Goal: Task Accomplishment & Management: Use online tool/utility

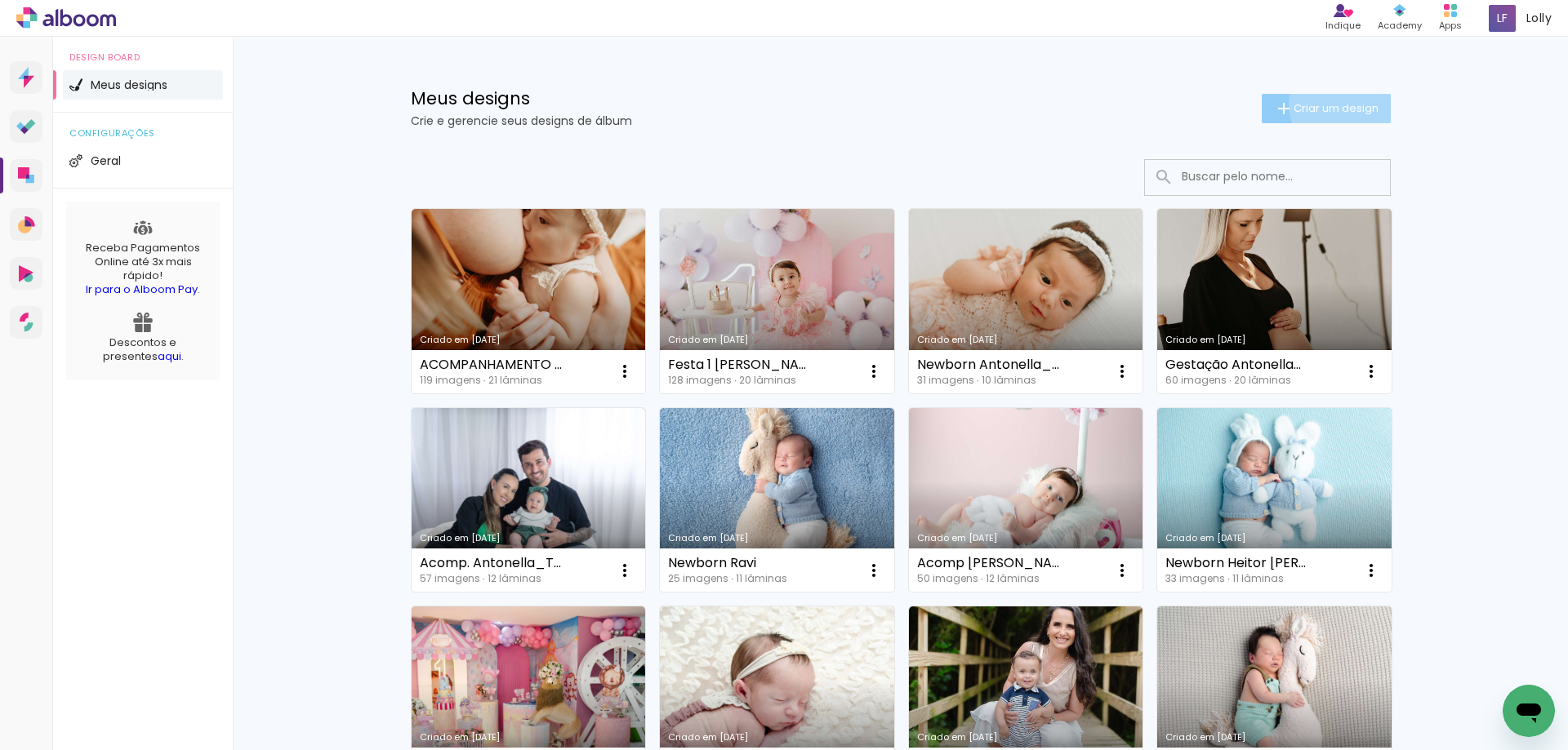
click at [1337, 104] on span "Criar um design" at bounding box center [1336, 108] width 85 height 11
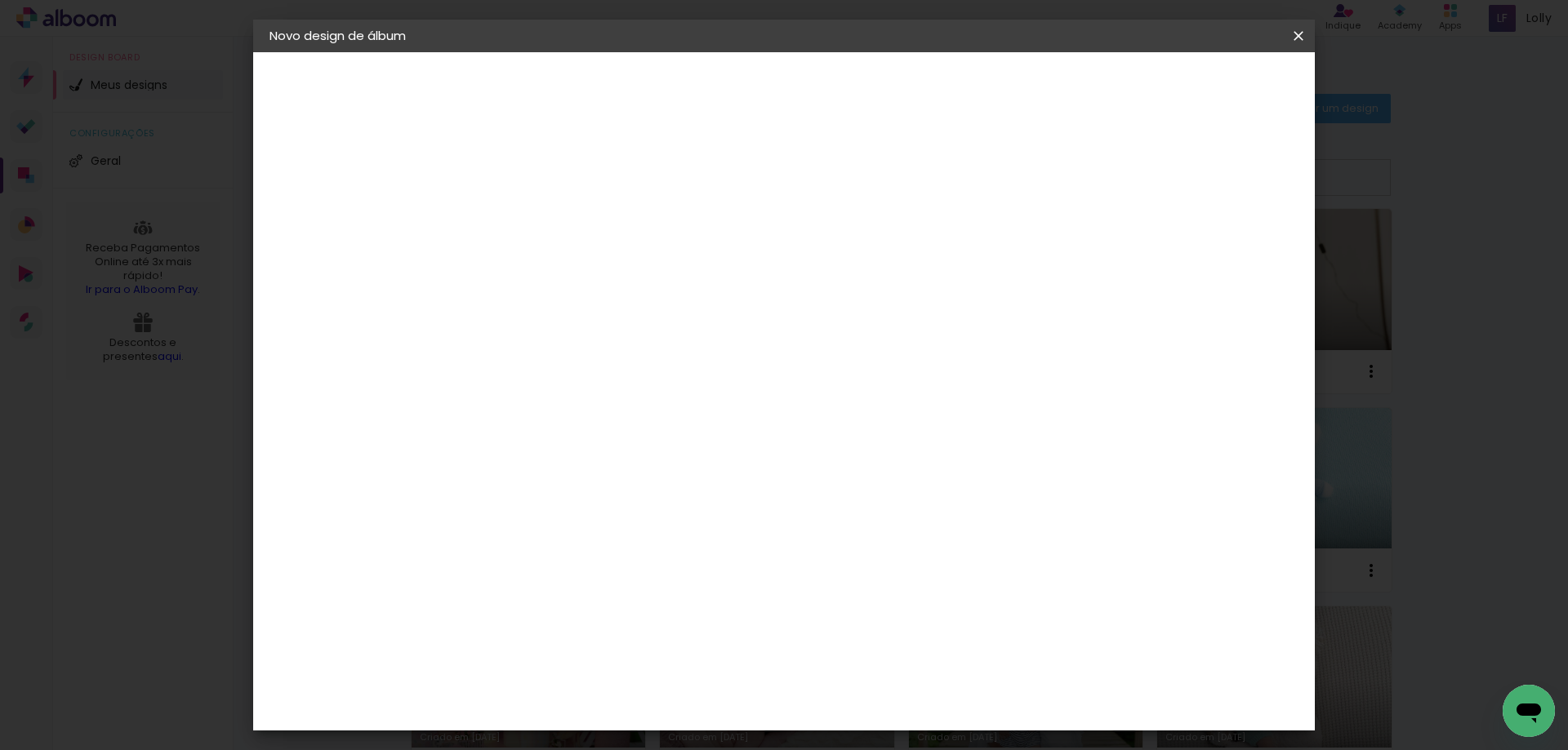
click at [537, 219] on input at bounding box center [537, 219] width 0 height 25
type input "acompanhamento rafaela"
type paper-input "acompanhamento rafaela"
click at [0, 0] on slot "Avançar" at bounding box center [0, 0] width 0 height 0
click at [0, 0] on slot "Tamanho Livre" at bounding box center [0, 0] width 0 height 0
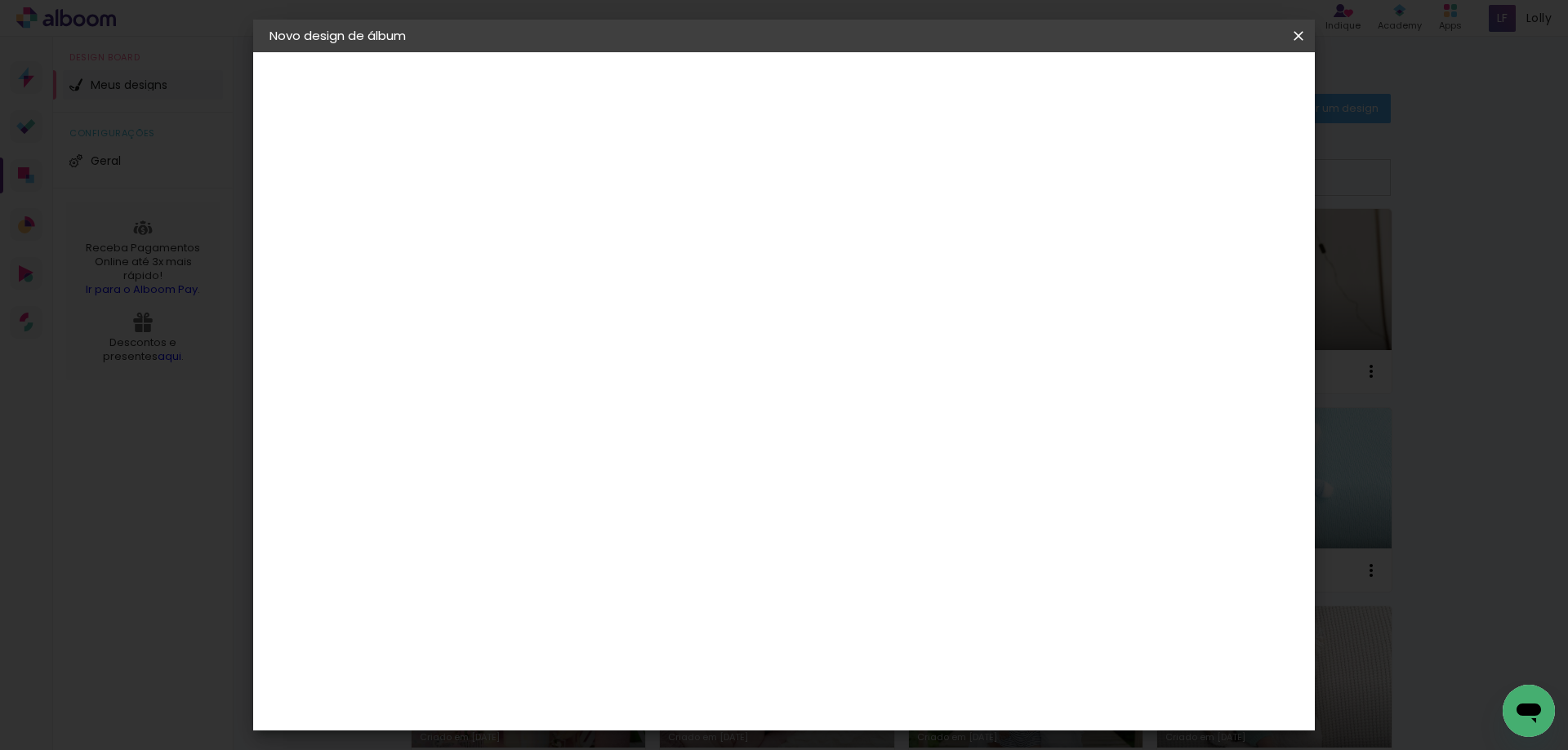
click at [0, 0] on slot "Avançar" at bounding box center [0, 0] width 0 height 0
click at [876, 682] on input "60" at bounding box center [875, 681] width 42 height 25
type input "40"
type paper-input "40"
click at [489, 543] on input "30" at bounding box center [485, 544] width 42 height 25
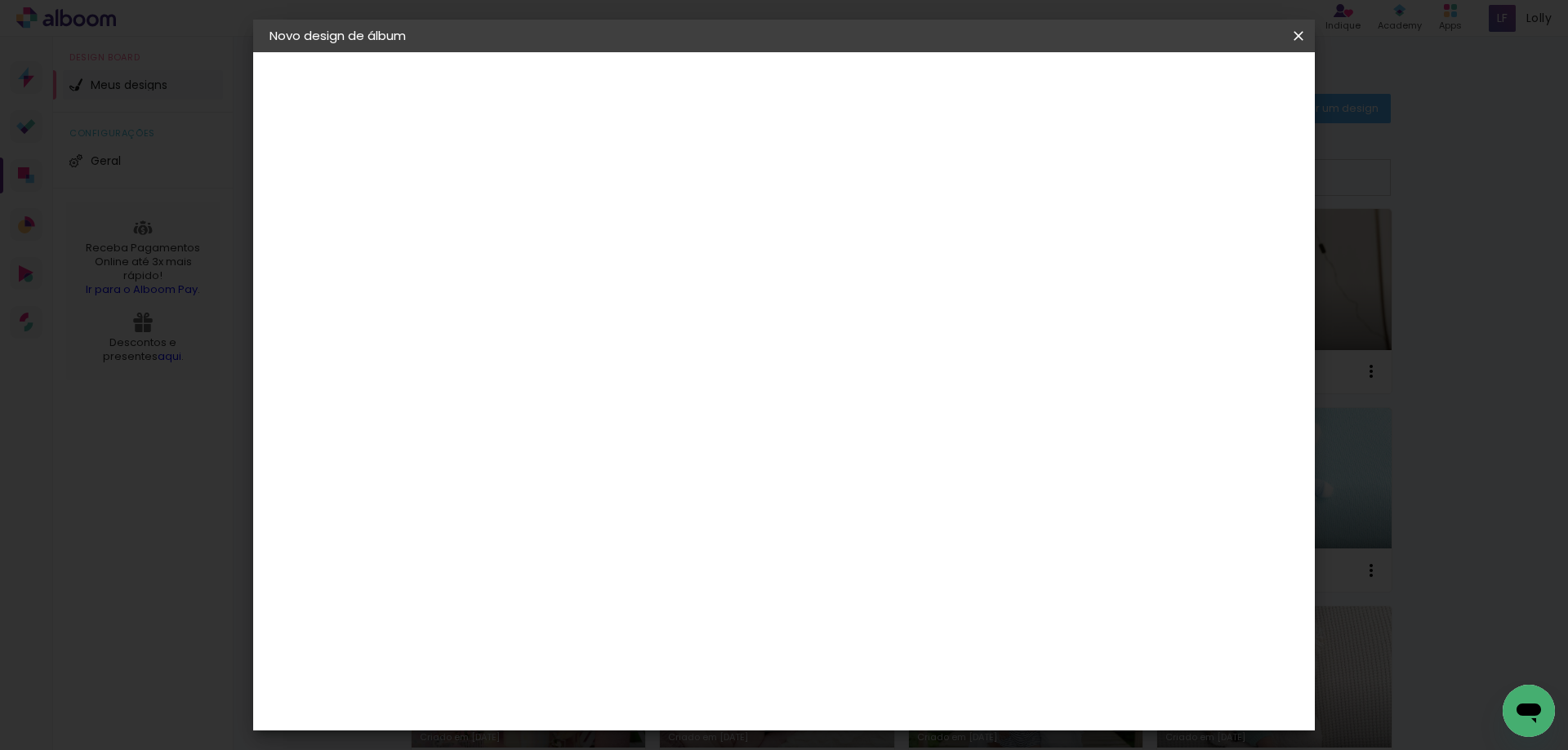
type input "20"
type paper-input "20"
click at [1197, 82] on span "Iniciar design" at bounding box center [1159, 86] width 75 height 11
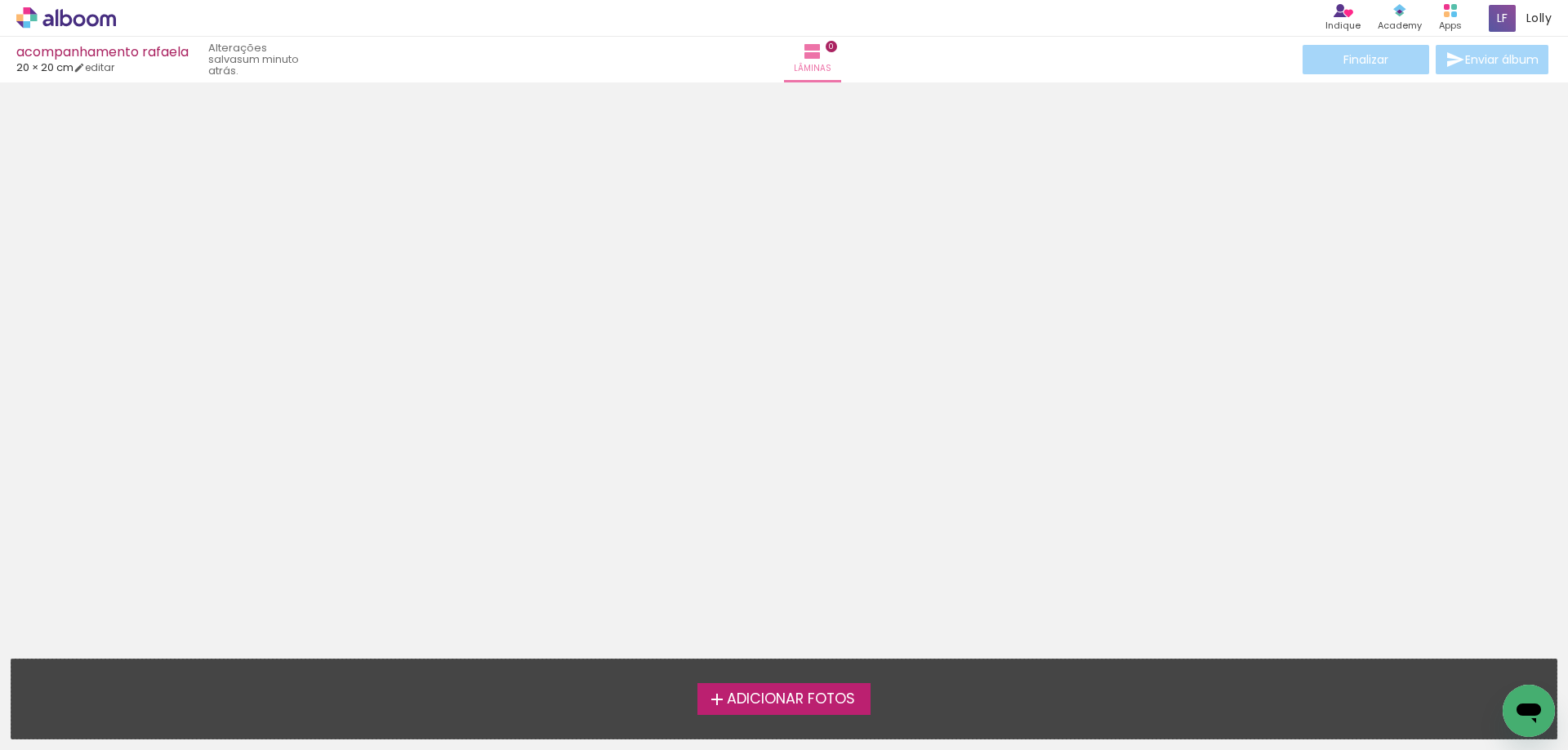
click at [814, 699] on span "Adicionar Fotos" at bounding box center [791, 699] width 128 height 15
click at [0, 0] on input "file" at bounding box center [0, 0] width 0 height 0
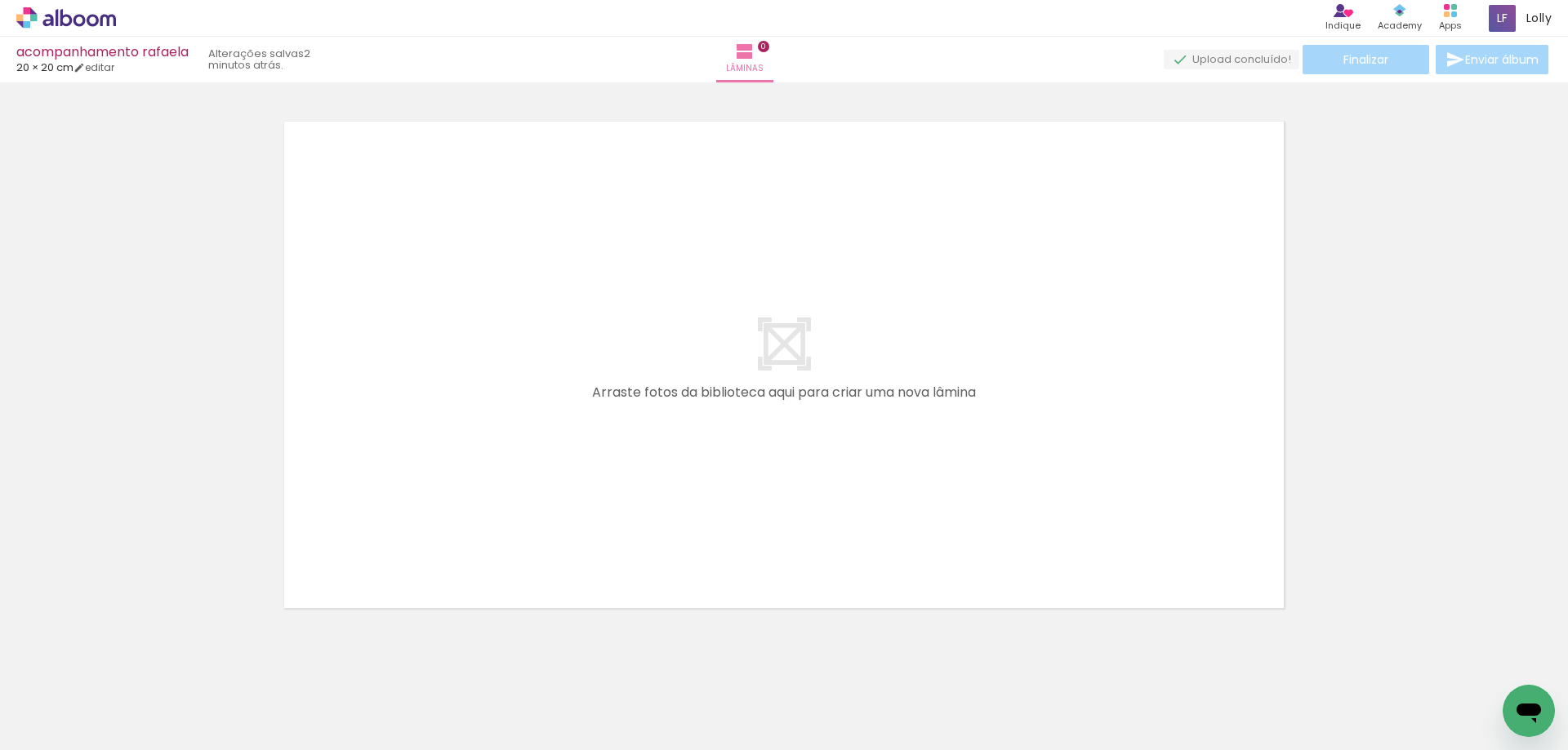
click at [50, 722] on span "Adicionar Fotos" at bounding box center [58, 728] width 49 height 18
click at [0, 0] on input "file" at bounding box center [0, 0] width 0 height 0
click at [54, 728] on span "Adicionar Fotos" at bounding box center [58, 728] width 49 height 18
click at [0, 0] on input "file" at bounding box center [0, 0] width 0 height 0
click at [61, 732] on span "Adicionar Fotos" at bounding box center [58, 728] width 49 height 18
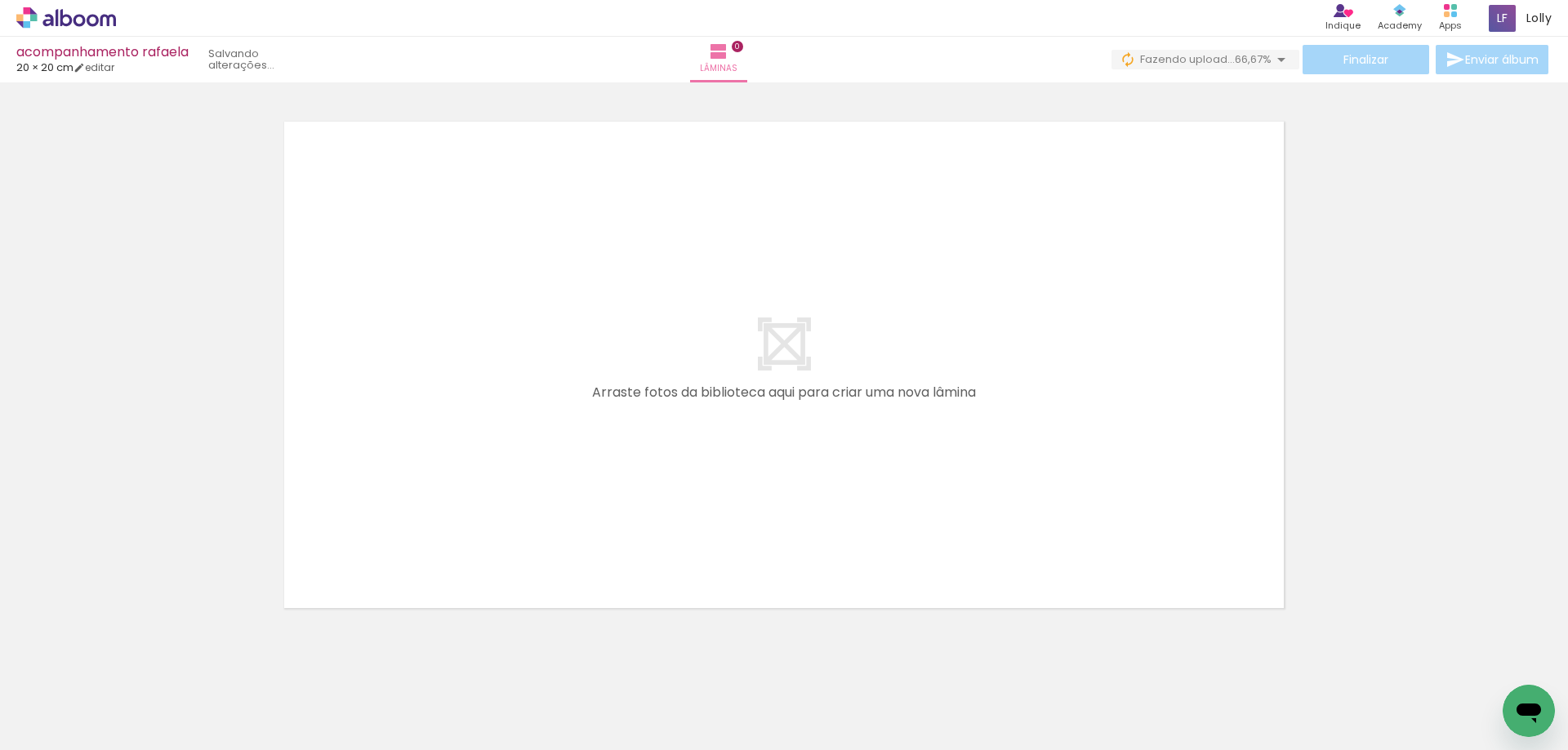
click at [0, 0] on input "file" at bounding box center [0, 0] width 0 height 0
click at [62, 719] on span "Adicionar Fotos" at bounding box center [58, 728] width 49 height 18
click at [0, 0] on input "file" at bounding box center [0, 0] width 0 height 0
click at [75, 723] on span "Adicionar Fotos" at bounding box center [58, 728] width 49 height 18
click at [0, 0] on input "file" at bounding box center [0, 0] width 0 height 0
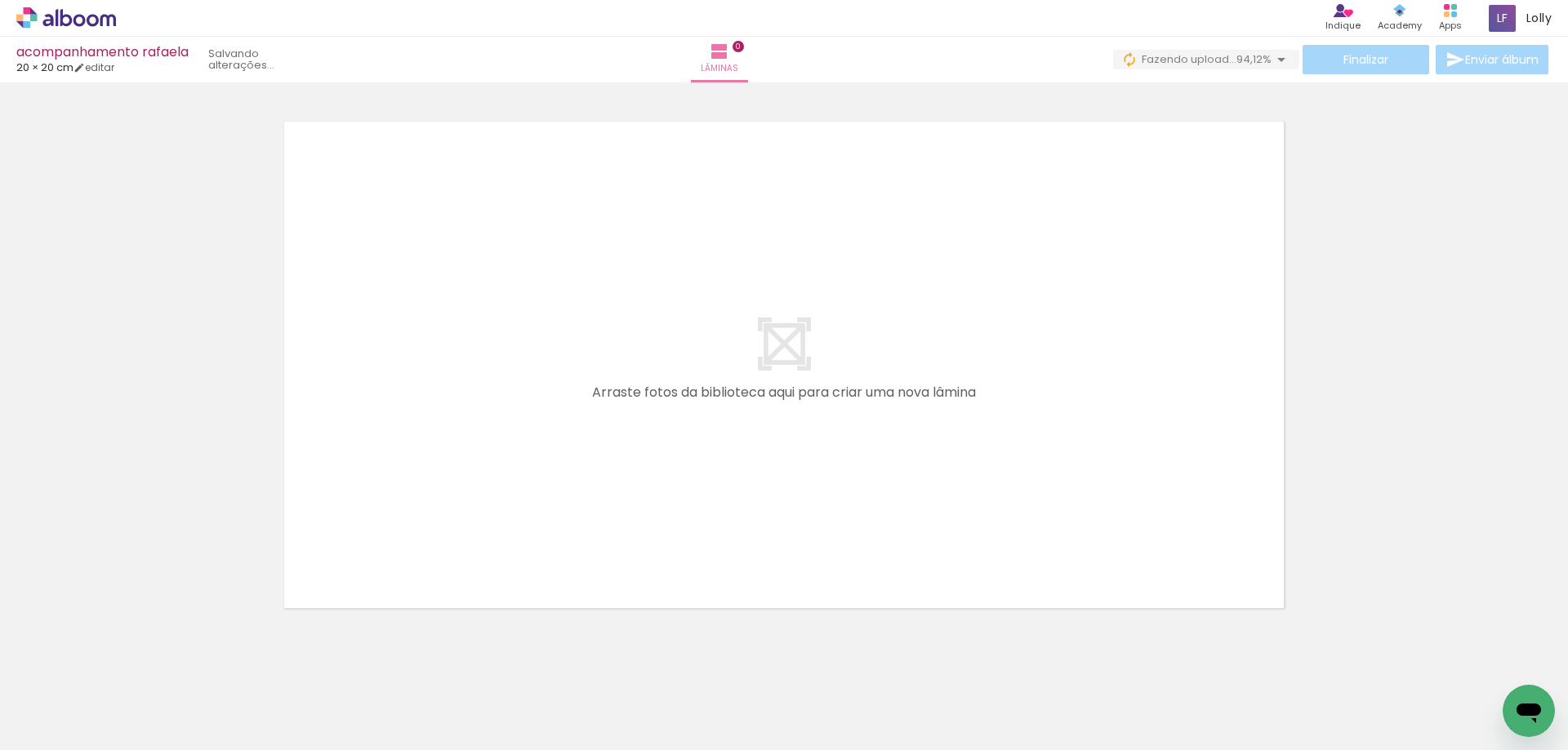
click at [57, 721] on span "Adicionar Fotos" at bounding box center [58, 728] width 49 height 18
click at [0, 0] on input "file" at bounding box center [0, 0] width 0 height 0
click at [46, 727] on span "Adicionar Fotos" at bounding box center [58, 728] width 49 height 18
click at [0, 0] on input "file" at bounding box center [0, 0] width 0 height 0
click at [69, 725] on span "Adicionar Fotos" at bounding box center [58, 728] width 49 height 18
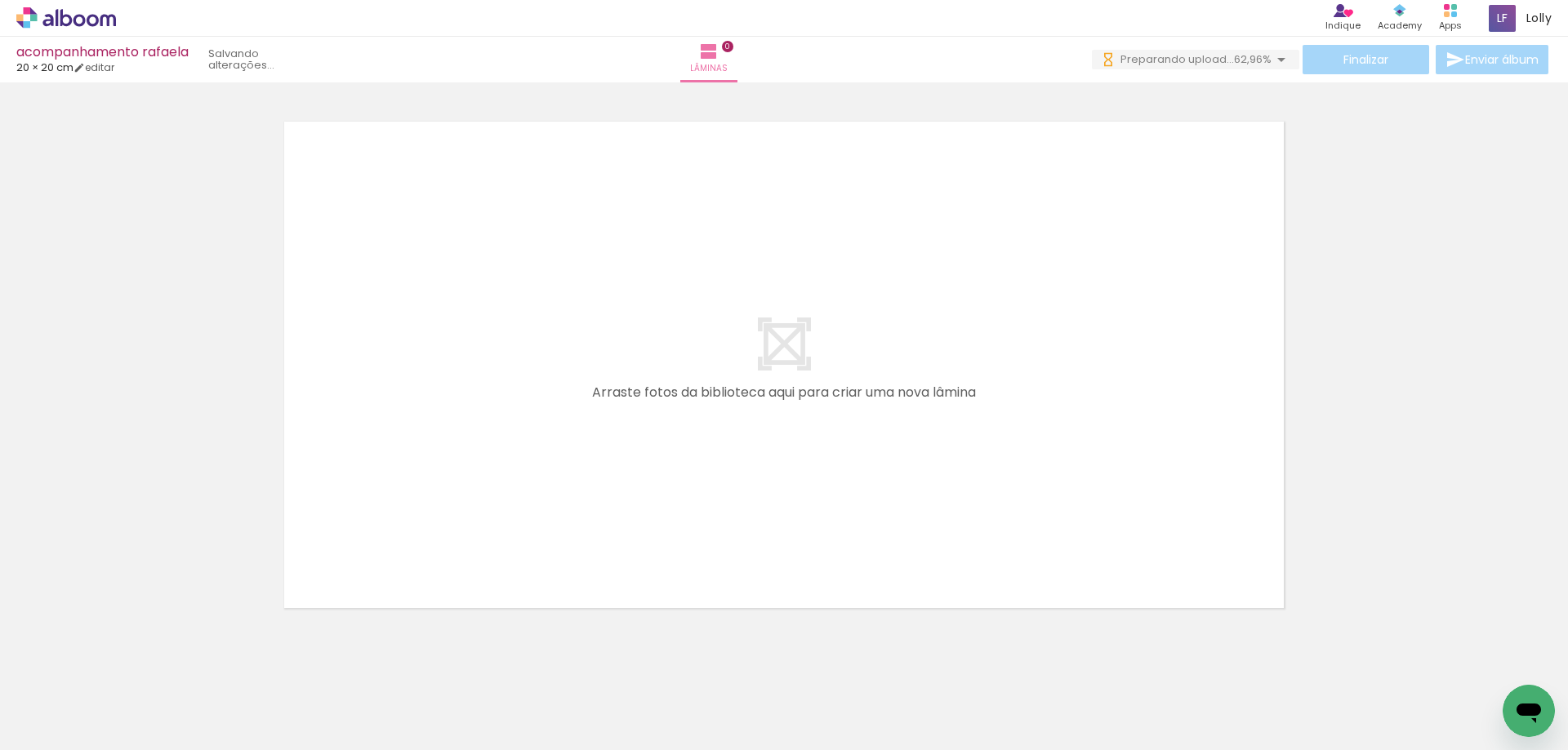
click at [0, 0] on input "file" at bounding box center [0, 0] width 0 height 0
click at [62, 719] on span "Adicionar Fotos" at bounding box center [58, 728] width 49 height 18
click at [0, 0] on input "file" at bounding box center [0, 0] width 0 height 0
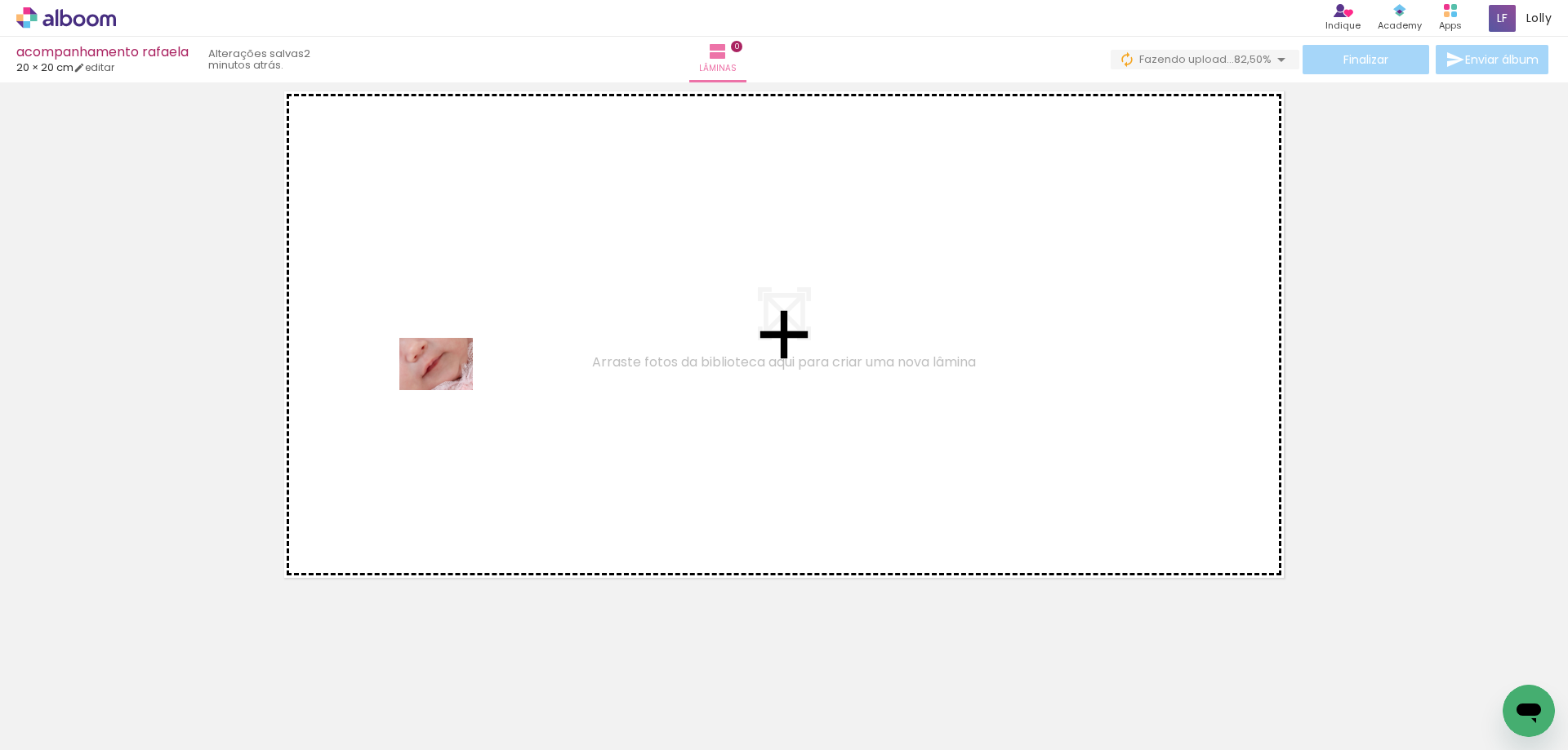
drag, startPoint x: 167, startPoint y: 701, endPoint x: 188, endPoint y: 748, distance: 51.5
click at [447, 387] on quentale-workspace at bounding box center [784, 375] width 1568 height 750
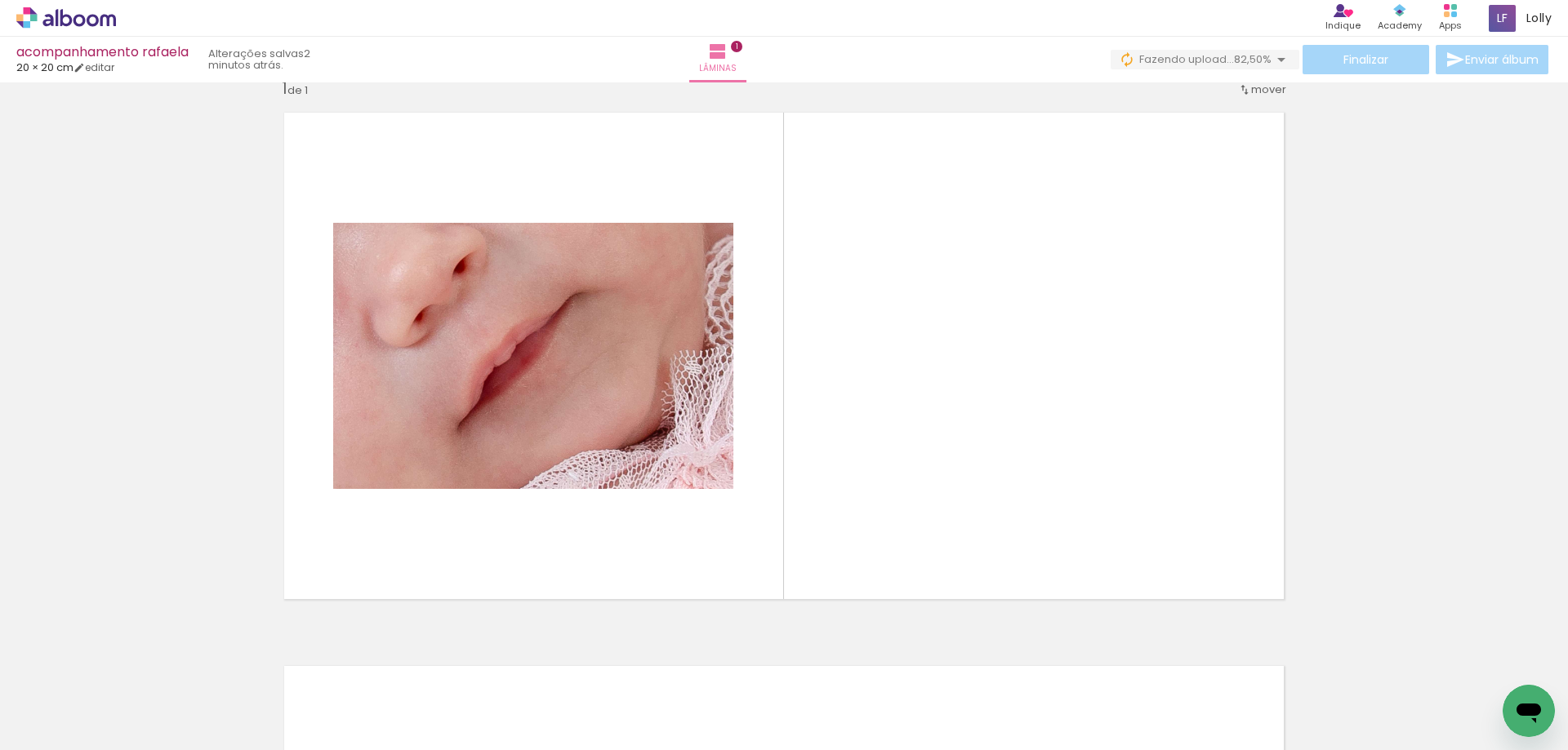
scroll to position [21, 0]
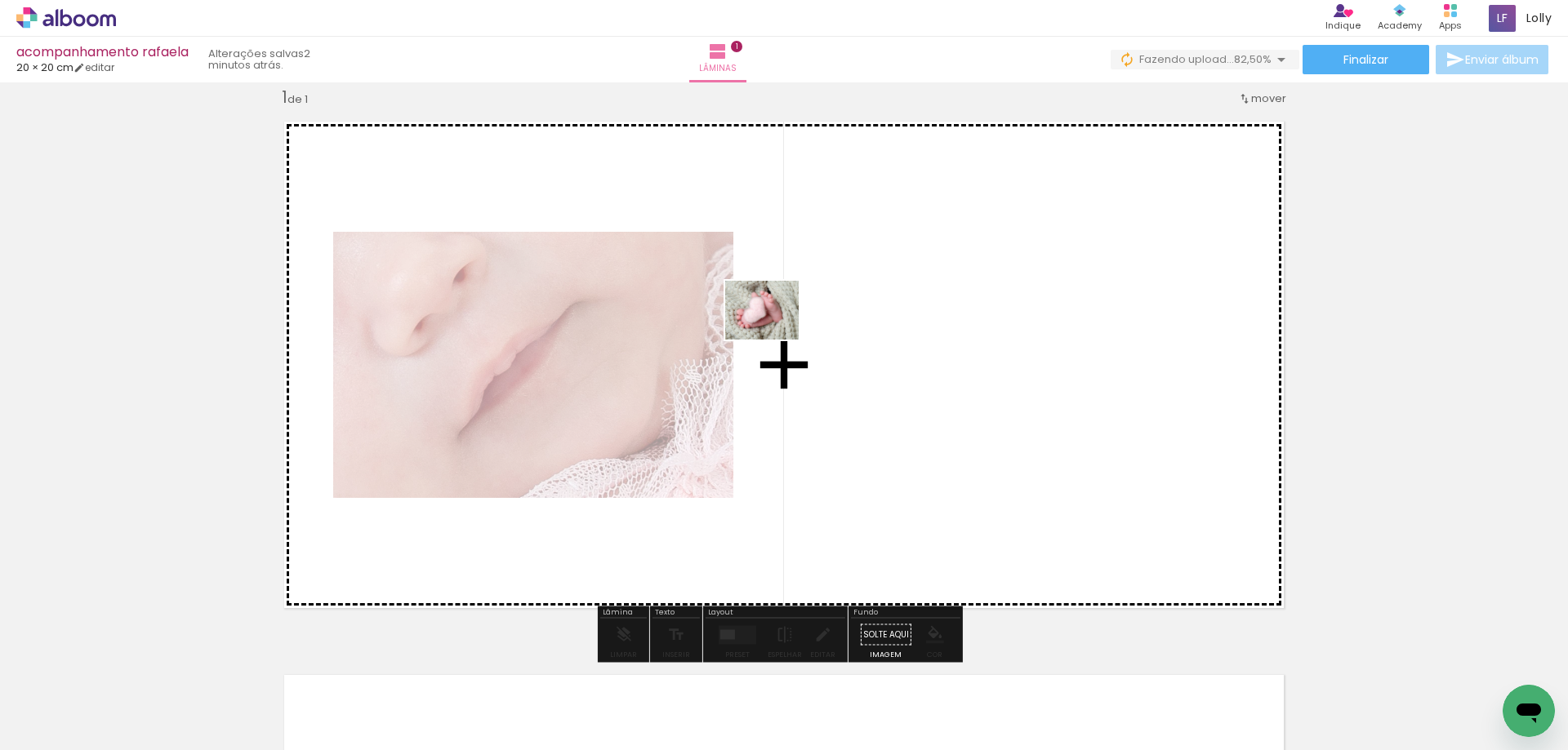
drag, startPoint x: 251, startPoint y: 693, endPoint x: 834, endPoint y: 301, distance: 702.5
click at [834, 301] on quentale-workspace at bounding box center [784, 375] width 1568 height 750
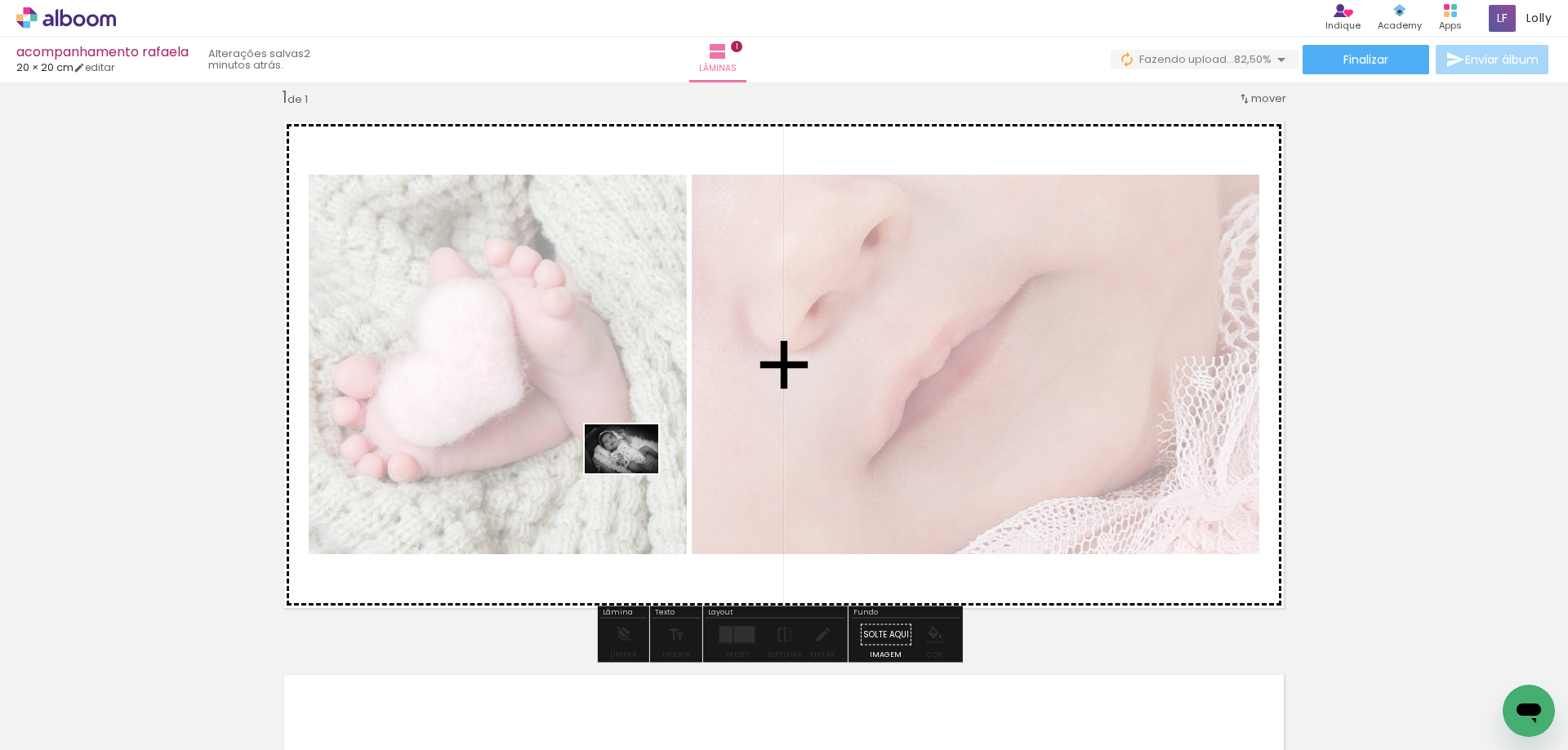
drag, startPoint x: 341, startPoint y: 711, endPoint x: 585, endPoint y: 549, distance: 292.9
click at [640, 467] on quentale-workspace at bounding box center [784, 375] width 1568 height 750
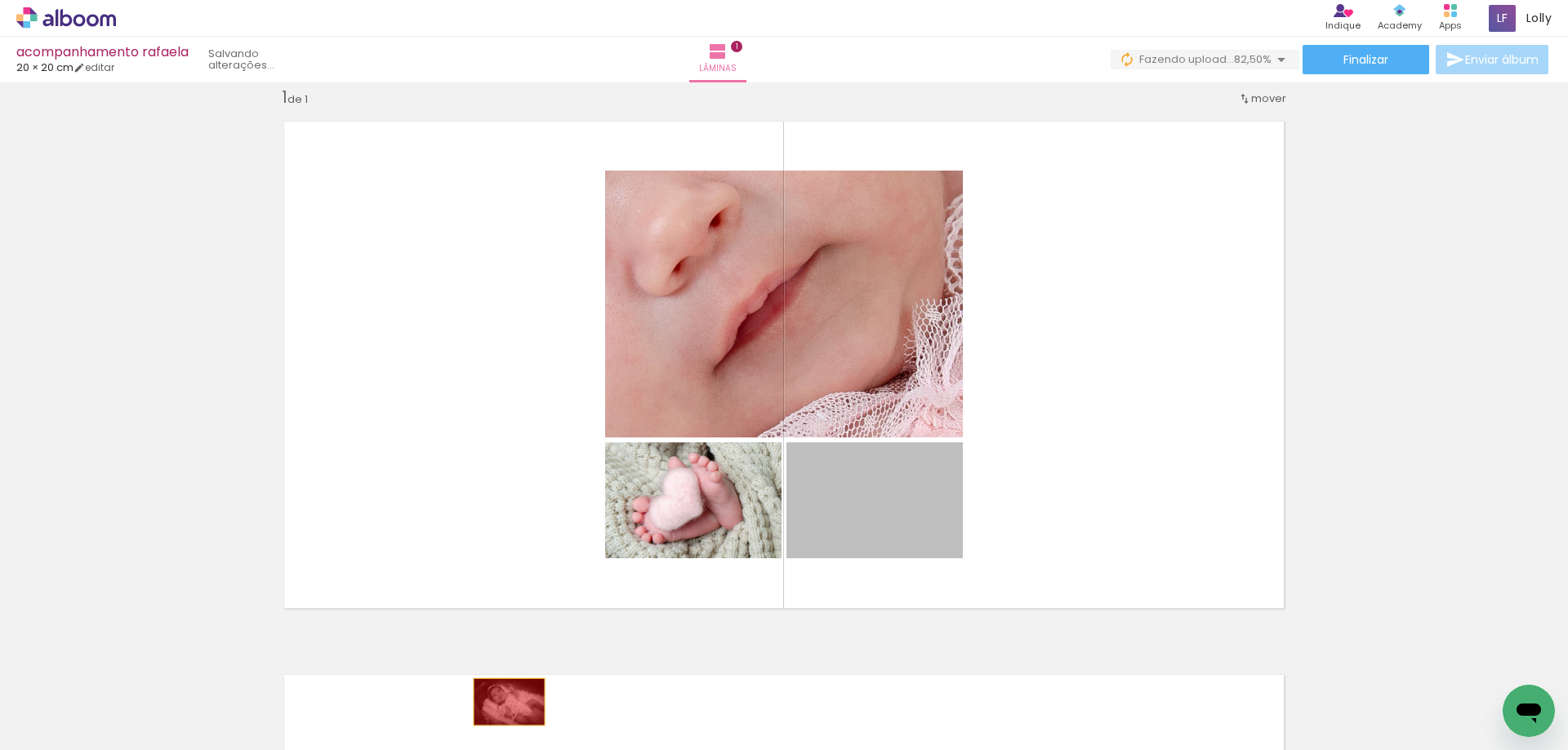
drag, startPoint x: 884, startPoint y: 505, endPoint x: 503, endPoint y: 703, distance: 429.4
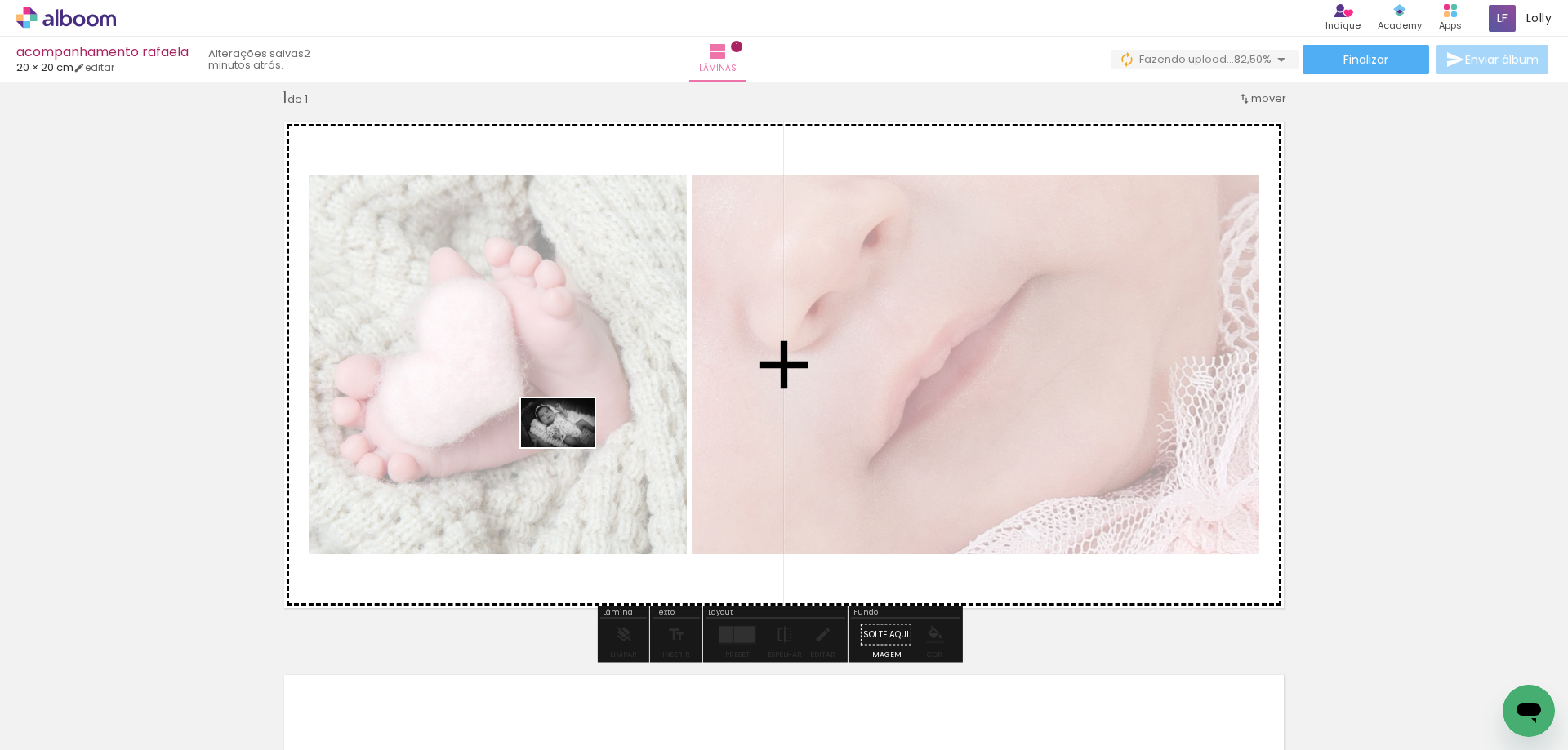
drag, startPoint x: 348, startPoint y: 711, endPoint x: 570, endPoint y: 447, distance: 344.9
click at [570, 447] on quentale-workspace at bounding box center [784, 375] width 1568 height 750
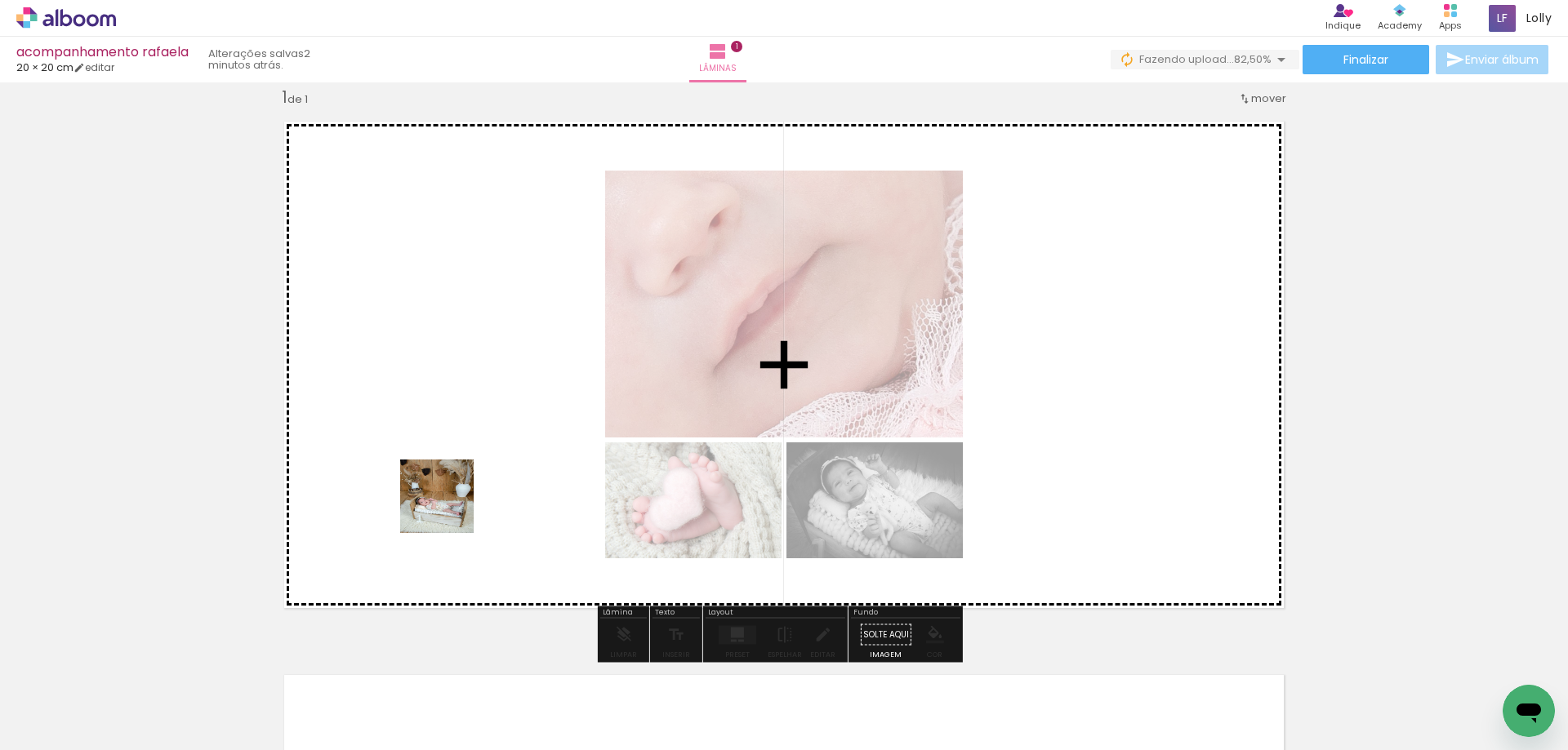
drag, startPoint x: 436, startPoint y: 646, endPoint x: 486, endPoint y: 423, distance: 228.5
click at [447, 426] on quentale-workspace at bounding box center [784, 375] width 1568 height 750
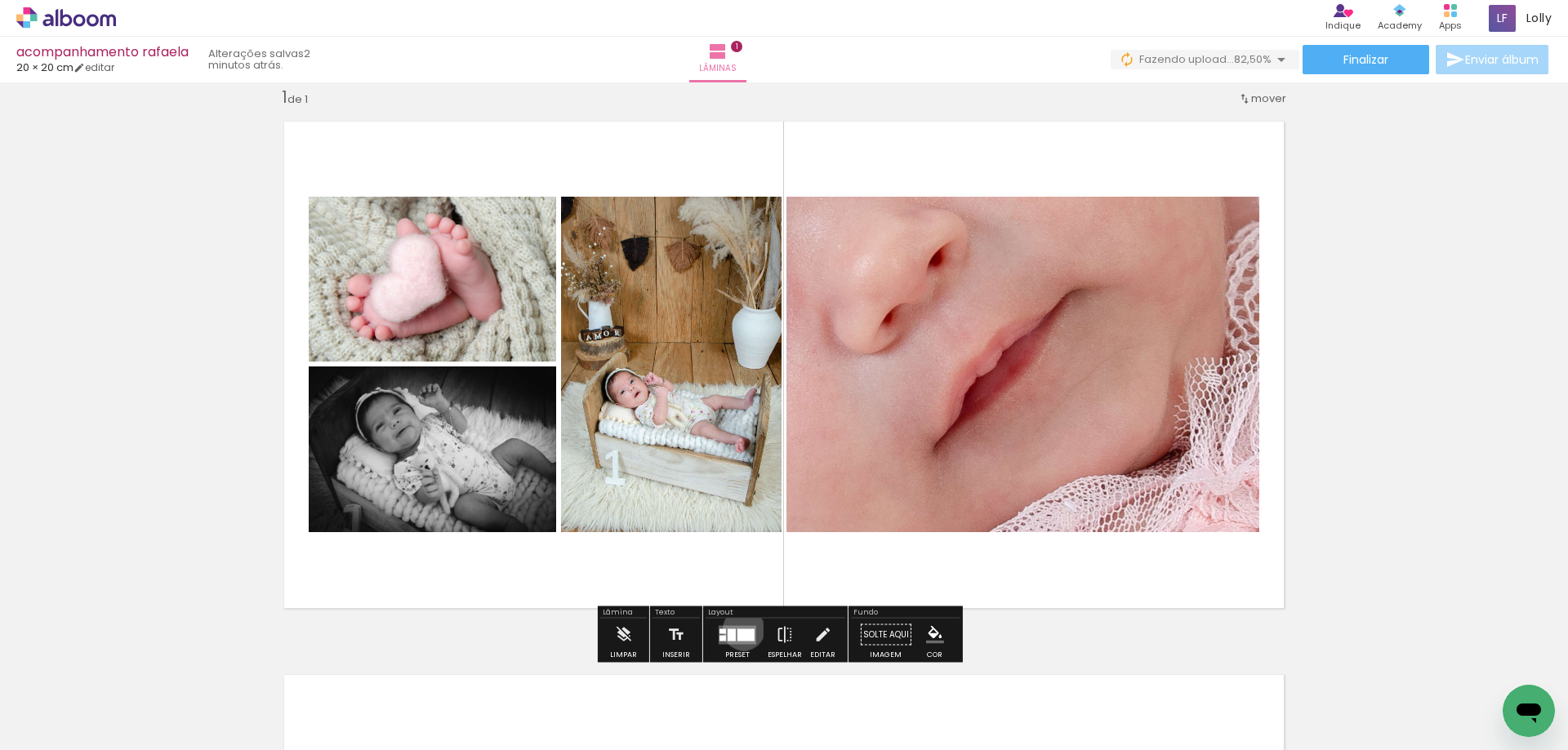
click at [739, 629] on div at bounding box center [747, 635] width 18 height 12
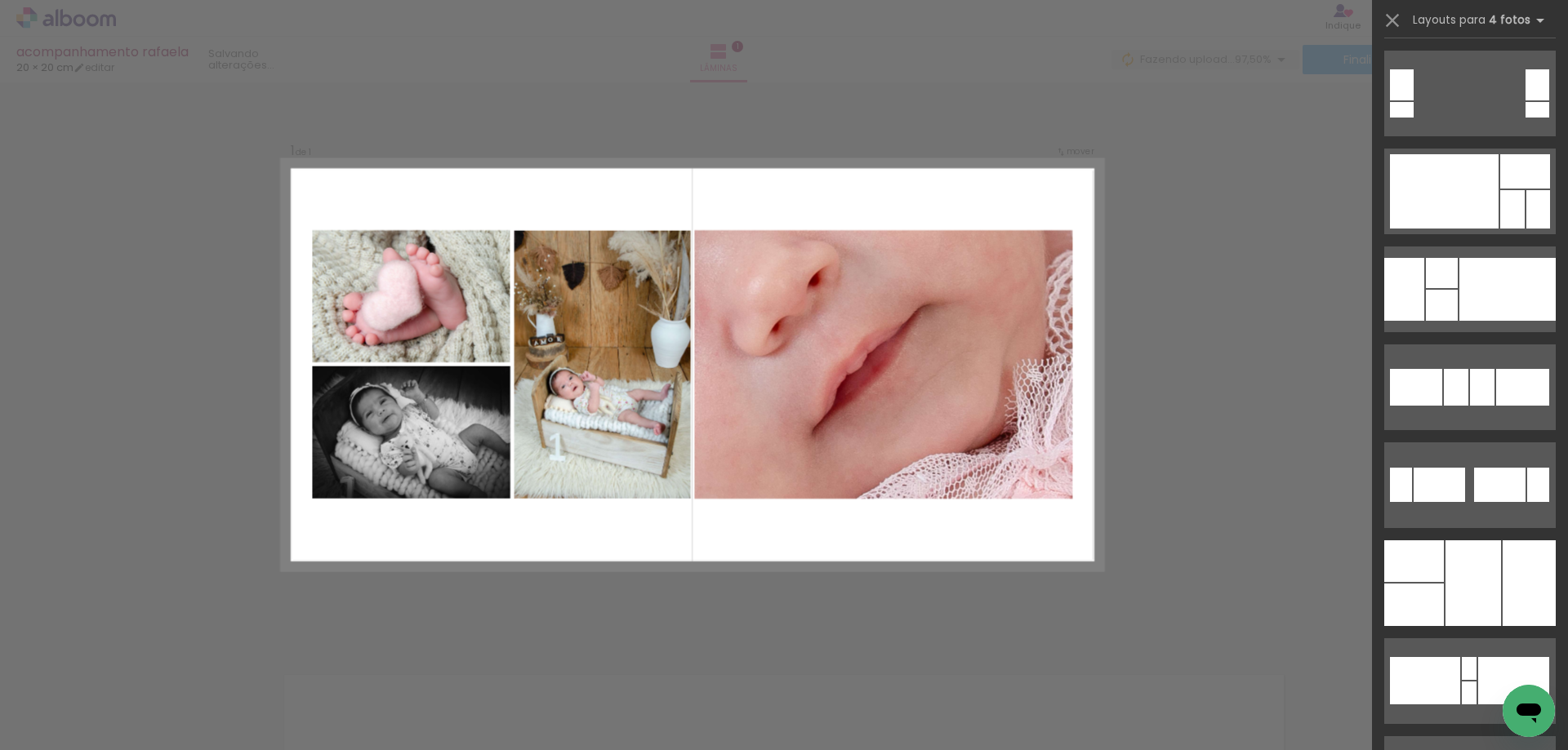
scroll to position [6293, 0]
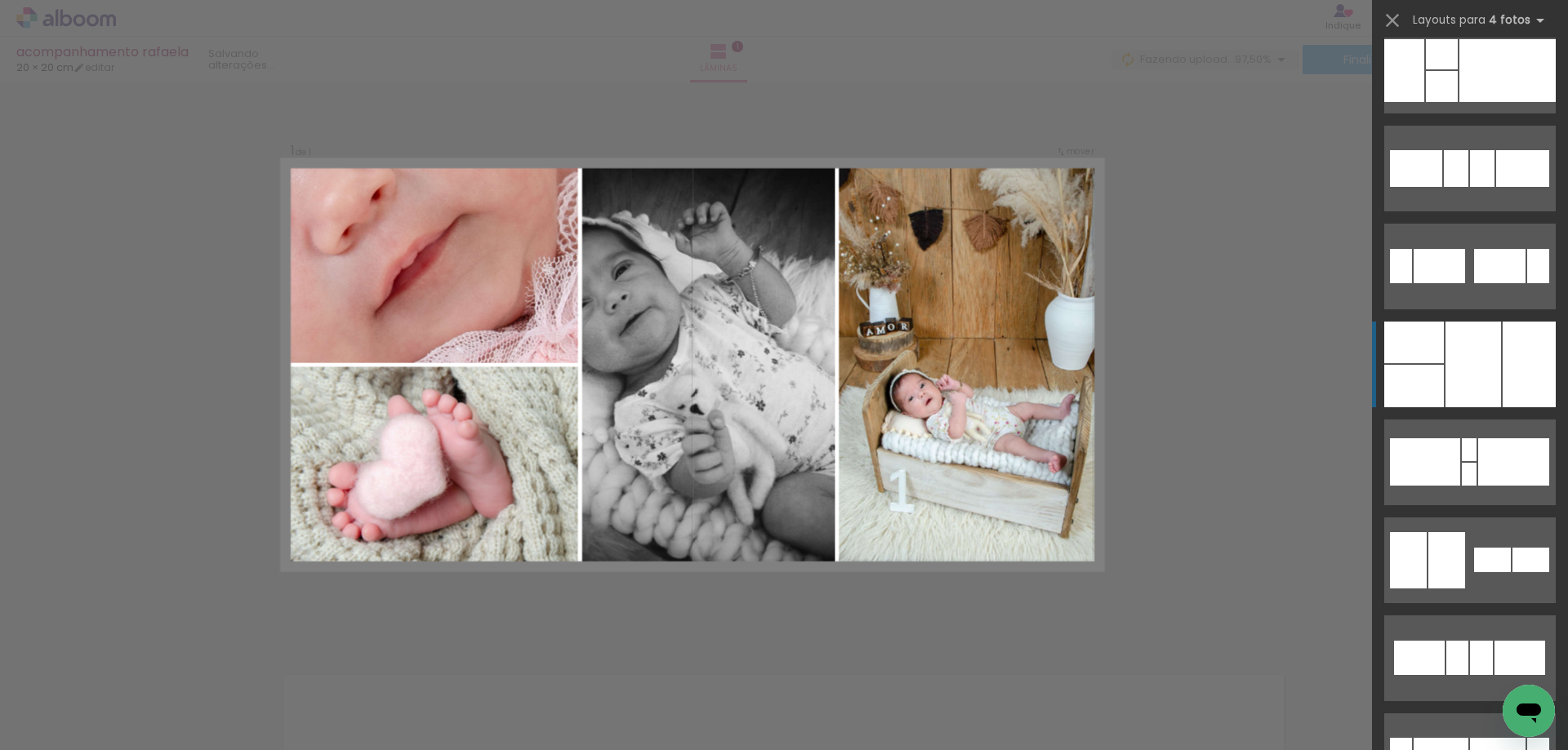
click at [1479, 348] on div at bounding box center [1473, 365] width 55 height 86
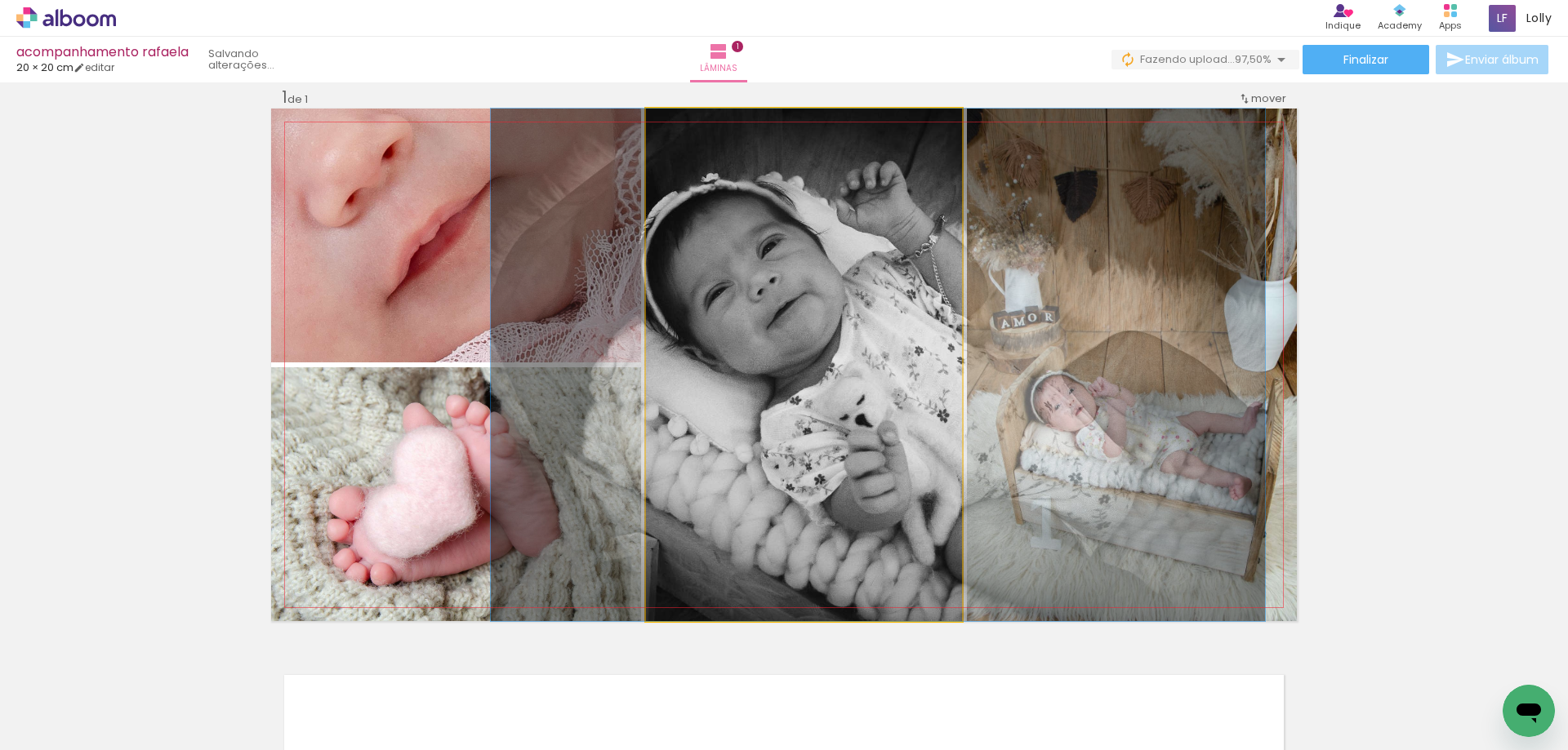
drag, startPoint x: 827, startPoint y: 351, endPoint x: 901, endPoint y: 387, distance: 82.3
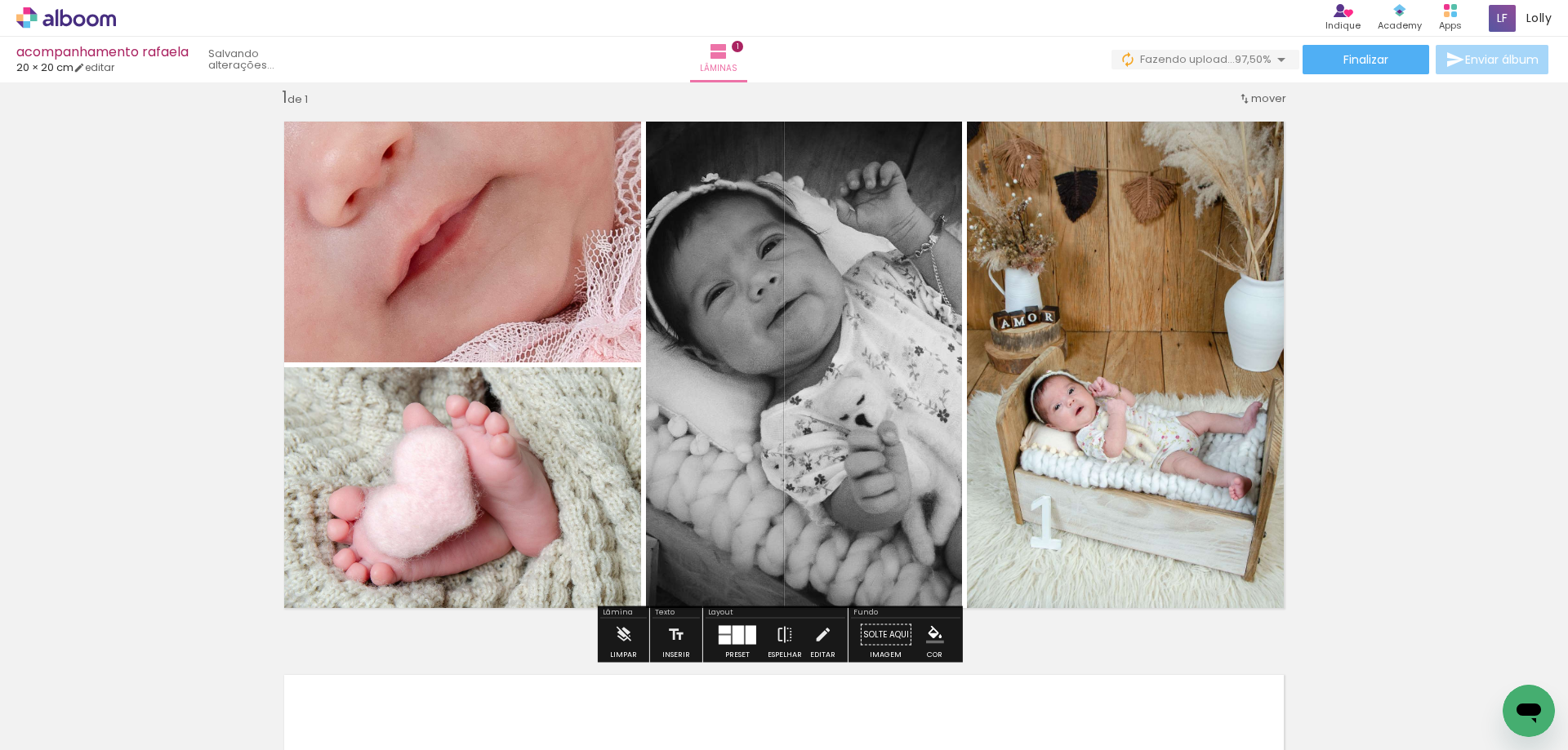
drag, startPoint x: 1402, startPoint y: 320, endPoint x: 1400, endPoint y: 311, distance: 9.2
click at [1400, 318] on div "Inserir lâmina 1 de 1" at bounding box center [784, 620] width 1568 height 1108
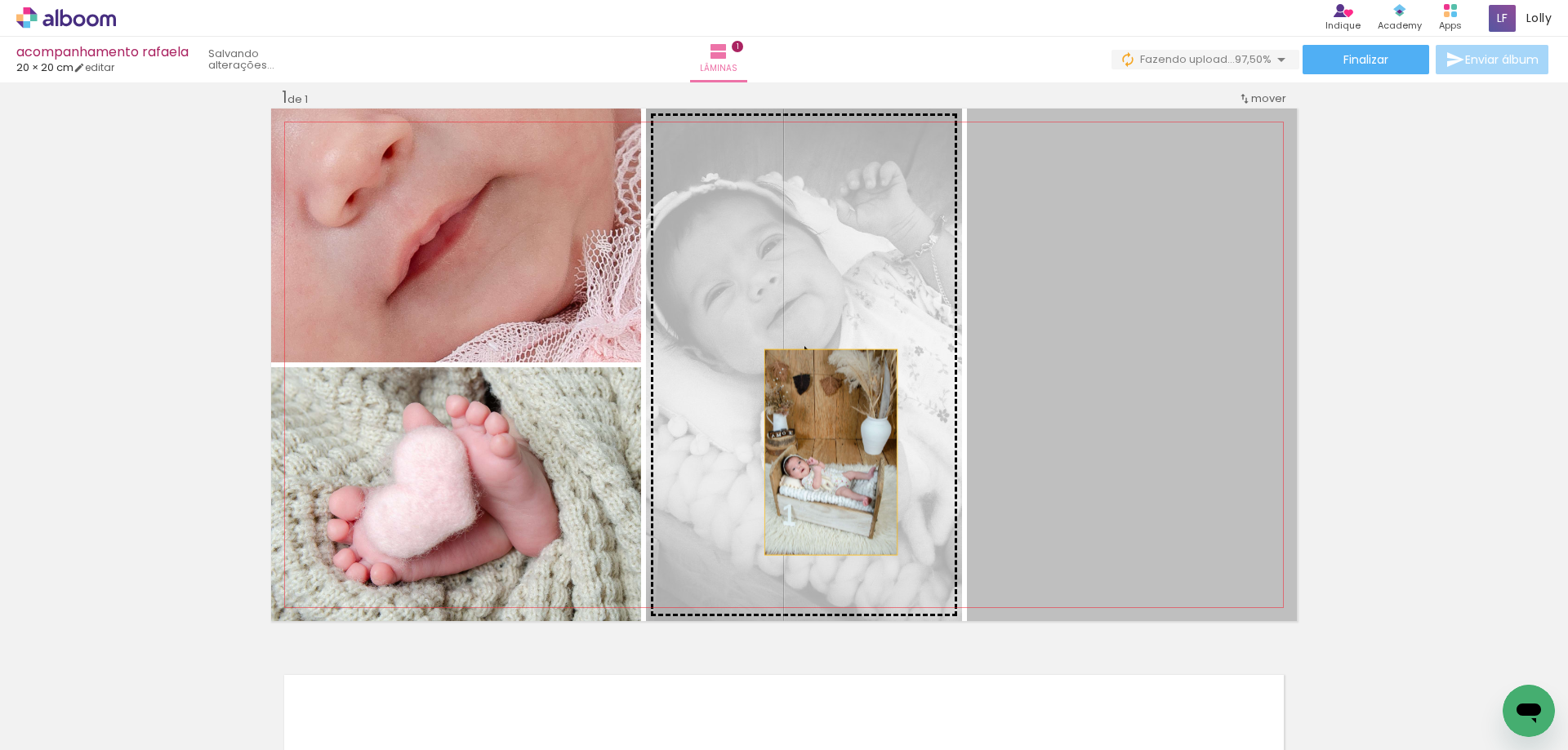
drag, startPoint x: 1138, startPoint y: 474, endPoint x: 780, endPoint y: 451, distance: 358.7
click at [0, 0] on slot at bounding box center [0, 0] width 0 height 0
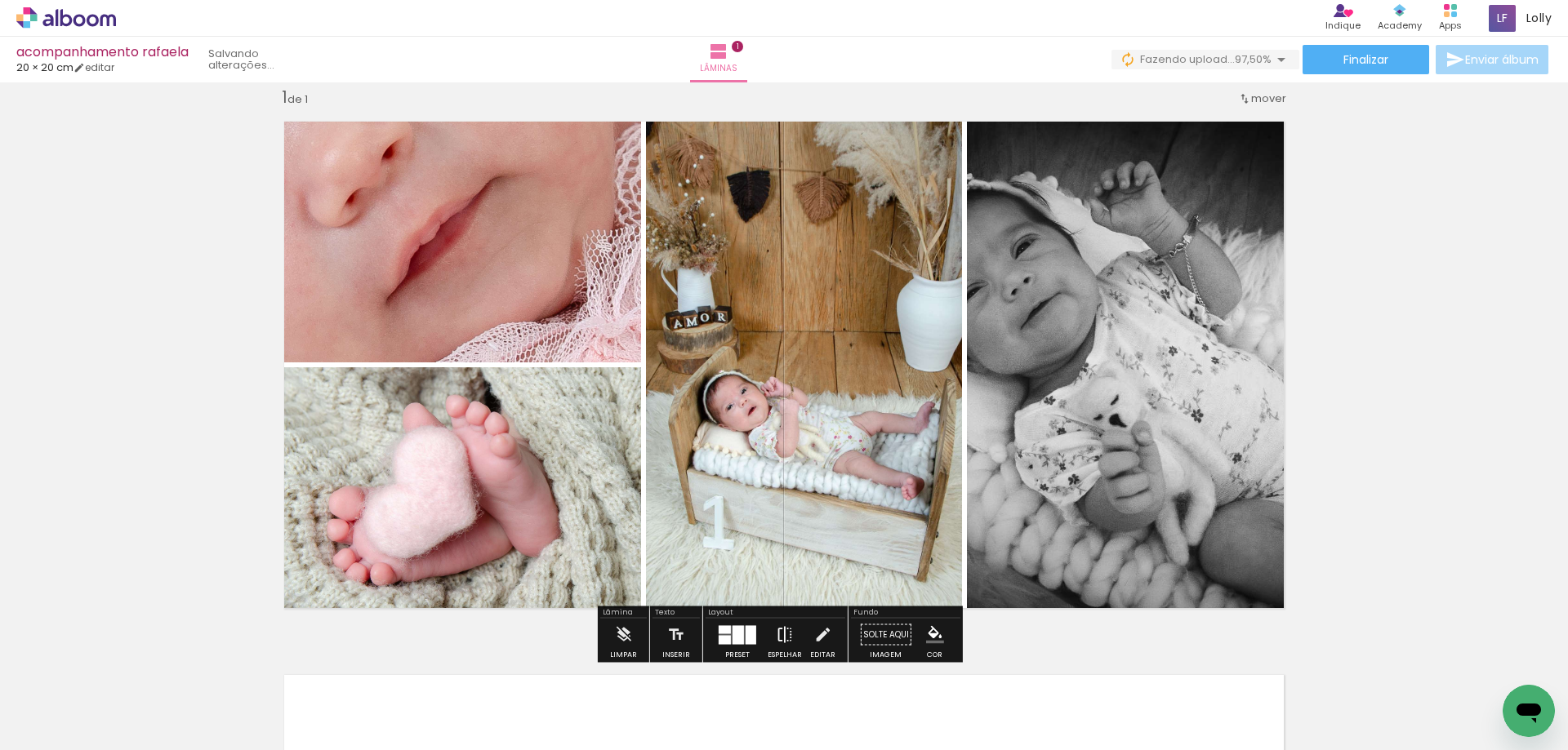
click at [777, 636] on iron-icon at bounding box center [784, 635] width 18 height 32
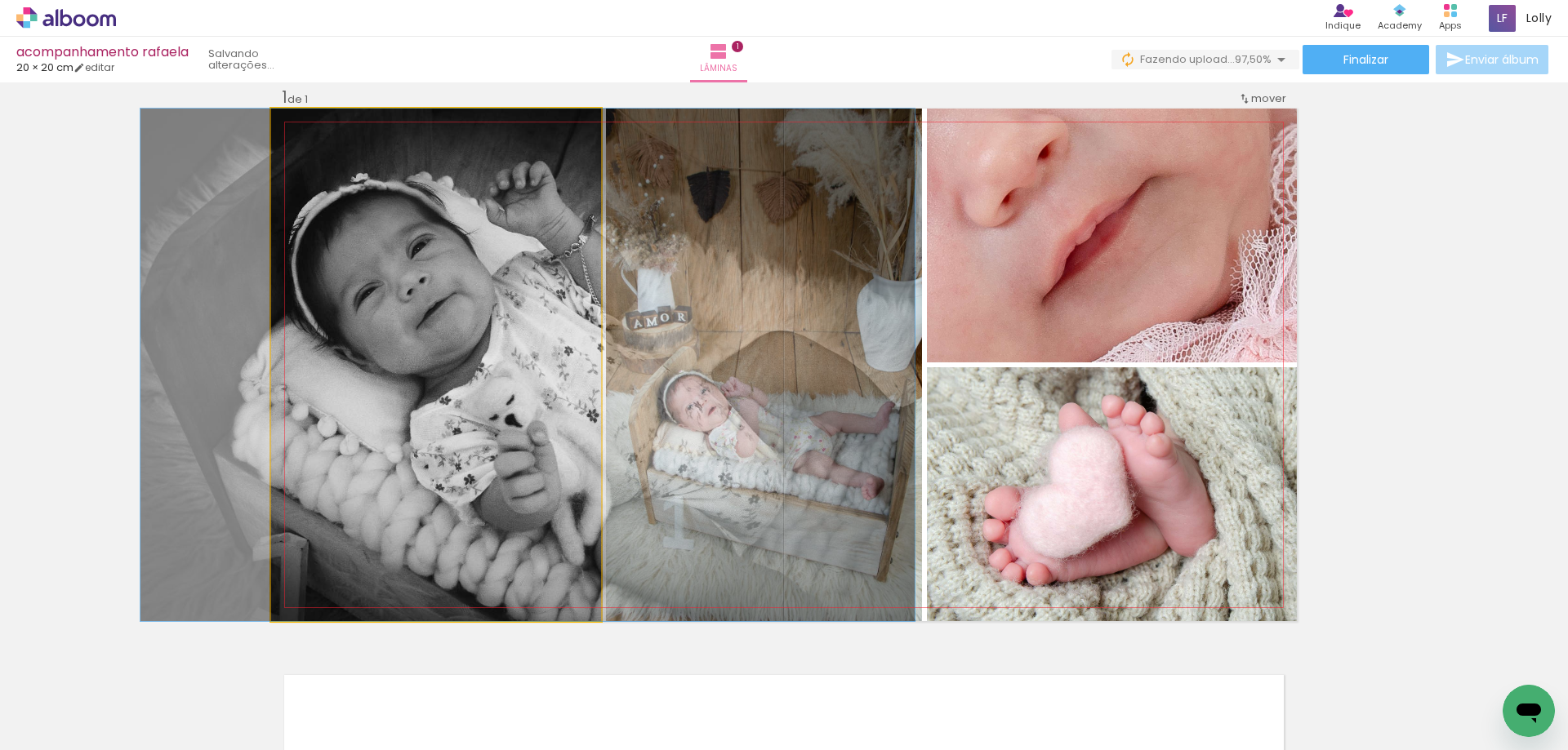
drag, startPoint x: 390, startPoint y: 395, endPoint x: 481, endPoint y: 425, distance: 95.8
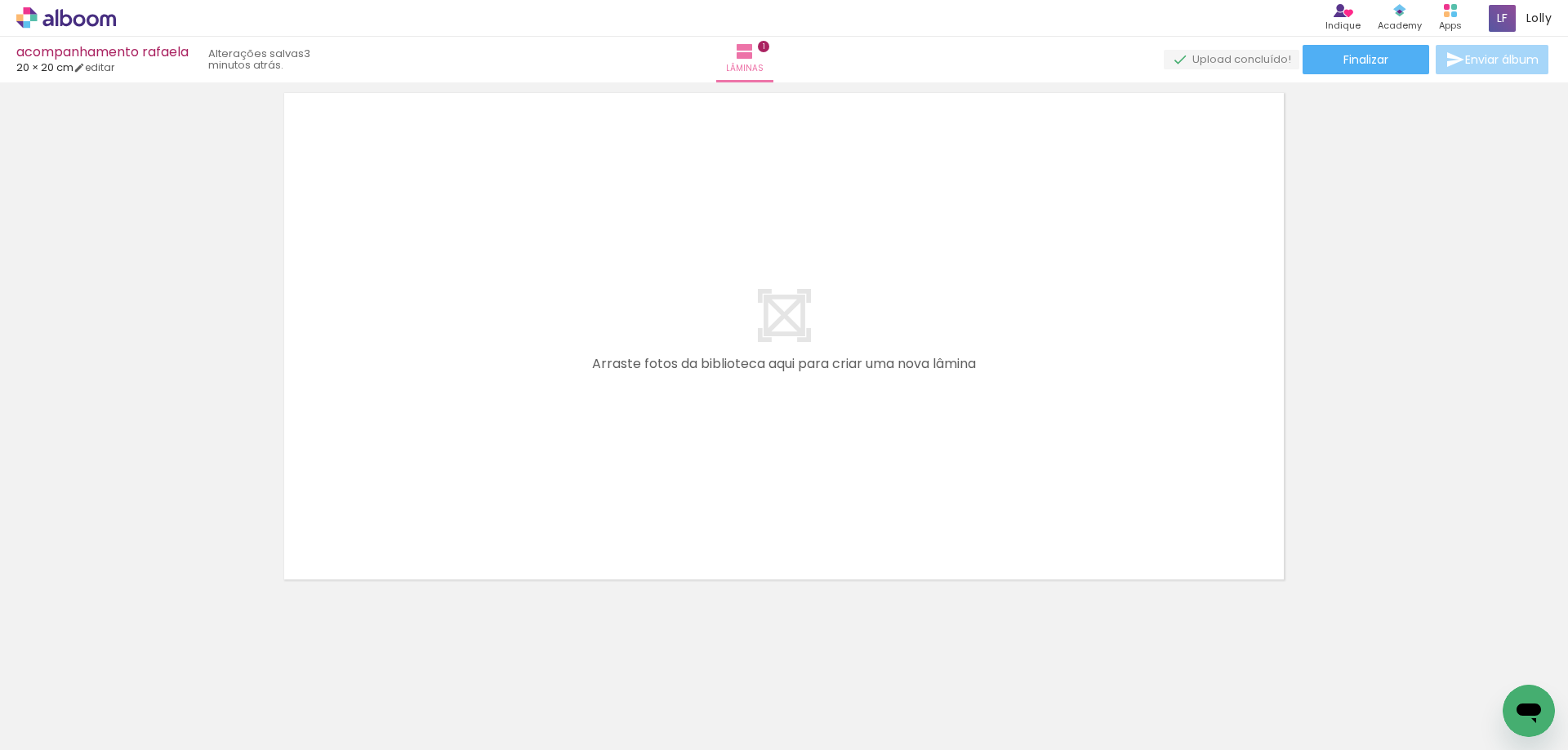
scroll to position [605, 0]
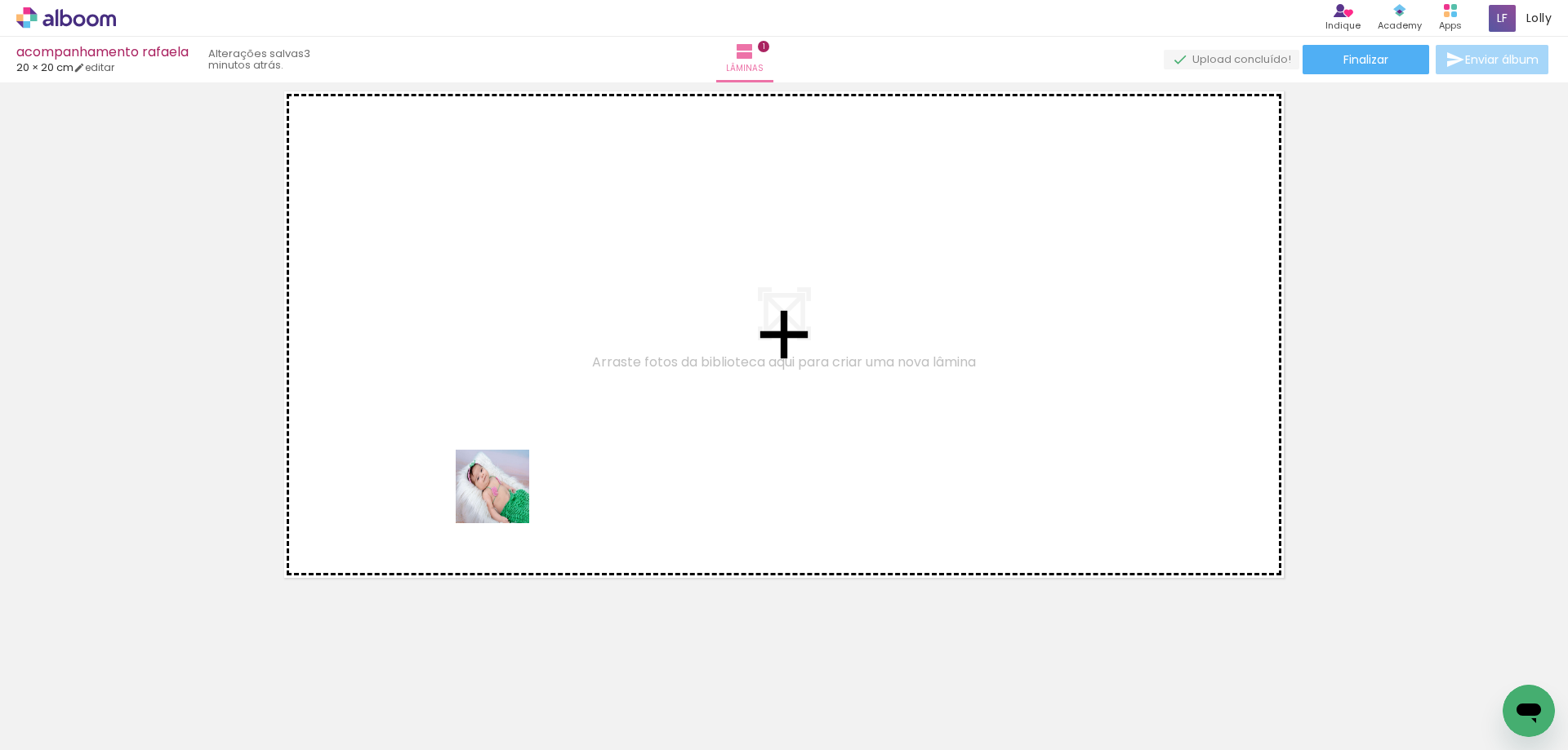
drag, startPoint x: 542, startPoint y: 718, endPoint x: 622, endPoint y: 730, distance: 80.9
click at [498, 482] on quentale-workspace at bounding box center [784, 375] width 1568 height 750
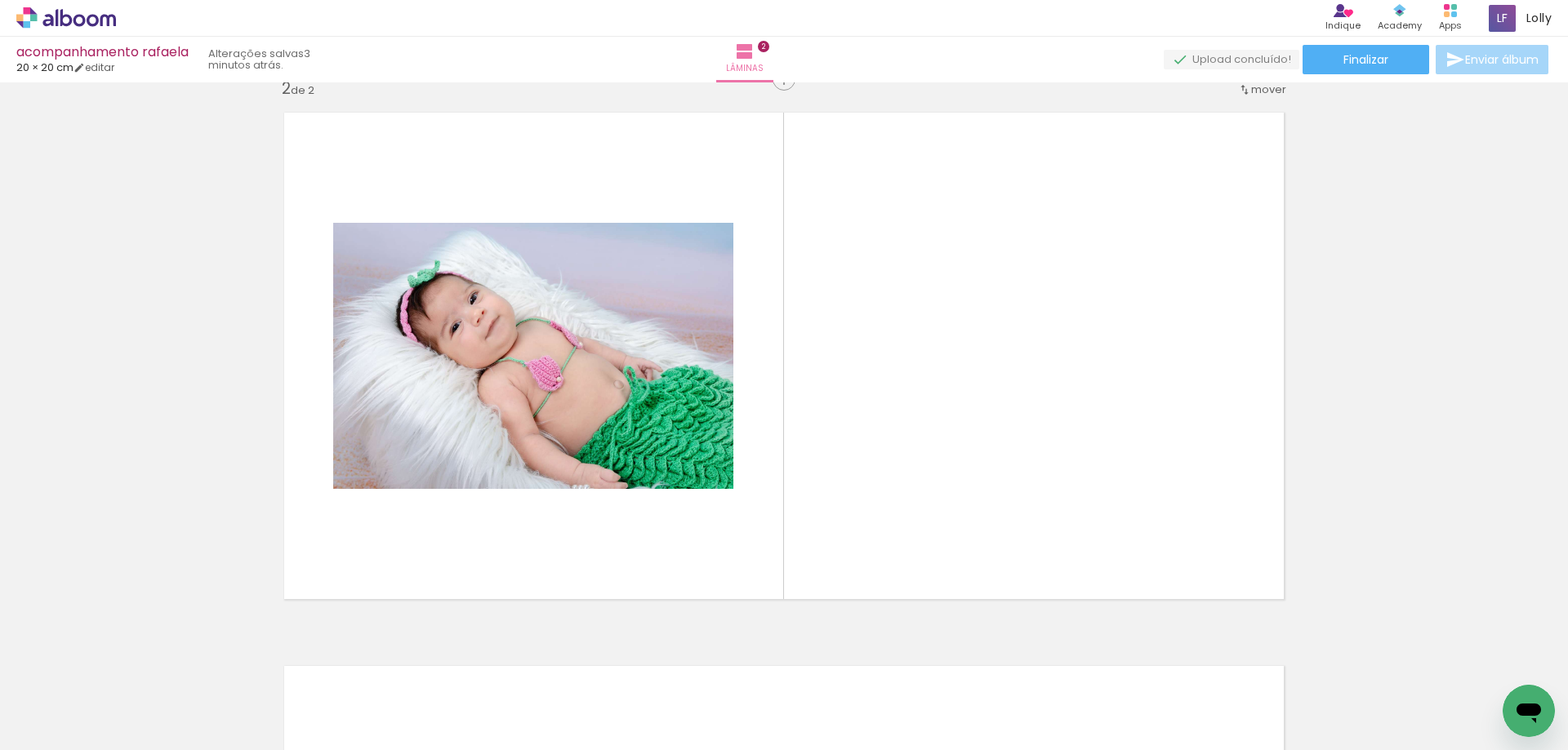
scroll to position [575, 0]
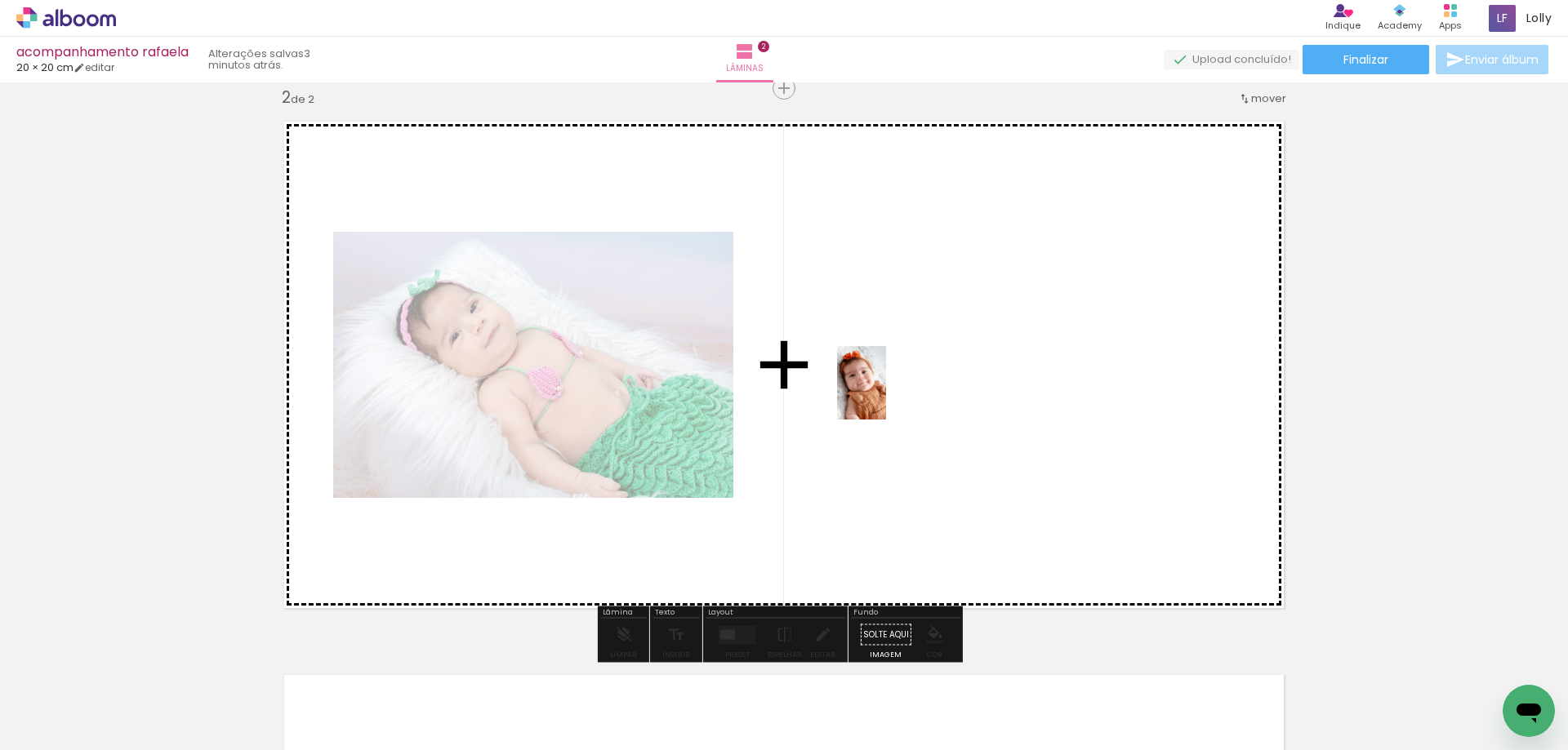
drag, startPoint x: 626, startPoint y: 711, endPoint x: 970, endPoint y: 467, distance: 421.7
click at [887, 396] on quentale-workspace at bounding box center [784, 375] width 1568 height 750
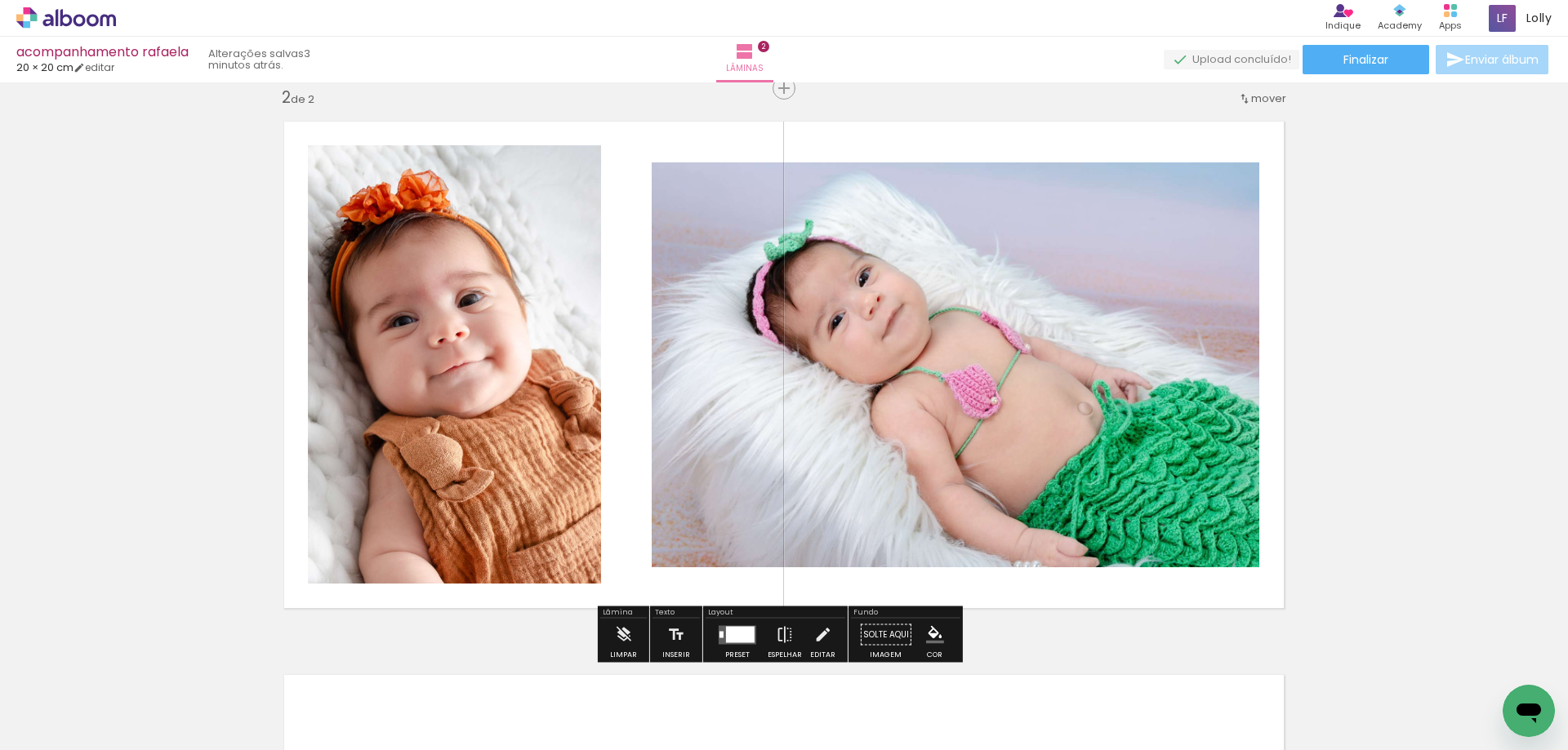
click at [1038, 317] on quentale-photo at bounding box center [956, 365] width 608 height 405
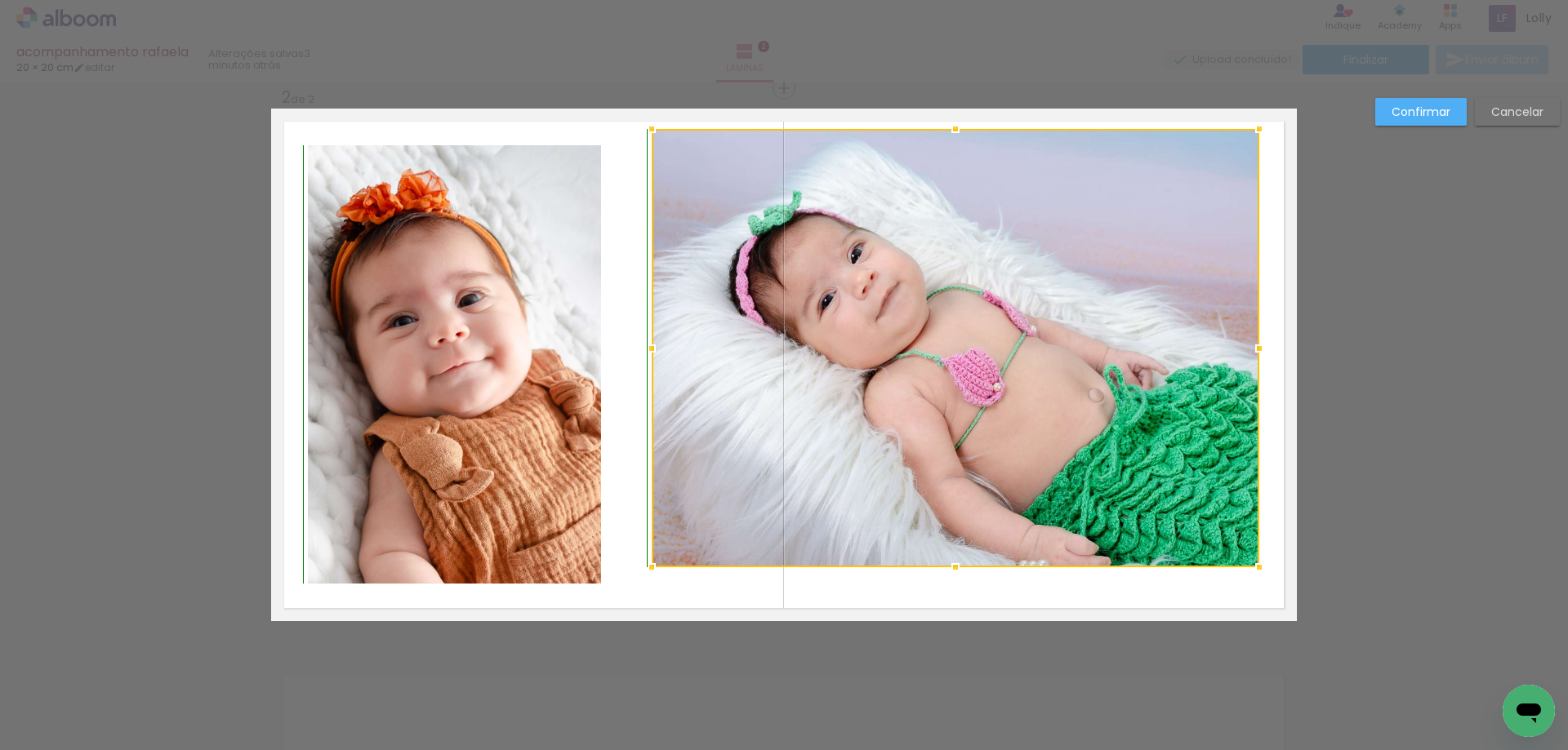
drag, startPoint x: 953, startPoint y: 161, endPoint x: 949, endPoint y: 134, distance: 27.3
click at [949, 134] on div at bounding box center [956, 128] width 32 height 32
click at [942, 495] on div at bounding box center [956, 348] width 608 height 439
click at [940, 495] on div at bounding box center [956, 348] width 608 height 439
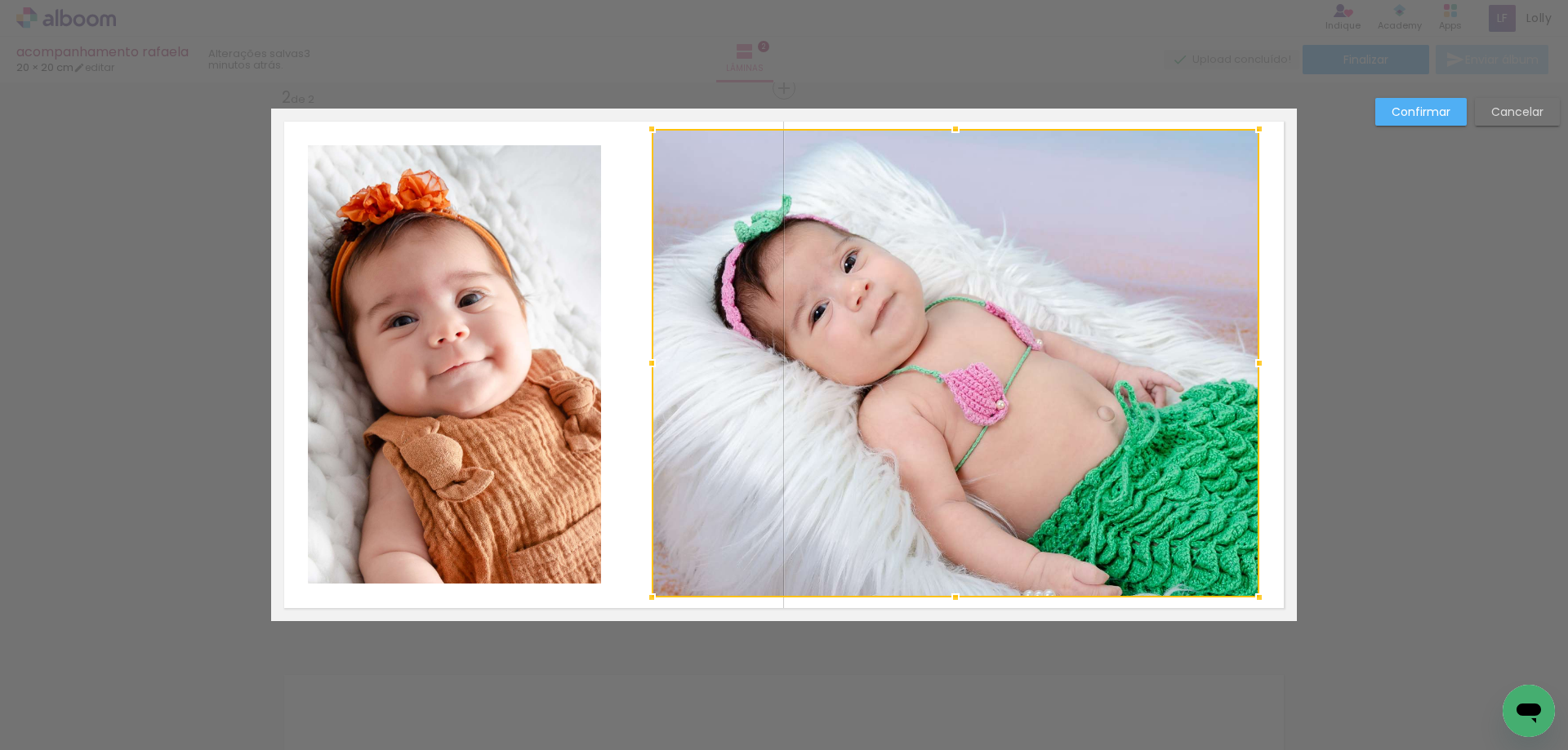
drag, startPoint x: 949, startPoint y: 565, endPoint x: 953, endPoint y: 589, distance: 24.3
click at [951, 589] on div at bounding box center [956, 597] width 32 height 32
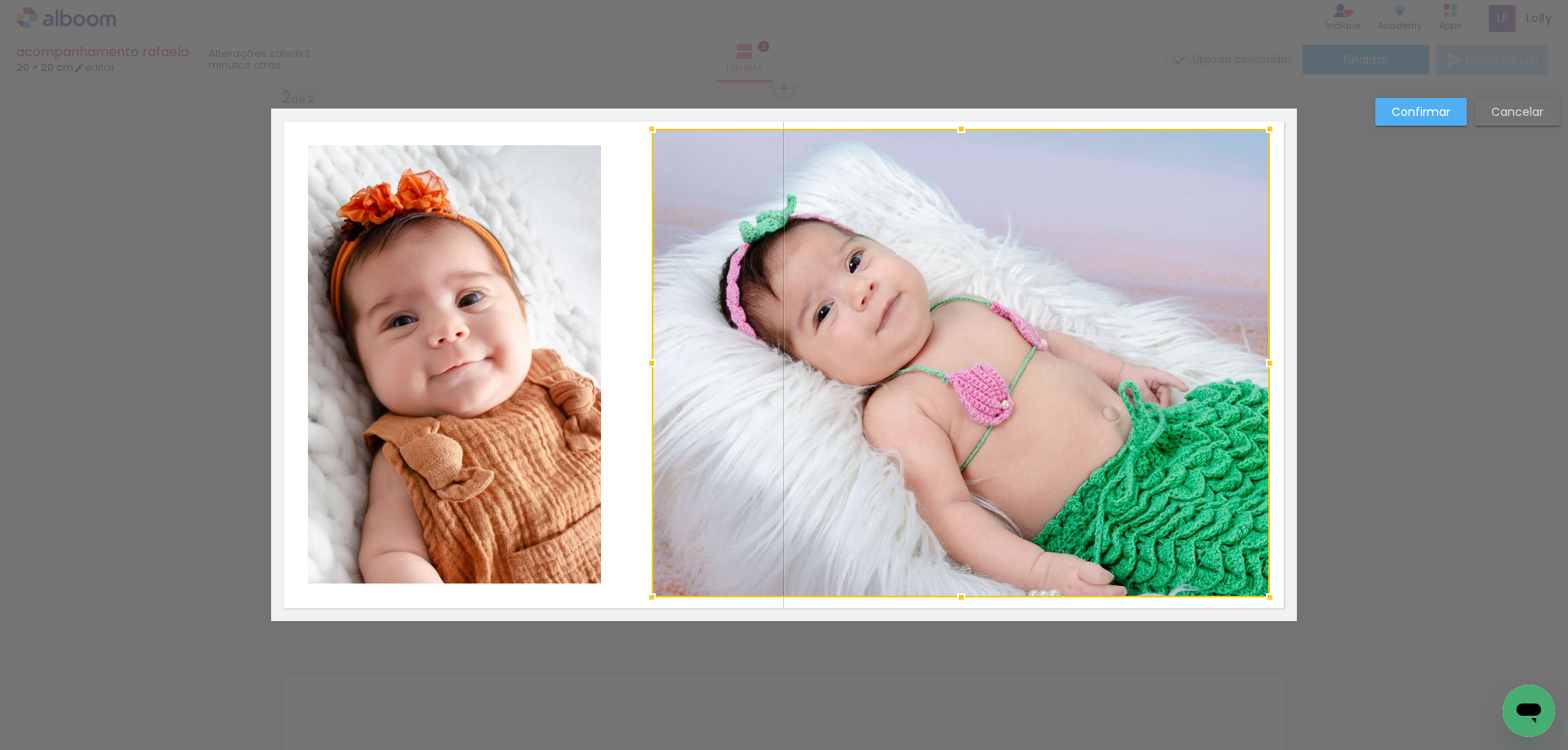
drag, startPoint x: 1256, startPoint y: 365, endPoint x: 1267, endPoint y: 365, distance: 11.0
click at [1267, 365] on div at bounding box center [1270, 363] width 32 height 32
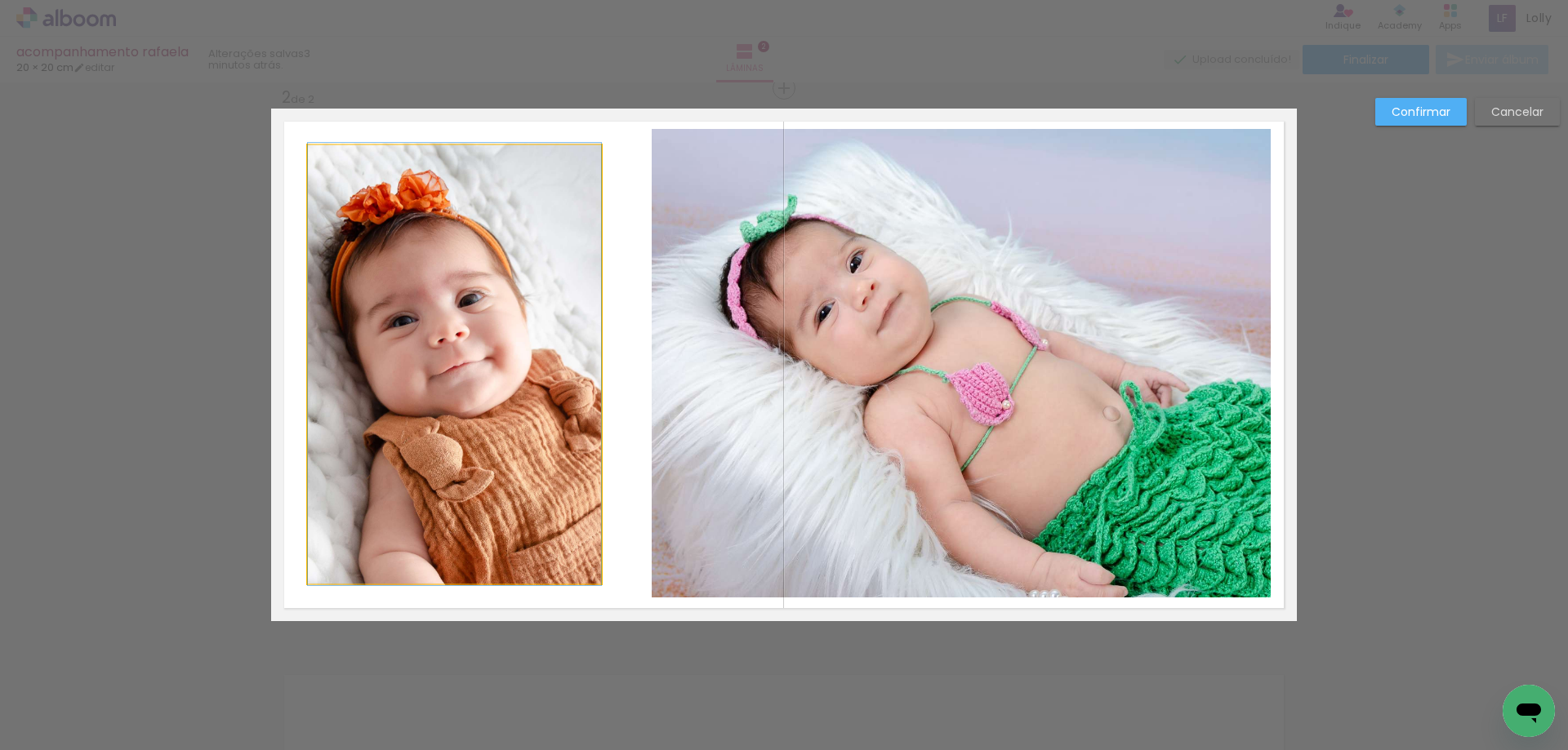
click at [514, 357] on quentale-photo at bounding box center [455, 365] width 293 height 439
click at [514, 357] on div at bounding box center [455, 365] width 293 height 439
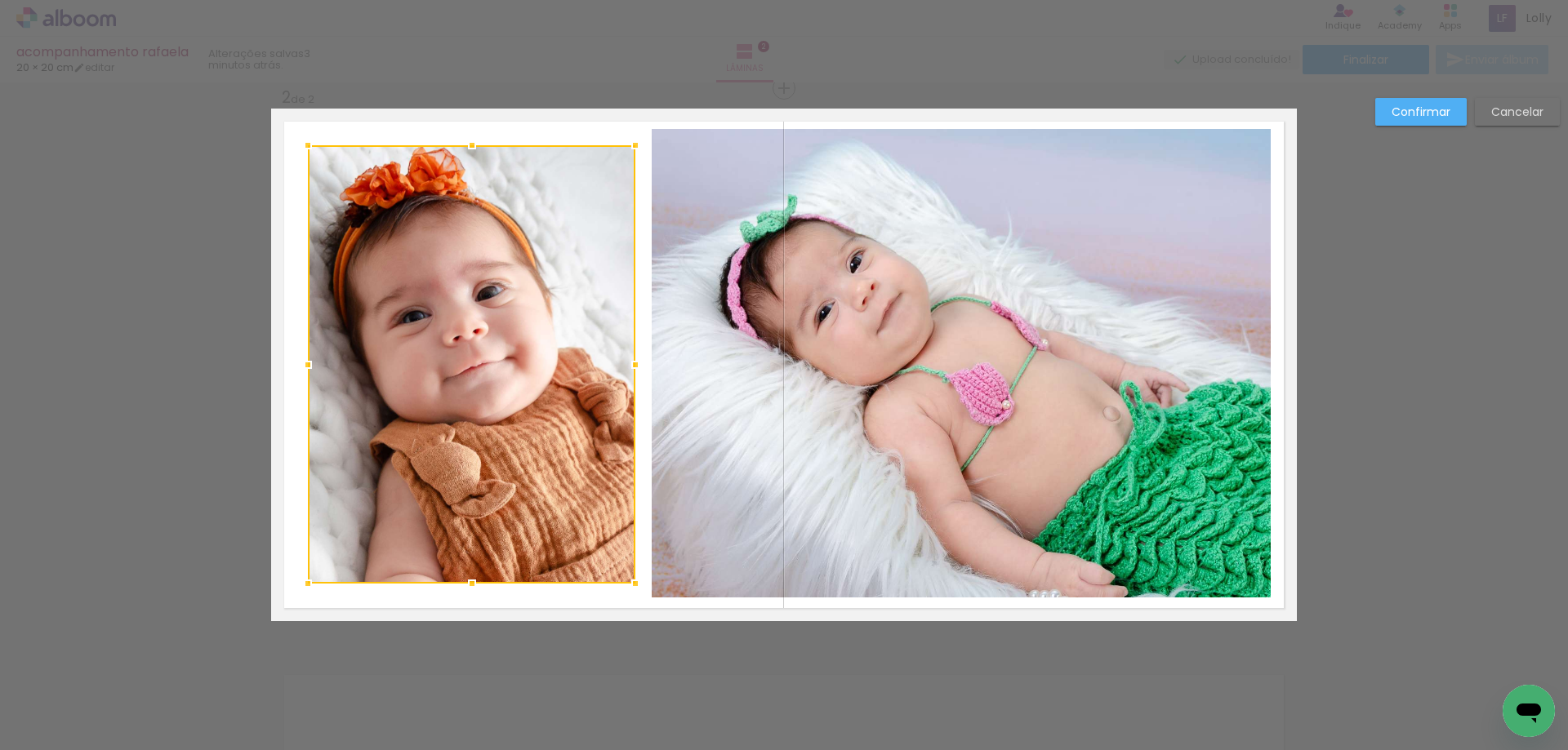
drag, startPoint x: 599, startPoint y: 371, endPoint x: 634, endPoint y: 374, distance: 35.1
click at [634, 374] on div at bounding box center [635, 364] width 32 height 32
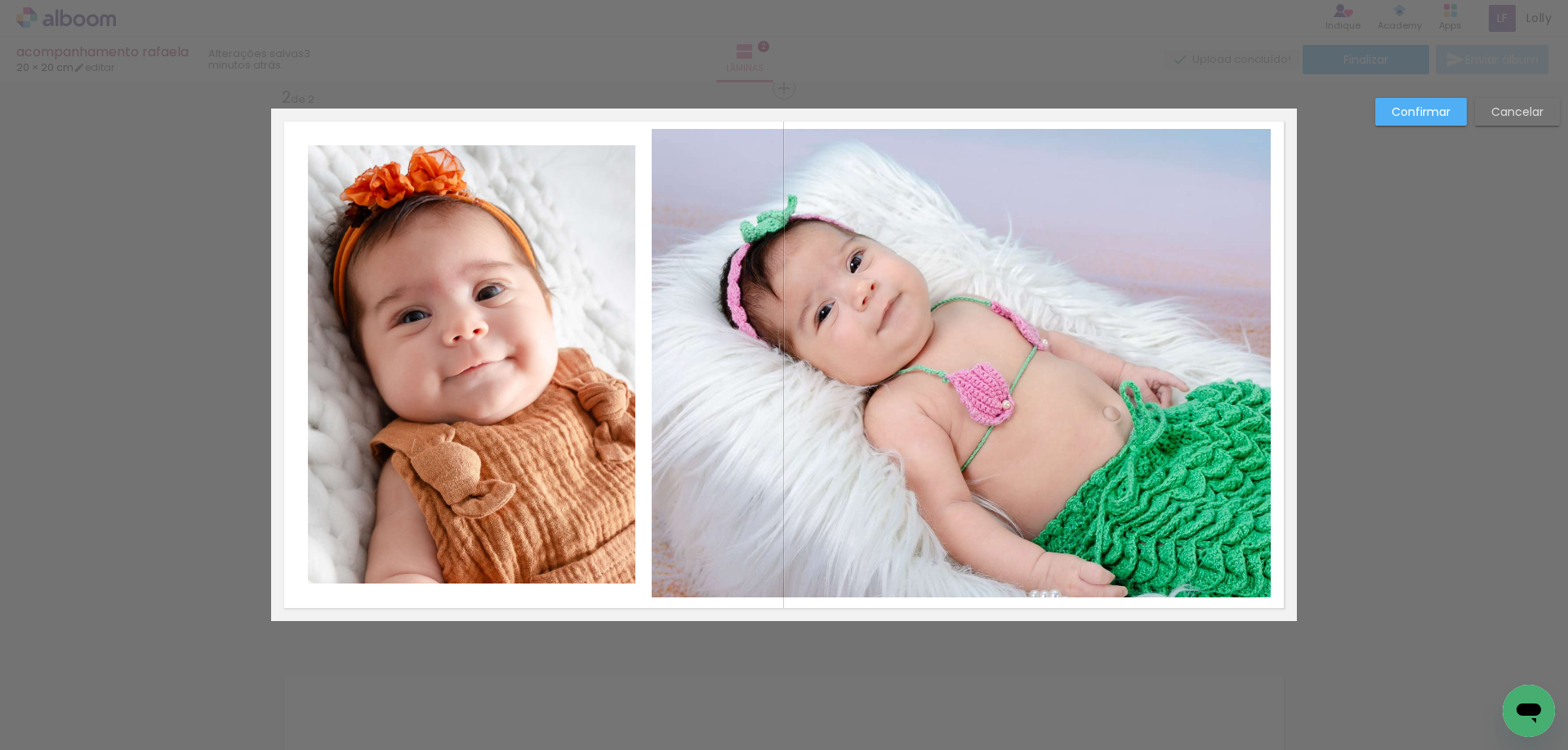
click at [472, 533] on quentale-photo at bounding box center [471, 365] width 327 height 439
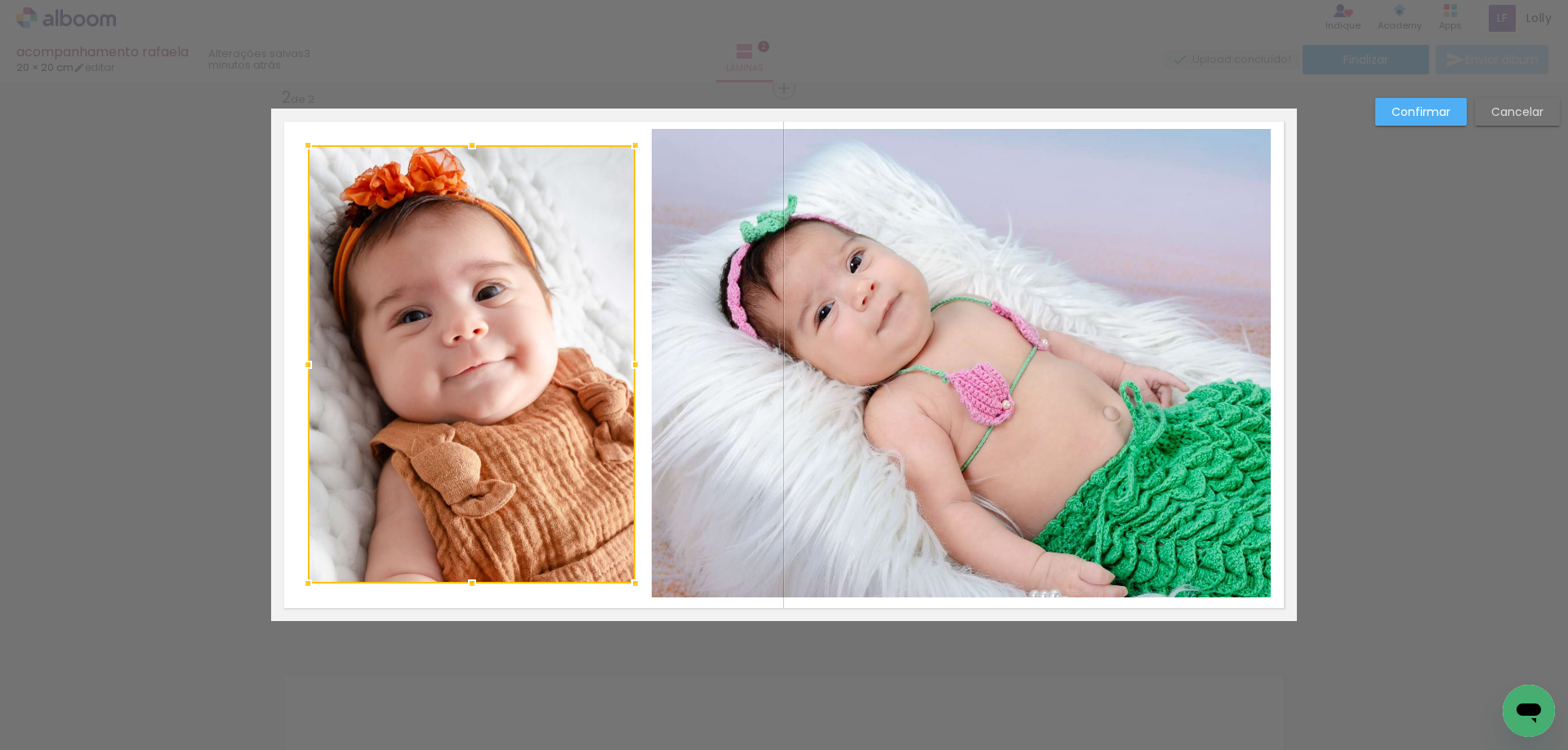
click at [471, 540] on div at bounding box center [471, 365] width 327 height 439
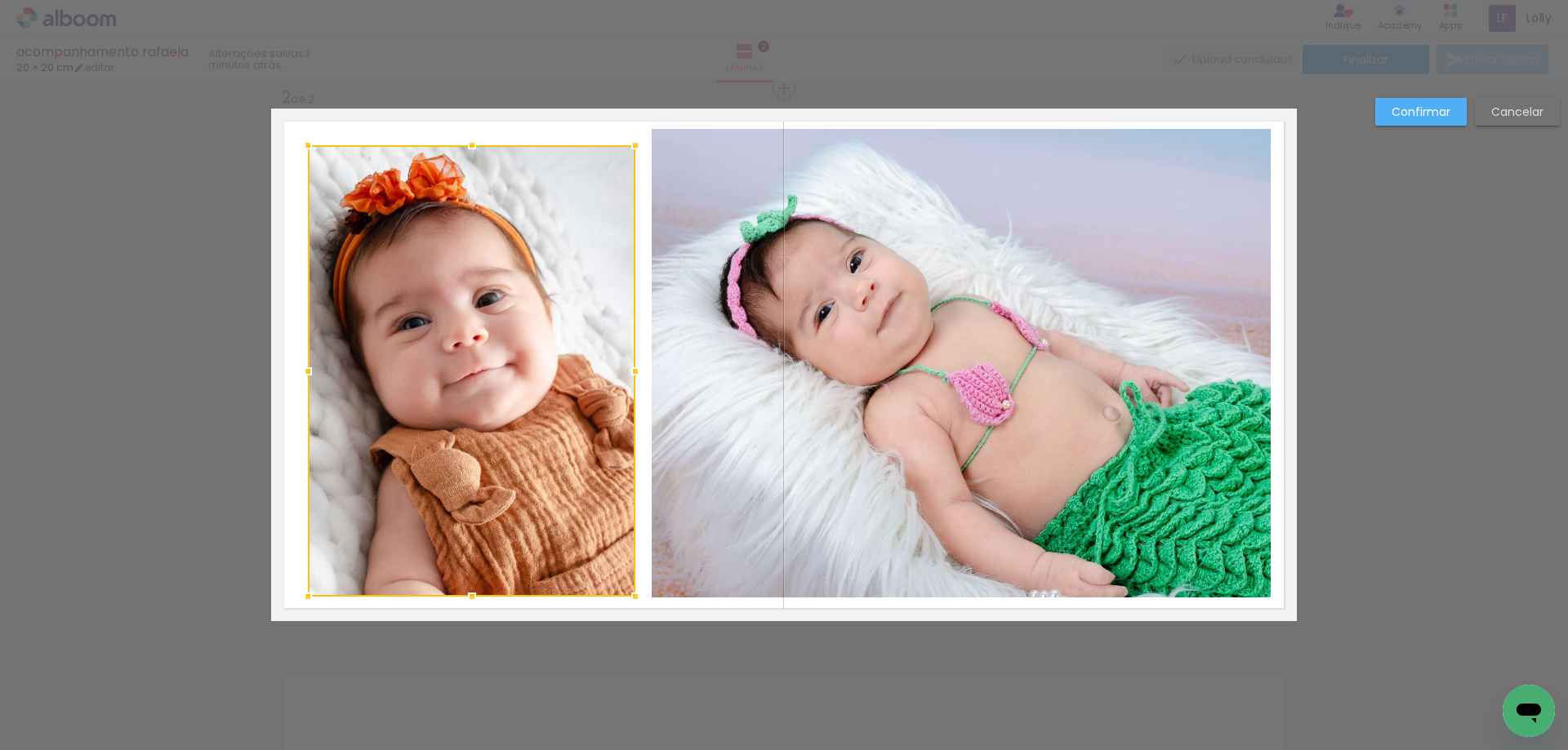
drag, startPoint x: 465, startPoint y: 582, endPoint x: 461, endPoint y: 596, distance: 14.6
click at [461, 596] on div at bounding box center [471, 596] width 32 height 32
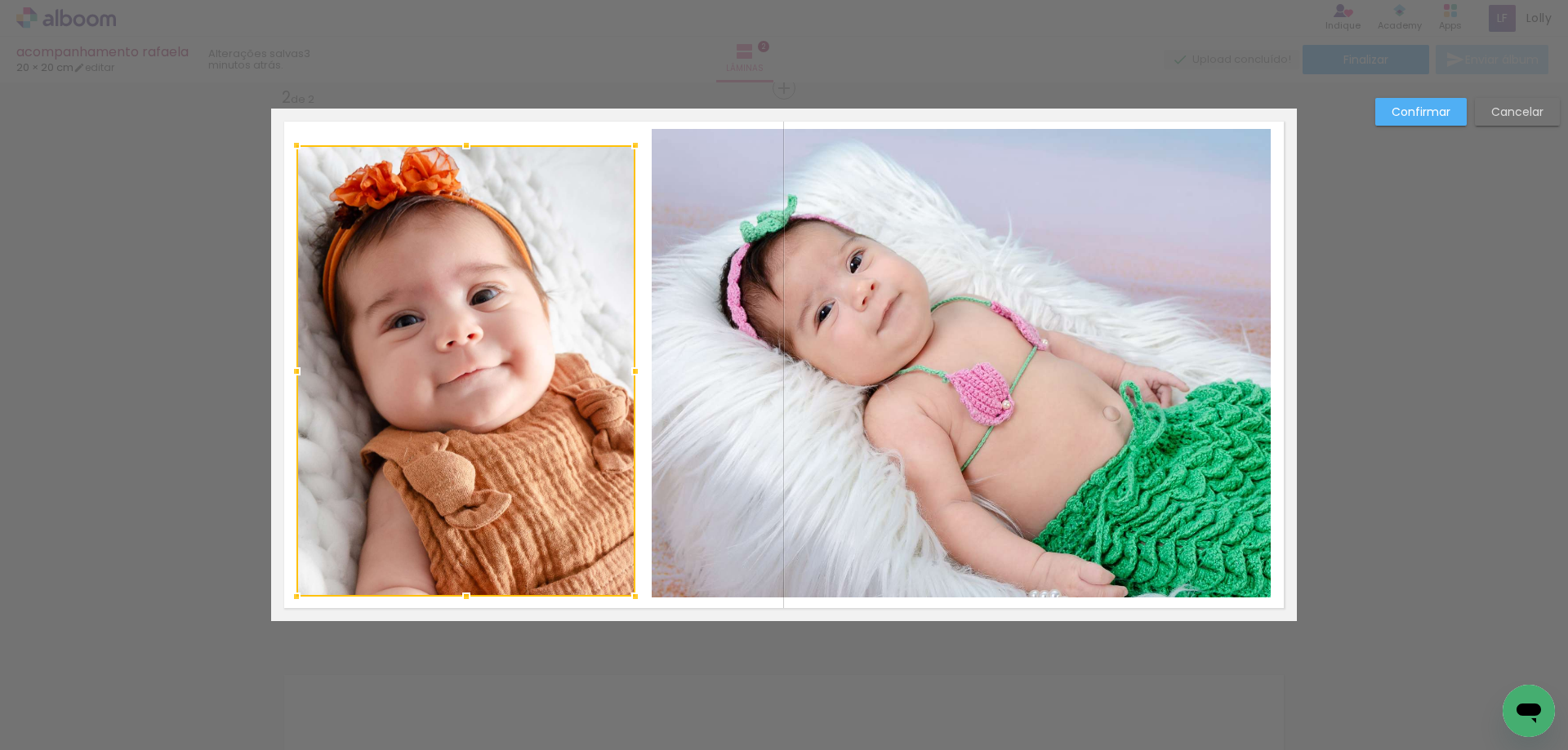
drag, startPoint x: 305, startPoint y: 373, endPoint x: 294, endPoint y: 372, distance: 11.0
click at [294, 372] on div at bounding box center [296, 371] width 32 height 32
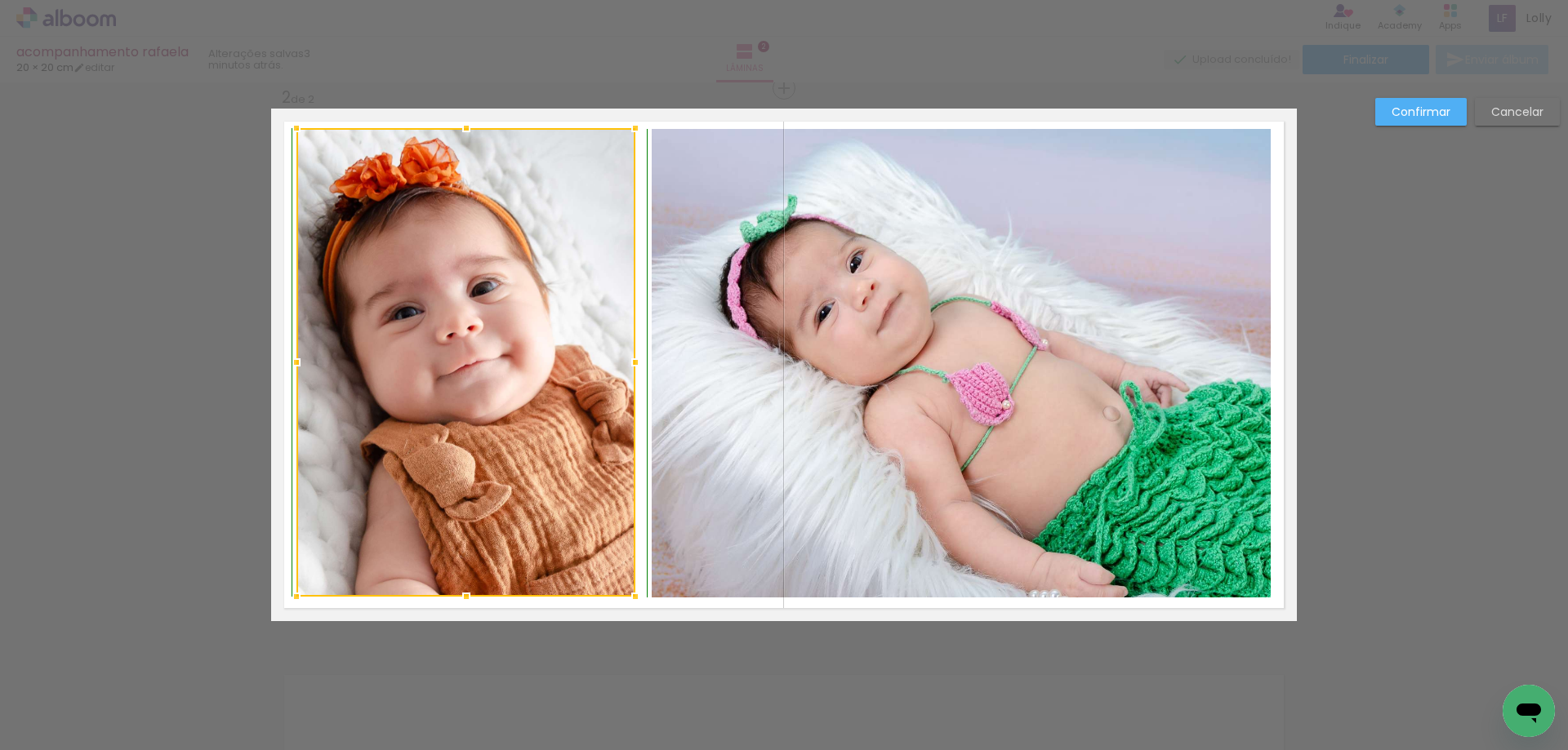
drag, startPoint x: 458, startPoint y: 147, endPoint x: 462, endPoint y: 138, distance: 9.8
click at [462, 138] on div at bounding box center [466, 128] width 32 height 32
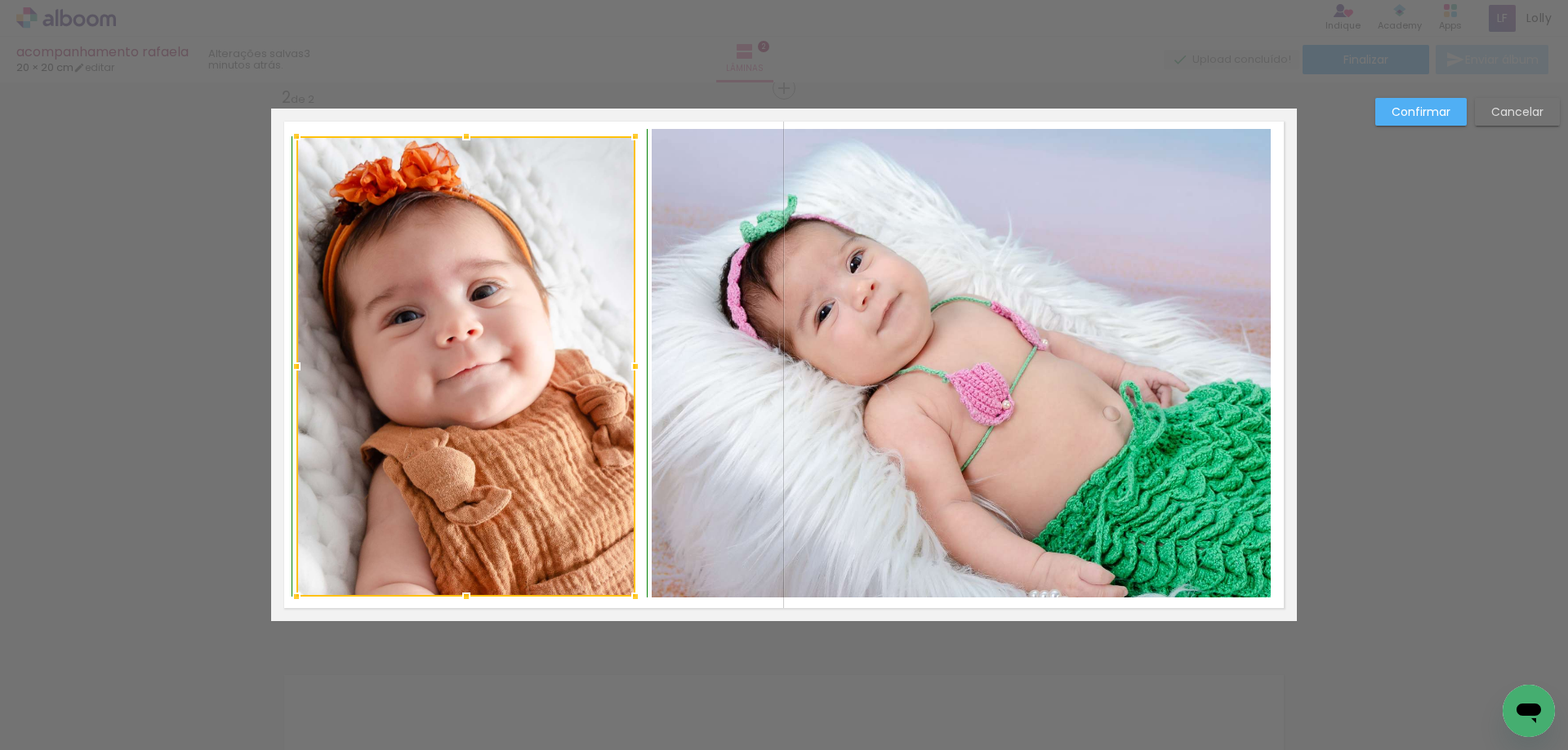
click at [462, 132] on div at bounding box center [466, 136] width 32 height 32
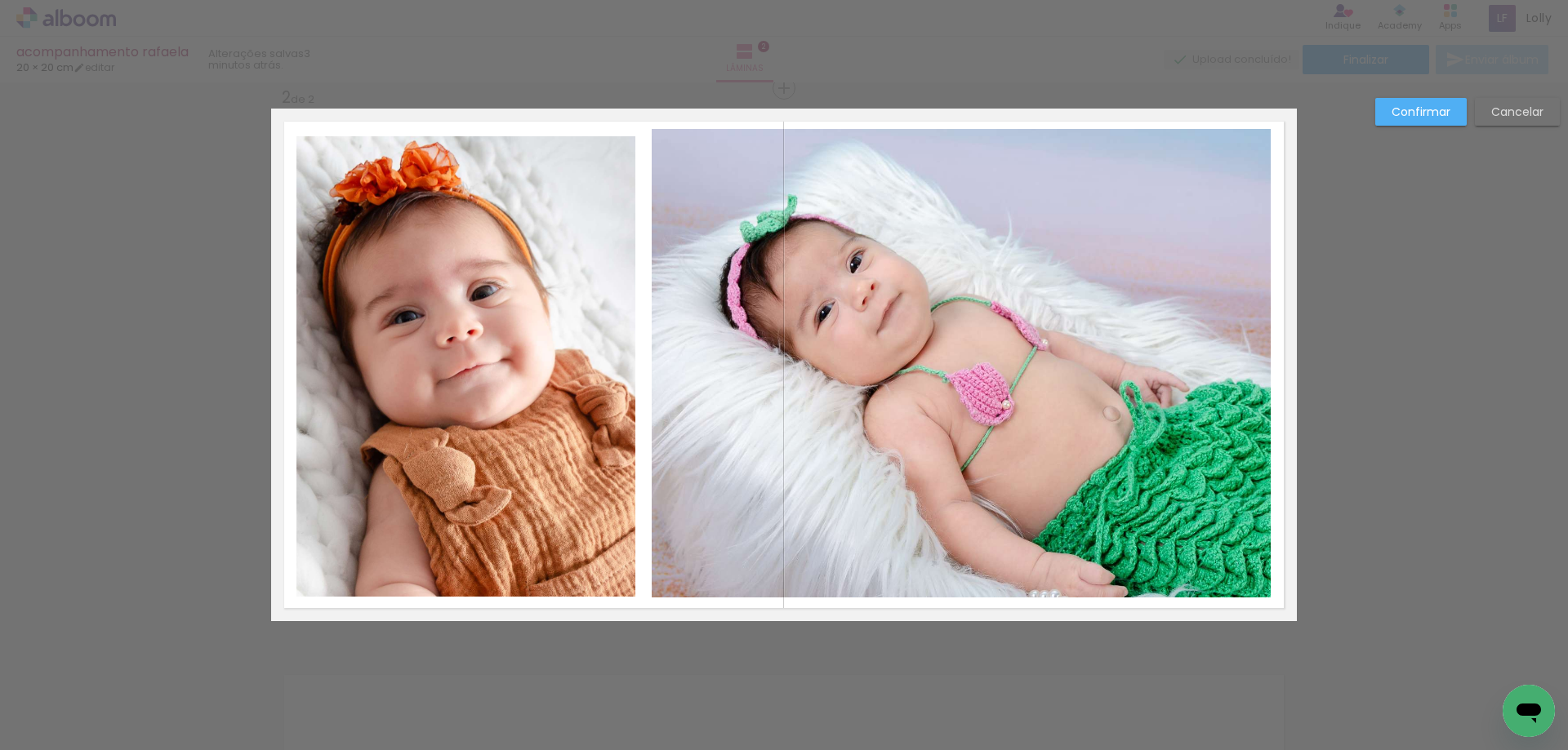
click at [461, 172] on quentale-photo at bounding box center [466, 366] width 339 height 461
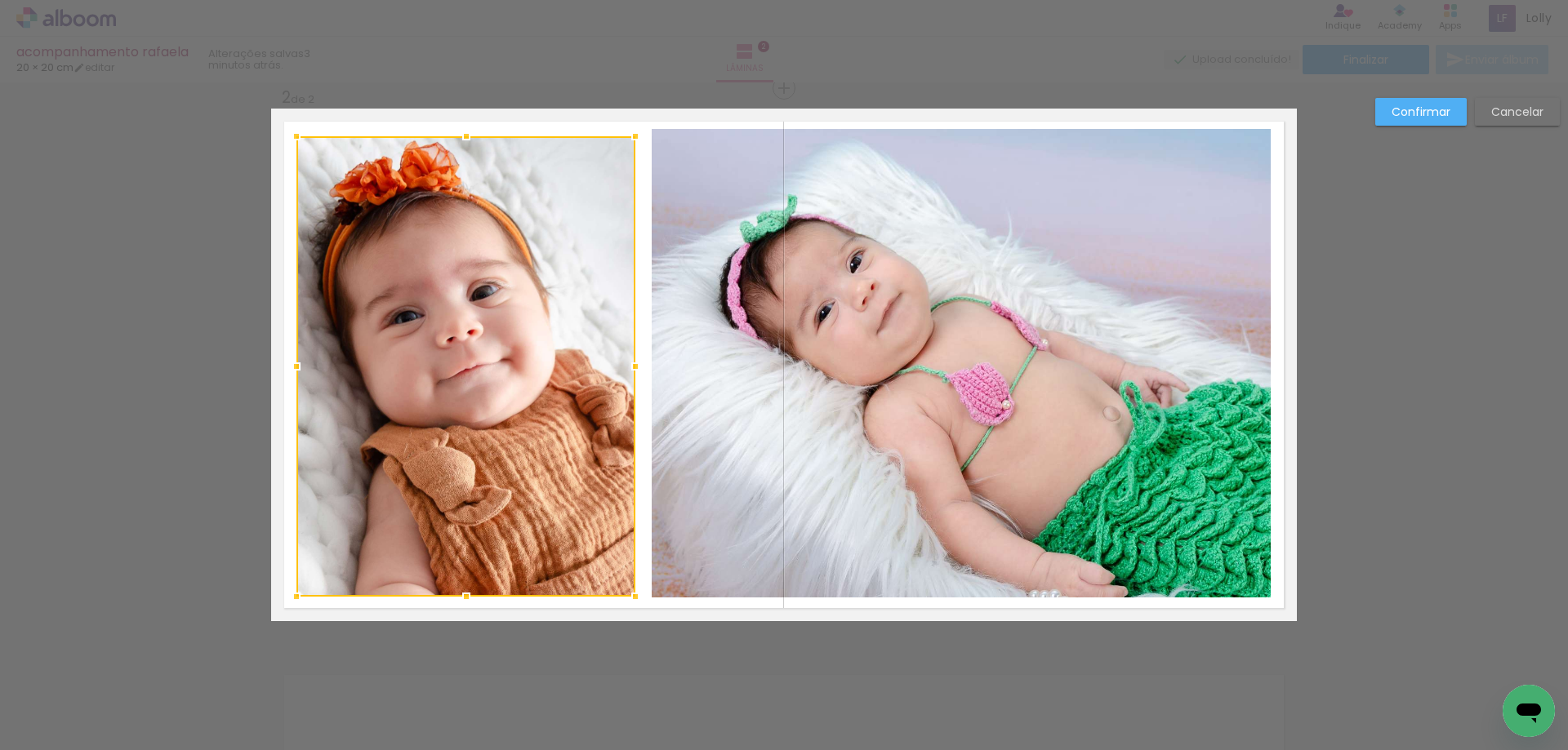
click at [460, 171] on div at bounding box center [466, 366] width 339 height 461
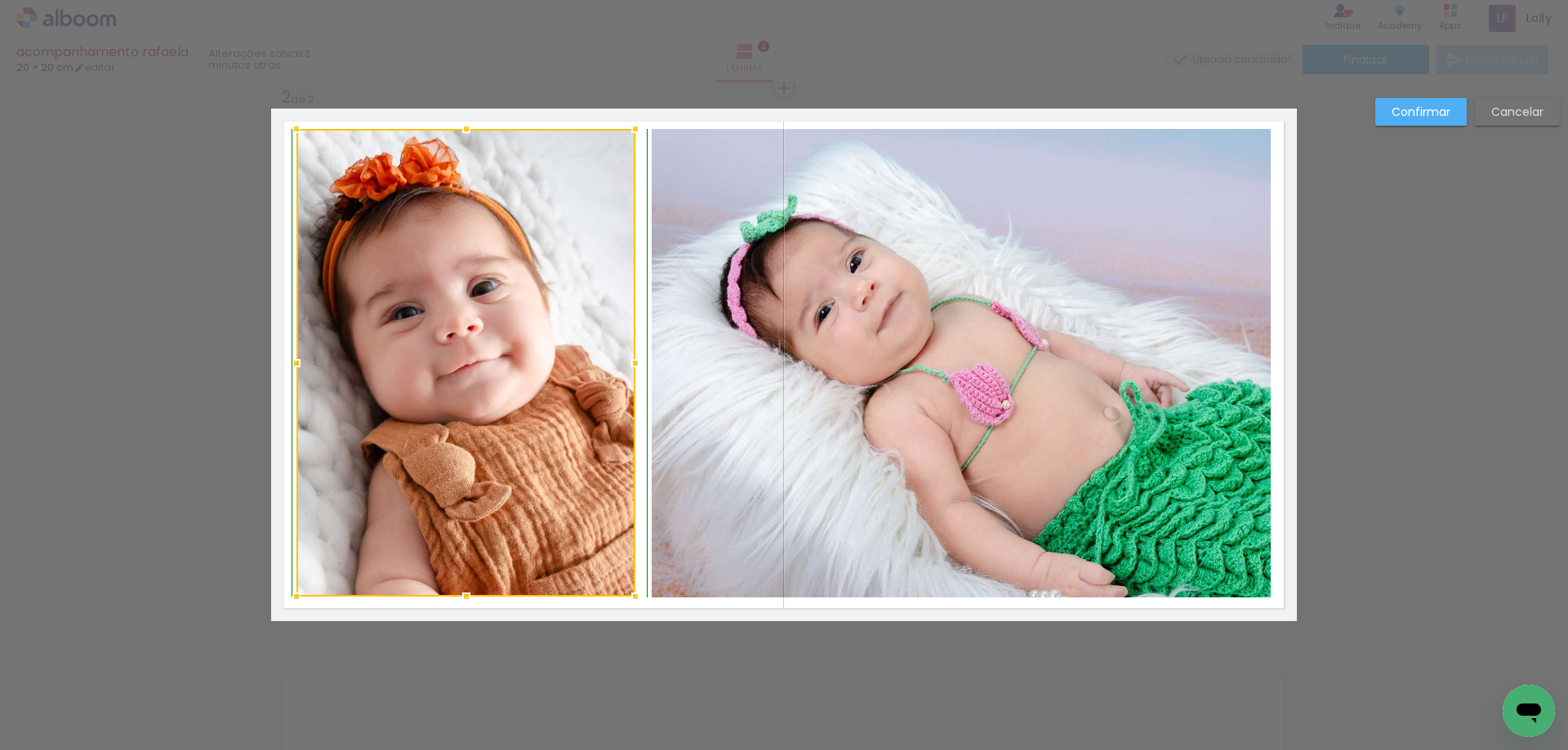
click at [462, 137] on div at bounding box center [466, 128] width 32 height 32
click at [0, 0] on slot "Confirmar" at bounding box center [0, 0] width 0 height 0
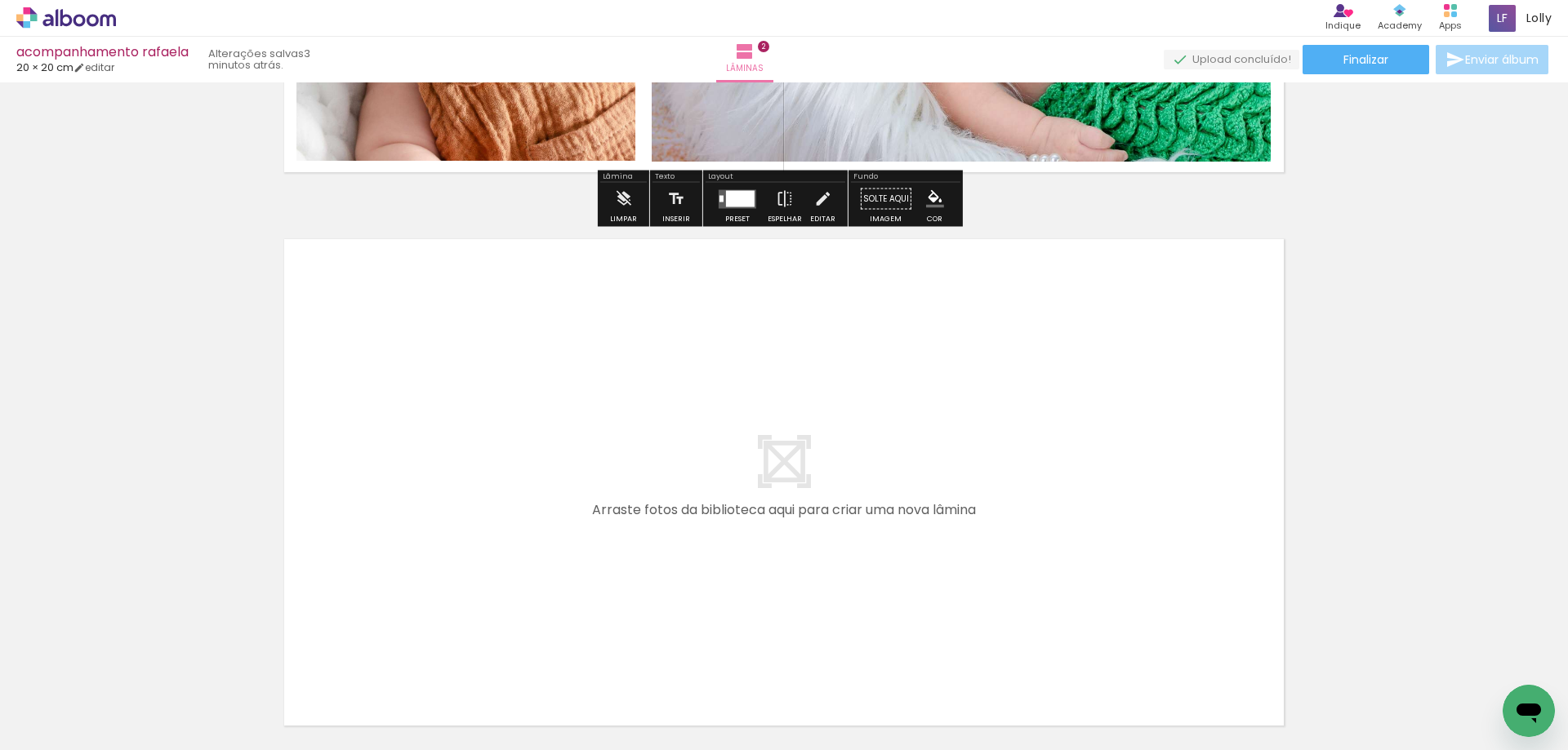
scroll to position [1065, 0]
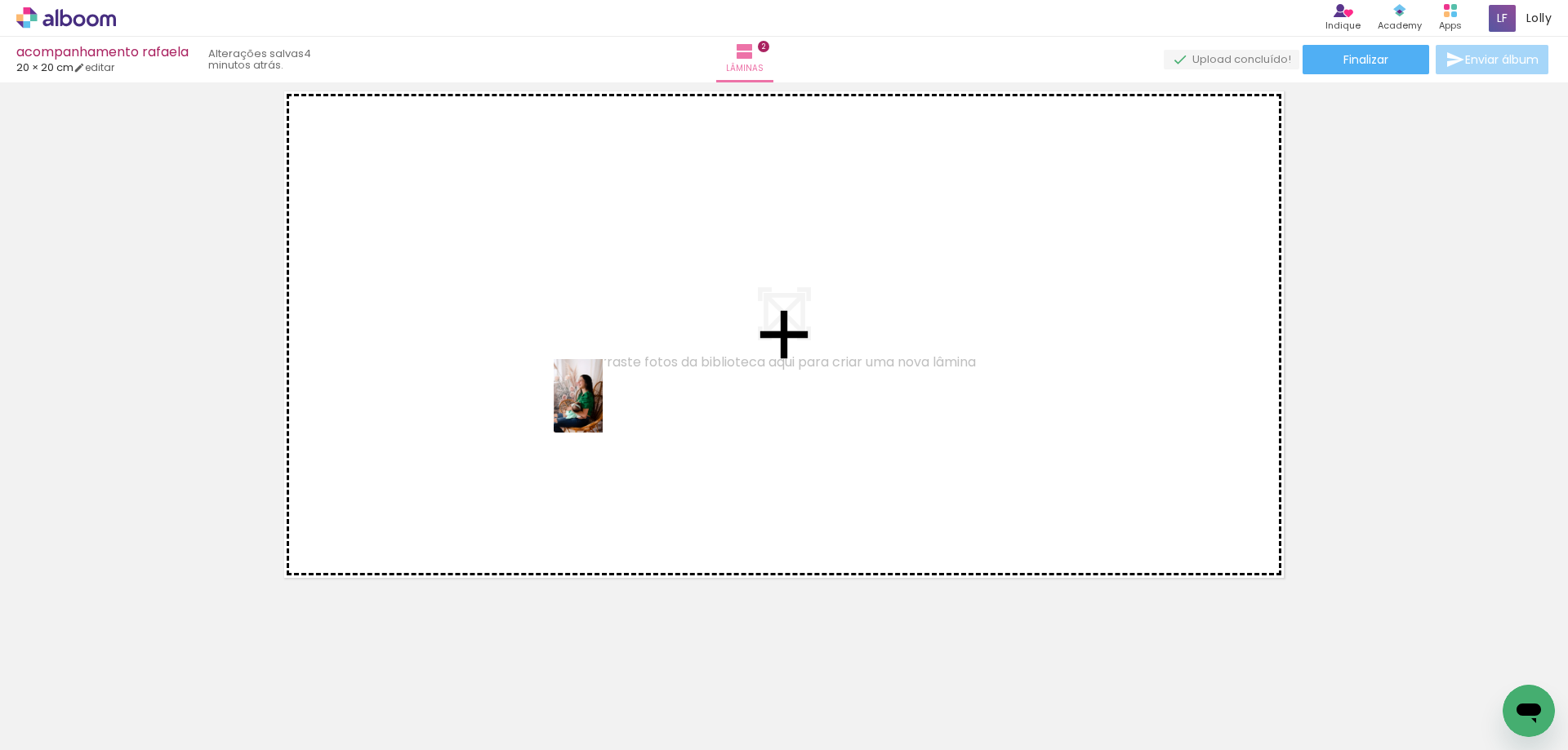
drag, startPoint x: 714, startPoint y: 701, endPoint x: 603, endPoint y: 408, distance: 313.3
click at [603, 408] on quentale-workspace at bounding box center [784, 375] width 1568 height 750
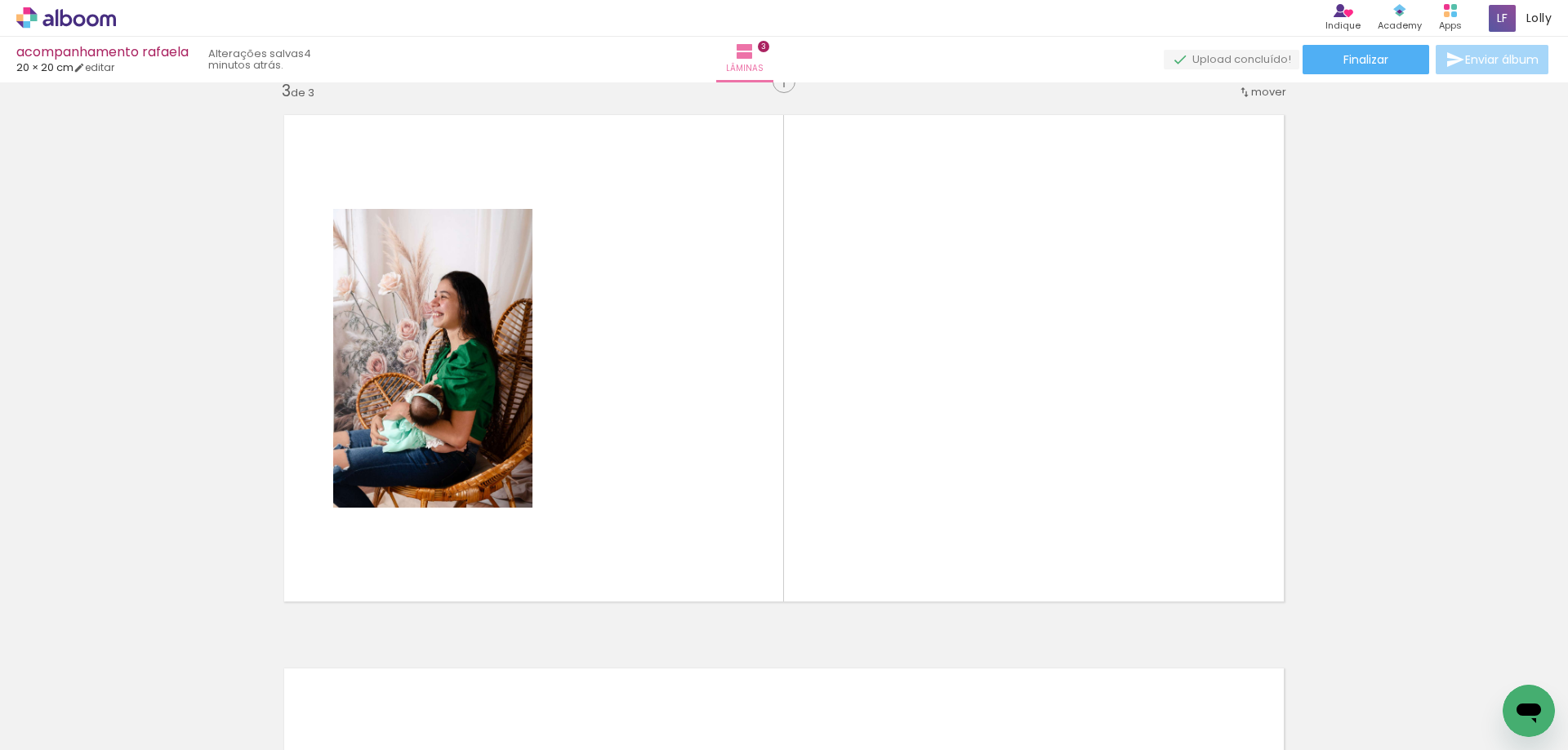
scroll to position [1128, 0]
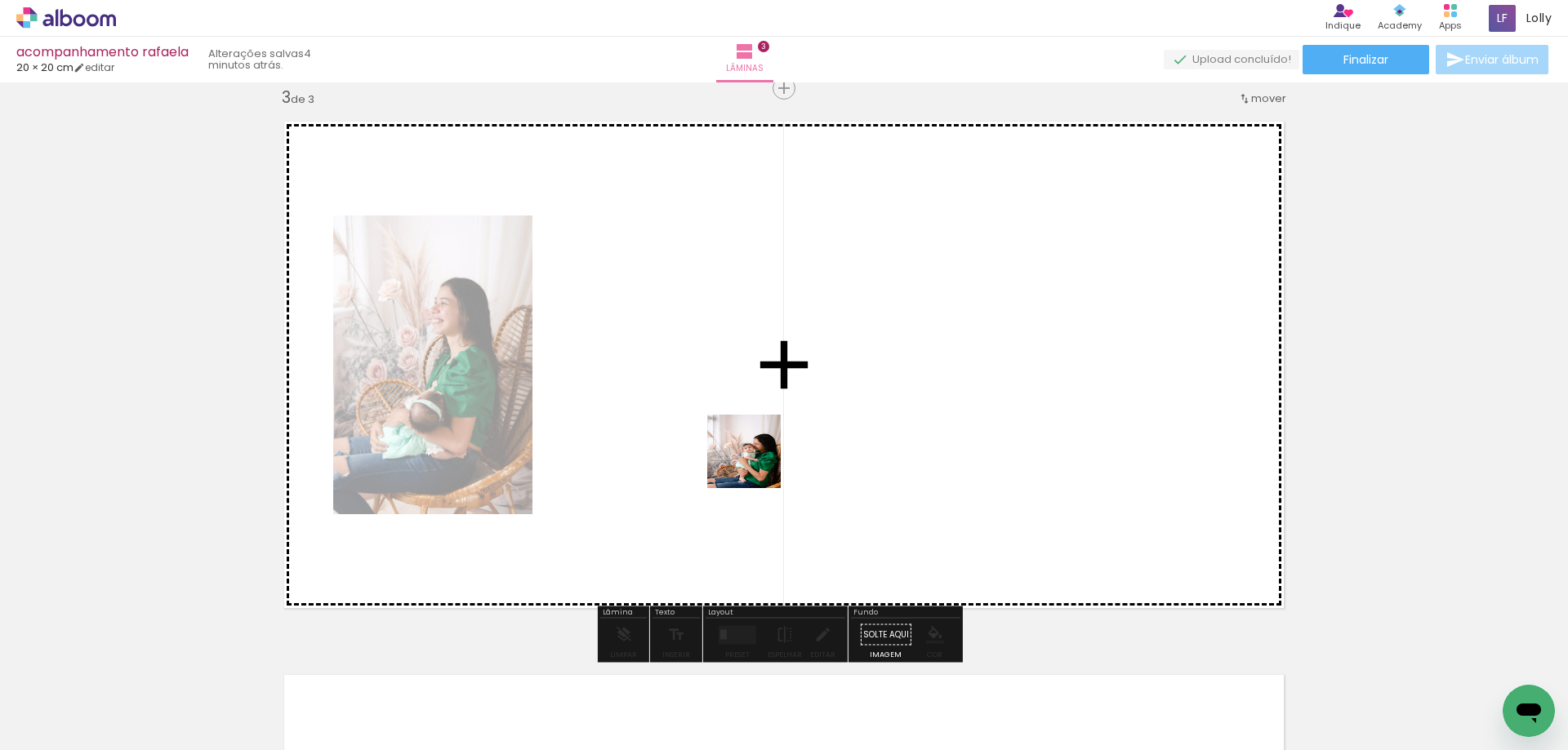
drag, startPoint x: 756, startPoint y: 464, endPoint x: 862, endPoint y: 667, distance: 229.0
click at [720, 393] on quentale-workspace at bounding box center [784, 375] width 1568 height 750
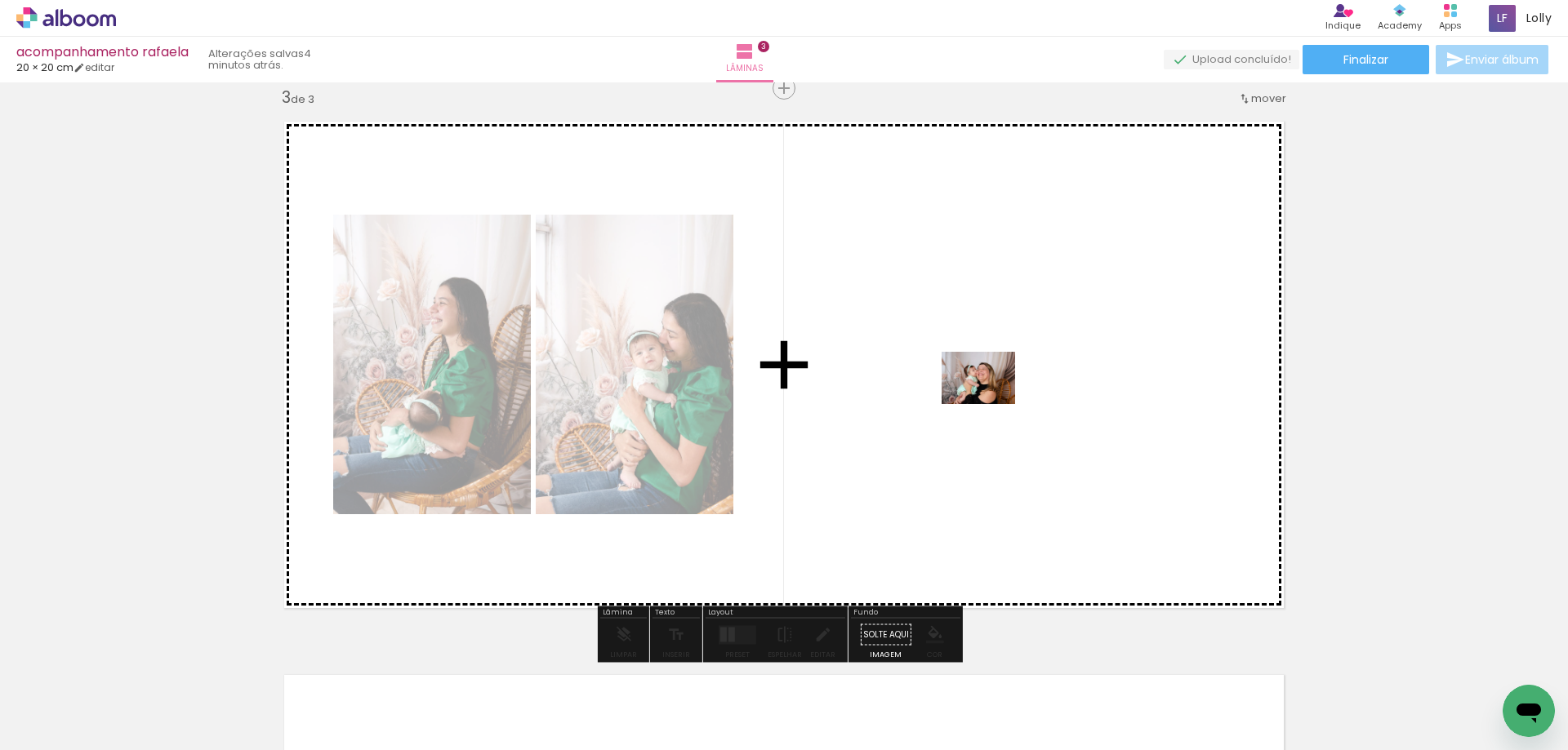
drag, startPoint x: 921, startPoint y: 646, endPoint x: 992, endPoint y: 400, distance: 256.0
click at [992, 400] on quentale-workspace at bounding box center [784, 375] width 1568 height 750
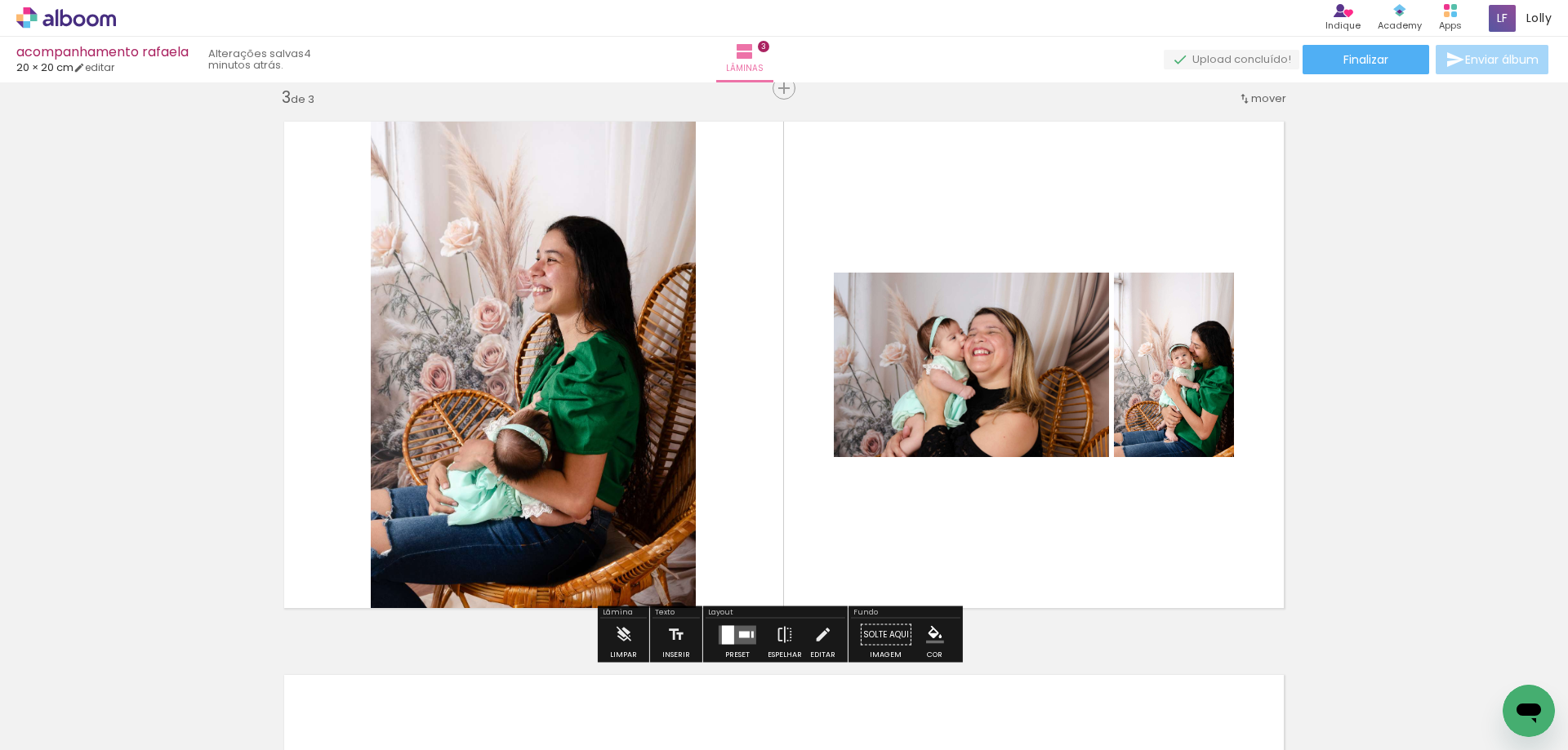
click at [743, 625] on div at bounding box center [737, 635] width 44 height 32
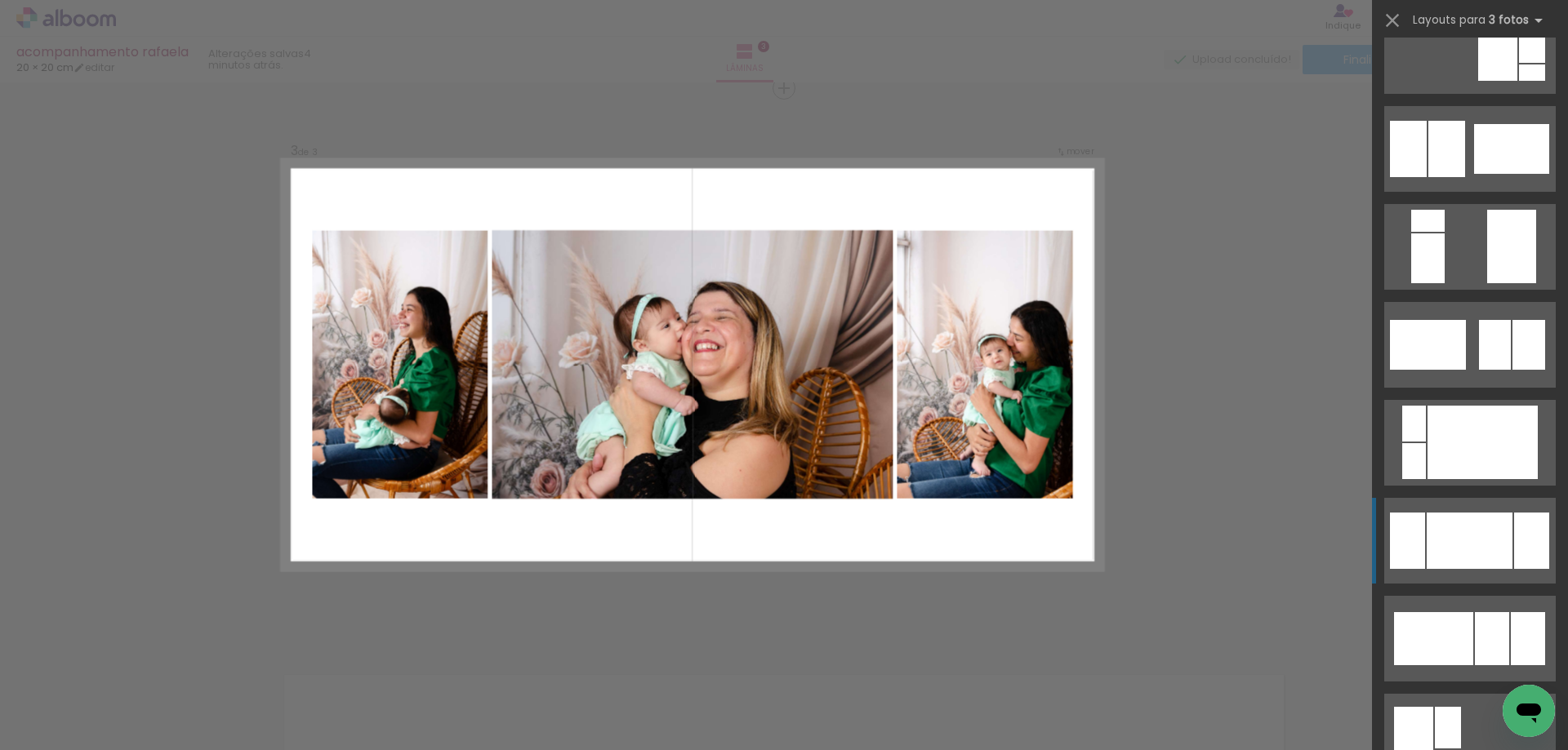
scroll to position [572, 0]
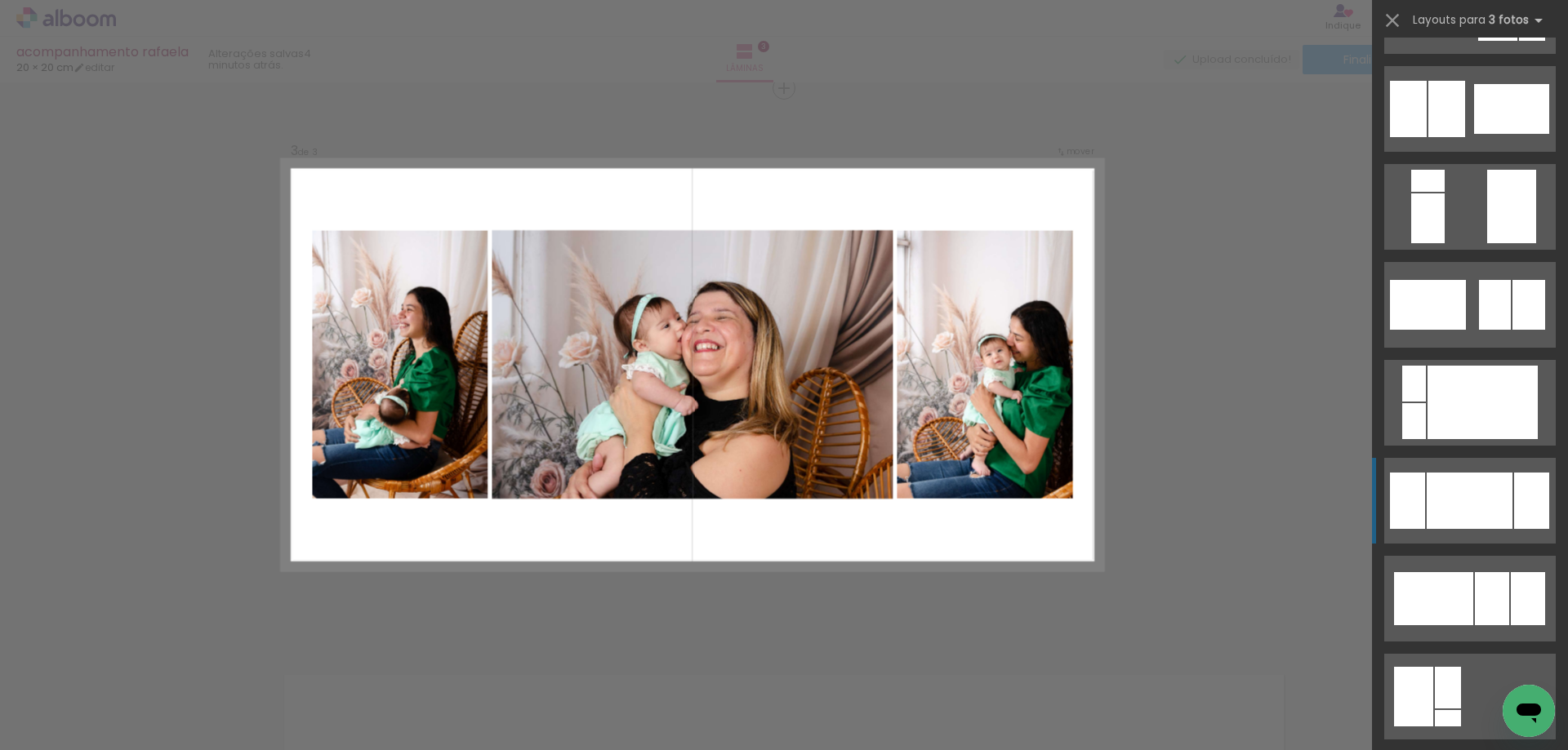
click at [1393, 504] on div at bounding box center [1407, 501] width 35 height 56
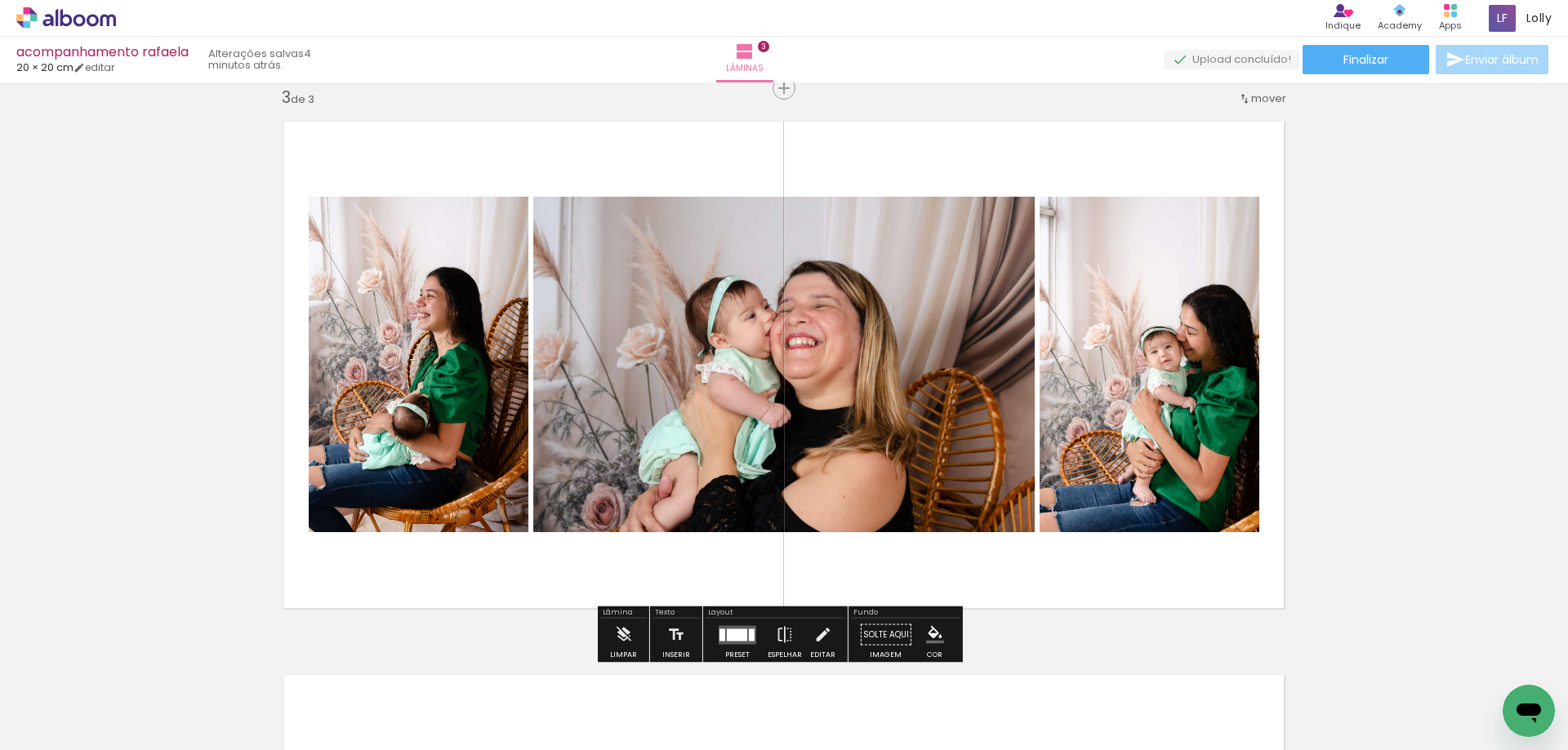
click at [736, 635] on div at bounding box center [736, 635] width 20 height 12
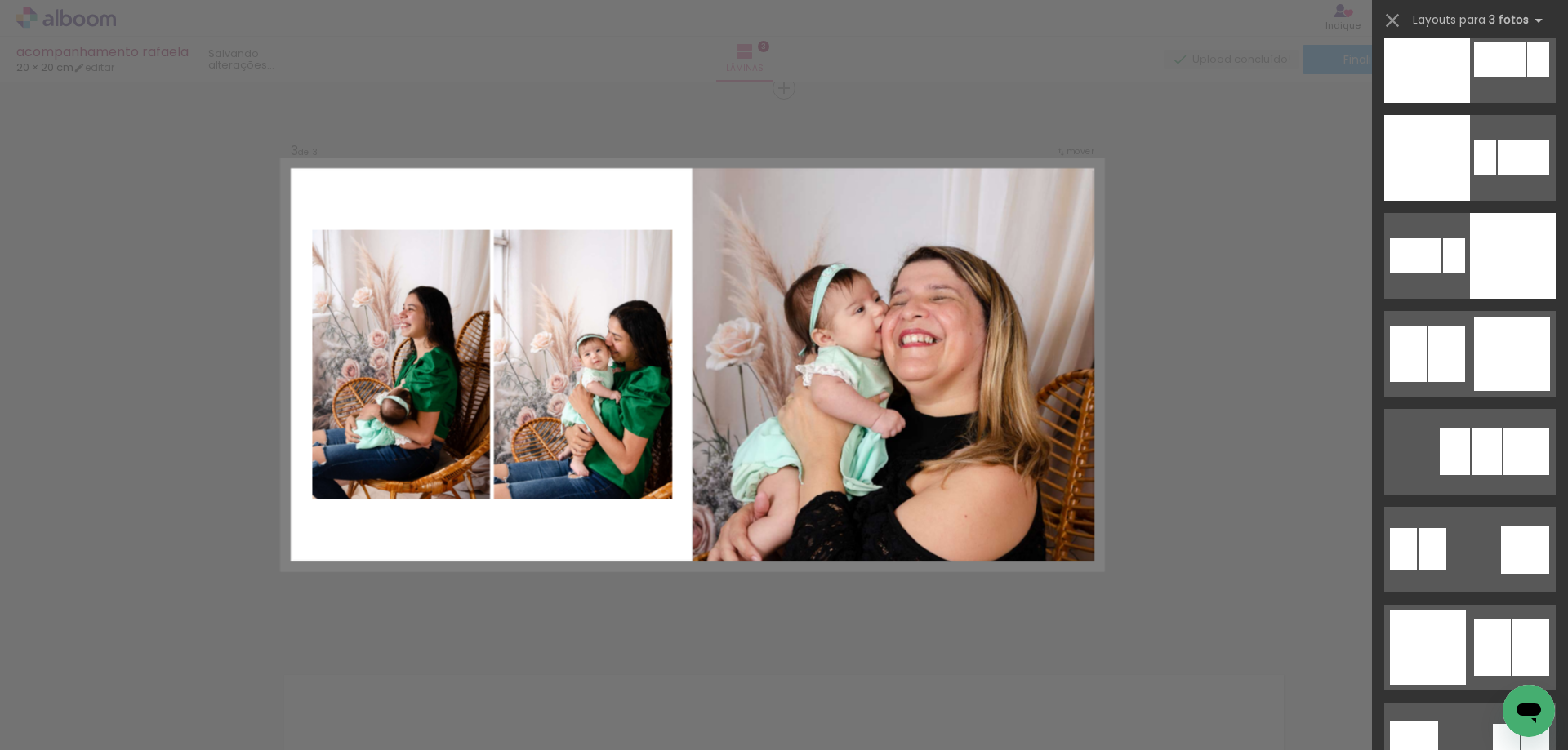
scroll to position [4164, 0]
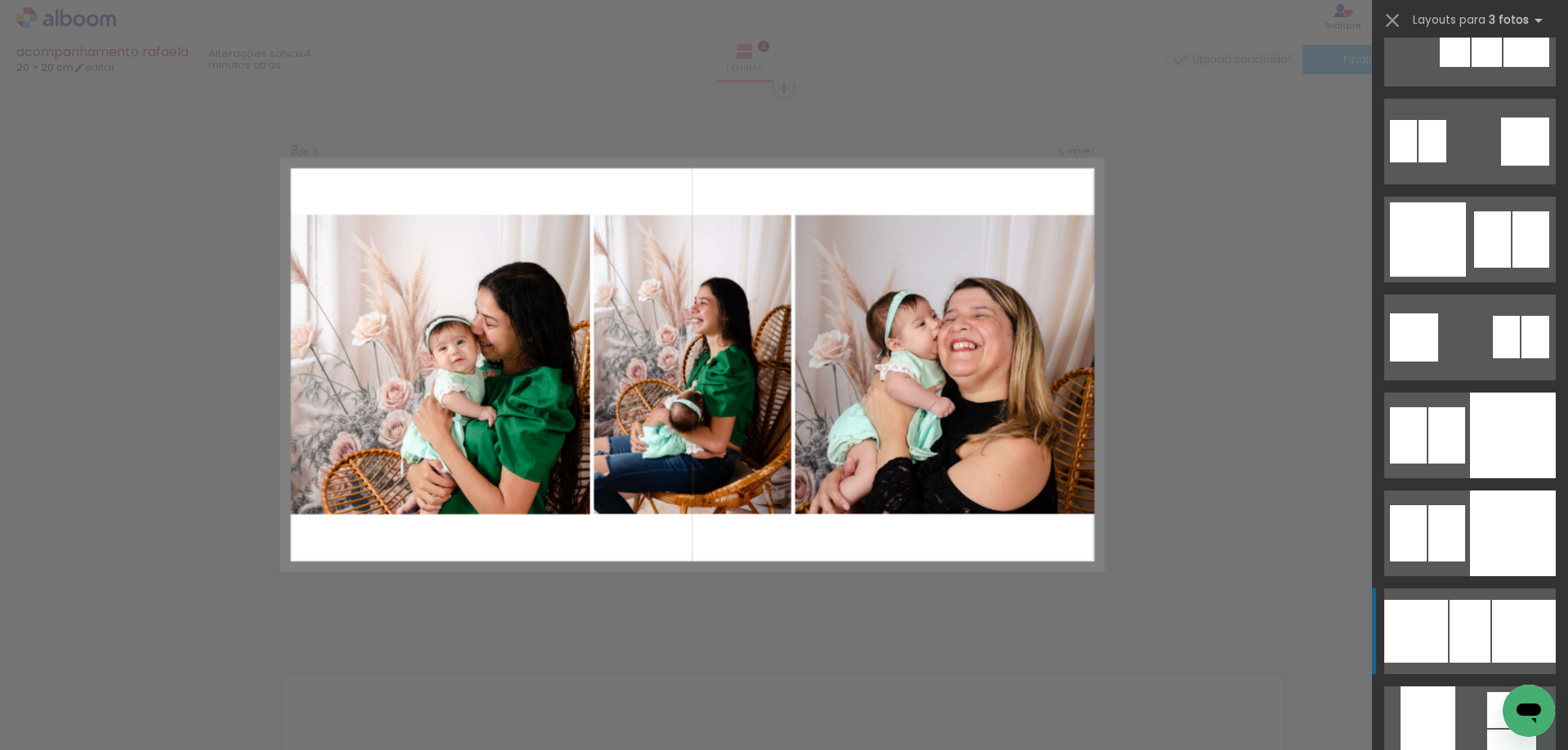
click at [1432, 639] on div at bounding box center [1416, 632] width 64 height 63
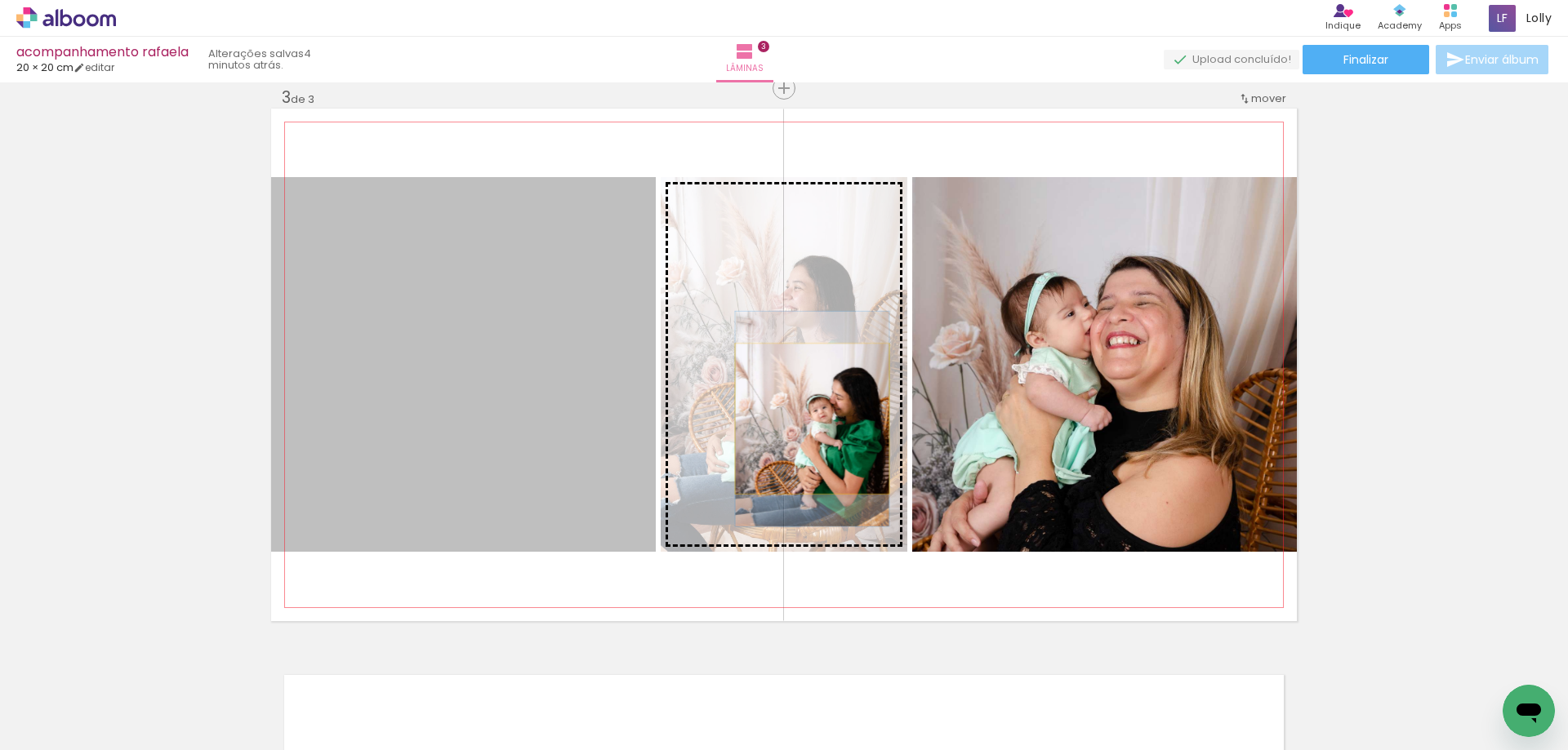
drag, startPoint x: 564, startPoint y: 448, endPoint x: 806, endPoint y: 419, distance: 243.7
click at [0, 0] on slot at bounding box center [0, 0] width 0 height 0
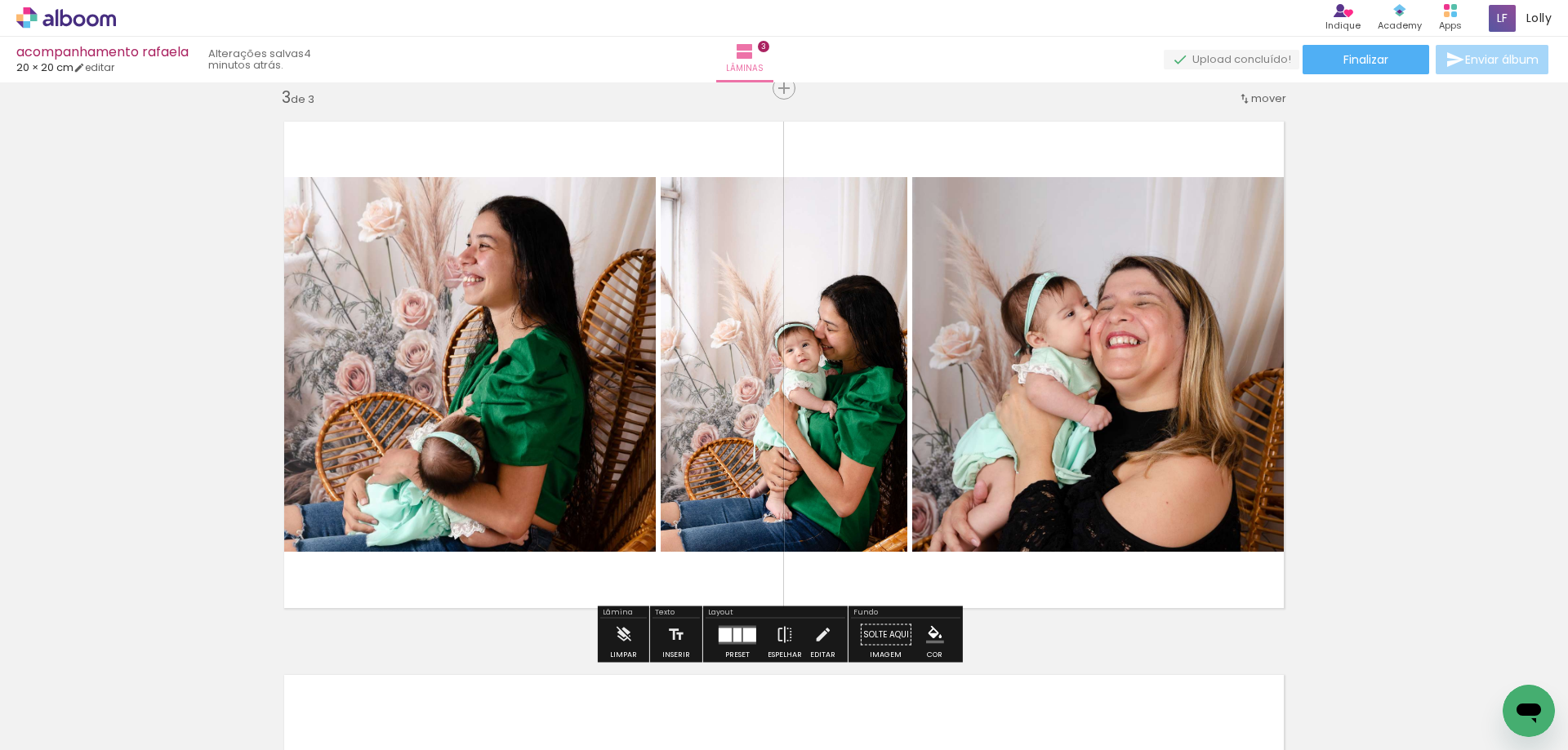
click at [811, 343] on quentale-photo at bounding box center [784, 364] width 247 height 375
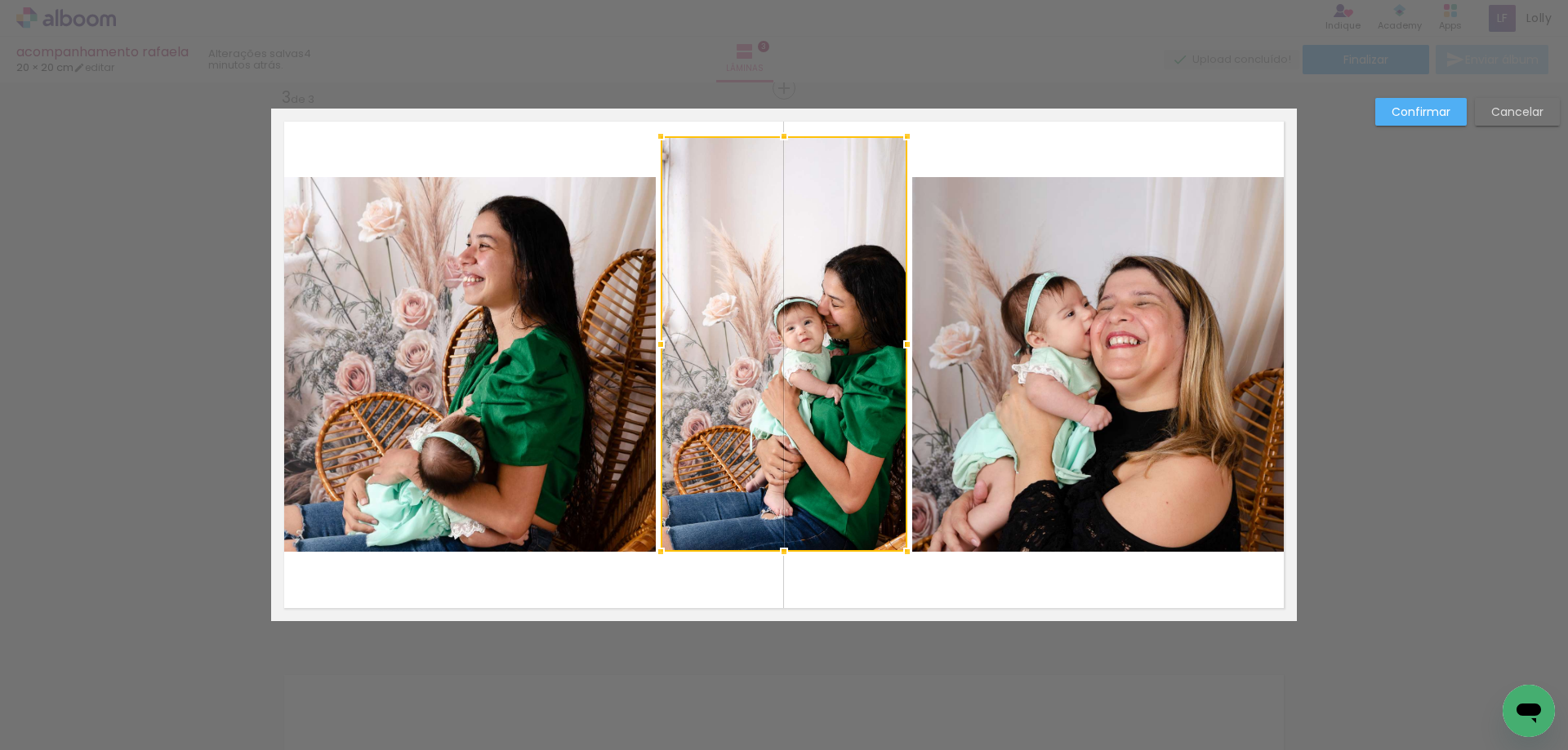
drag, startPoint x: 783, startPoint y: 175, endPoint x: 786, endPoint y: 126, distance: 49.1
click at [786, 126] on div at bounding box center [784, 136] width 32 height 32
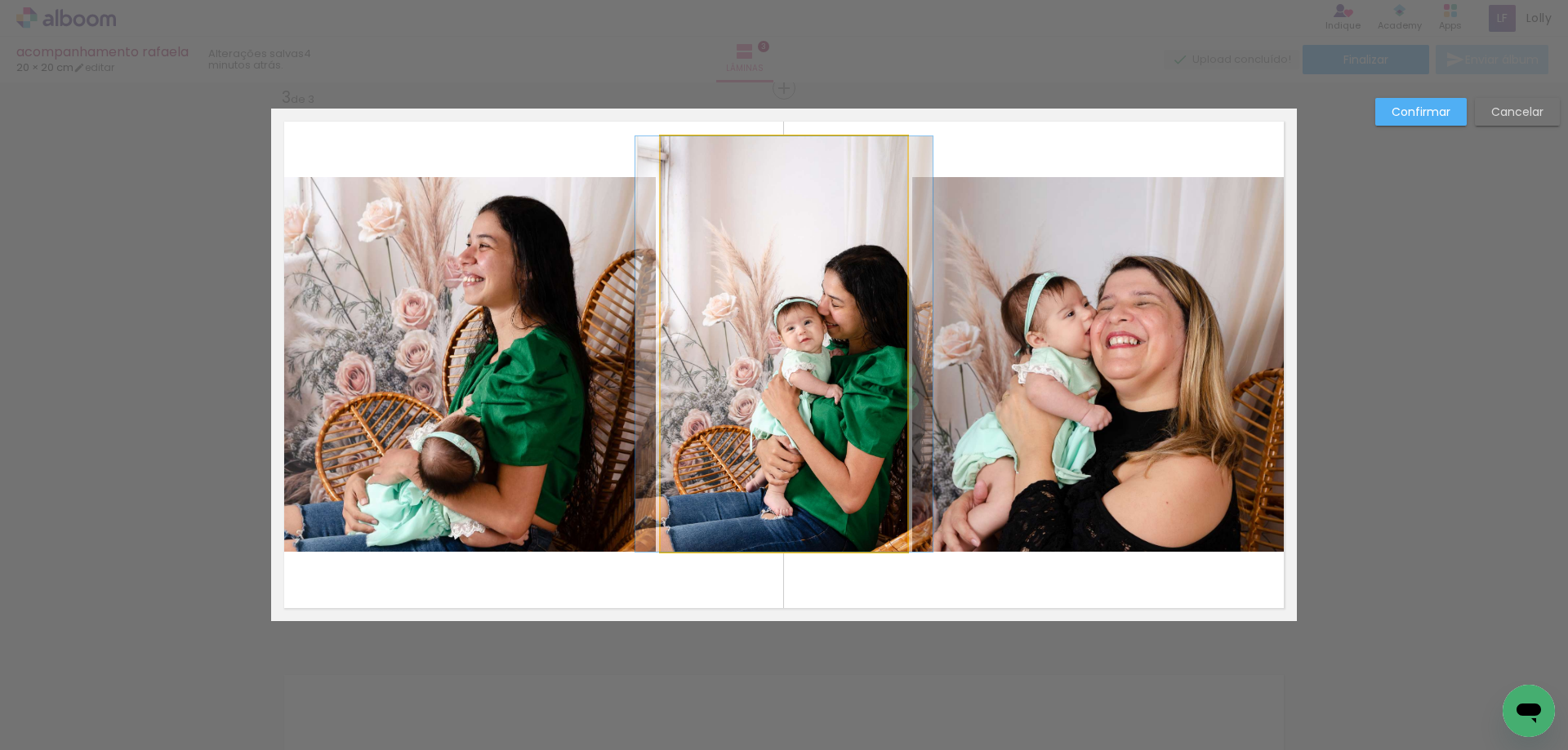
click at [782, 513] on quentale-photo at bounding box center [784, 344] width 247 height 416
click at [782, 513] on div at bounding box center [784, 344] width 247 height 416
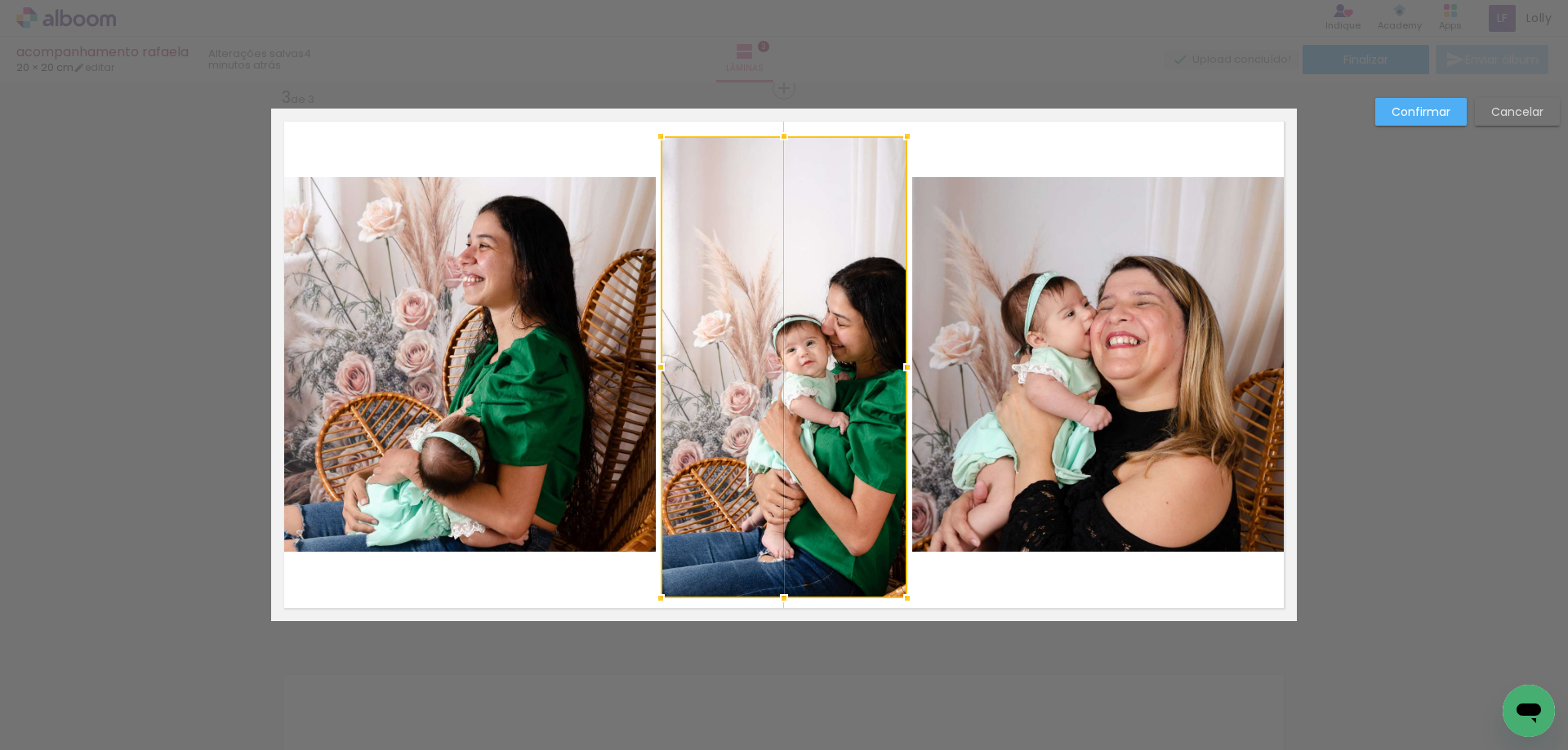
drag, startPoint x: 774, startPoint y: 551, endPoint x: 774, endPoint y: 597, distance: 46.0
click at [774, 597] on div at bounding box center [784, 598] width 32 height 32
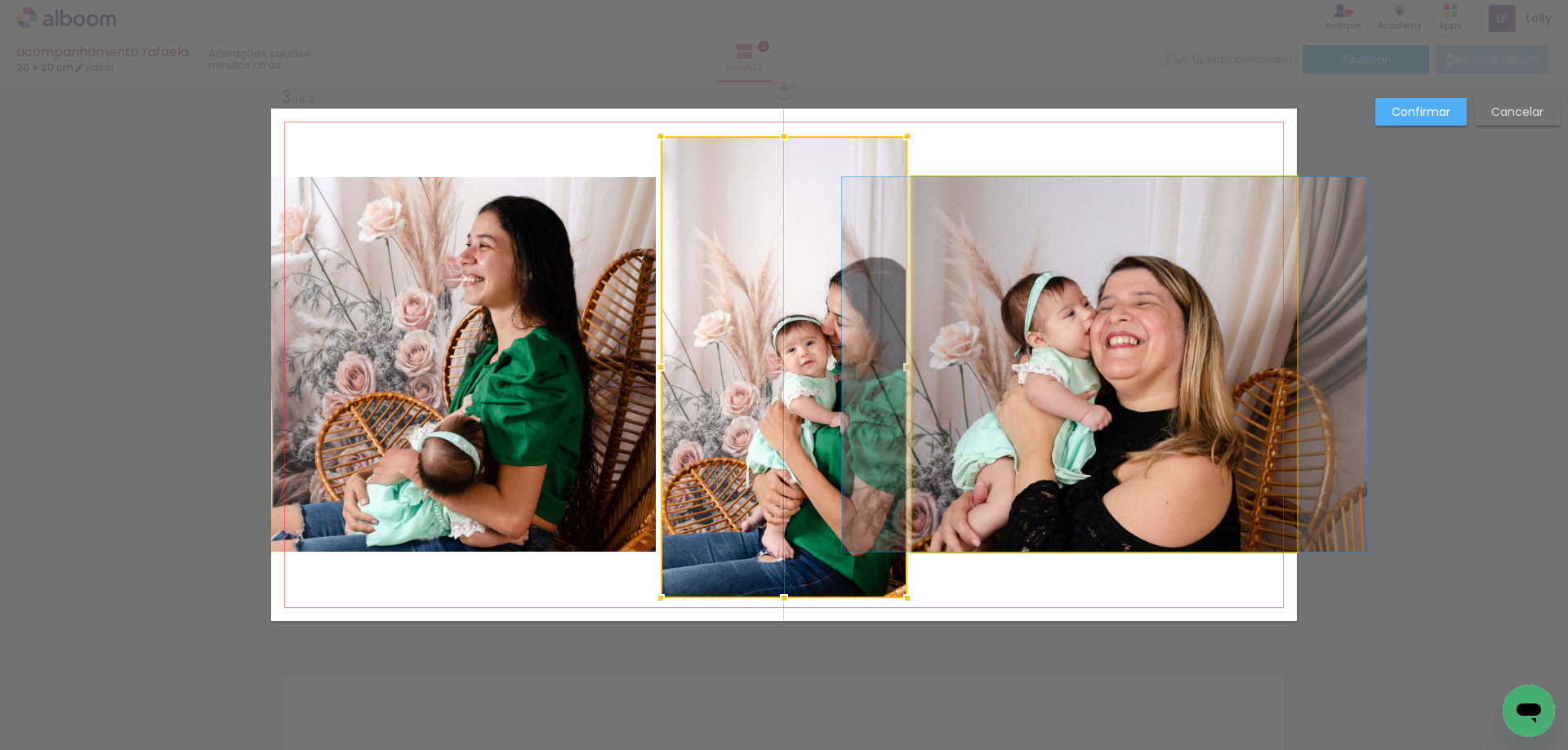
click at [1075, 371] on quentale-photo at bounding box center [1105, 364] width 384 height 375
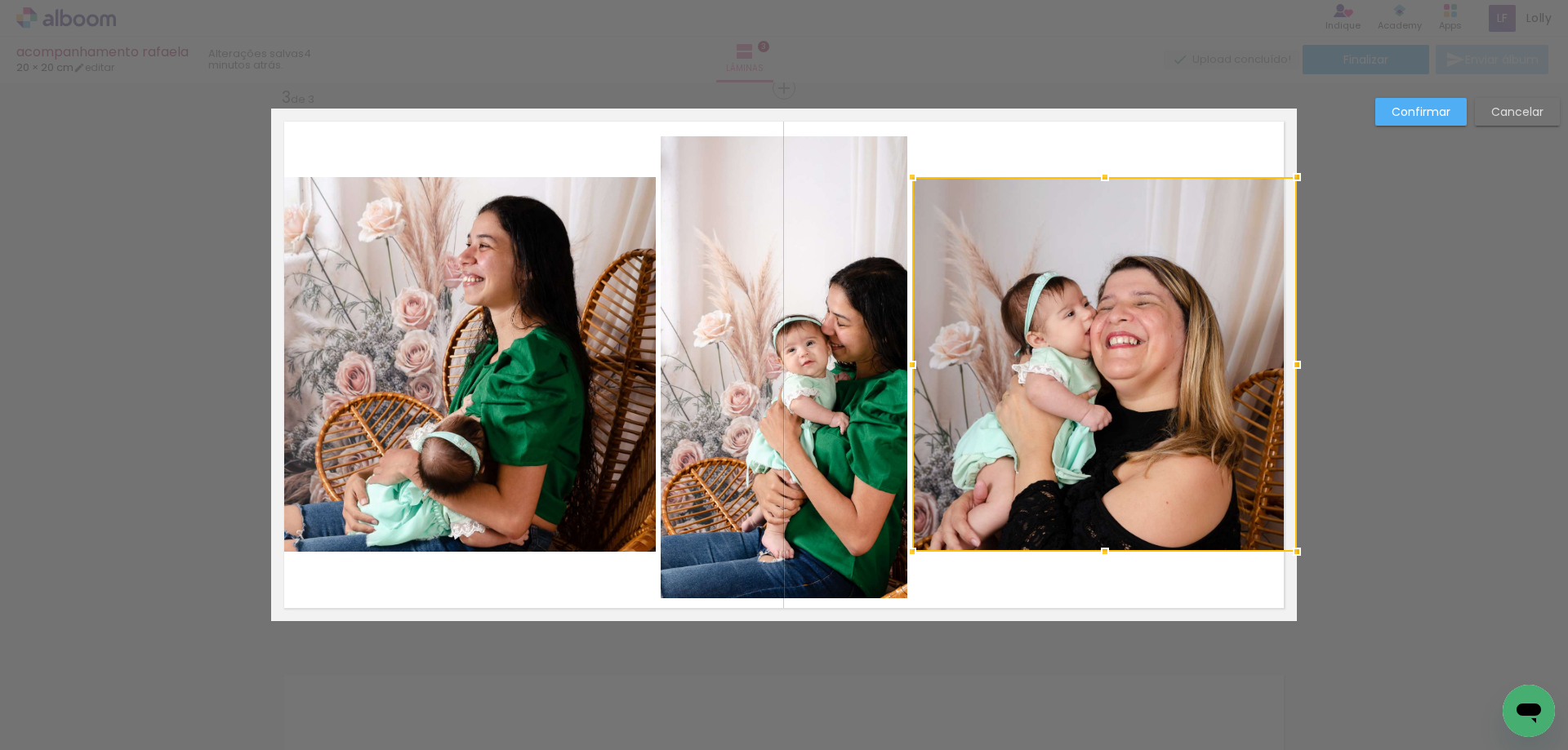
click at [1075, 371] on div at bounding box center [1105, 364] width 384 height 375
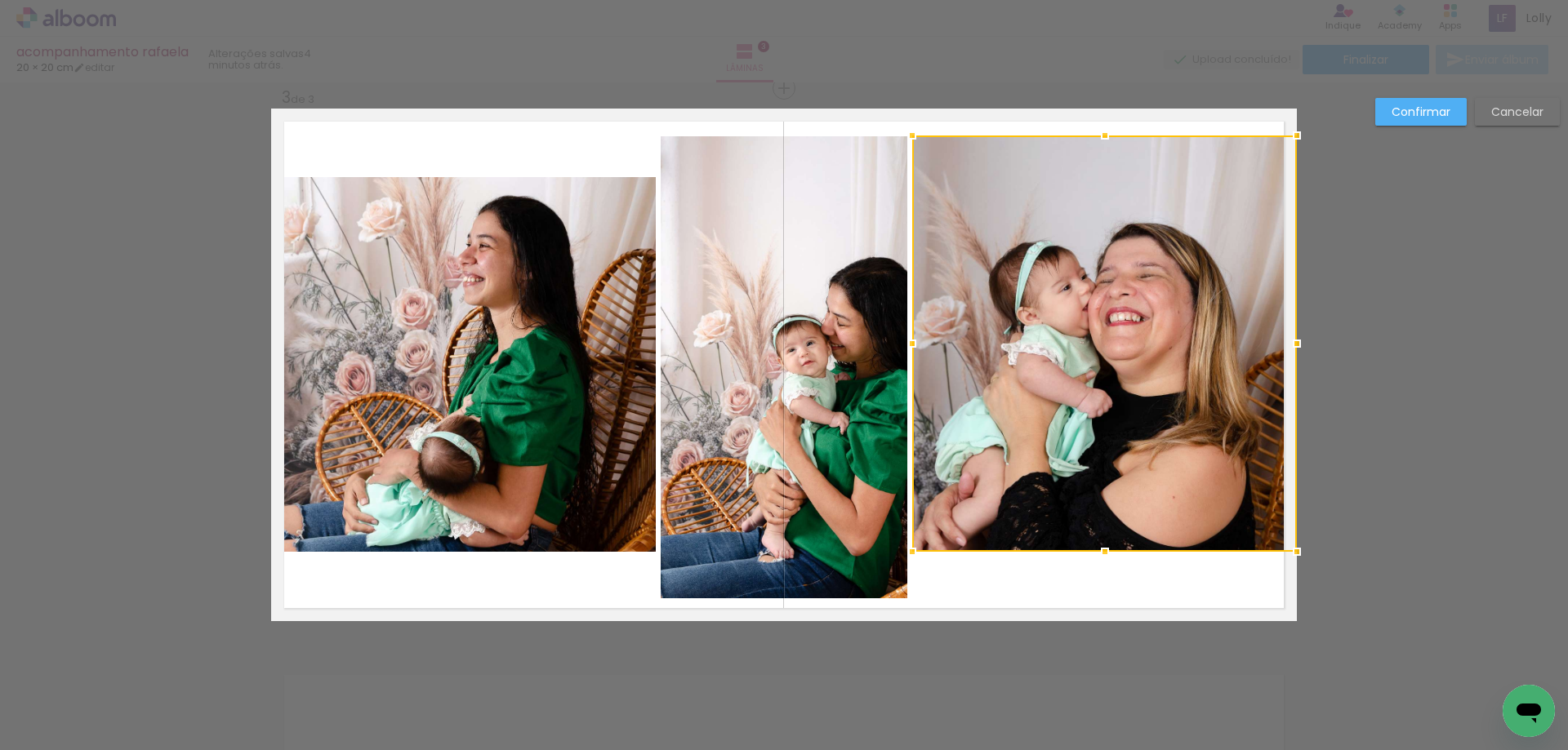
drag, startPoint x: 1096, startPoint y: 181, endPoint x: 1093, endPoint y: 139, distance: 42.1
click at [1093, 139] on div at bounding box center [1105, 135] width 32 height 32
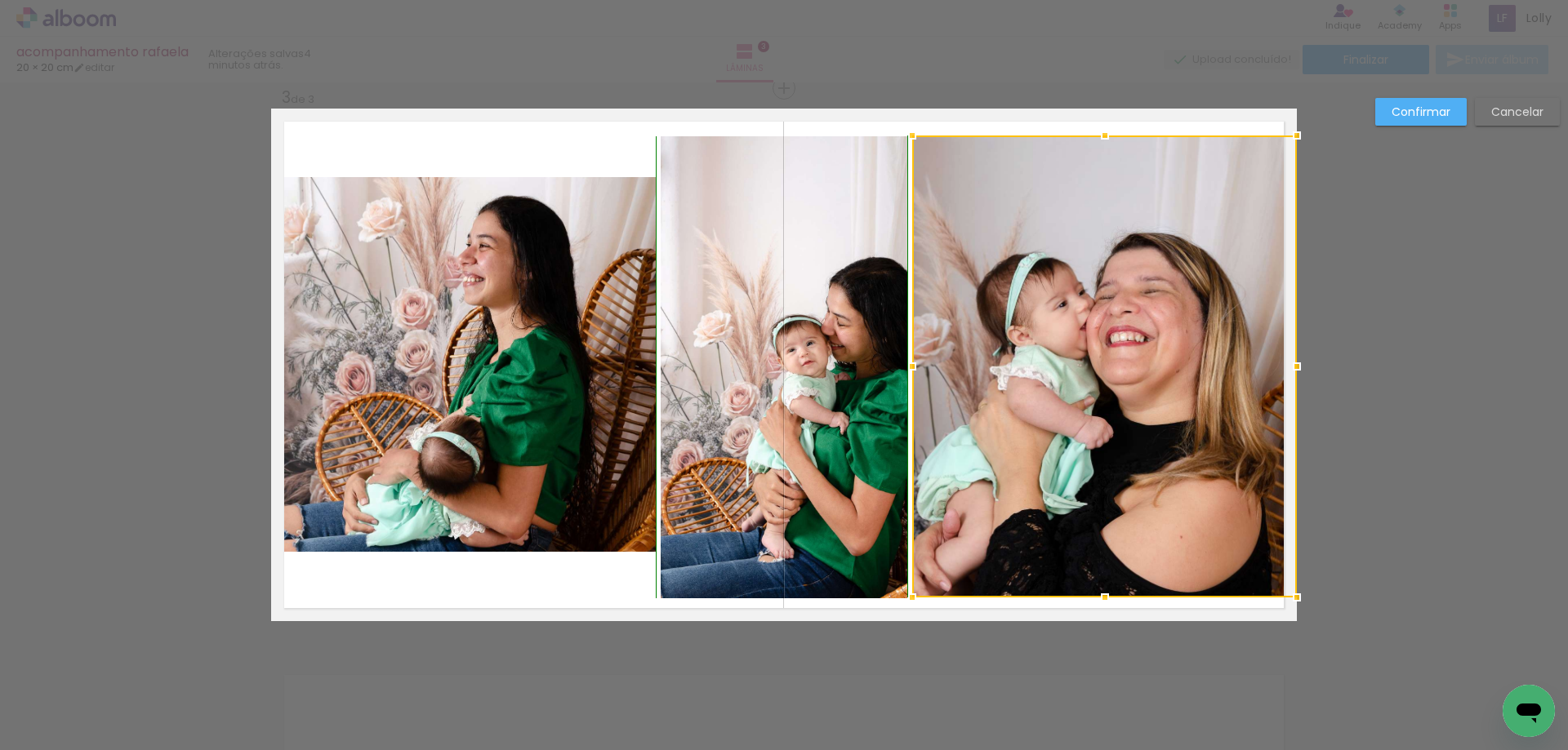
drag, startPoint x: 1099, startPoint y: 551, endPoint x: 1098, endPoint y: 596, distance: 45.0
click at [1098, 596] on div at bounding box center [1105, 597] width 32 height 32
click at [507, 400] on quentale-photo at bounding box center [463, 364] width 384 height 375
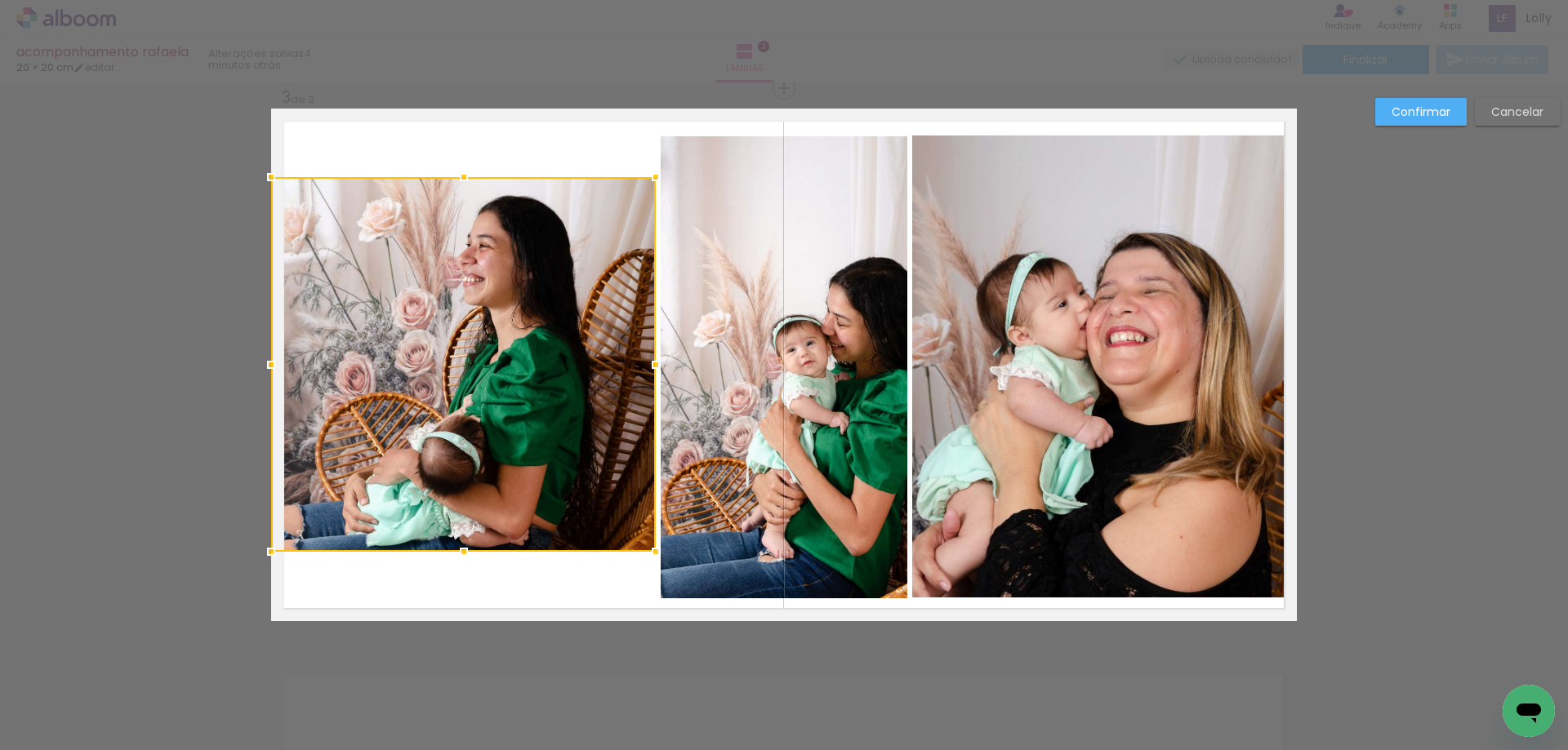
click at [507, 400] on div at bounding box center [463, 364] width 384 height 375
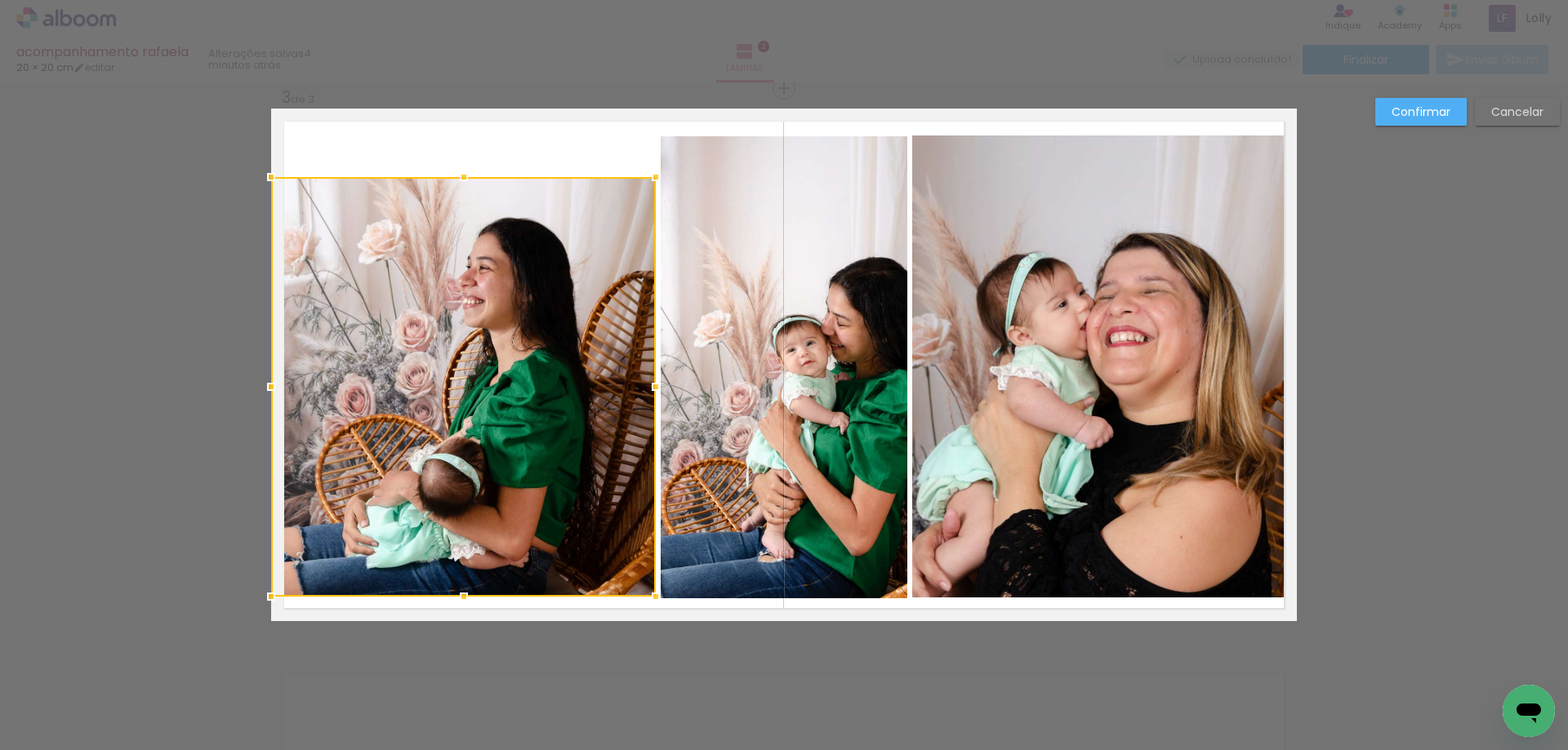
drag, startPoint x: 459, startPoint y: 549, endPoint x: 460, endPoint y: 595, distance: 46.0
click at [460, 595] on div at bounding box center [463, 596] width 32 height 32
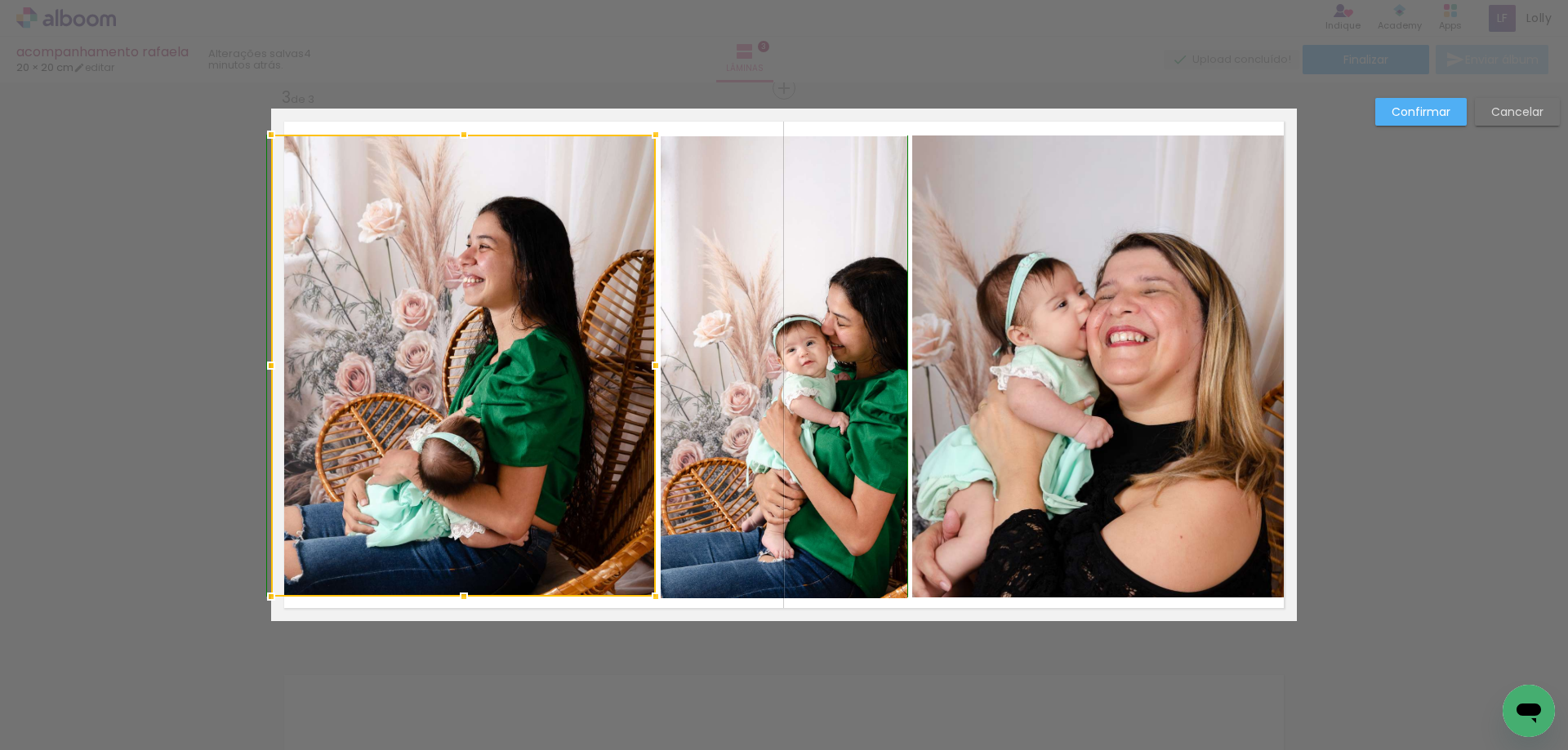
drag, startPoint x: 454, startPoint y: 171, endPoint x: 464, endPoint y: 133, distance: 39.3
click at [464, 133] on div at bounding box center [463, 134] width 32 height 32
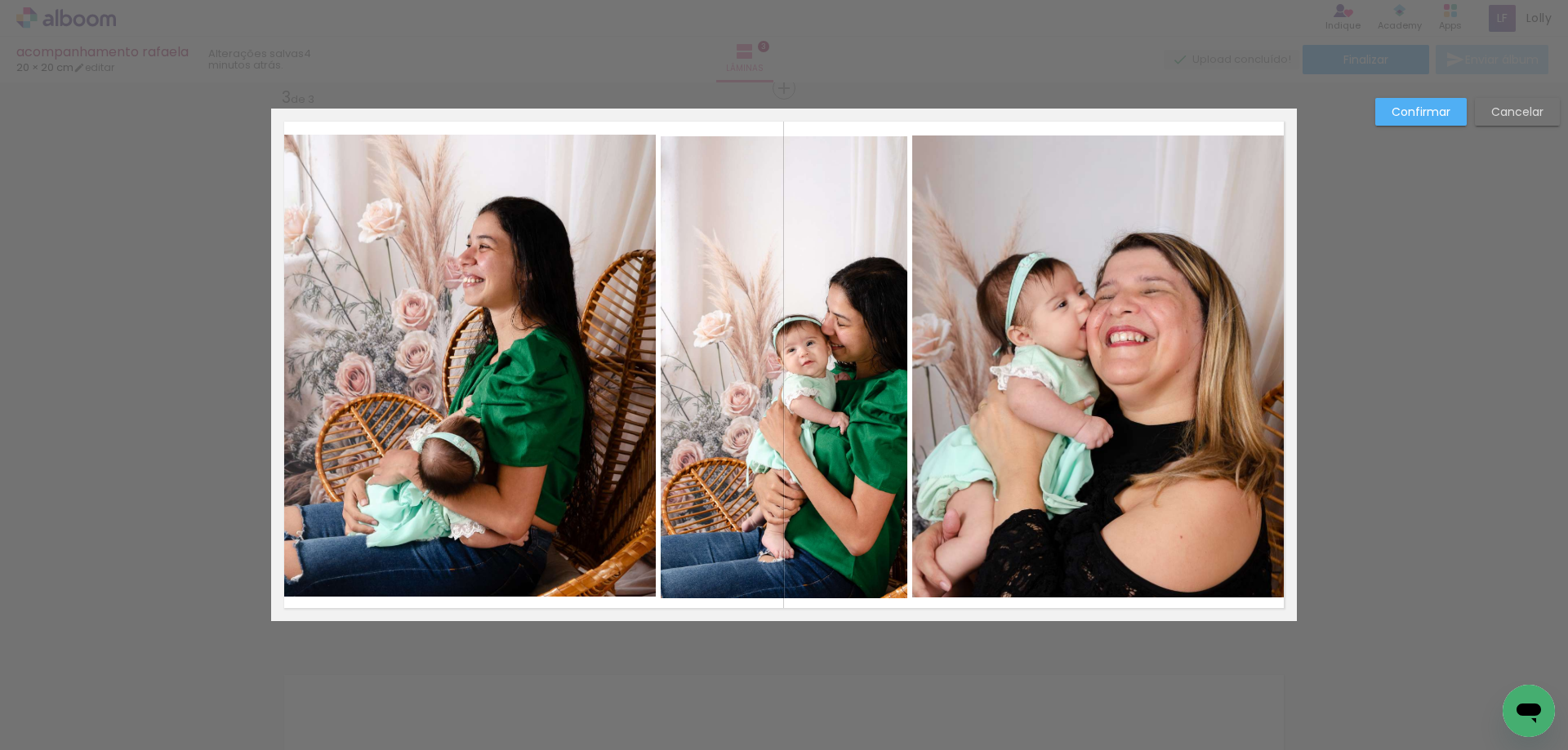
click at [1112, 200] on quentale-photo at bounding box center [1105, 367] width 384 height 462
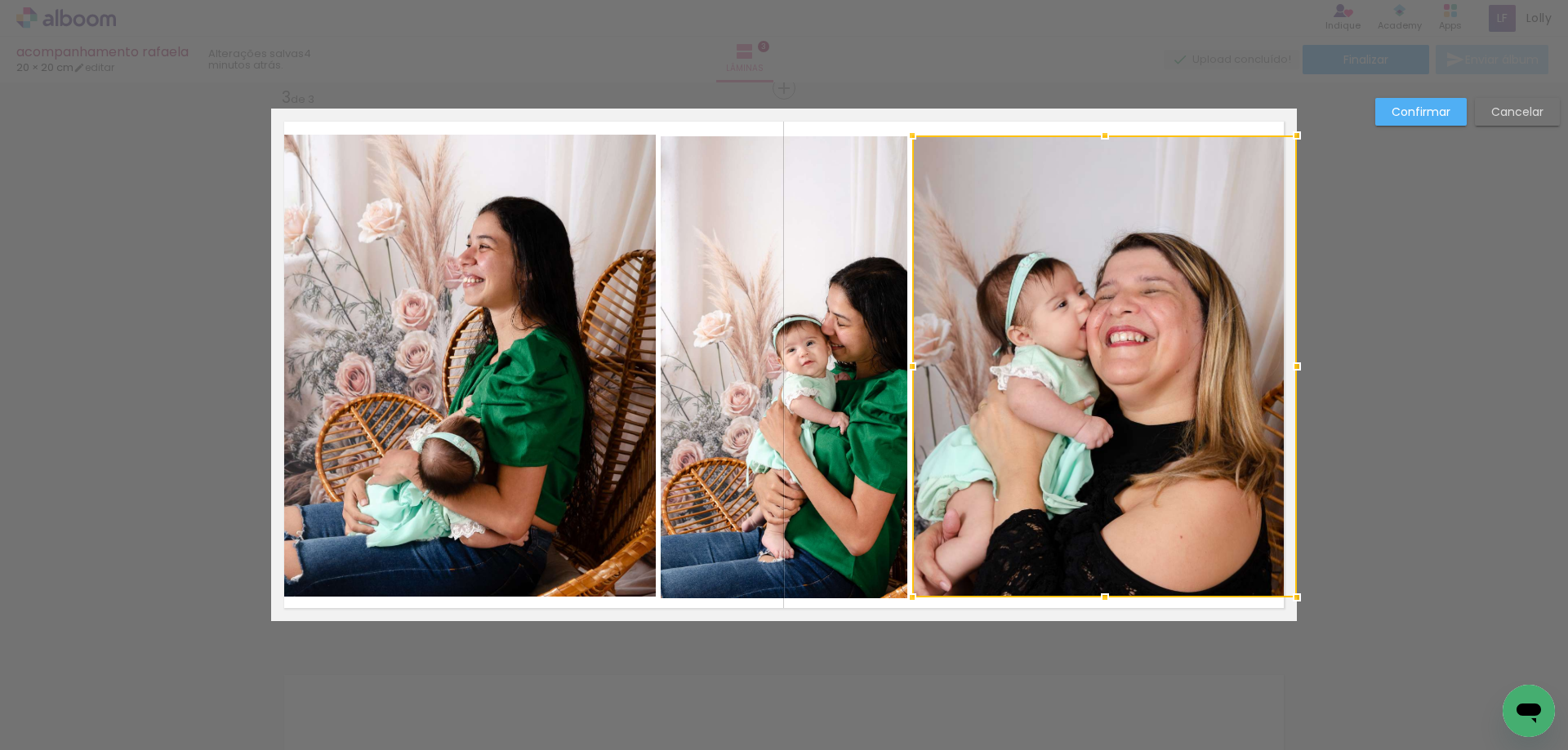
click at [1112, 200] on div at bounding box center [1105, 367] width 384 height 462
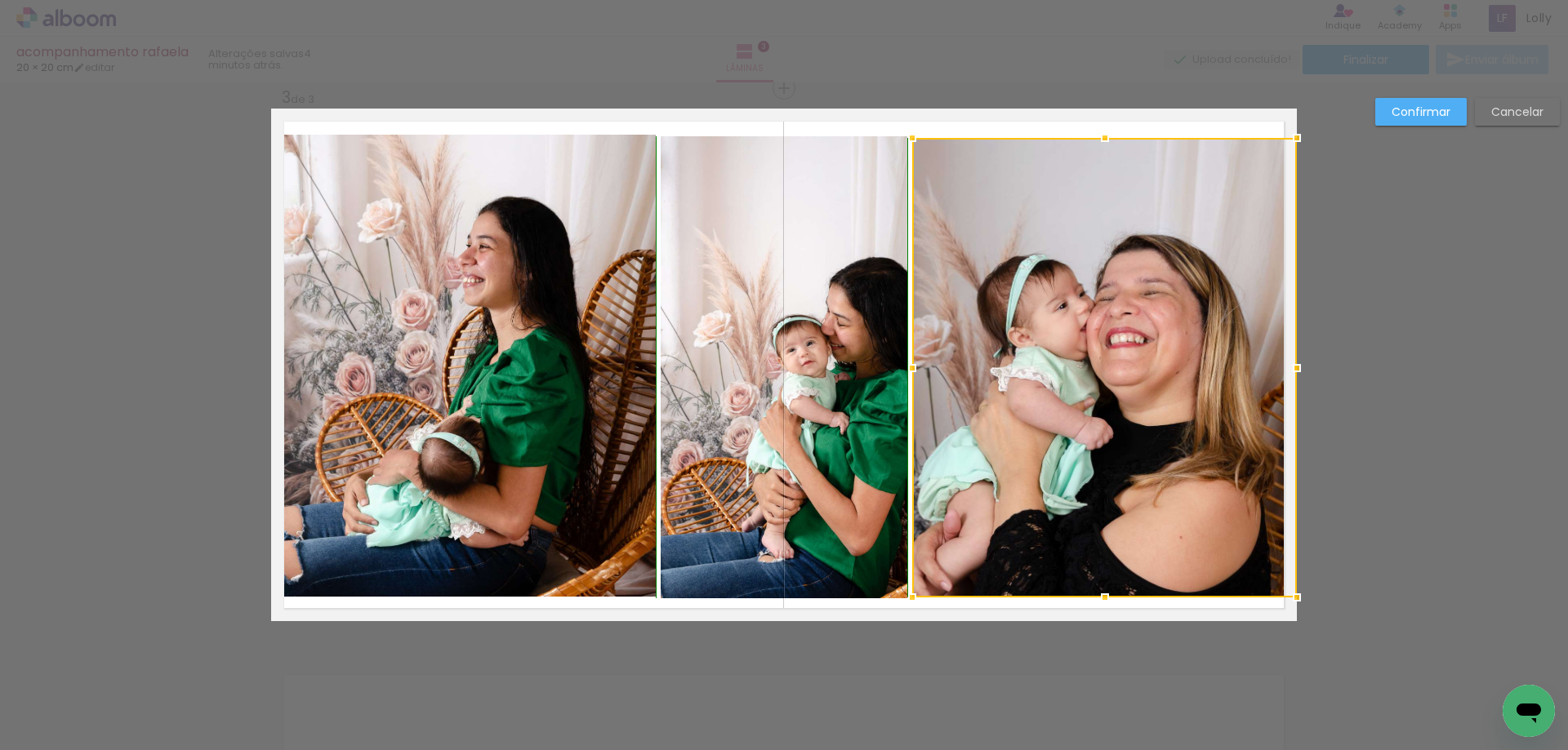
drag, startPoint x: 1099, startPoint y: 138, endPoint x: 1106, endPoint y: 132, distance: 9.2
click at [1106, 132] on div at bounding box center [1105, 138] width 32 height 32
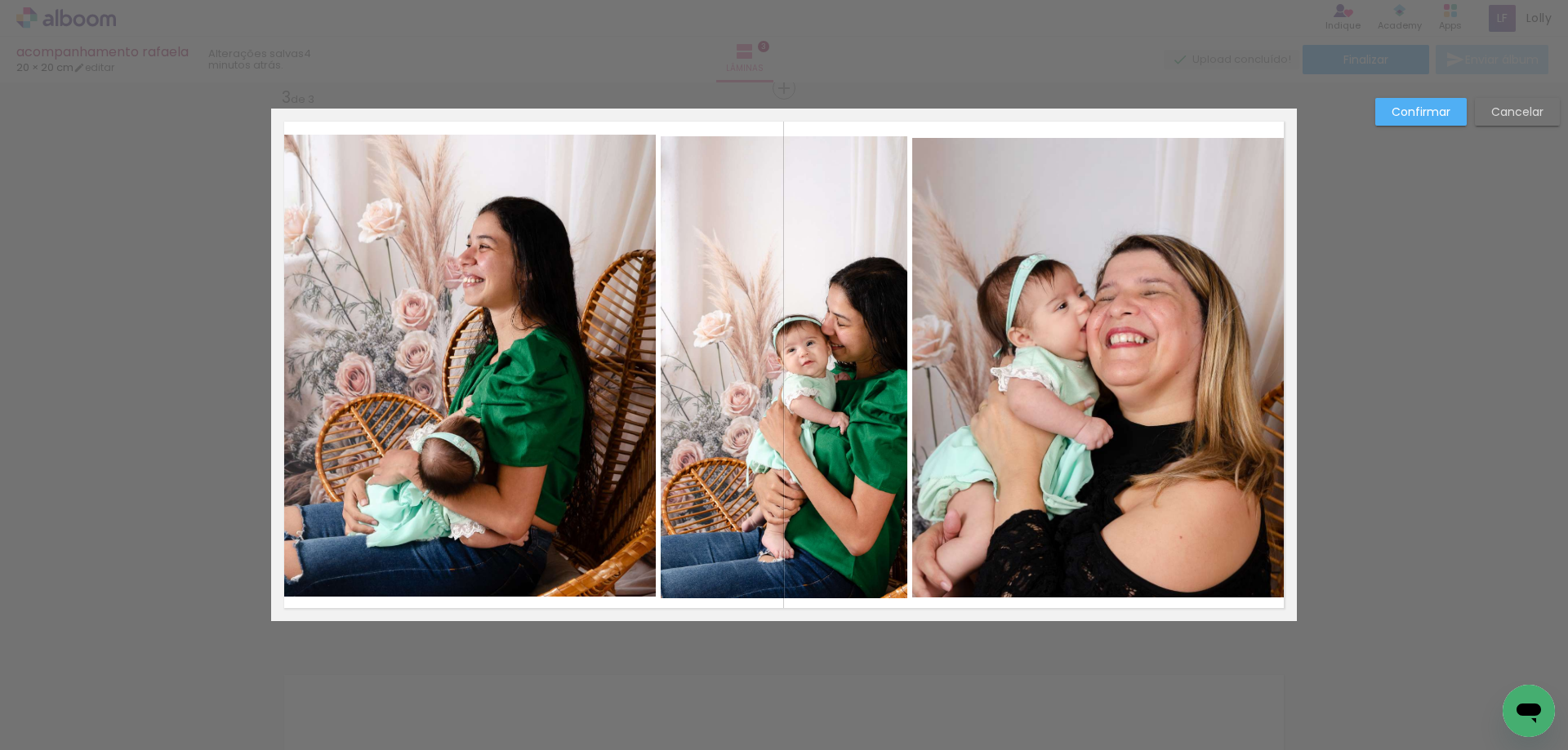
click at [1039, 156] on quentale-photo at bounding box center [1105, 368] width 384 height 460
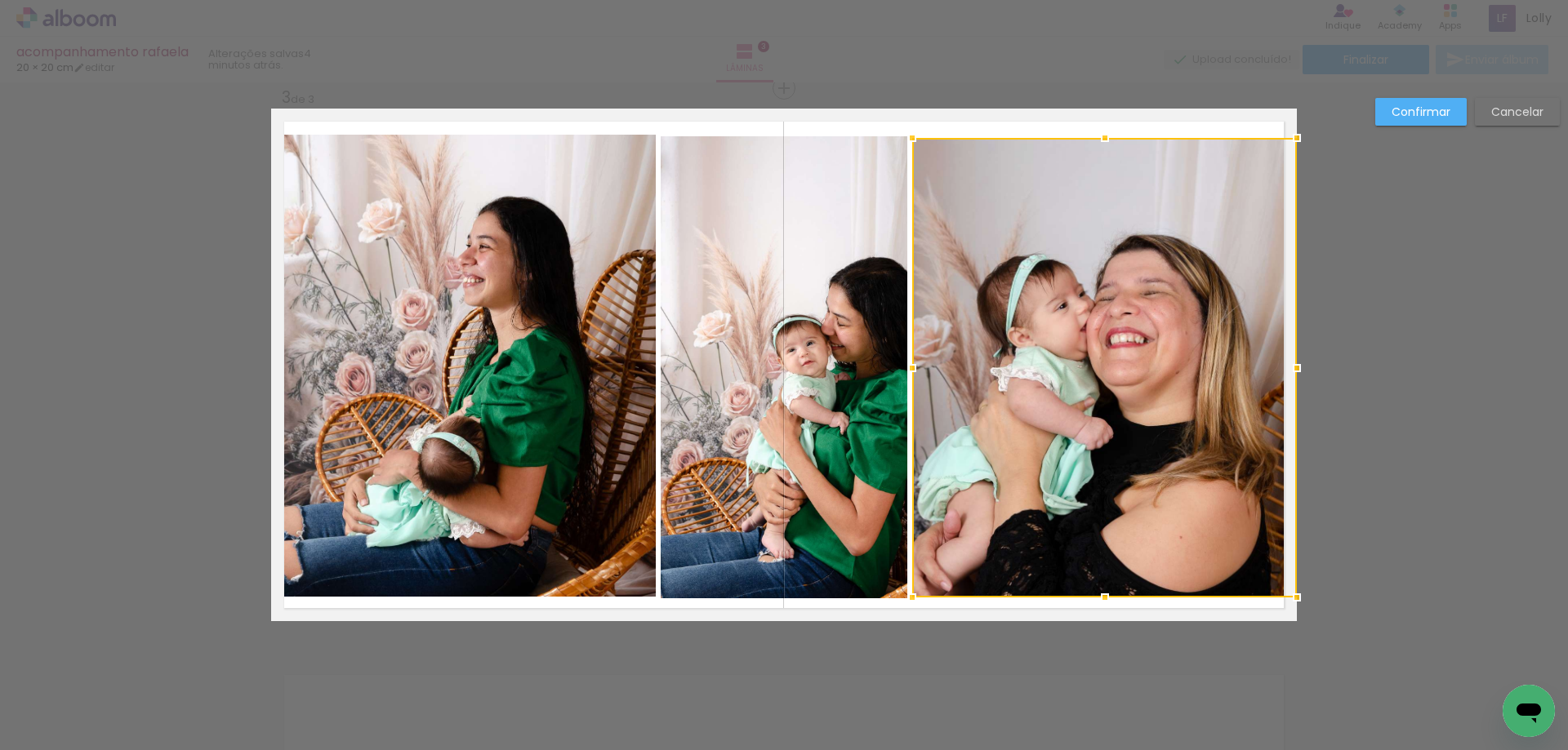
click at [1039, 156] on div at bounding box center [1105, 368] width 384 height 460
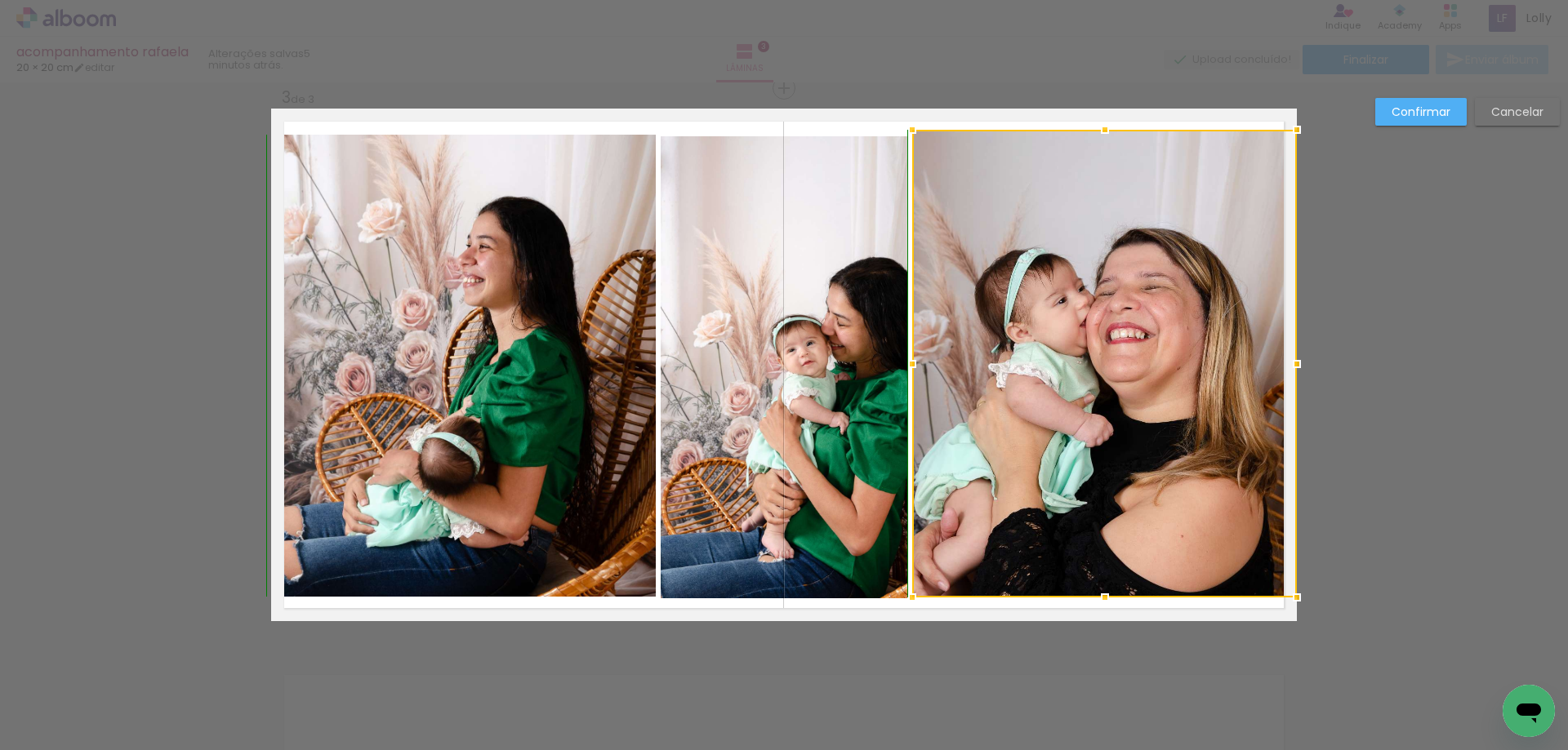
click at [1095, 139] on div at bounding box center [1105, 129] width 32 height 32
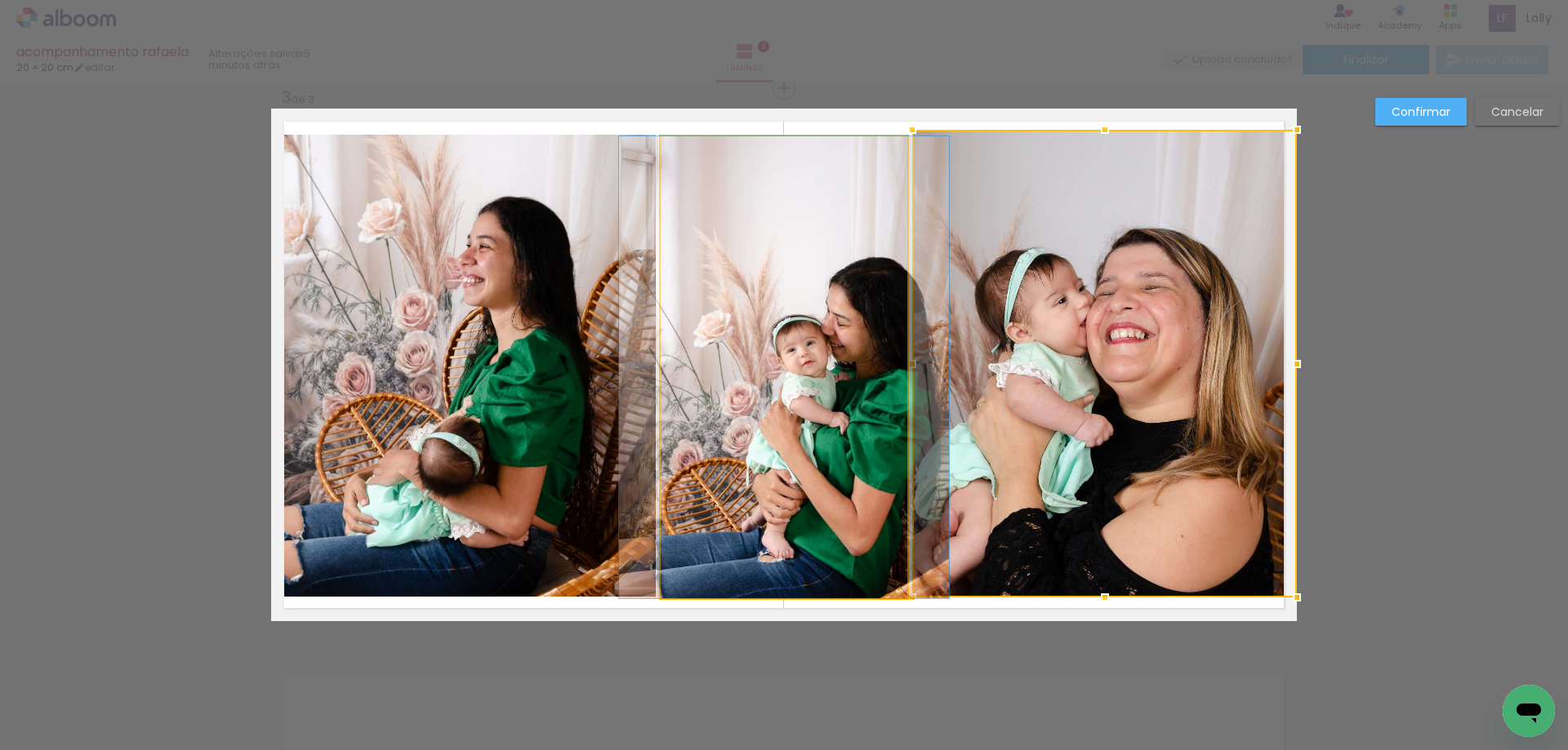
click at [724, 247] on quentale-photo at bounding box center [784, 367] width 247 height 462
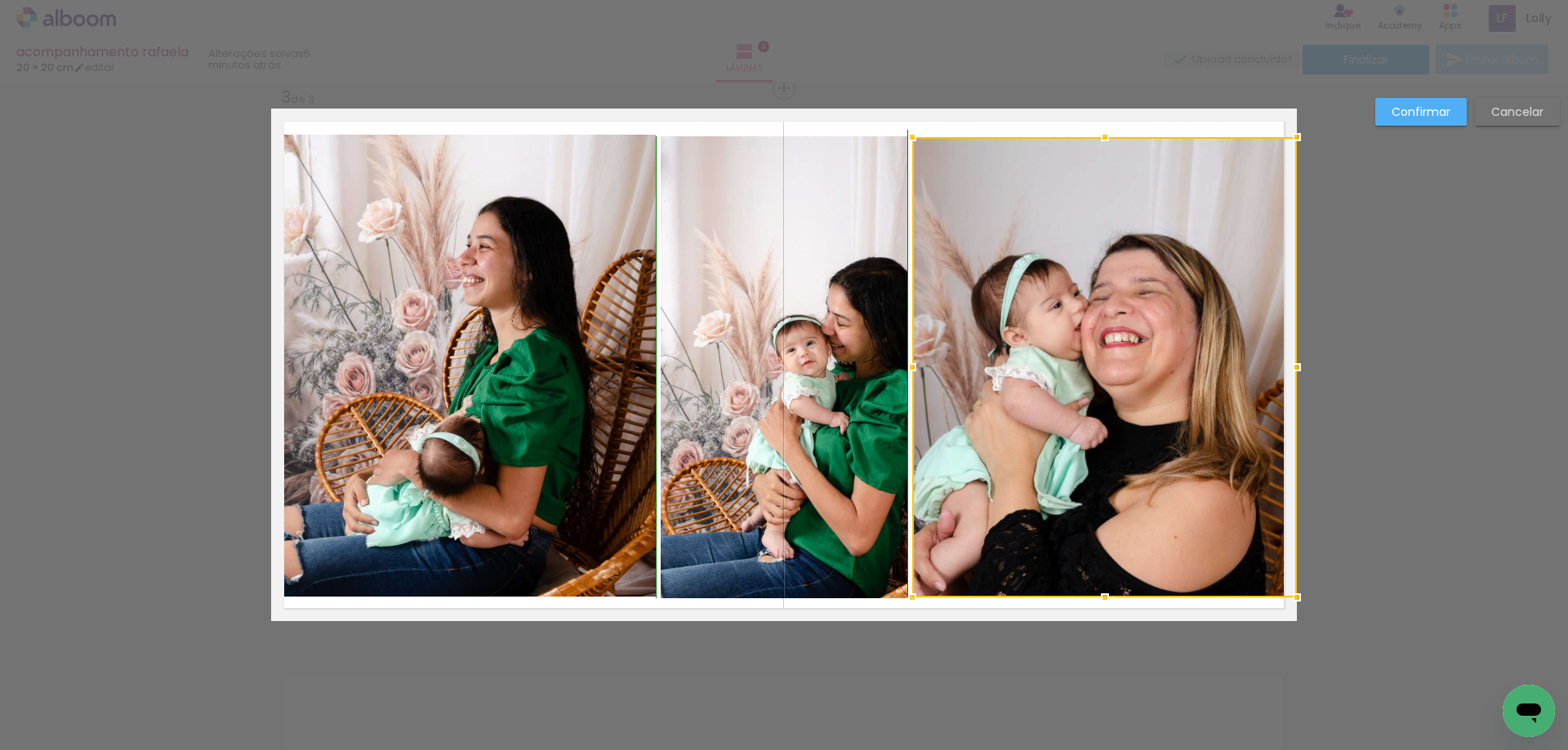
click at [1097, 128] on div at bounding box center [1105, 137] width 32 height 32
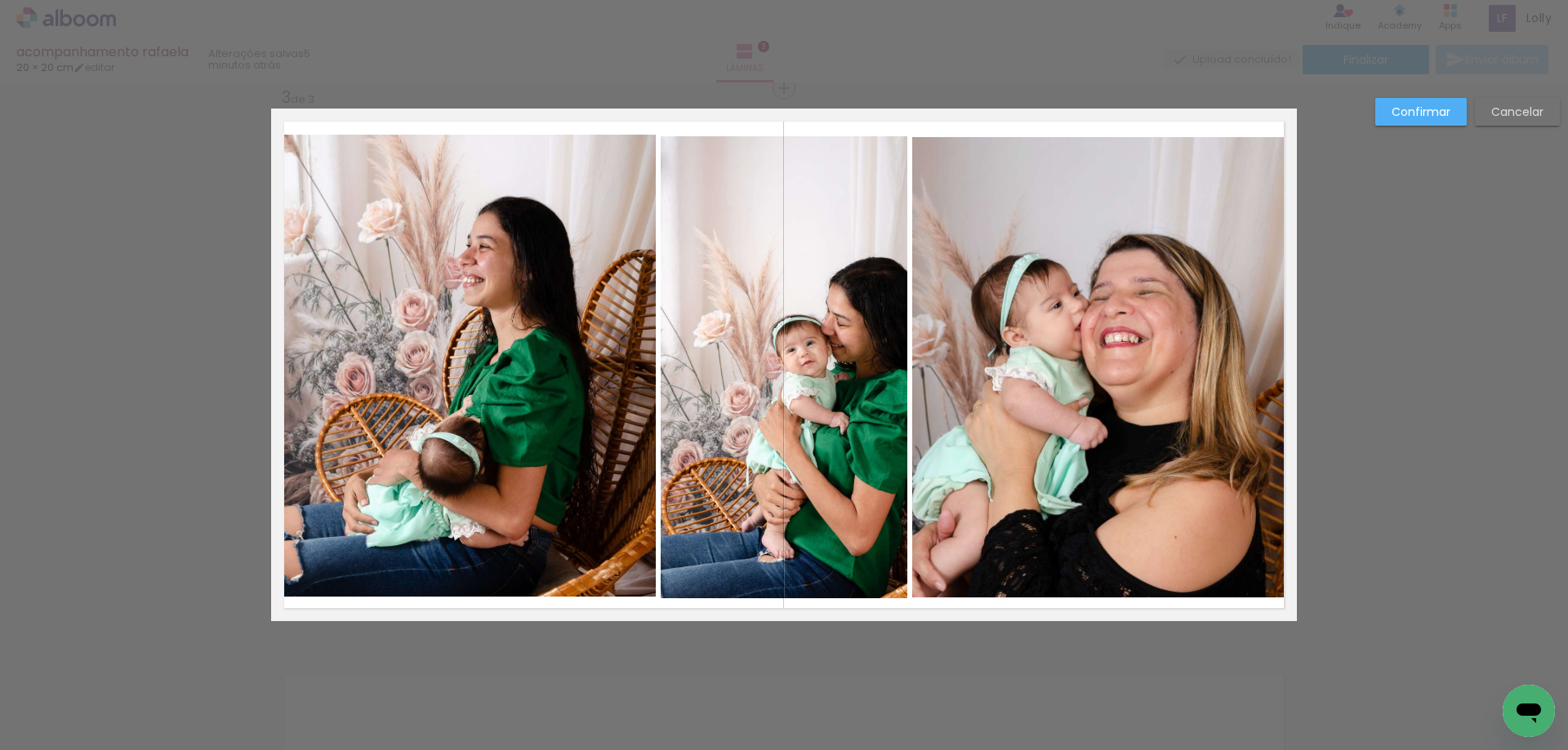
click at [1097, 176] on quentale-photo at bounding box center [1105, 367] width 384 height 461
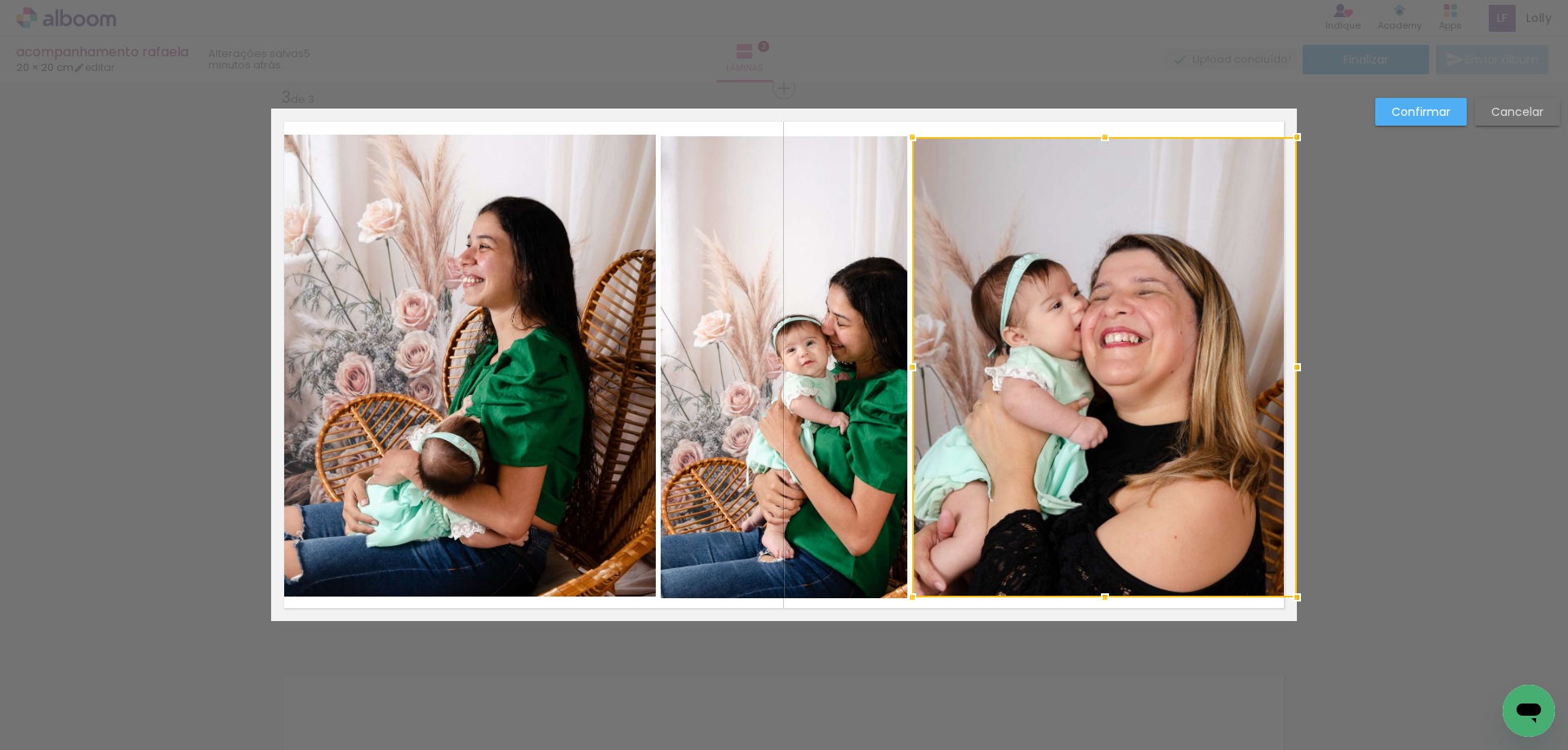
click at [1097, 176] on div at bounding box center [1105, 367] width 384 height 461
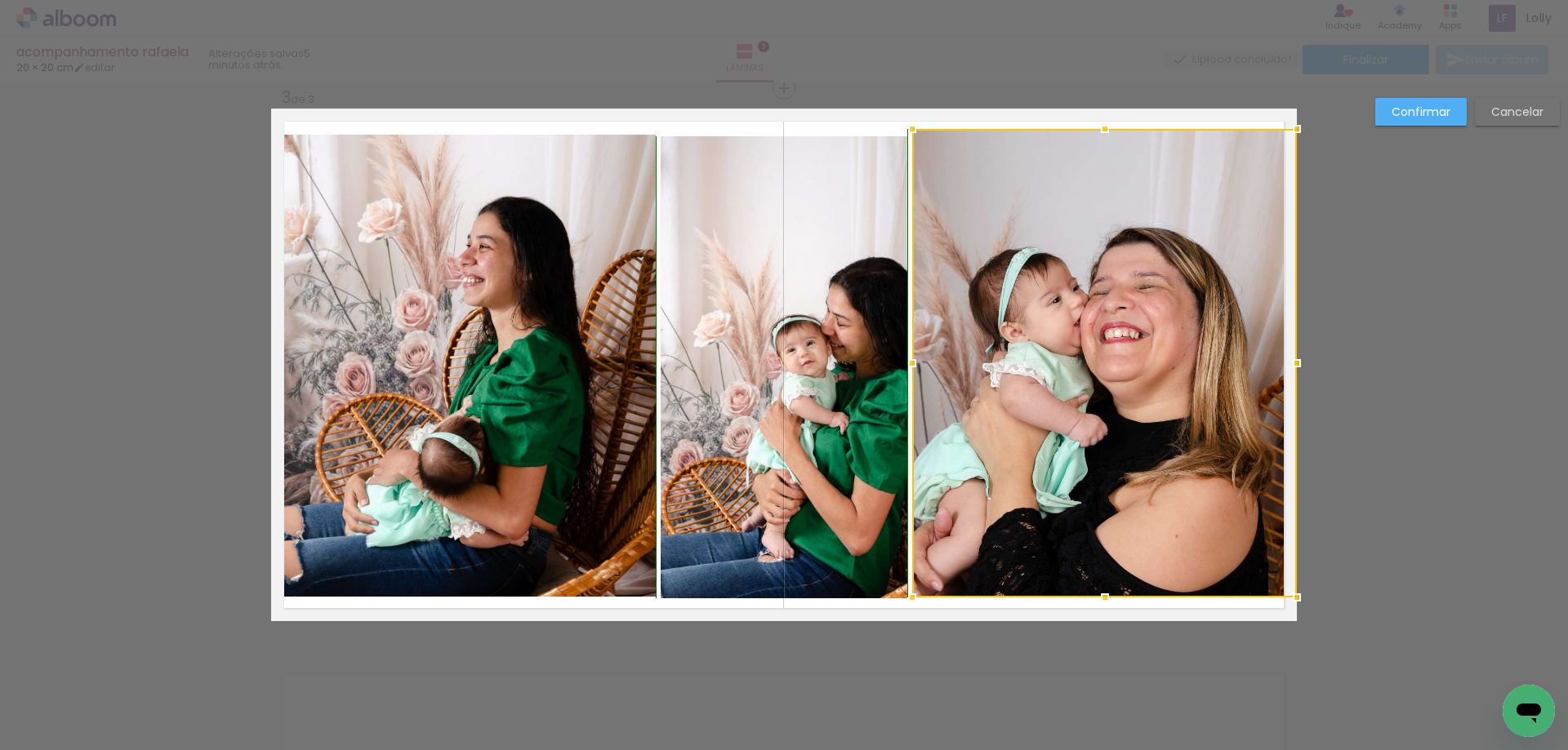
click at [1106, 131] on div at bounding box center [1105, 128] width 32 height 32
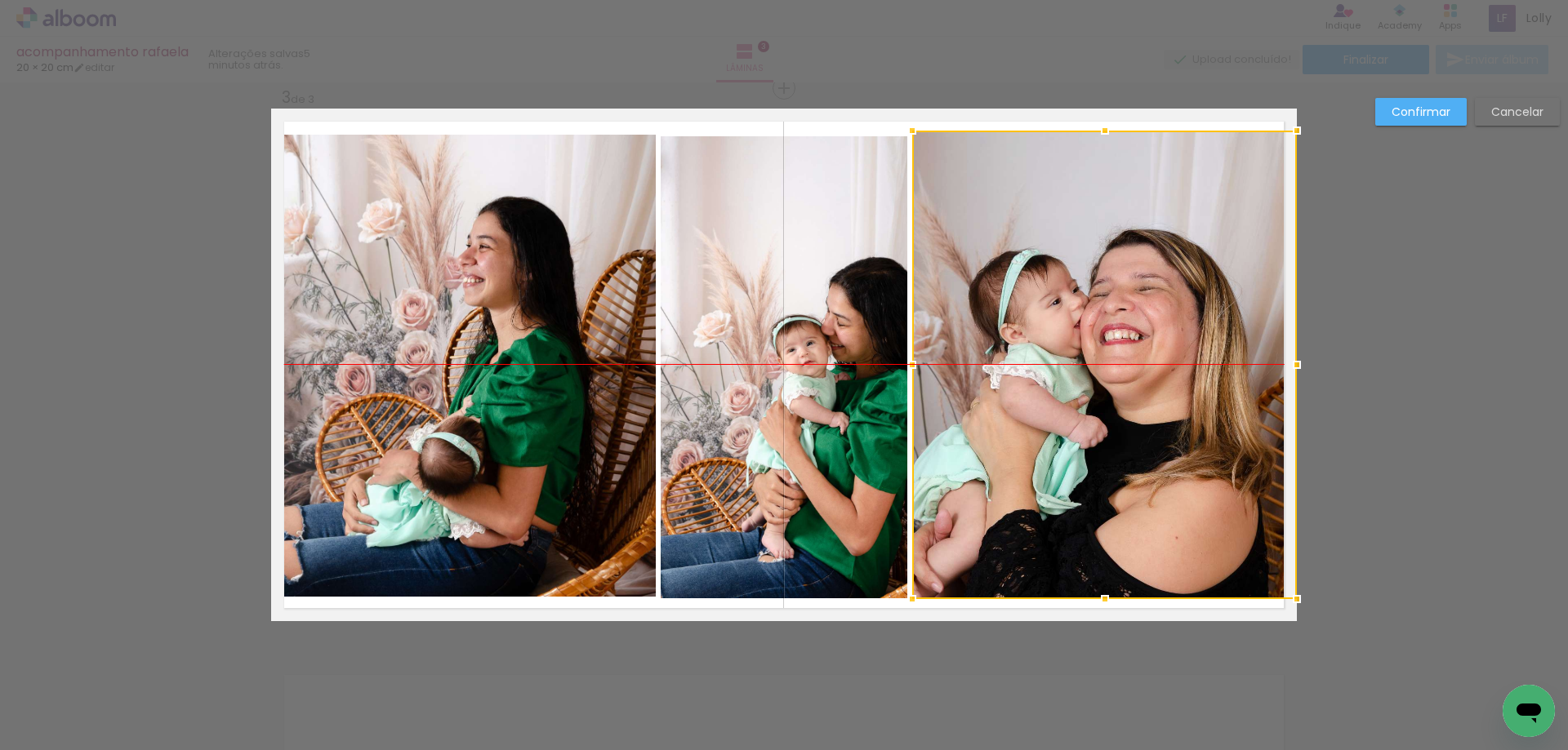
click at [1076, 256] on div at bounding box center [1105, 365] width 384 height 468
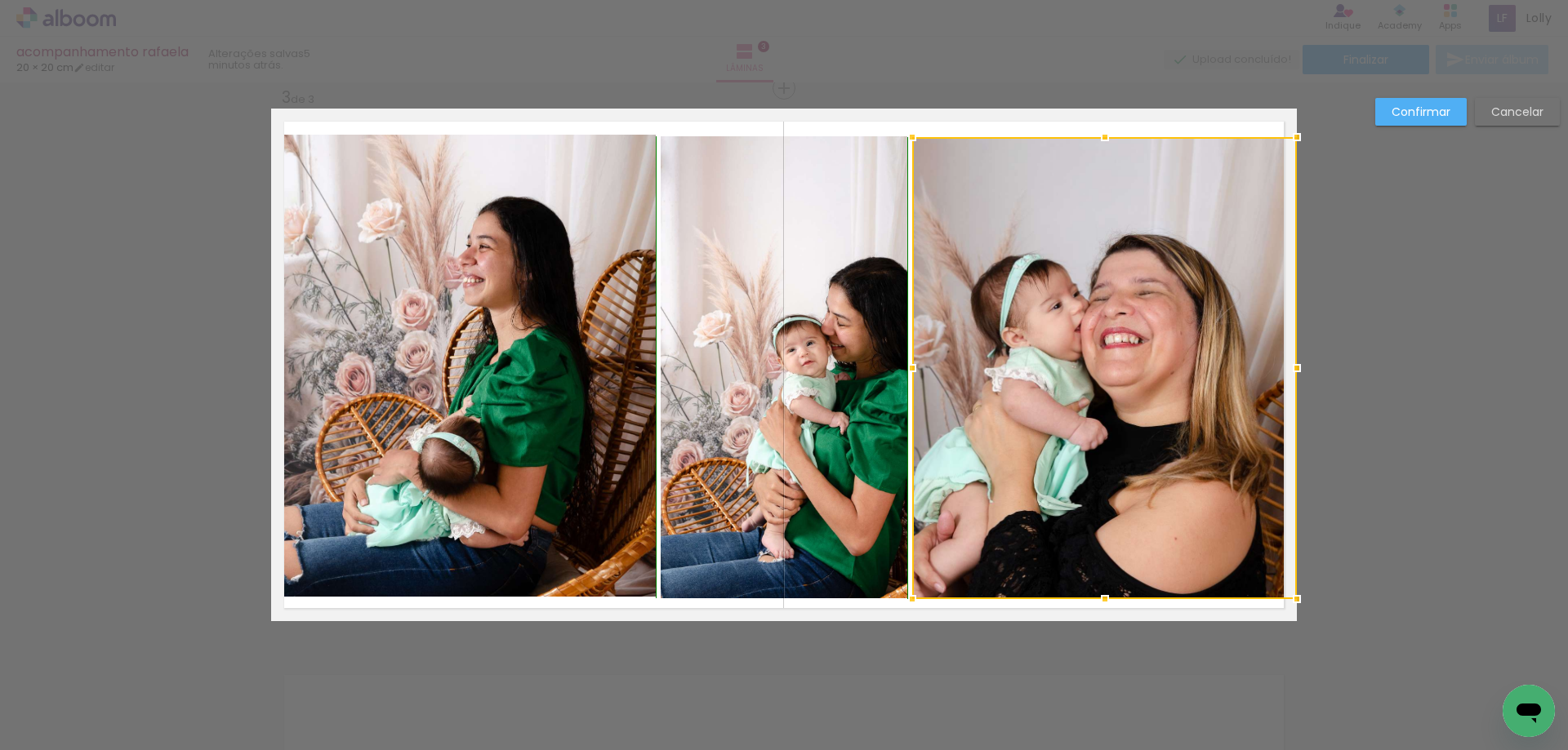
click at [1098, 141] on div at bounding box center [1105, 137] width 32 height 32
click at [0, 0] on slot "Confirmar" at bounding box center [0, 0] width 0 height 0
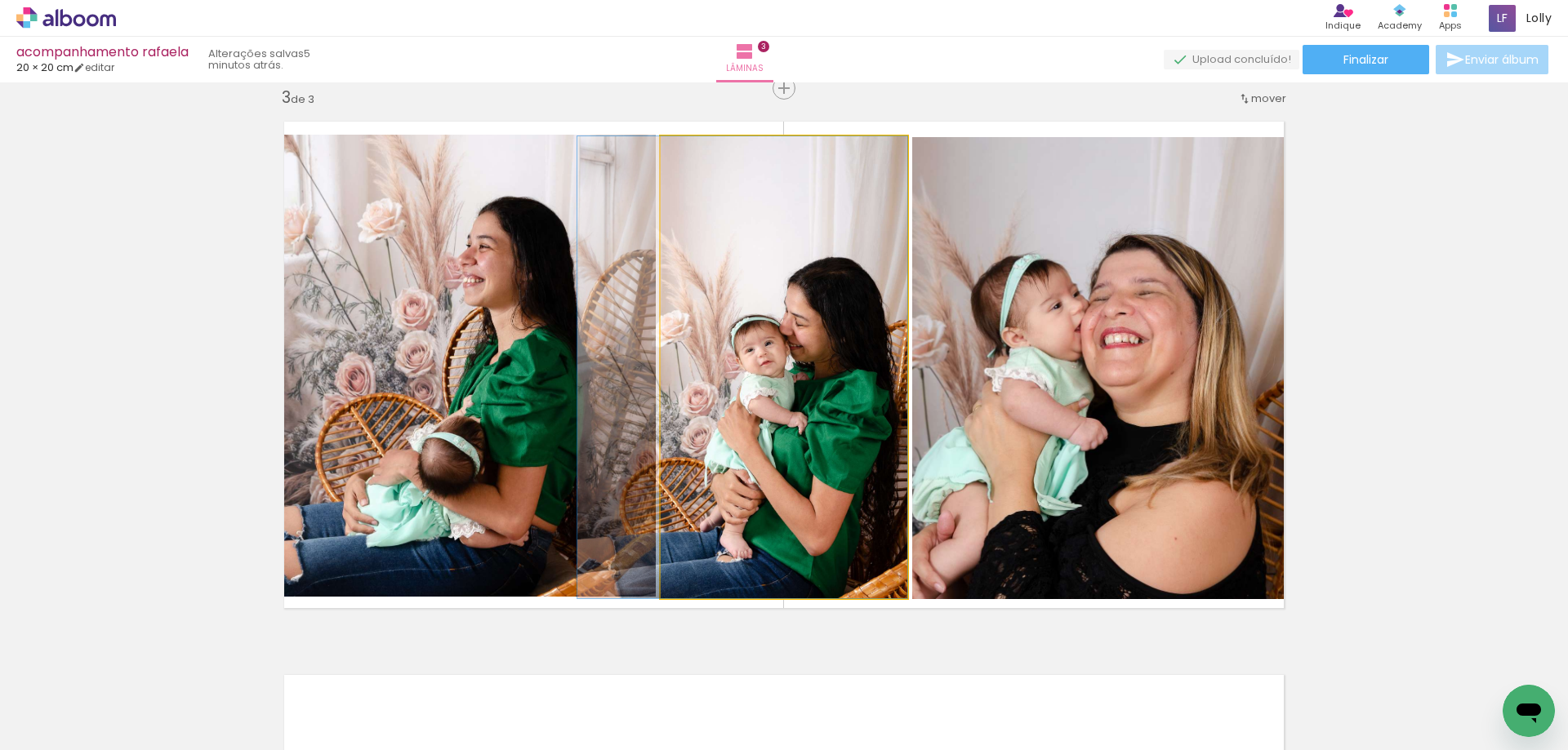
drag, startPoint x: 744, startPoint y: 332, endPoint x: 691, endPoint y: 330, distance: 53.0
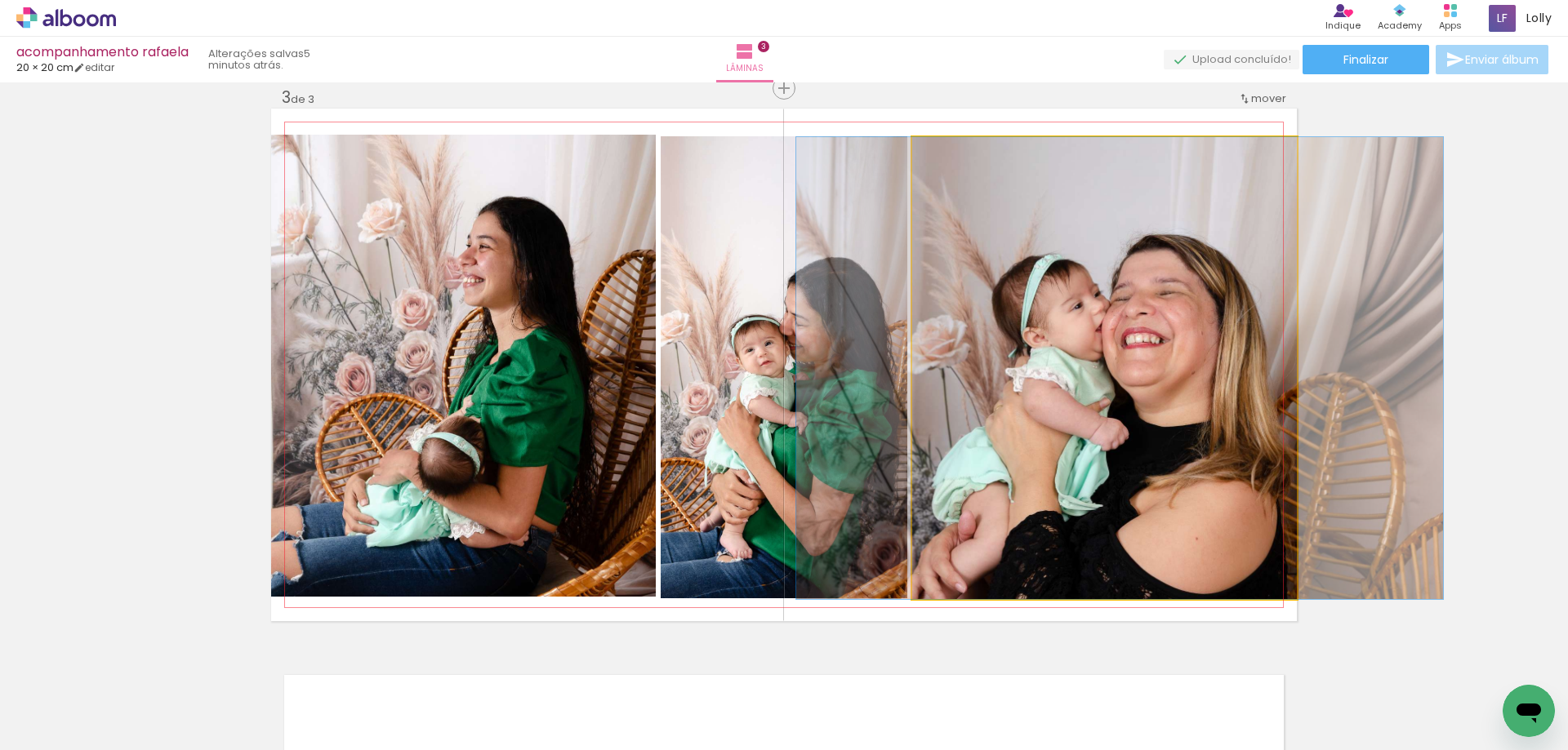
drag, startPoint x: 1166, startPoint y: 390, endPoint x: 1187, endPoint y: 382, distance: 22.5
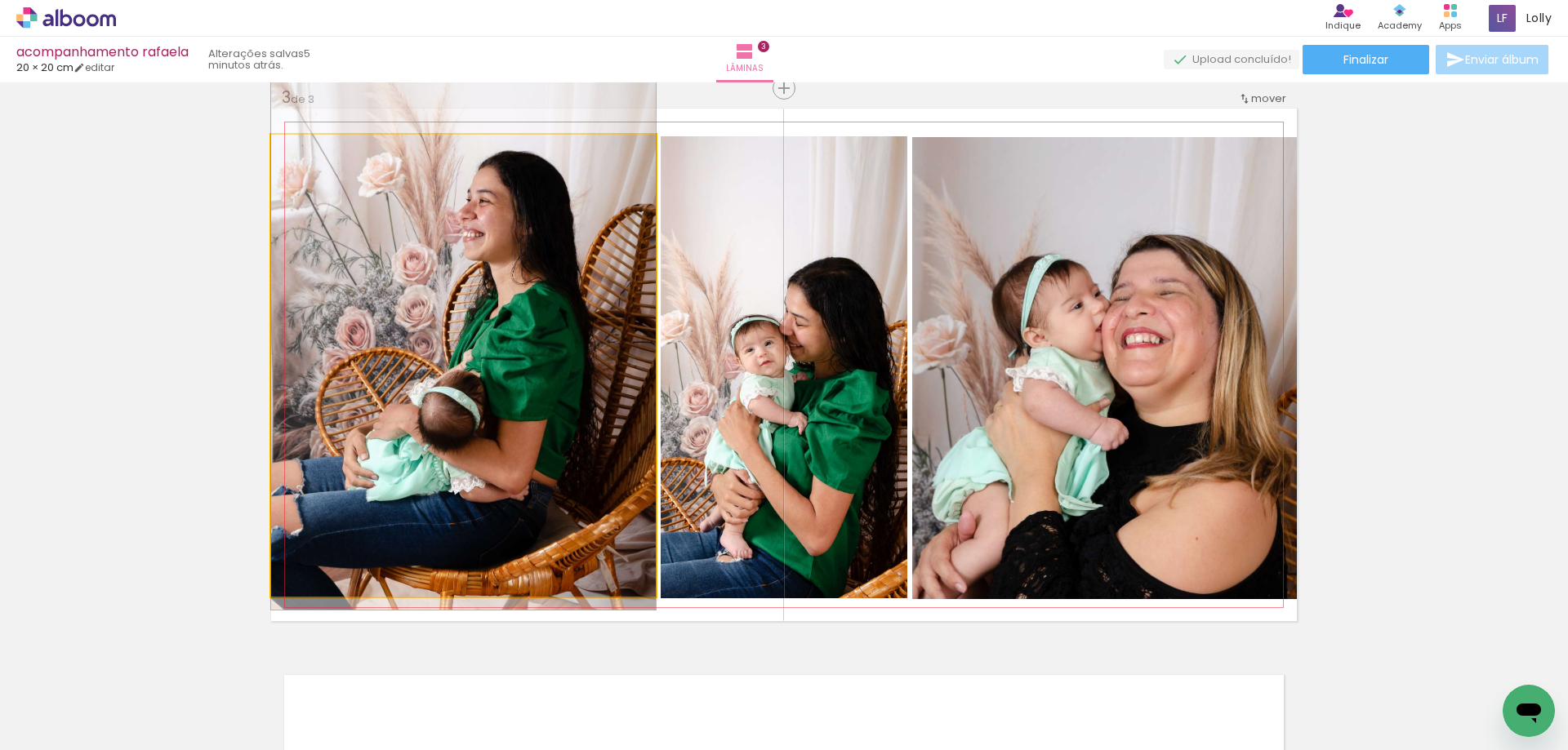
drag, startPoint x: 497, startPoint y: 453, endPoint x: 525, endPoint y: 407, distance: 53.9
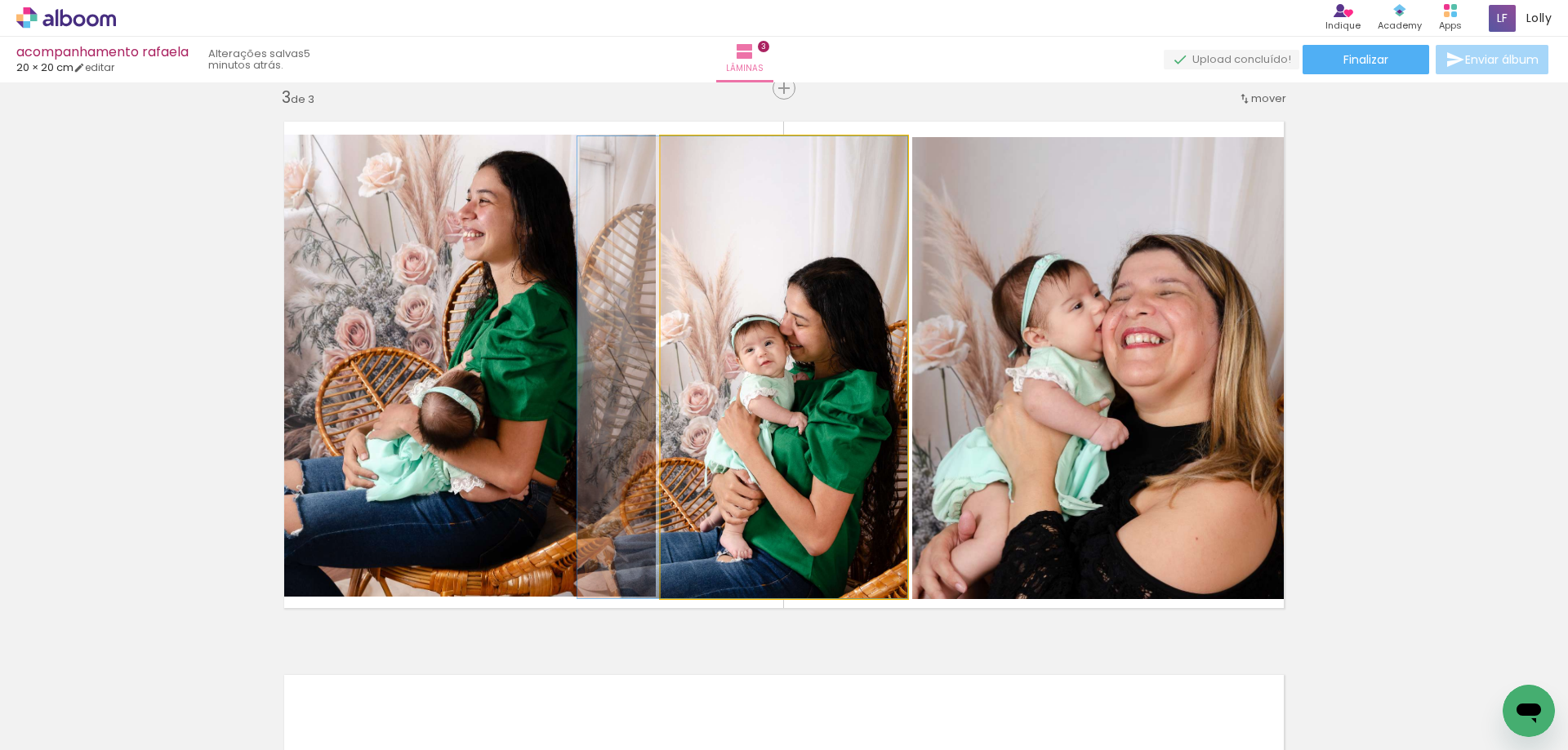
click at [840, 495] on quentale-photo at bounding box center [784, 367] width 247 height 462
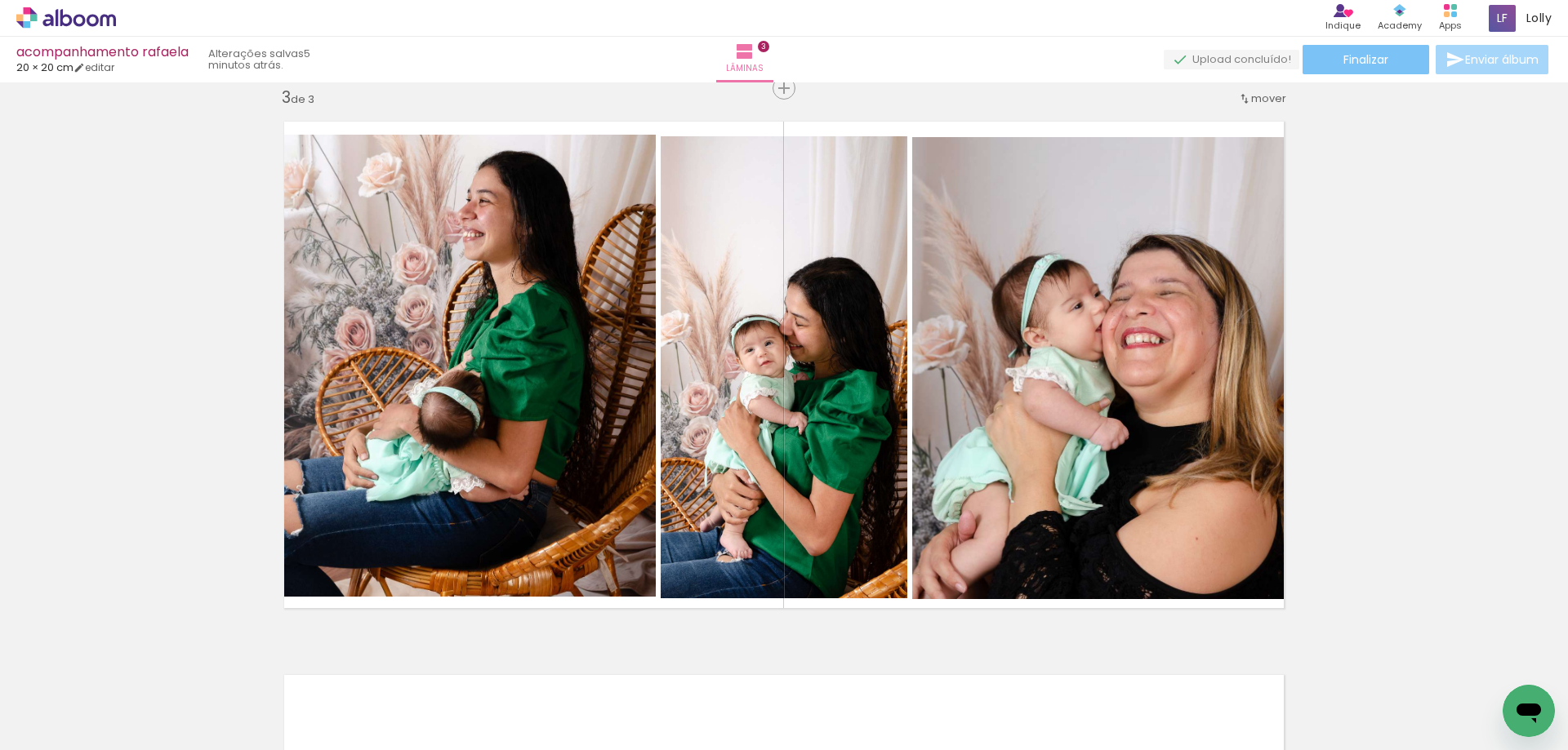
drag, startPoint x: 1357, startPoint y: 52, endPoint x: 1348, endPoint y: 180, distance: 128.3
click at [1348, 0] on div "acompanhamento rafaela 20 × 20 cm editar 5 minutos atrás. Lâminas 3 Finalizar E…" at bounding box center [784, 0] width 1568 height 0
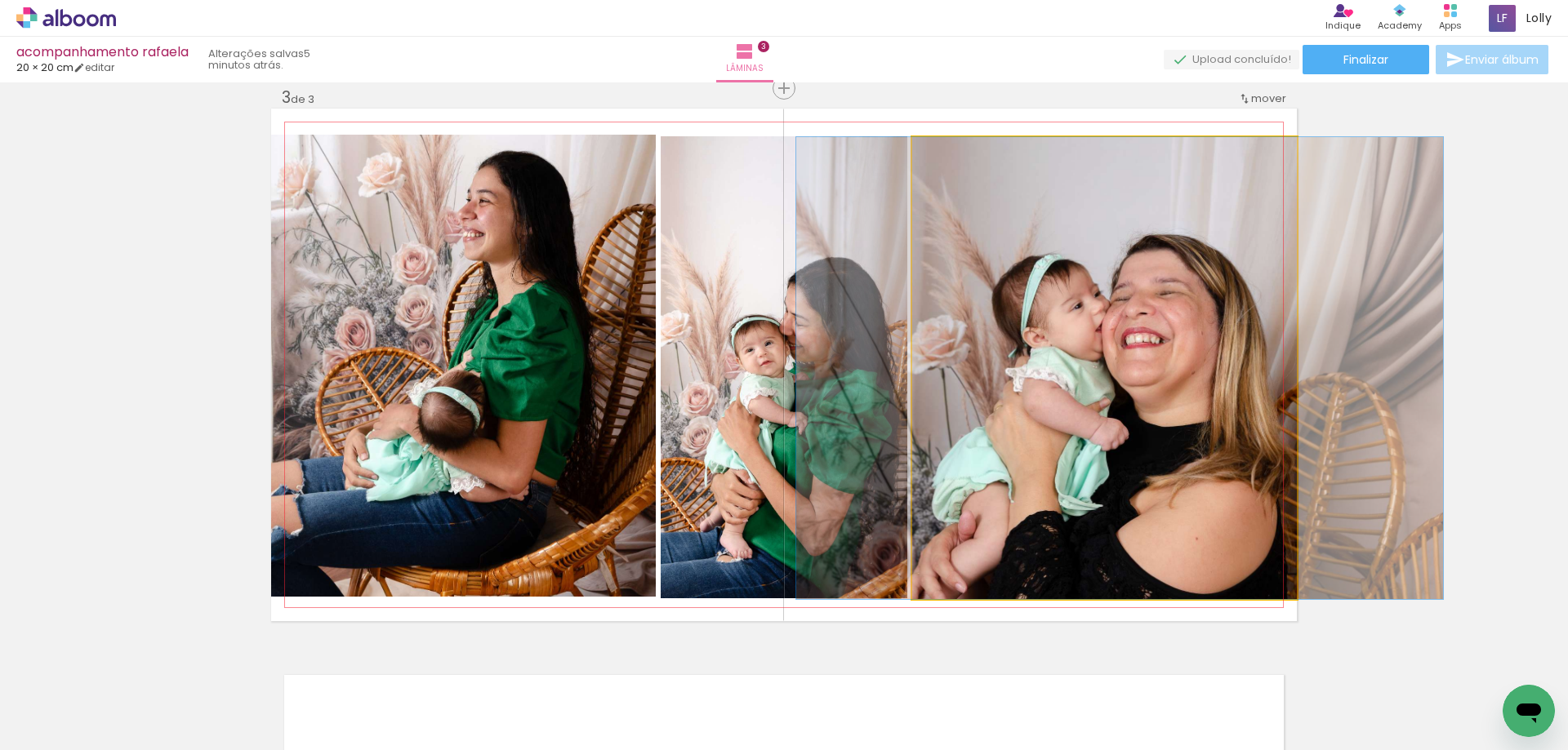
click at [1106, 370] on quentale-photo at bounding box center [1105, 368] width 384 height 462
click at [1105, 370] on quentale-photo at bounding box center [1105, 368] width 384 height 462
click at [1099, 370] on quentale-photo at bounding box center [1105, 368] width 384 height 462
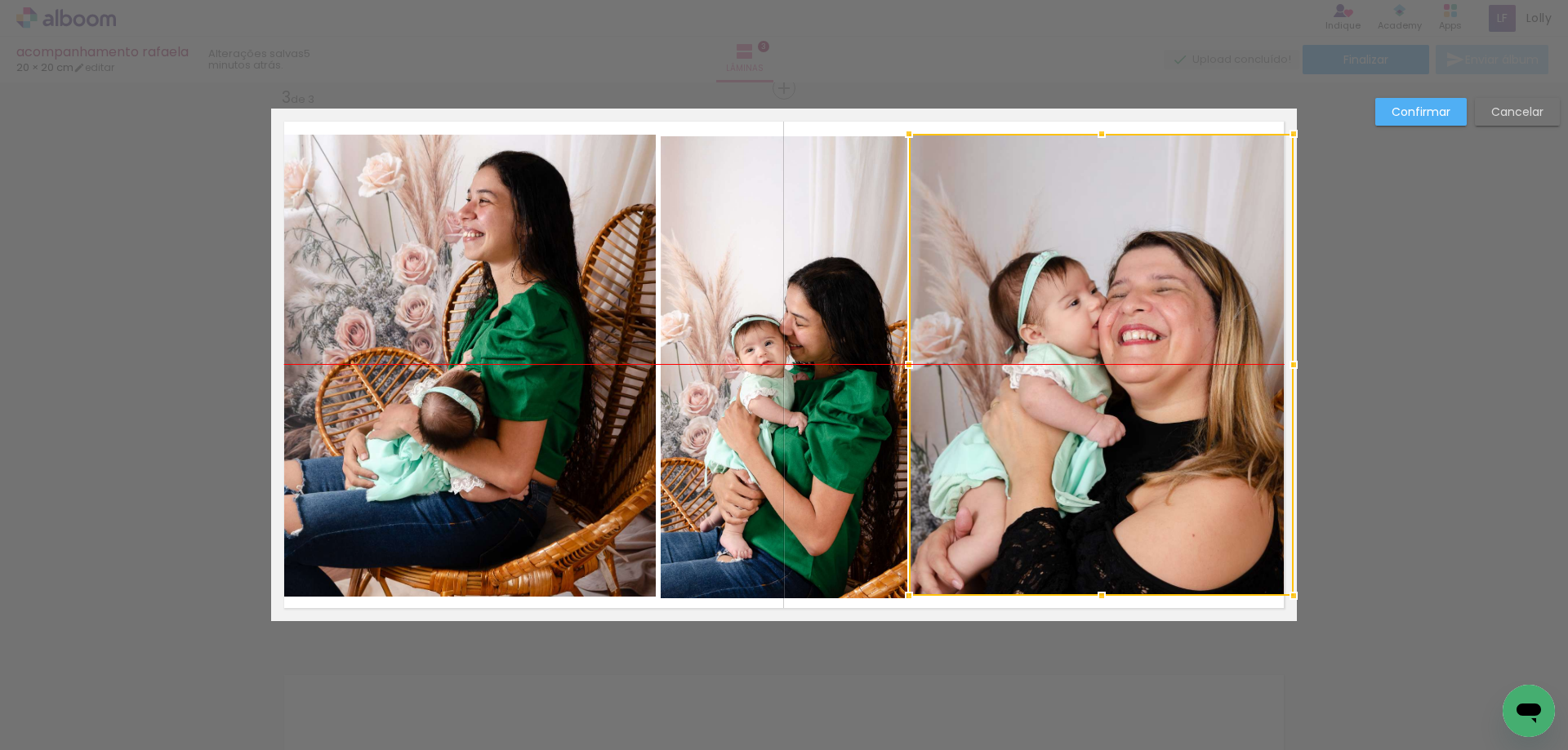
click at [1093, 366] on div at bounding box center [1101, 365] width 384 height 462
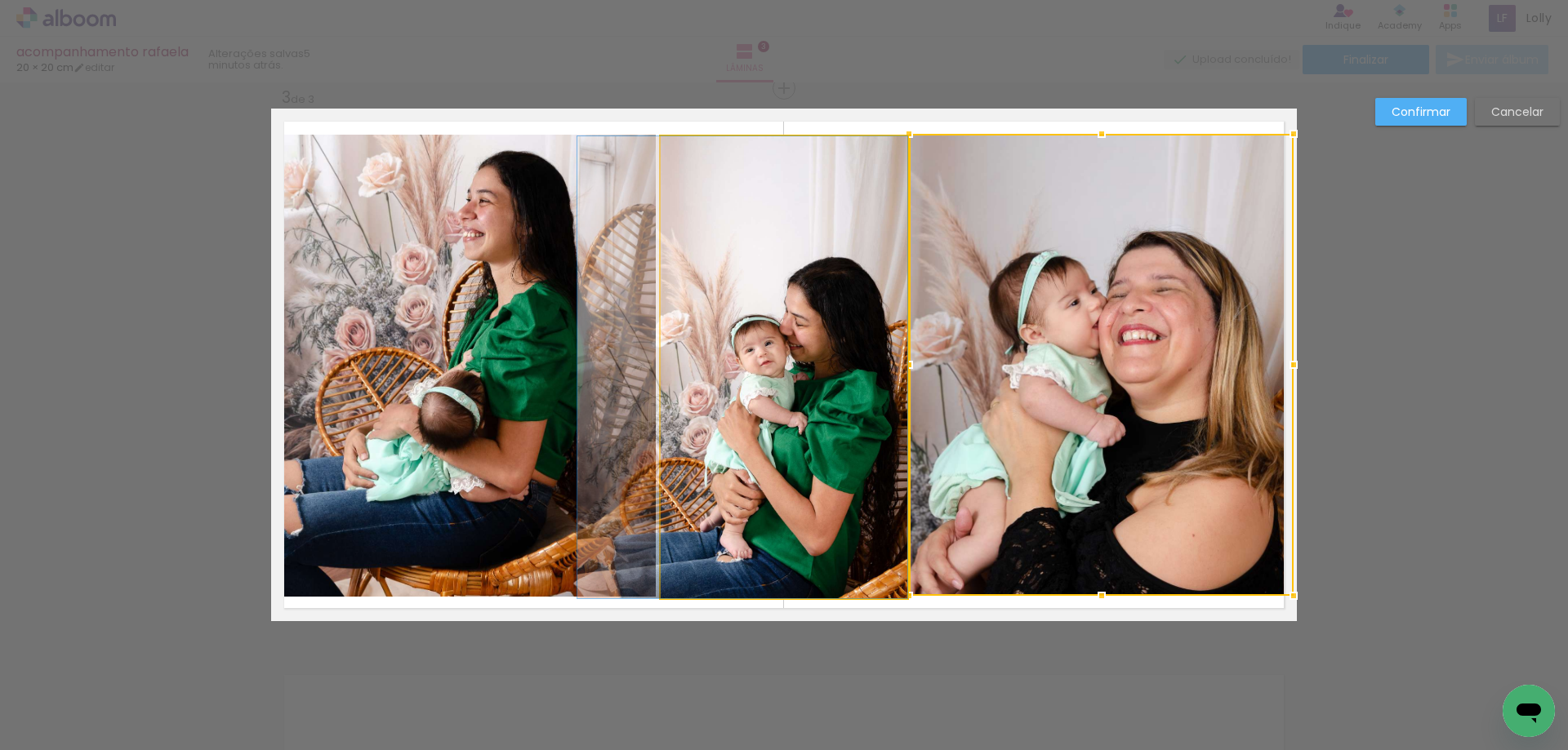
click at [805, 372] on quentale-photo at bounding box center [784, 367] width 247 height 462
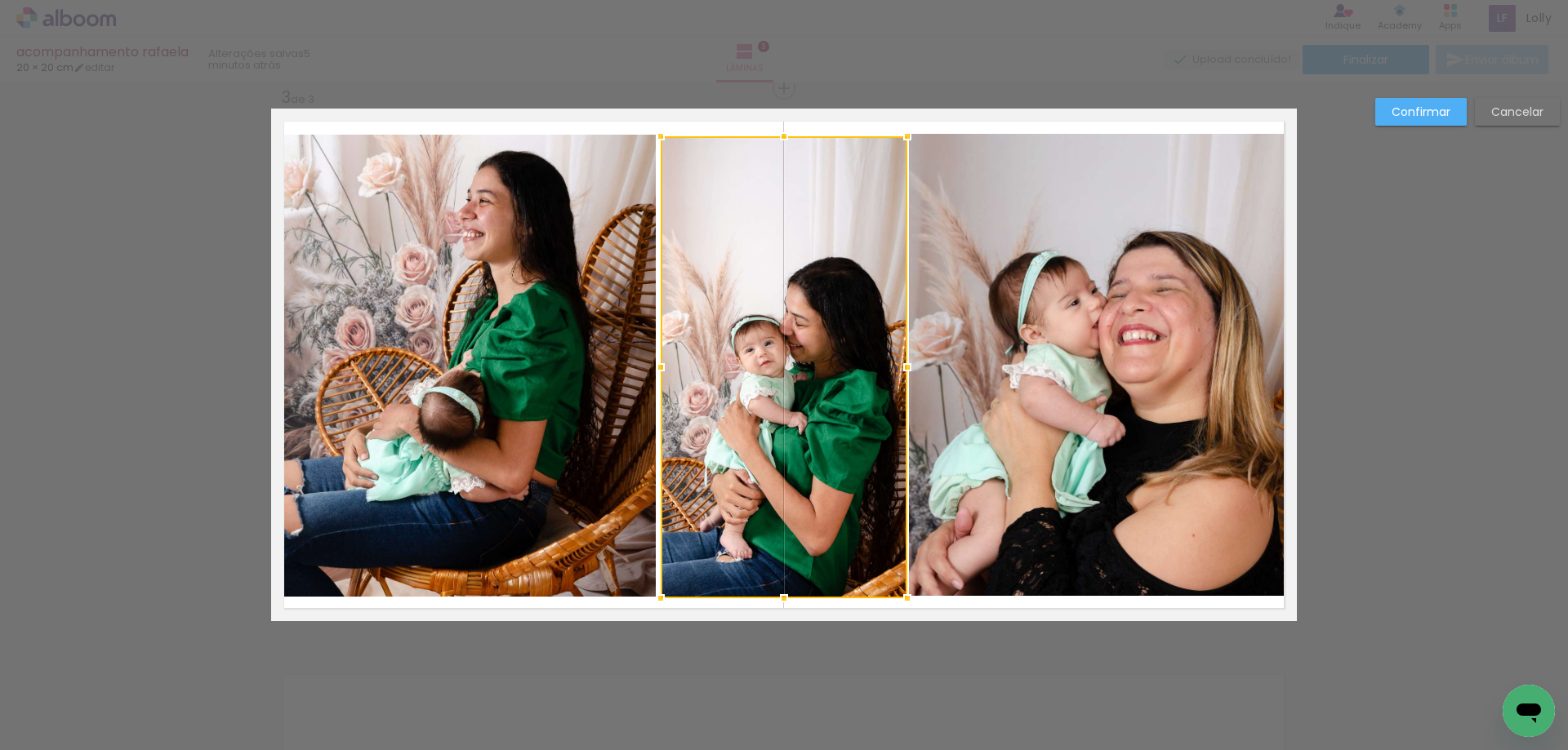
click at [805, 372] on div at bounding box center [784, 367] width 247 height 462
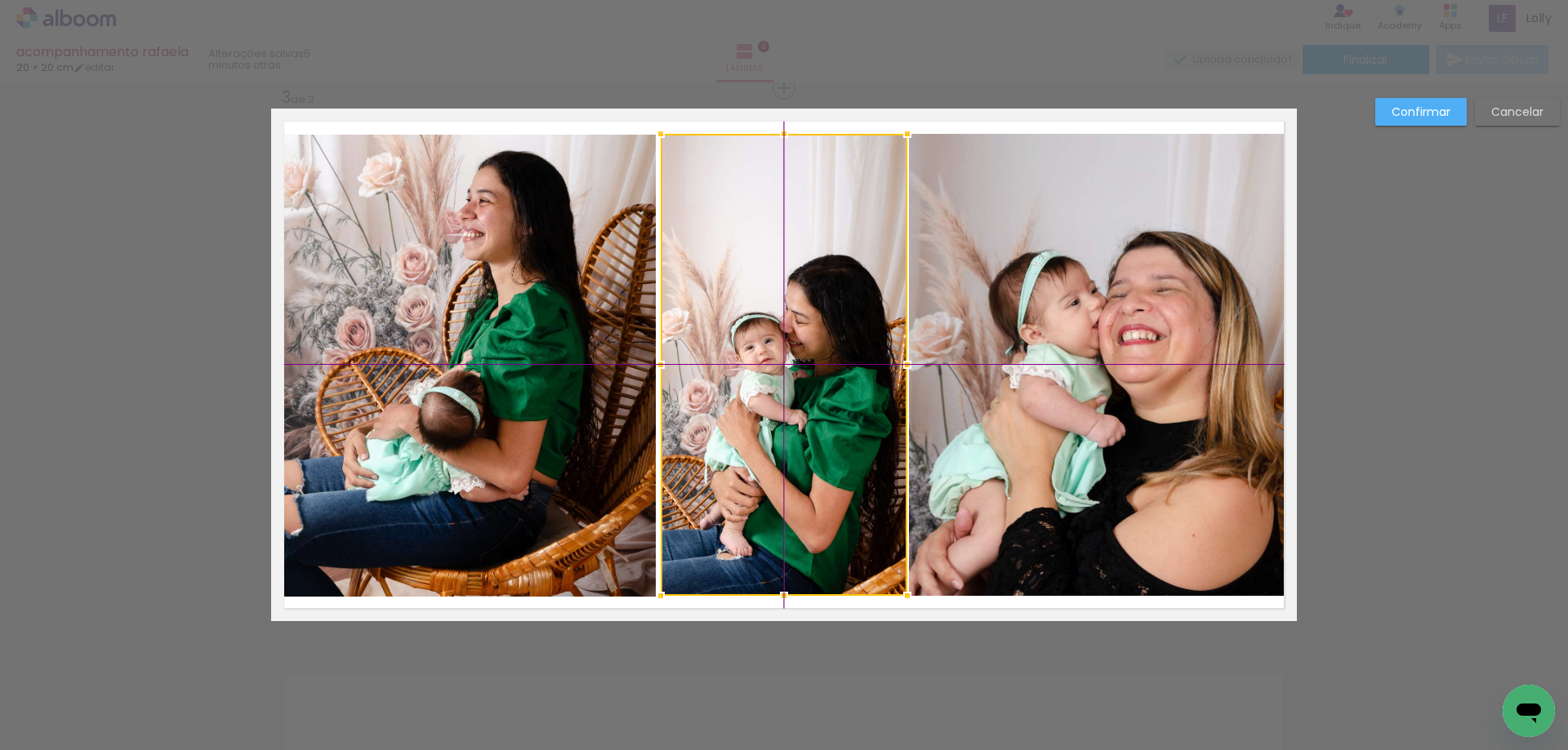
click at [806, 367] on div at bounding box center [784, 365] width 247 height 462
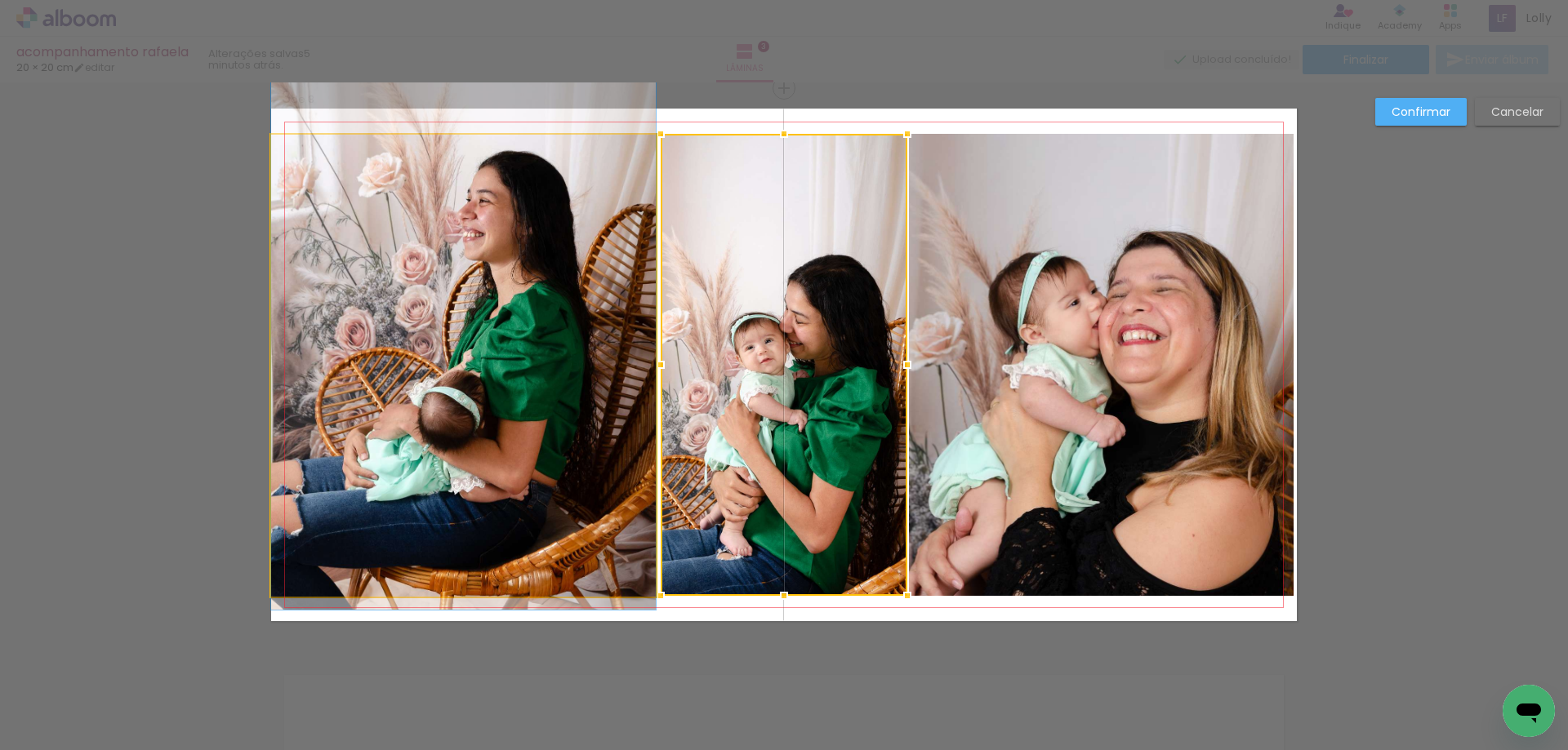
click at [514, 387] on quentale-photo at bounding box center [463, 366] width 384 height 462
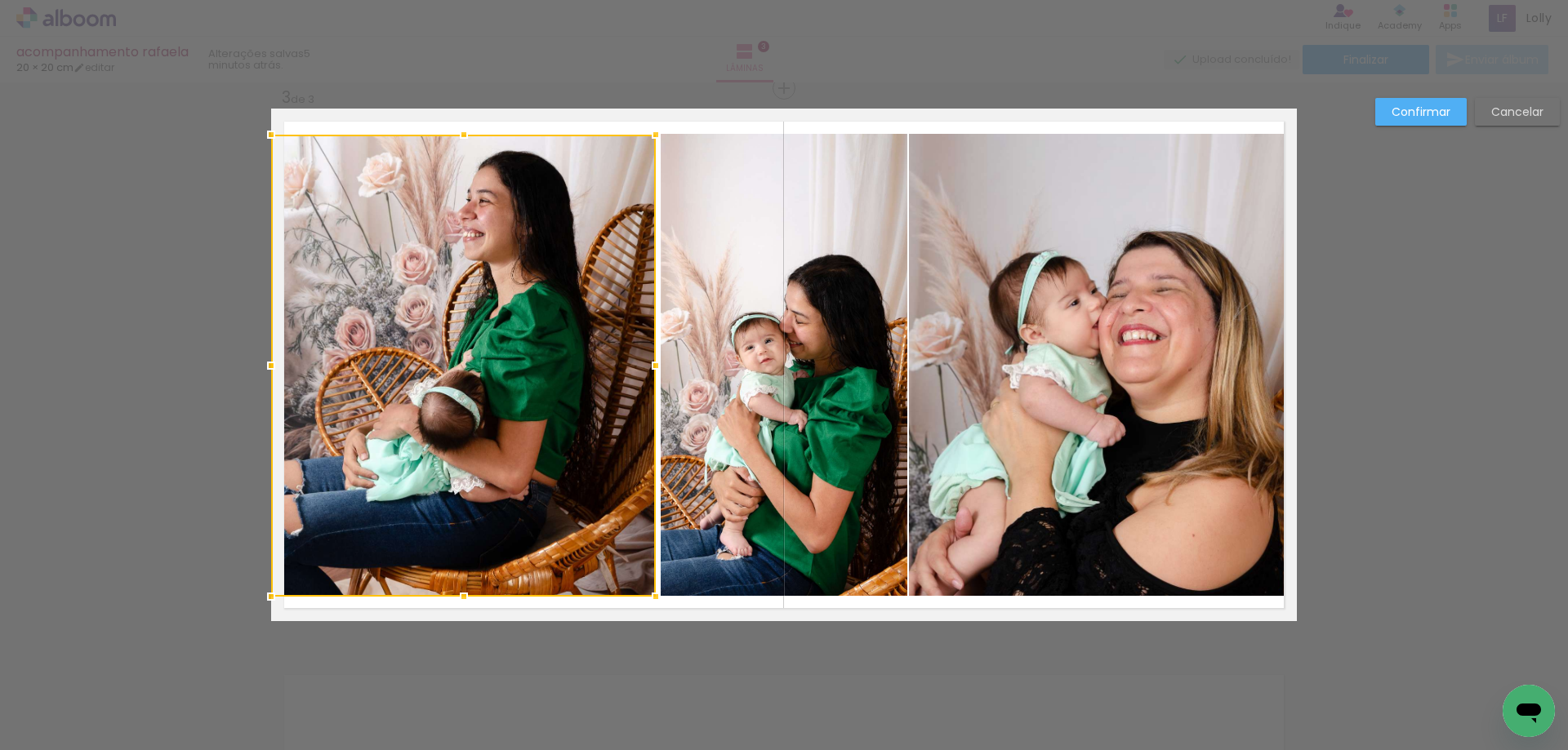
click at [514, 387] on div at bounding box center [463, 366] width 384 height 462
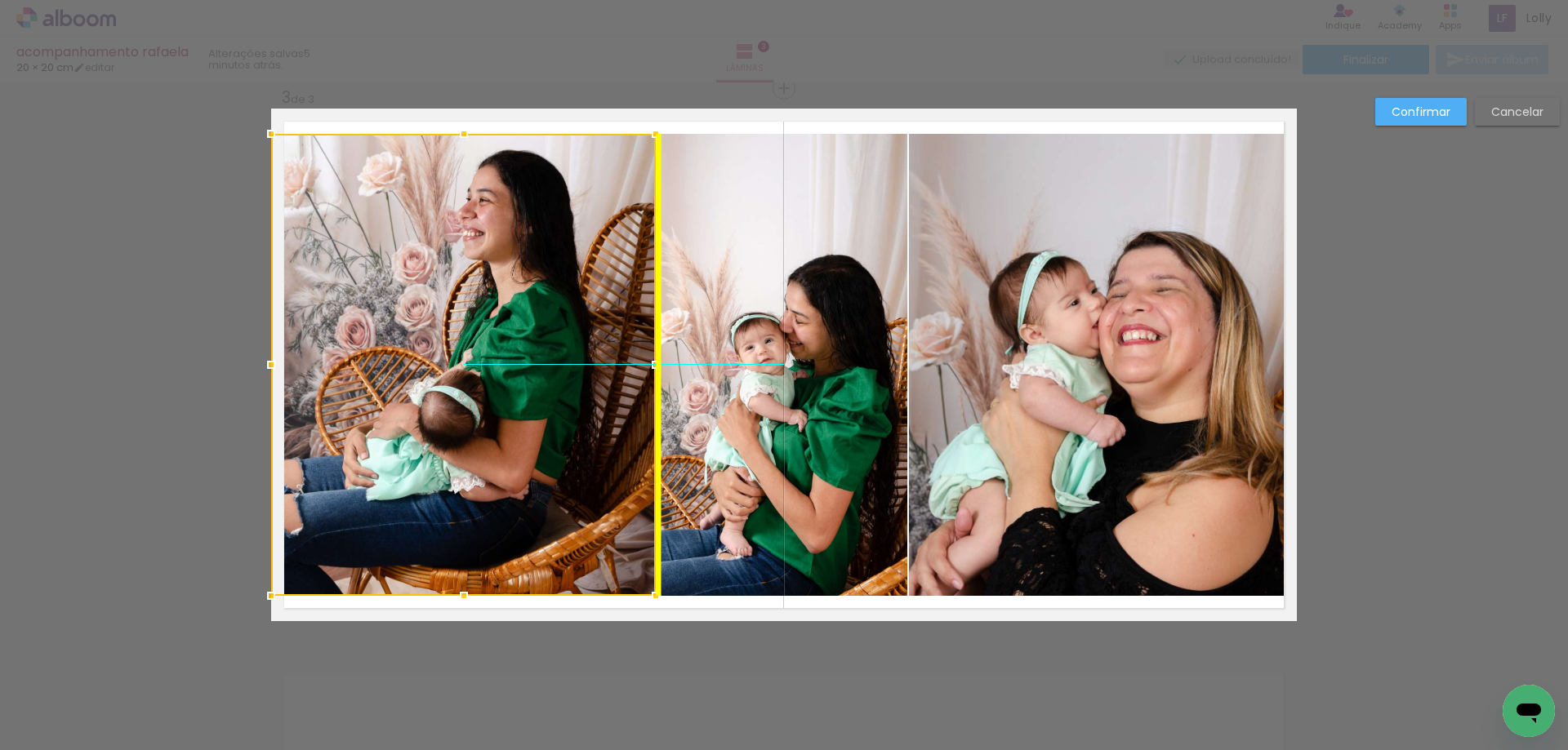
click at [516, 384] on div at bounding box center [463, 365] width 384 height 462
click at [0, 0] on slot "Confirmar" at bounding box center [0, 0] width 0 height 0
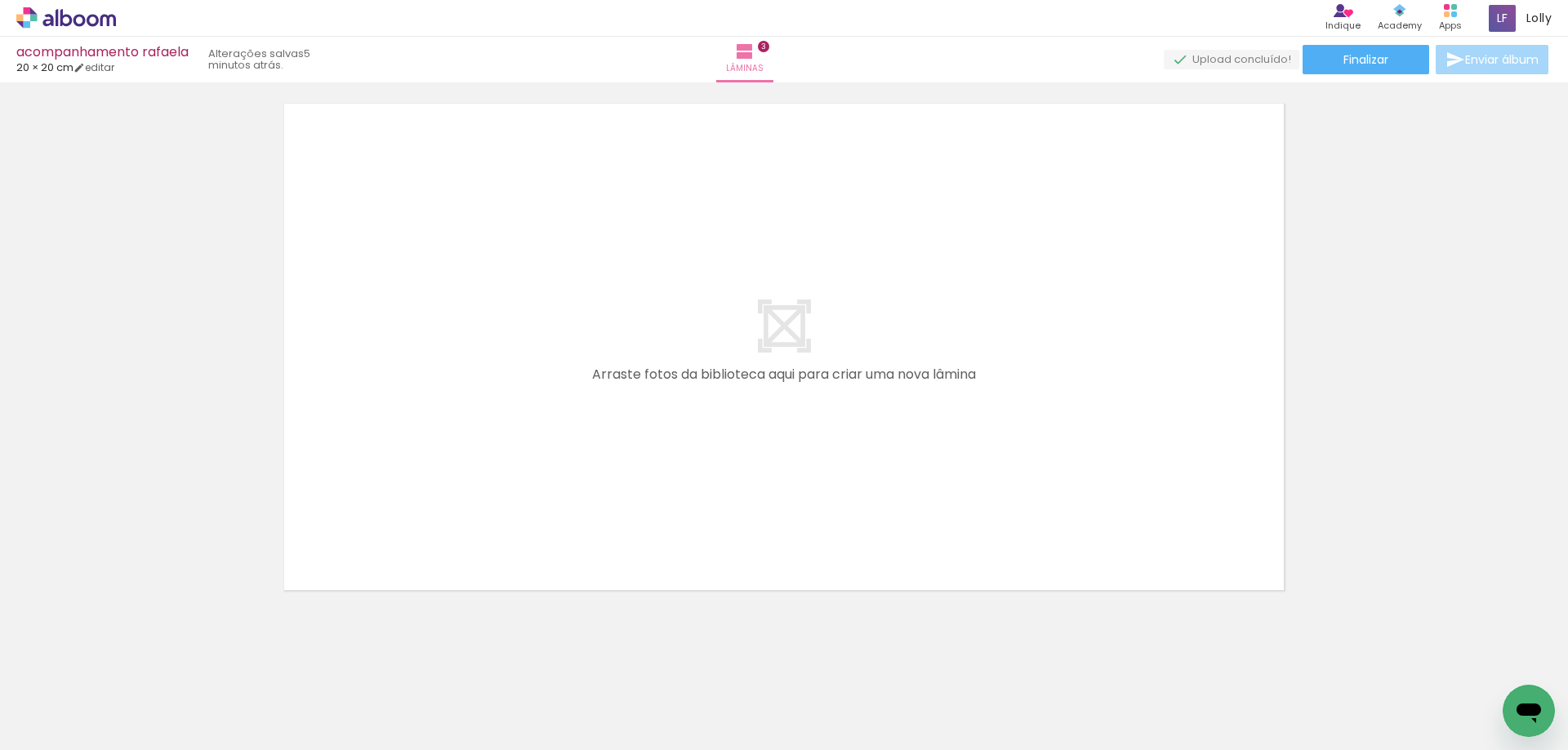
scroll to position [0, 548]
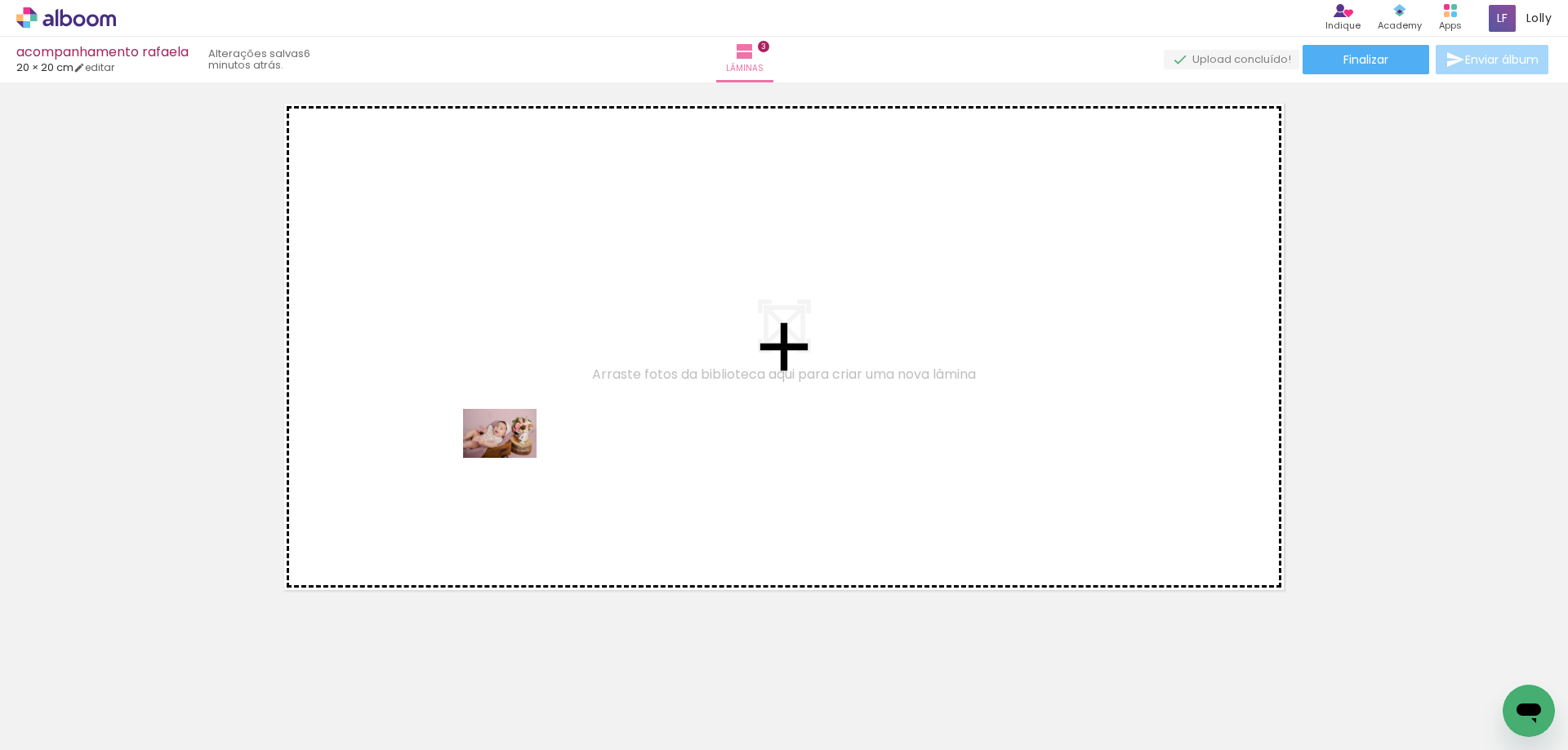
drag, startPoint x: 540, startPoint y: 715, endPoint x: 426, endPoint y: 703, distance: 114.6
click at [512, 457] on quentale-workspace at bounding box center [784, 375] width 1568 height 750
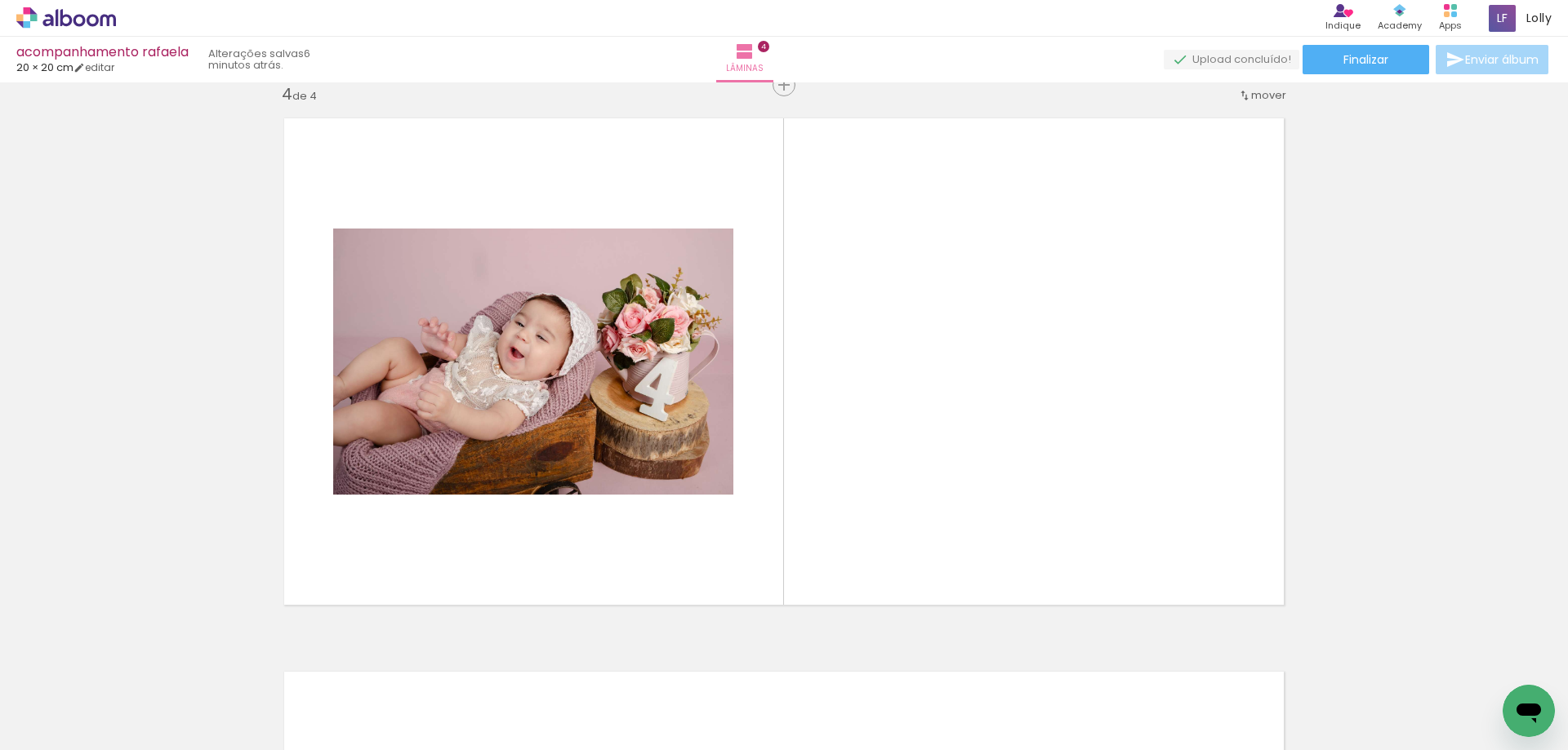
scroll to position [1682, 0]
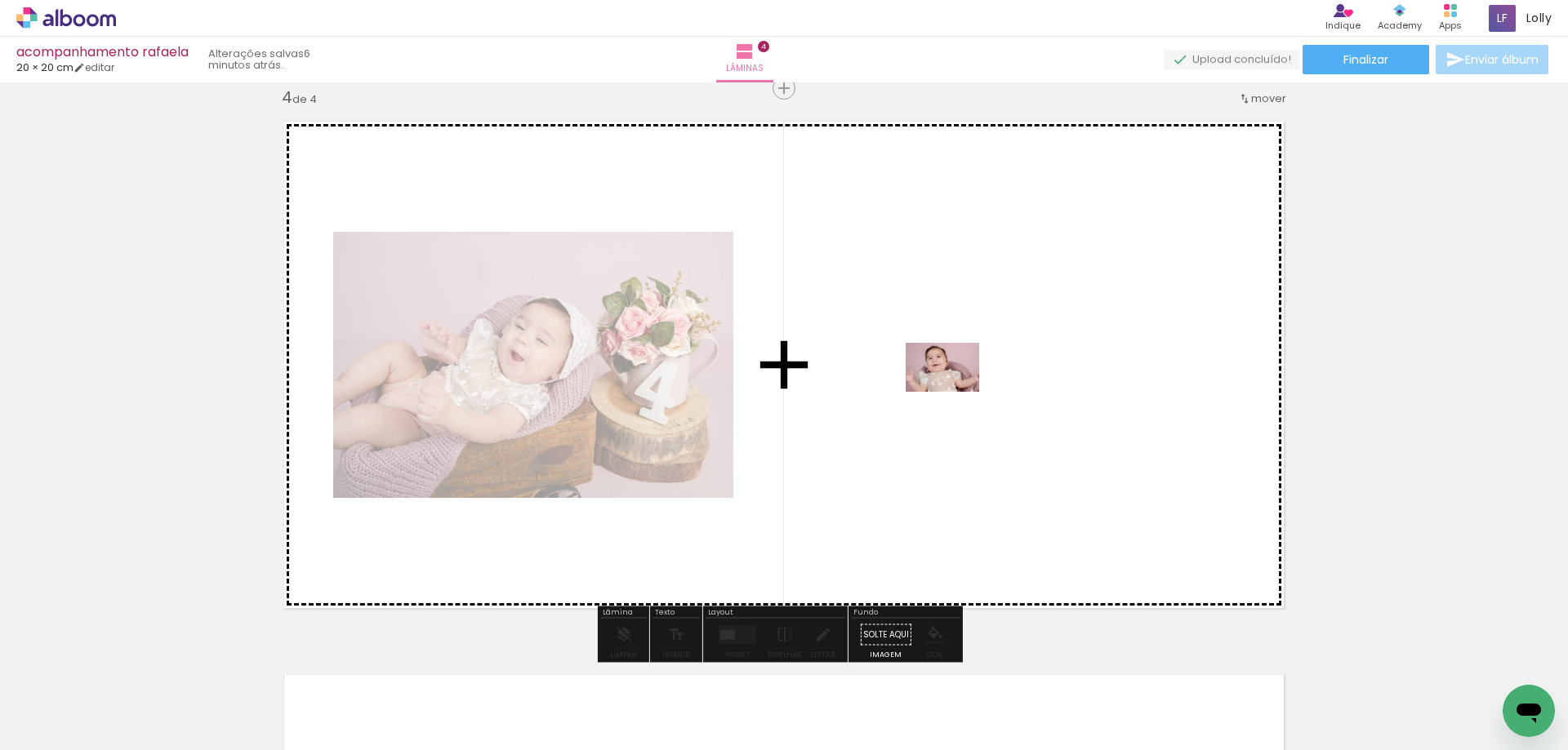
drag, startPoint x: 430, startPoint y: 706, endPoint x: 955, endPoint y: 392, distance: 611.7
click at [955, 392] on quentale-workspace at bounding box center [784, 375] width 1568 height 750
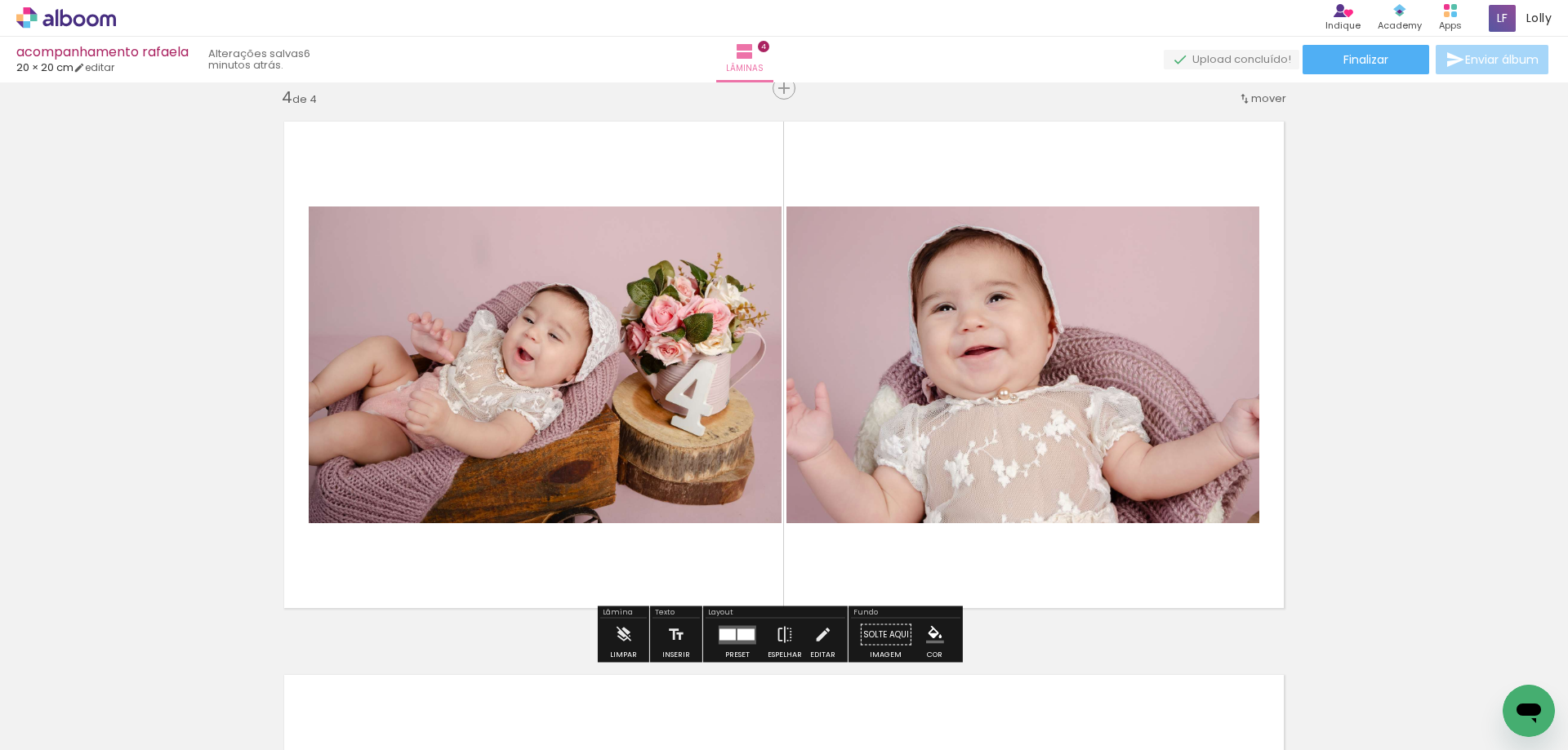
click at [738, 632] on div at bounding box center [747, 634] width 18 height 11
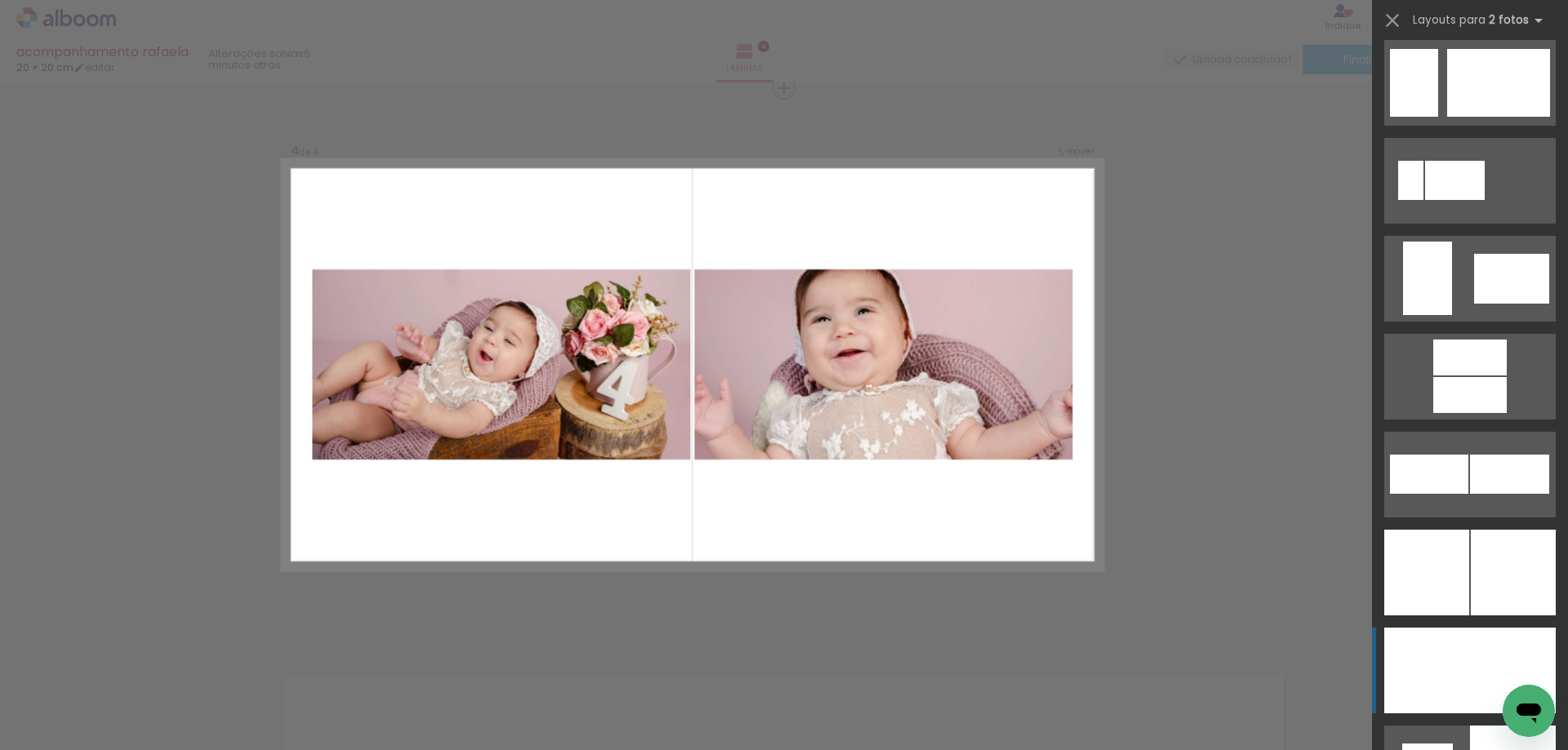
scroll to position [3919, 0]
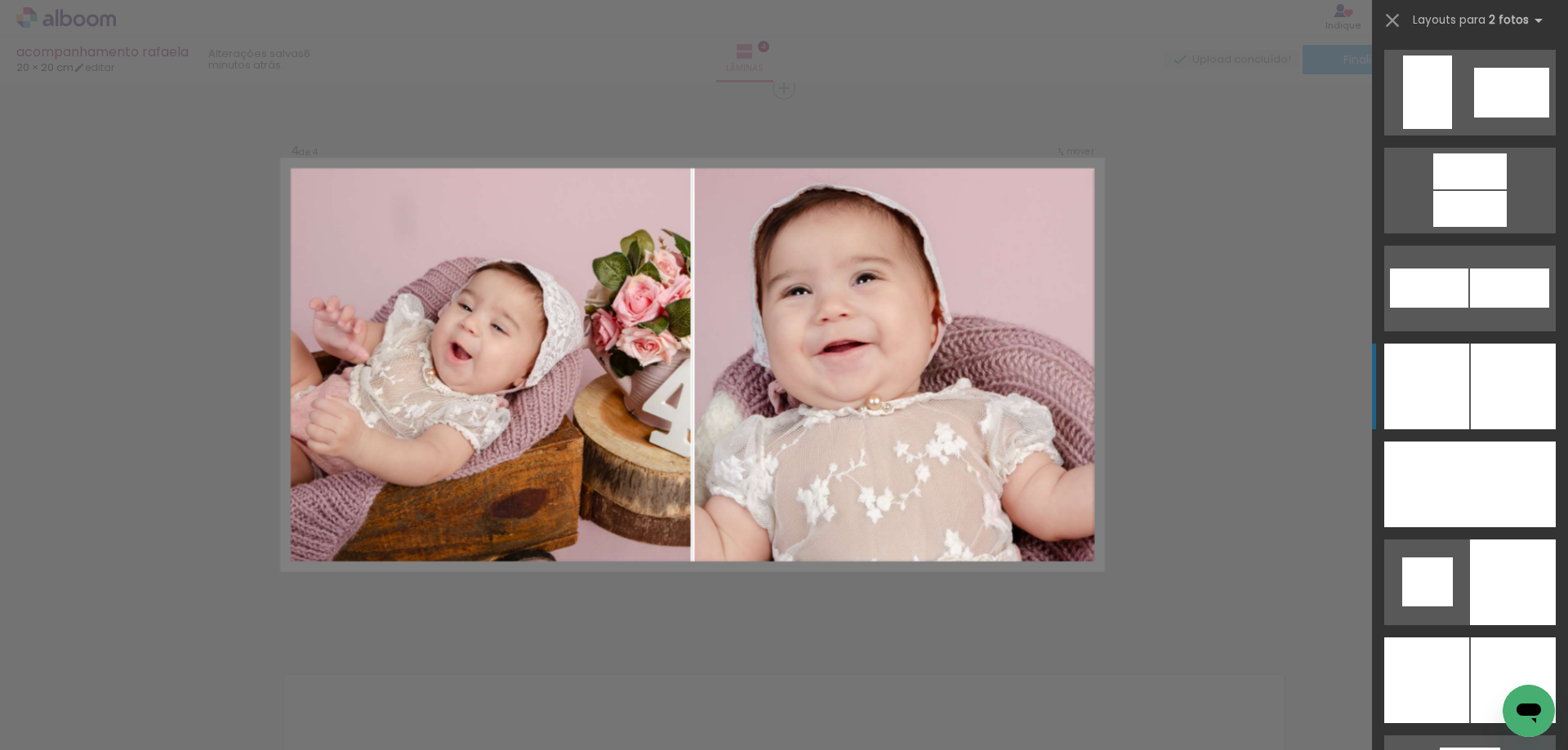
click at [1438, 379] on div at bounding box center [1427, 387] width 85 height 86
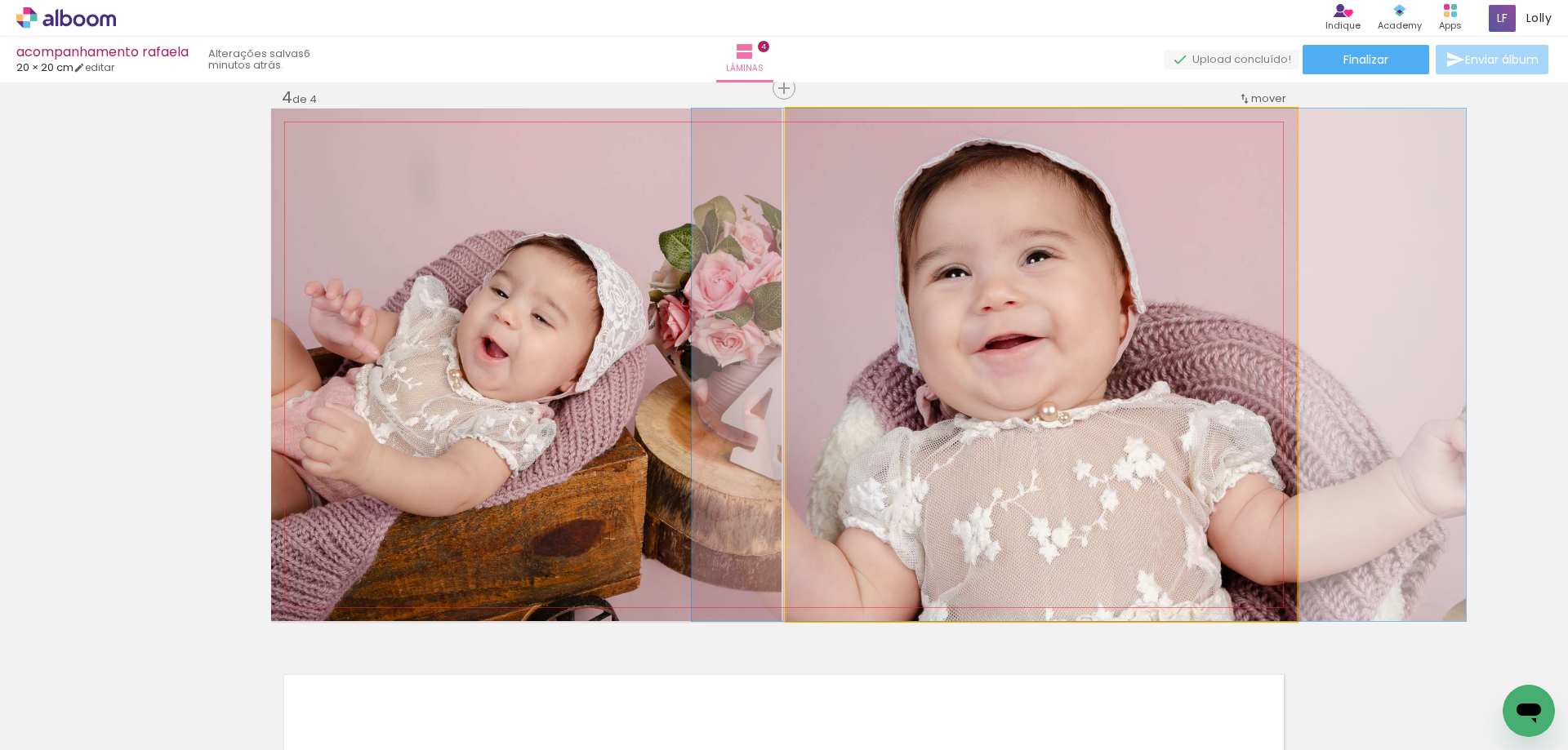
drag, startPoint x: 1050, startPoint y: 491, endPoint x: 1088, endPoint y: 477, distance: 40.5
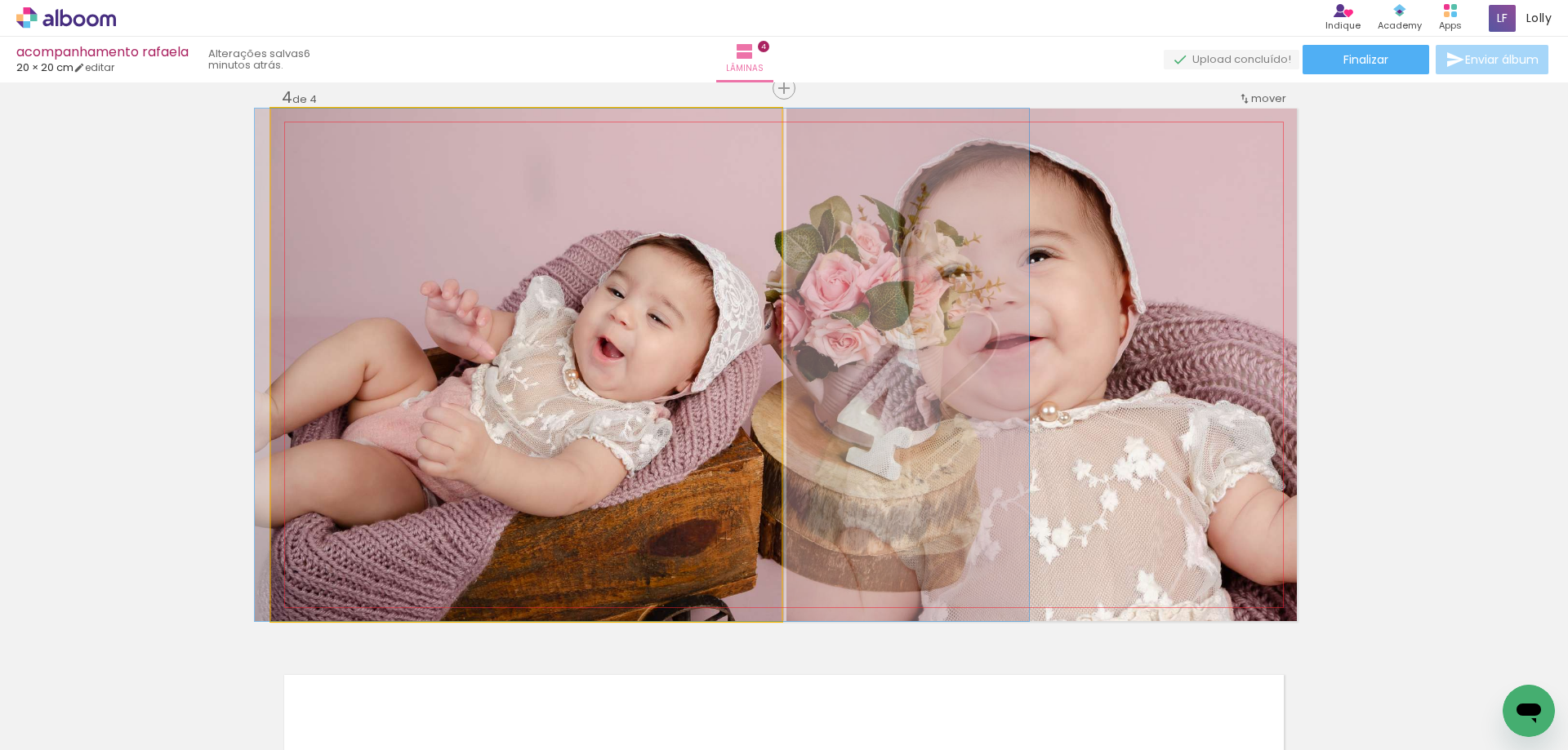
drag, startPoint x: 445, startPoint y: 459, endPoint x: 562, endPoint y: 478, distance: 118.5
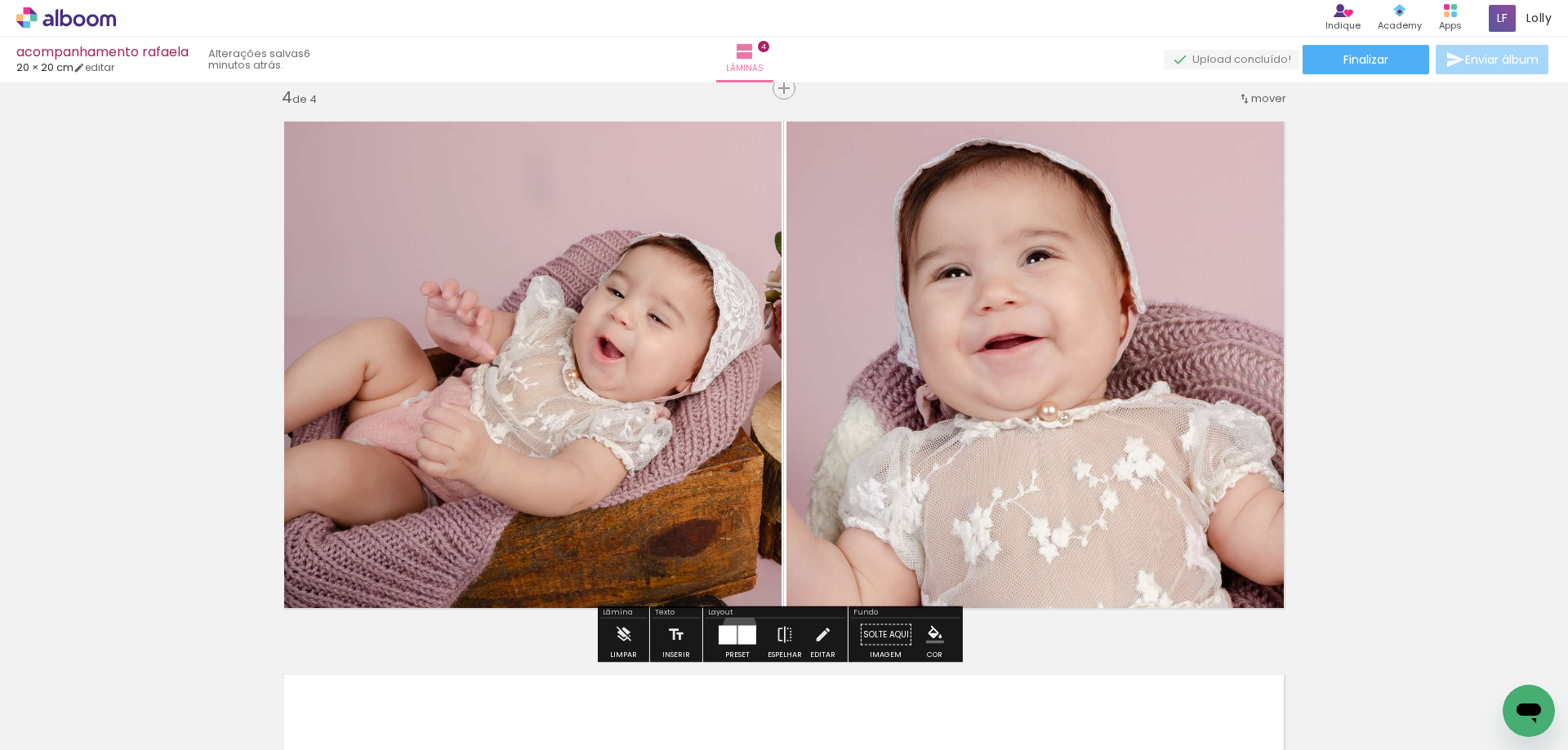
click at [739, 627] on div at bounding box center [748, 634] width 18 height 18
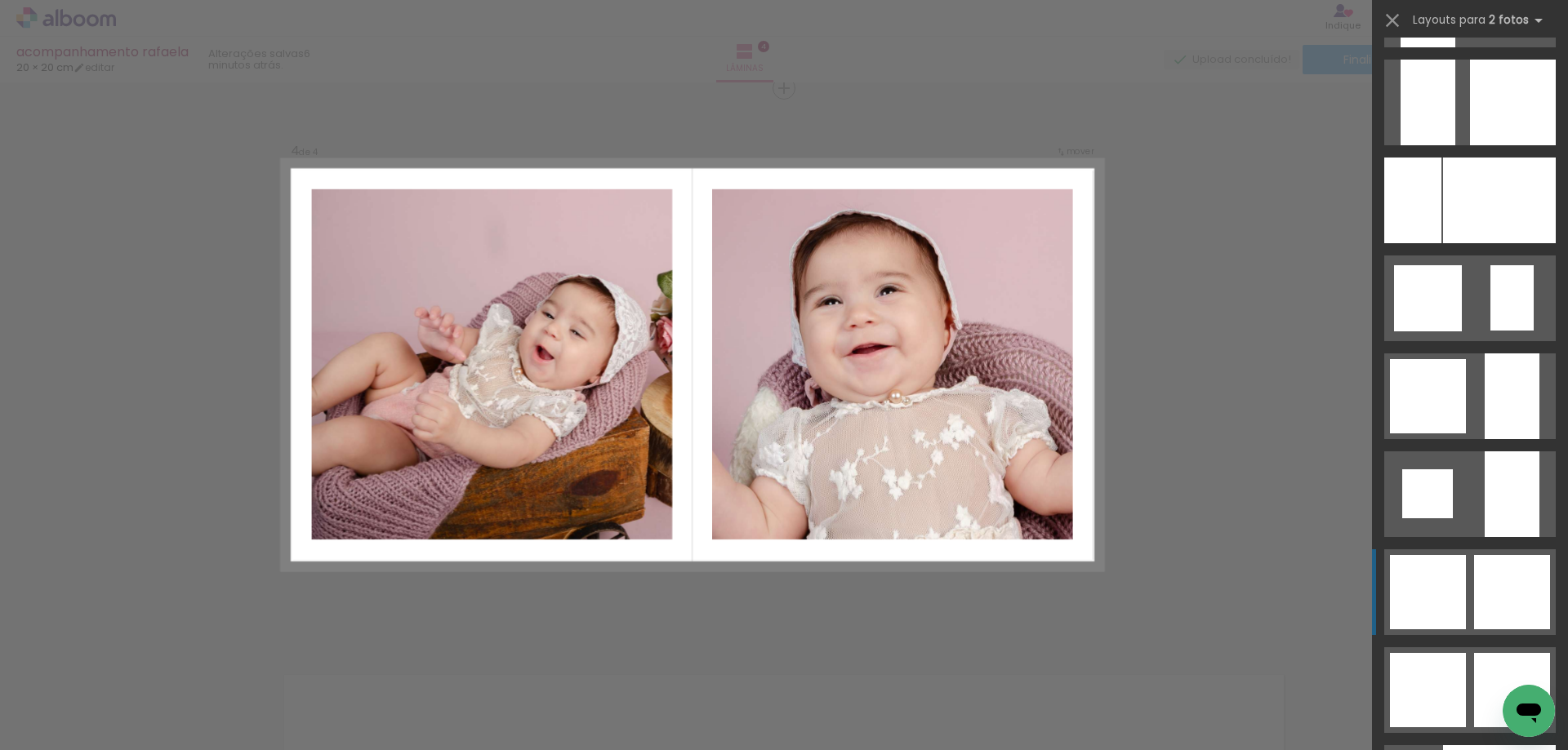
scroll to position [5928, 0]
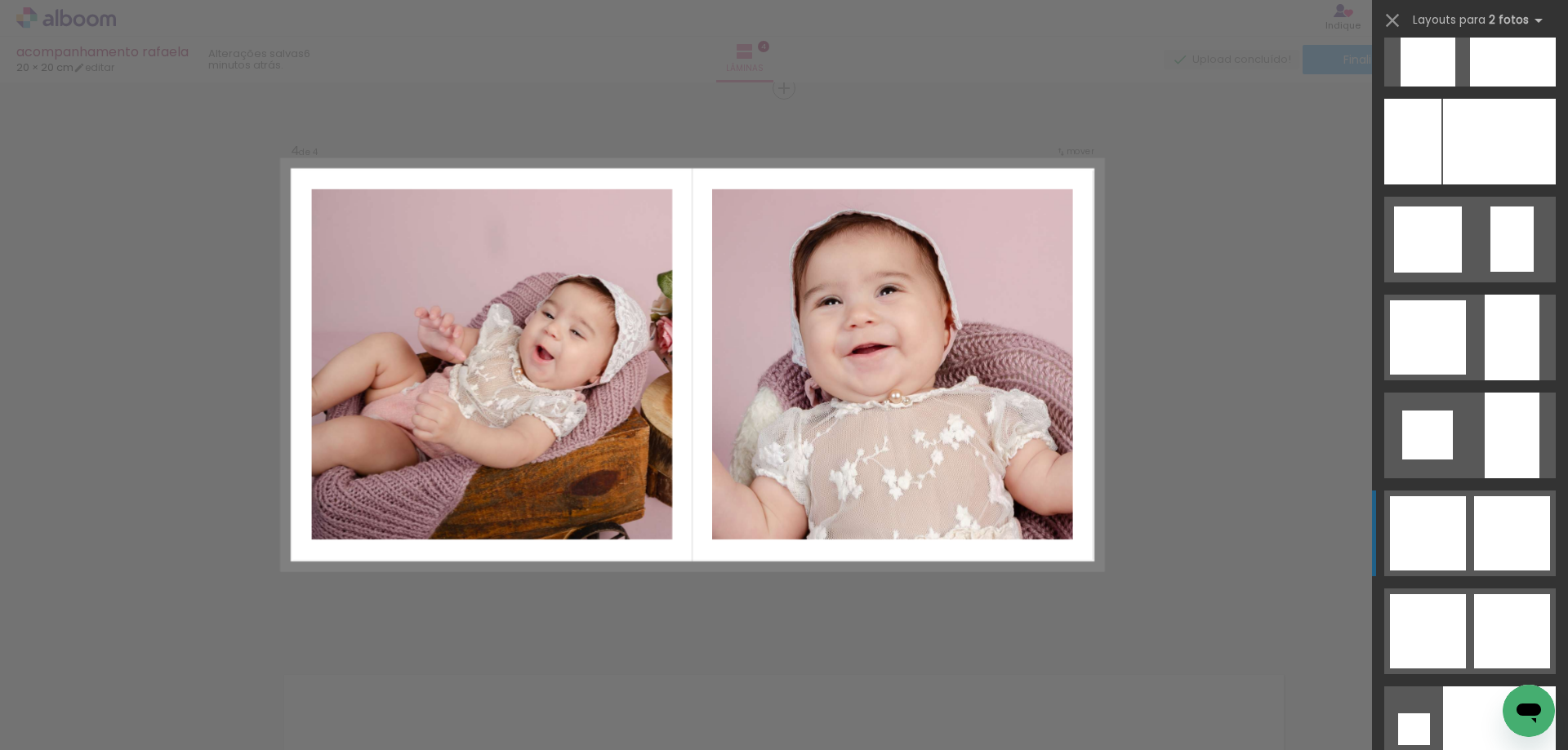
click at [1415, 538] on div at bounding box center [1428, 533] width 76 height 75
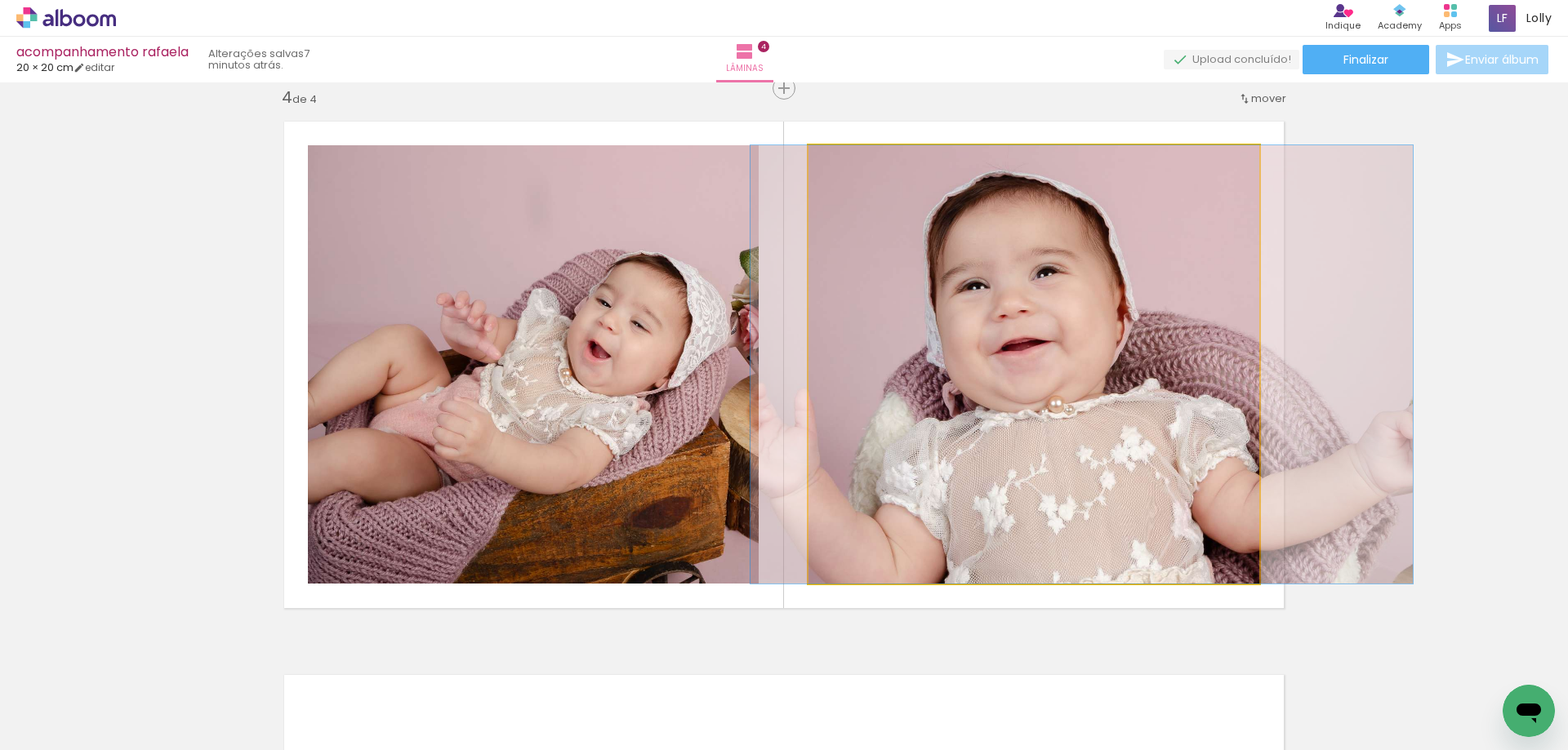
drag, startPoint x: 975, startPoint y: 458, endPoint x: 993, endPoint y: 463, distance: 18.7
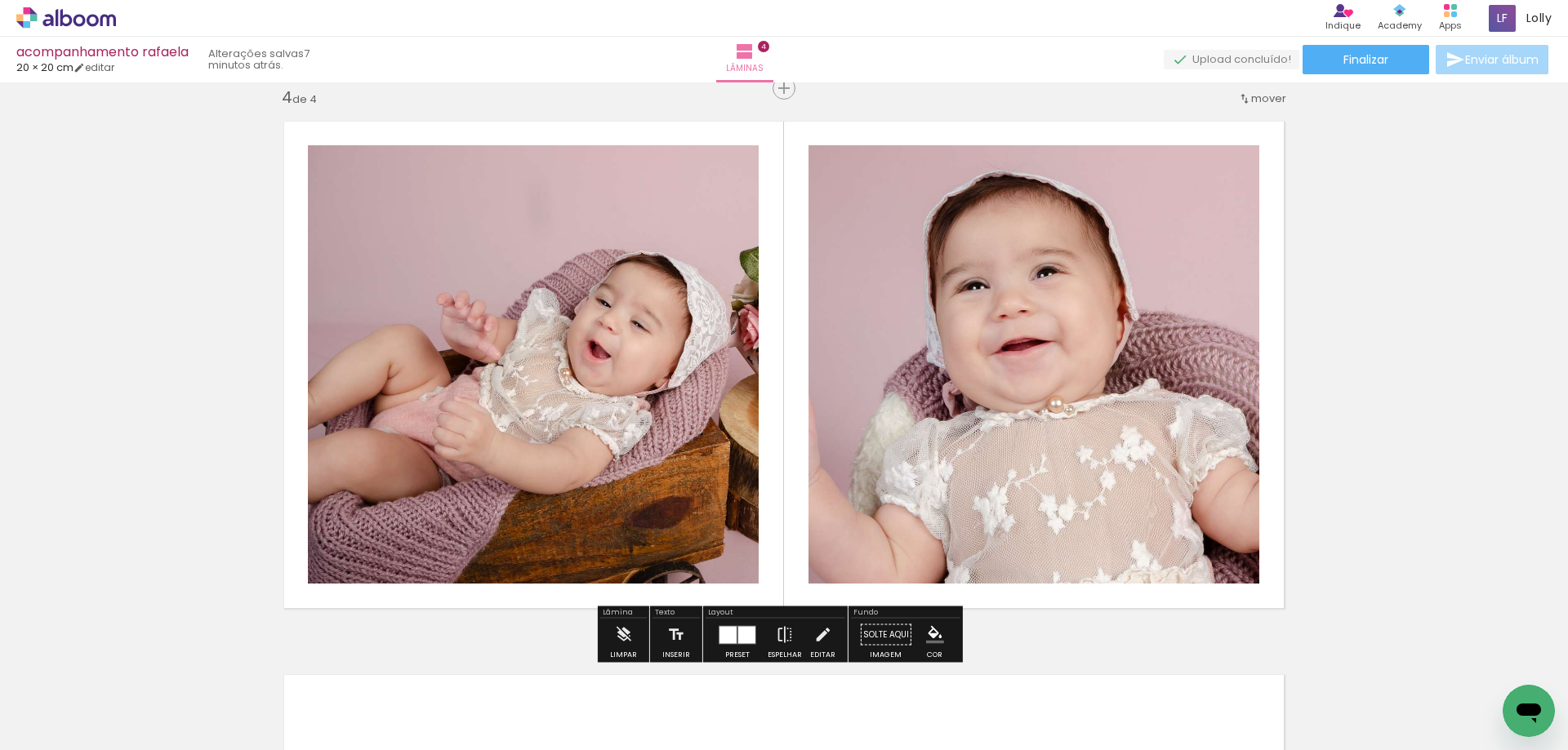
click at [857, 435] on quentale-photo at bounding box center [1035, 365] width 451 height 439
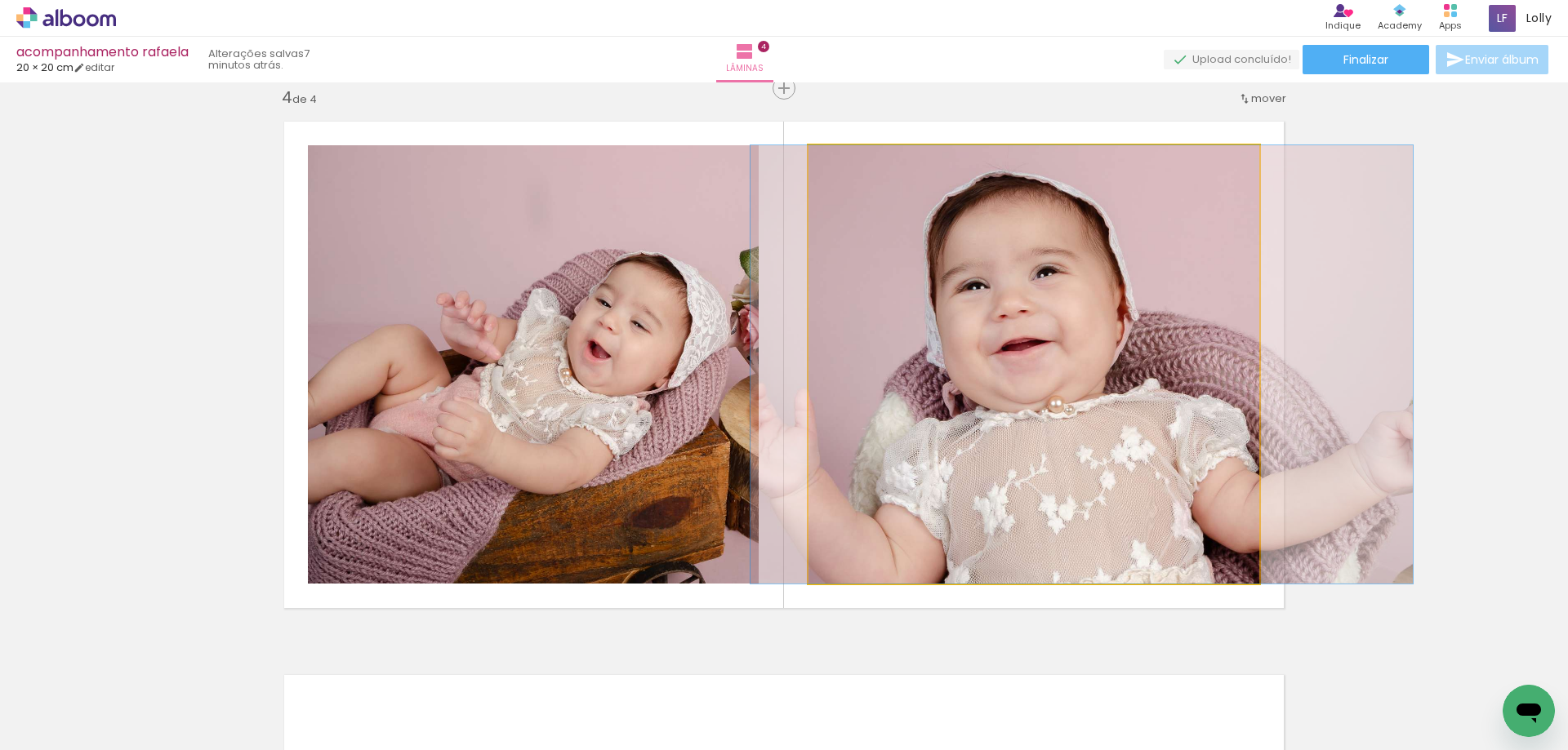
click at [857, 435] on quentale-photo at bounding box center [1035, 365] width 451 height 439
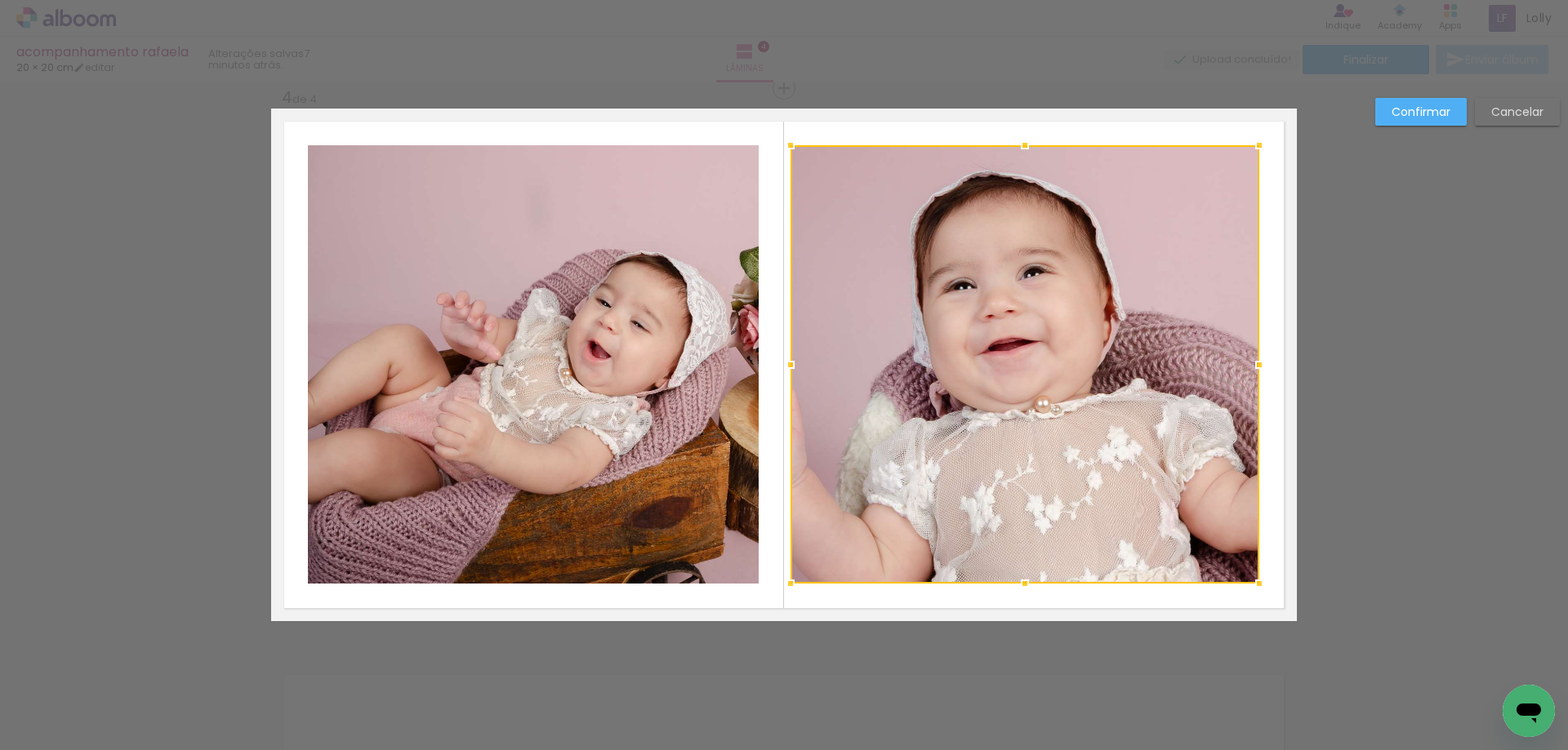
drag, startPoint x: 797, startPoint y: 363, endPoint x: 785, endPoint y: 364, distance: 12.0
click at [785, 364] on div at bounding box center [790, 364] width 32 height 32
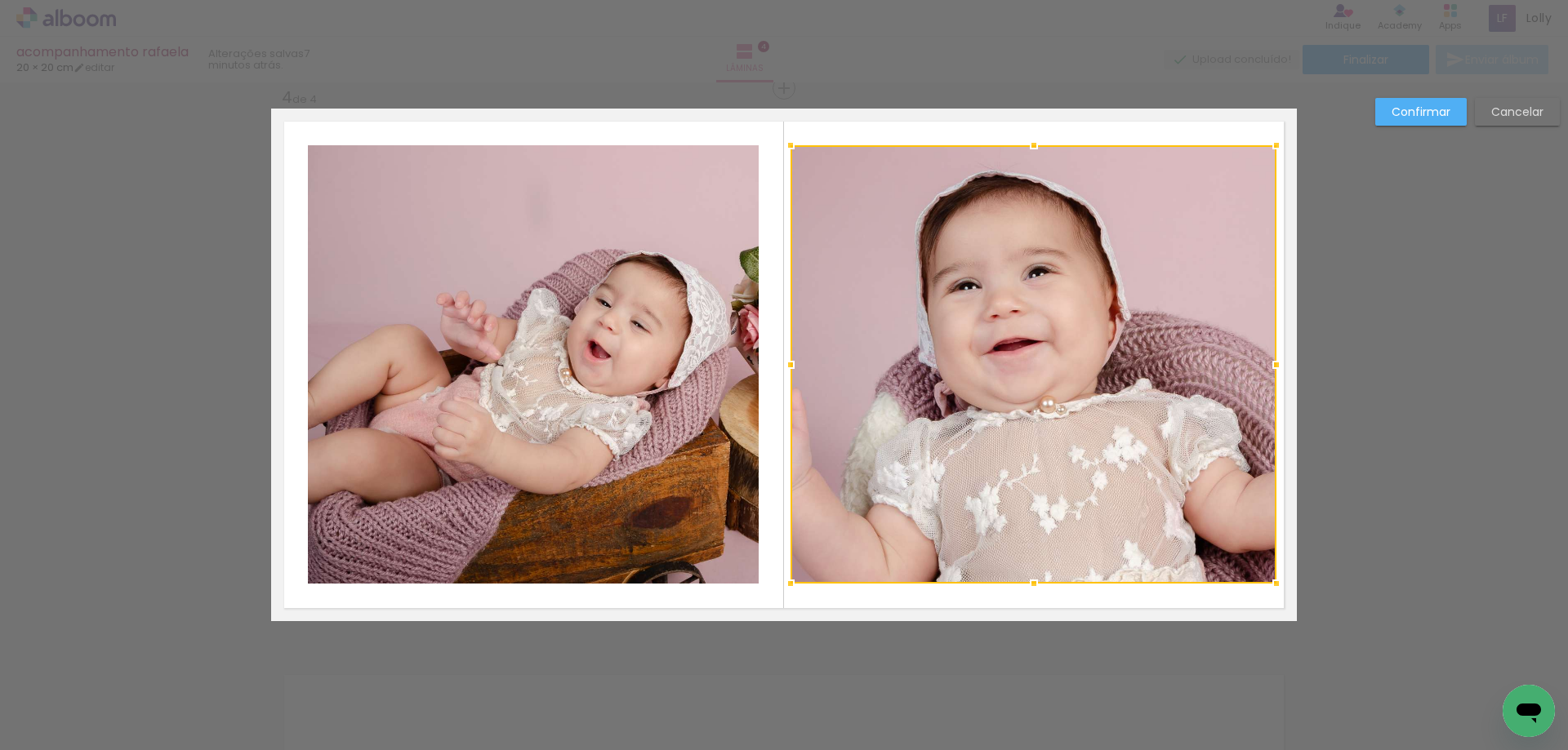
drag, startPoint x: 1255, startPoint y: 368, endPoint x: 1270, endPoint y: 367, distance: 15.0
click at [1270, 367] on div at bounding box center [1276, 364] width 32 height 32
click at [0, 0] on slot "Confirmar" at bounding box center [0, 0] width 0 height 0
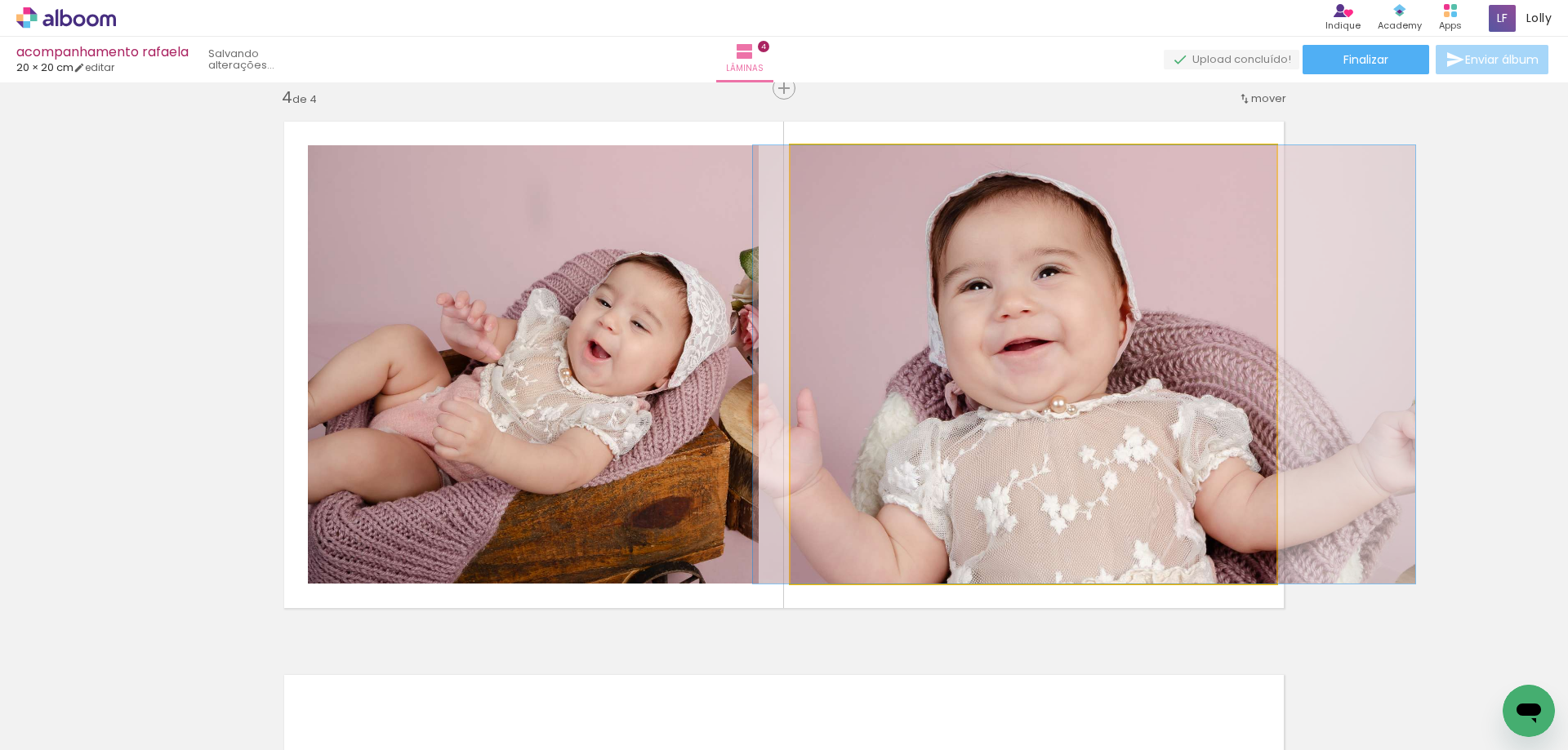
drag, startPoint x: 984, startPoint y: 399, endPoint x: 995, endPoint y: 400, distance: 11.0
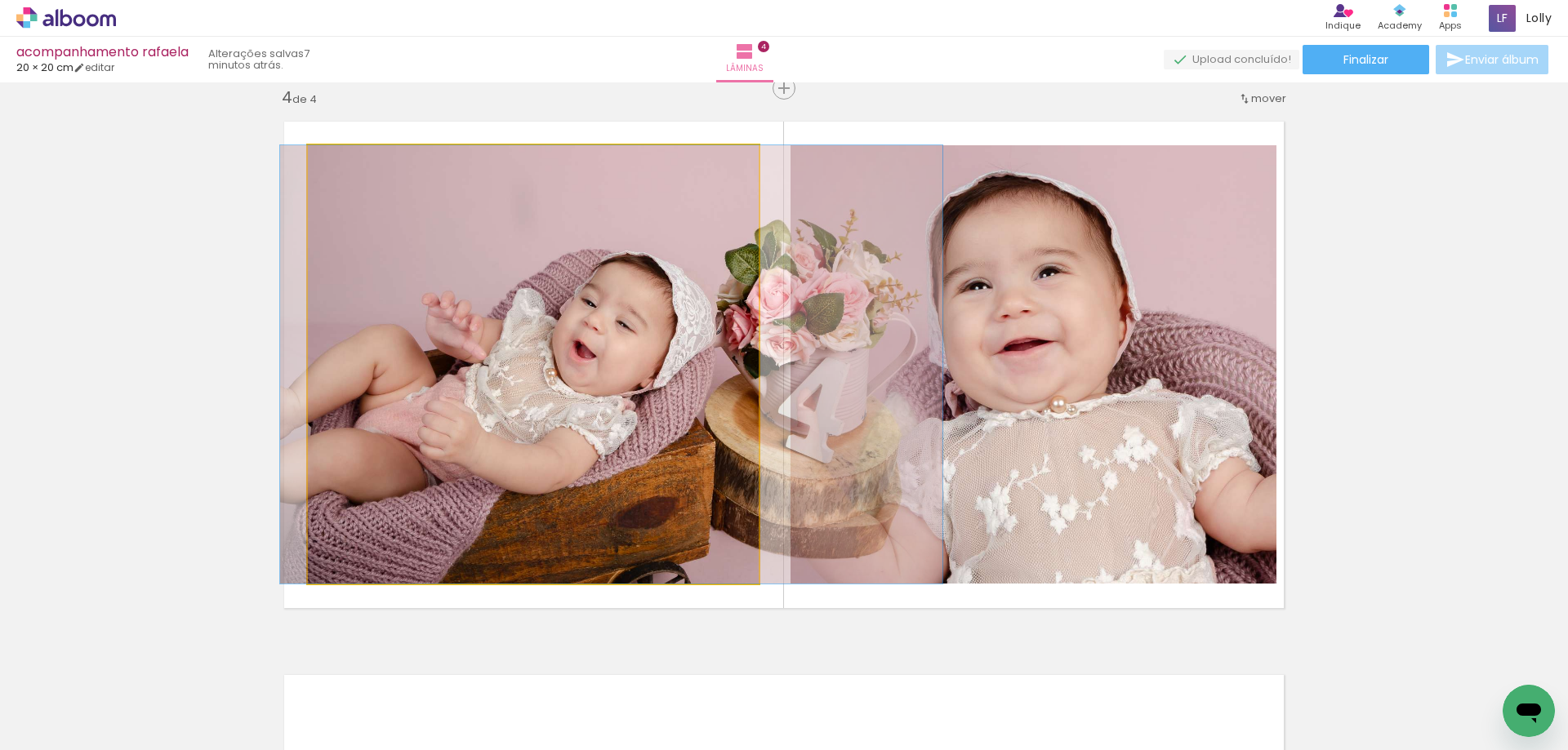
drag, startPoint x: 613, startPoint y: 426, endPoint x: 598, endPoint y: 456, distance: 33.5
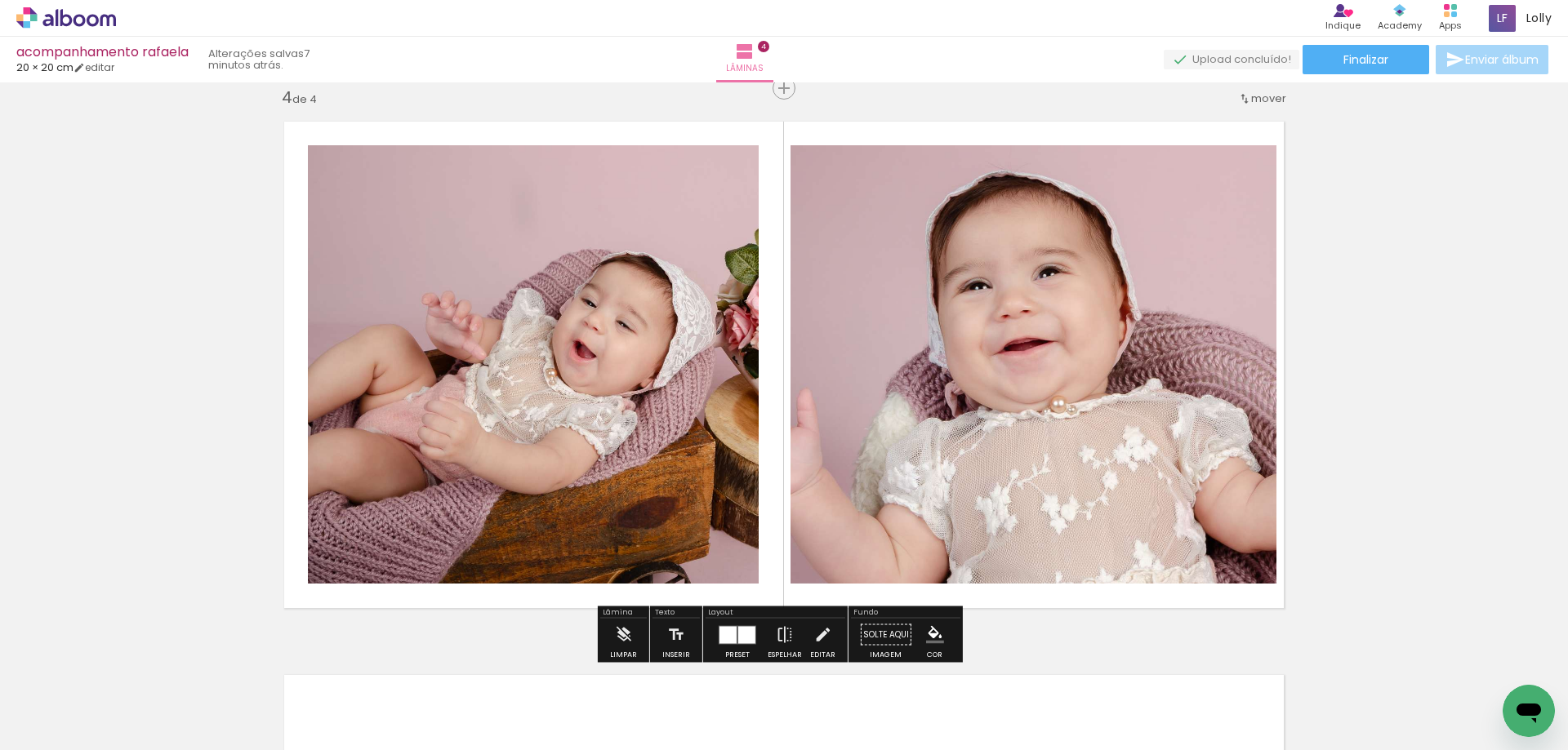
click at [644, 375] on quentale-photo at bounding box center [533, 365] width 451 height 439
drag, startPoint x: 644, startPoint y: 375, endPoint x: 664, endPoint y: 370, distance: 20.6
click at [644, 374] on quentale-photo at bounding box center [533, 365] width 451 height 439
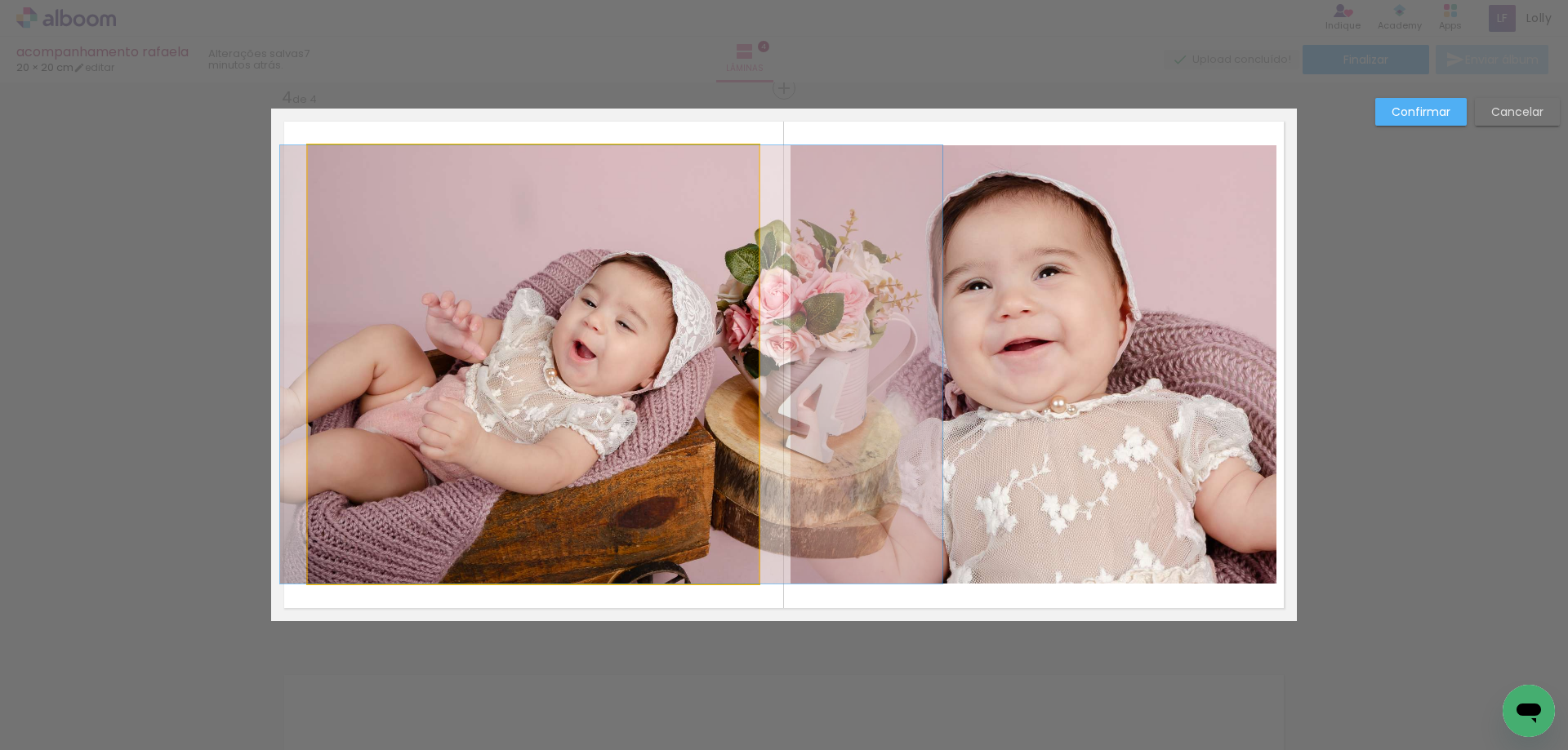
click at [743, 354] on quentale-photo at bounding box center [533, 365] width 451 height 439
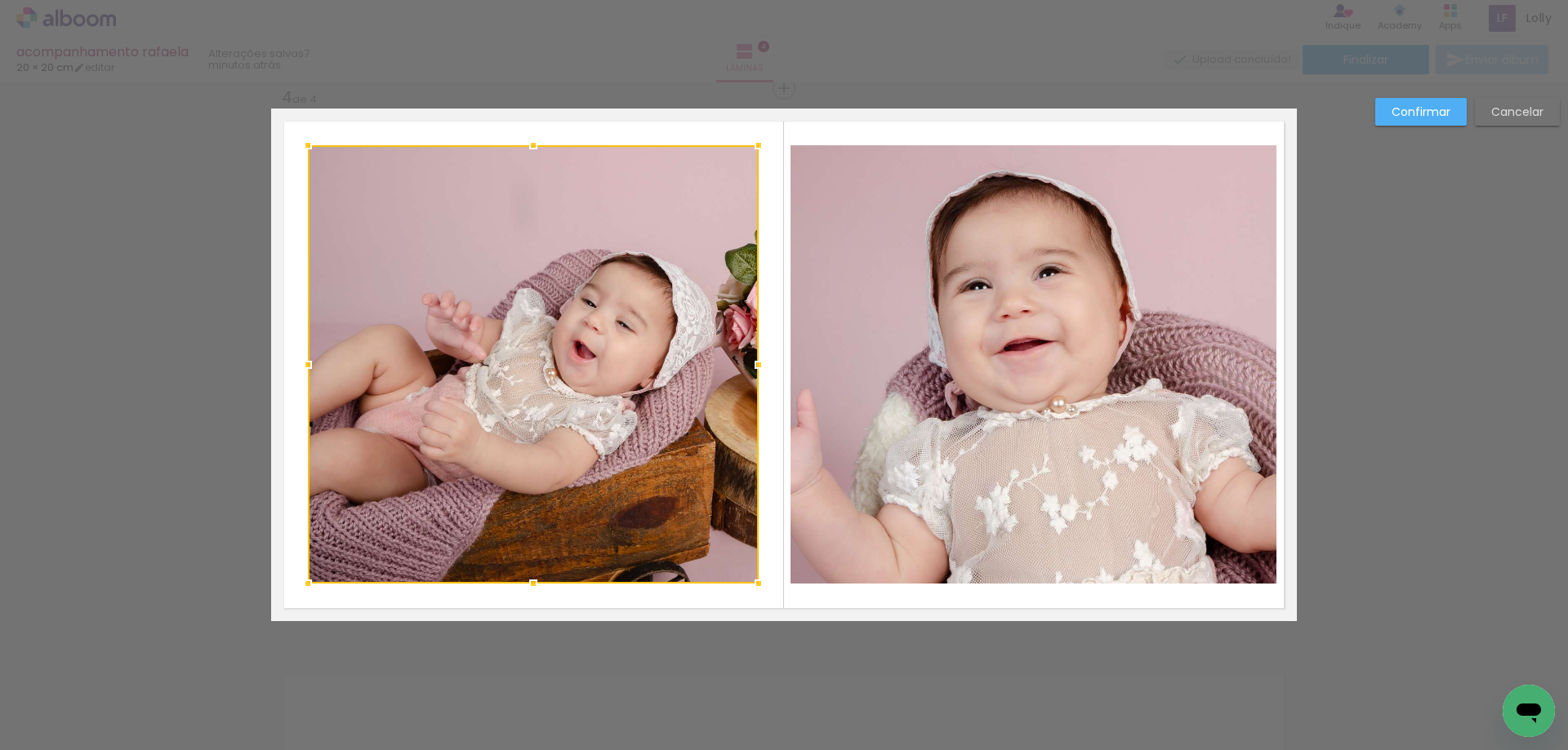
click at [743, 354] on div at bounding box center [758, 364] width 32 height 32
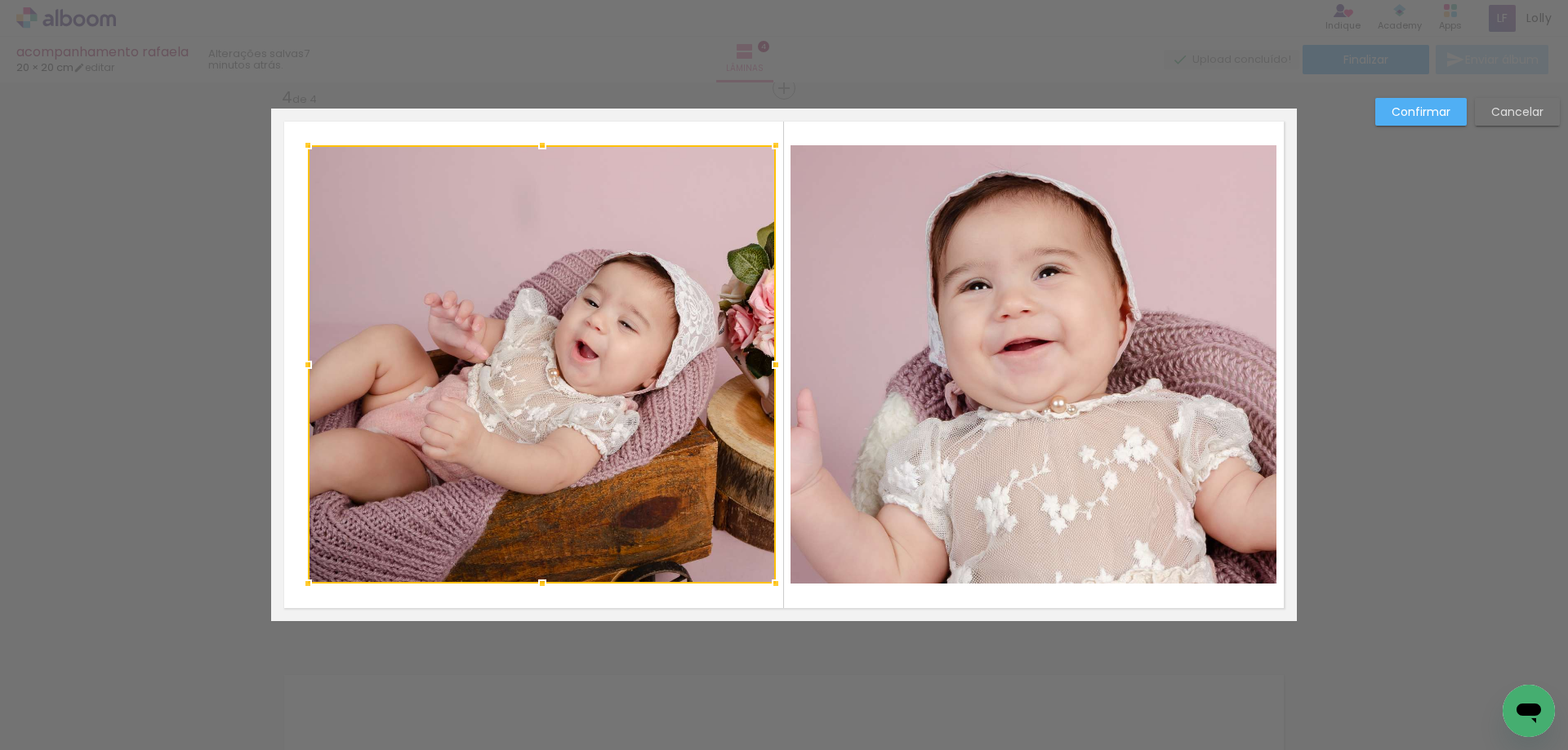
drag, startPoint x: 748, startPoint y: 368, endPoint x: 763, endPoint y: 368, distance: 15.0
click at [763, 368] on div at bounding box center [776, 364] width 32 height 32
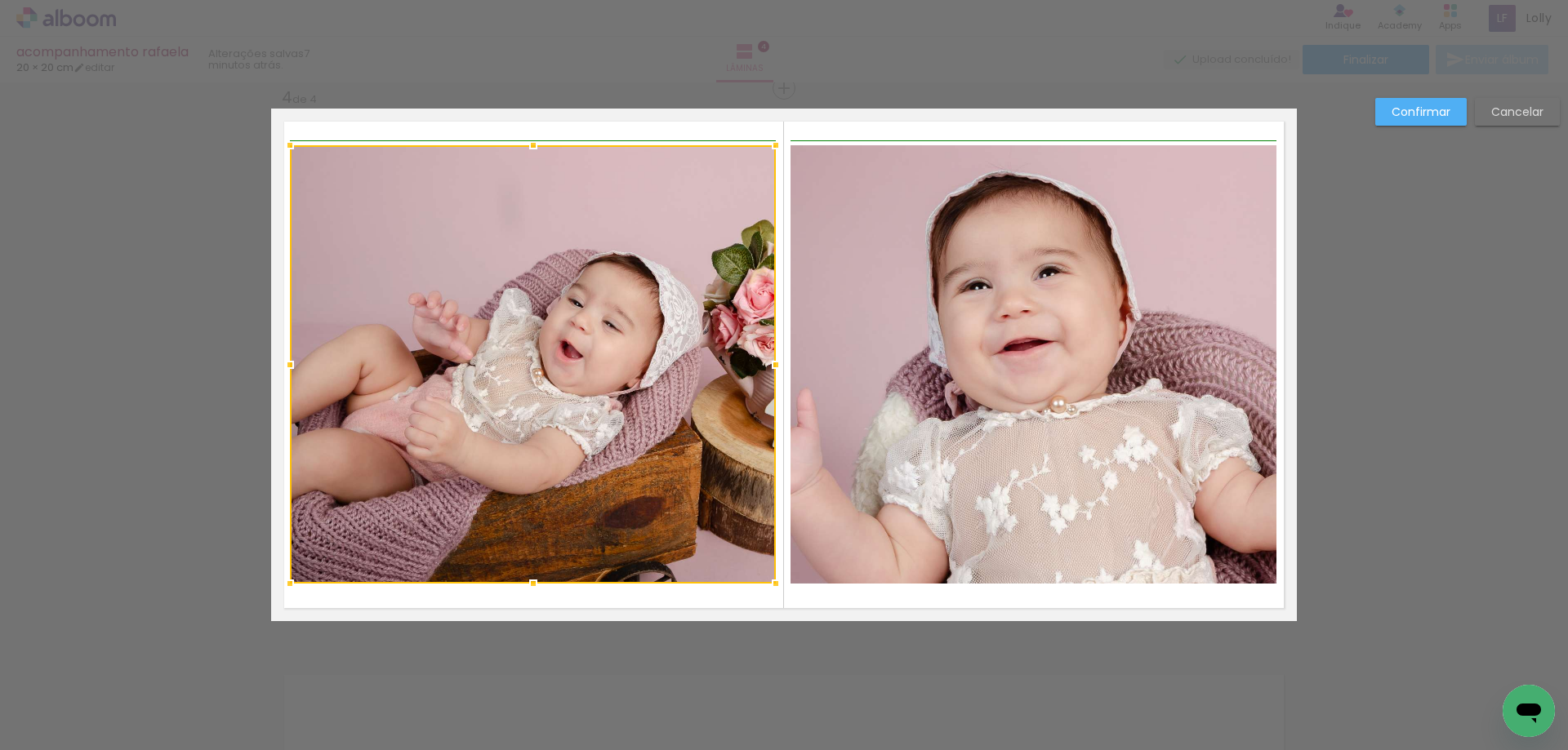
drag, startPoint x: 305, startPoint y: 363, endPoint x: 288, endPoint y: 360, distance: 17.3
click at [288, 360] on div at bounding box center [290, 364] width 32 height 32
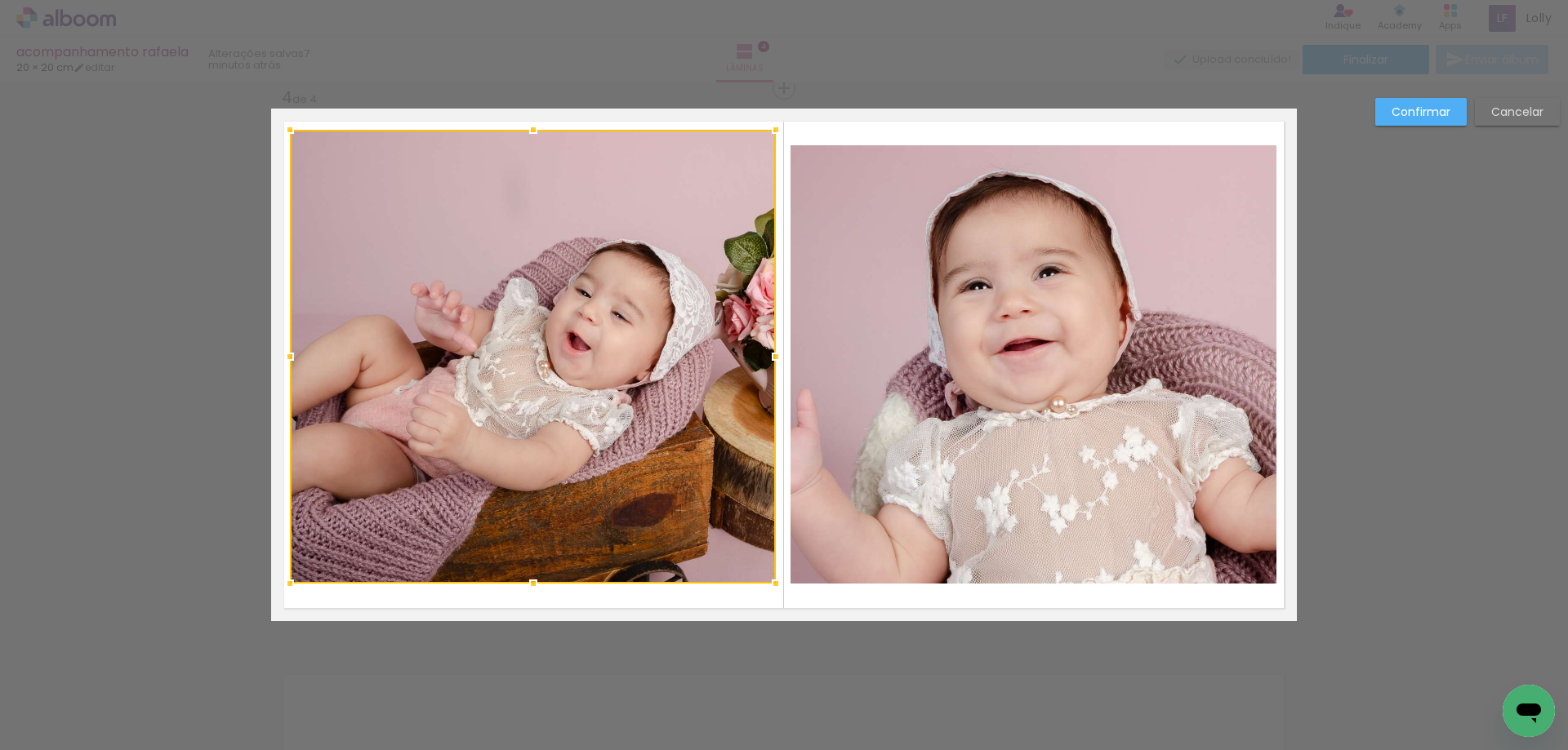
drag, startPoint x: 526, startPoint y: 147, endPoint x: 542, endPoint y: 132, distance: 21.9
click at [542, 132] on div at bounding box center [533, 129] width 32 height 32
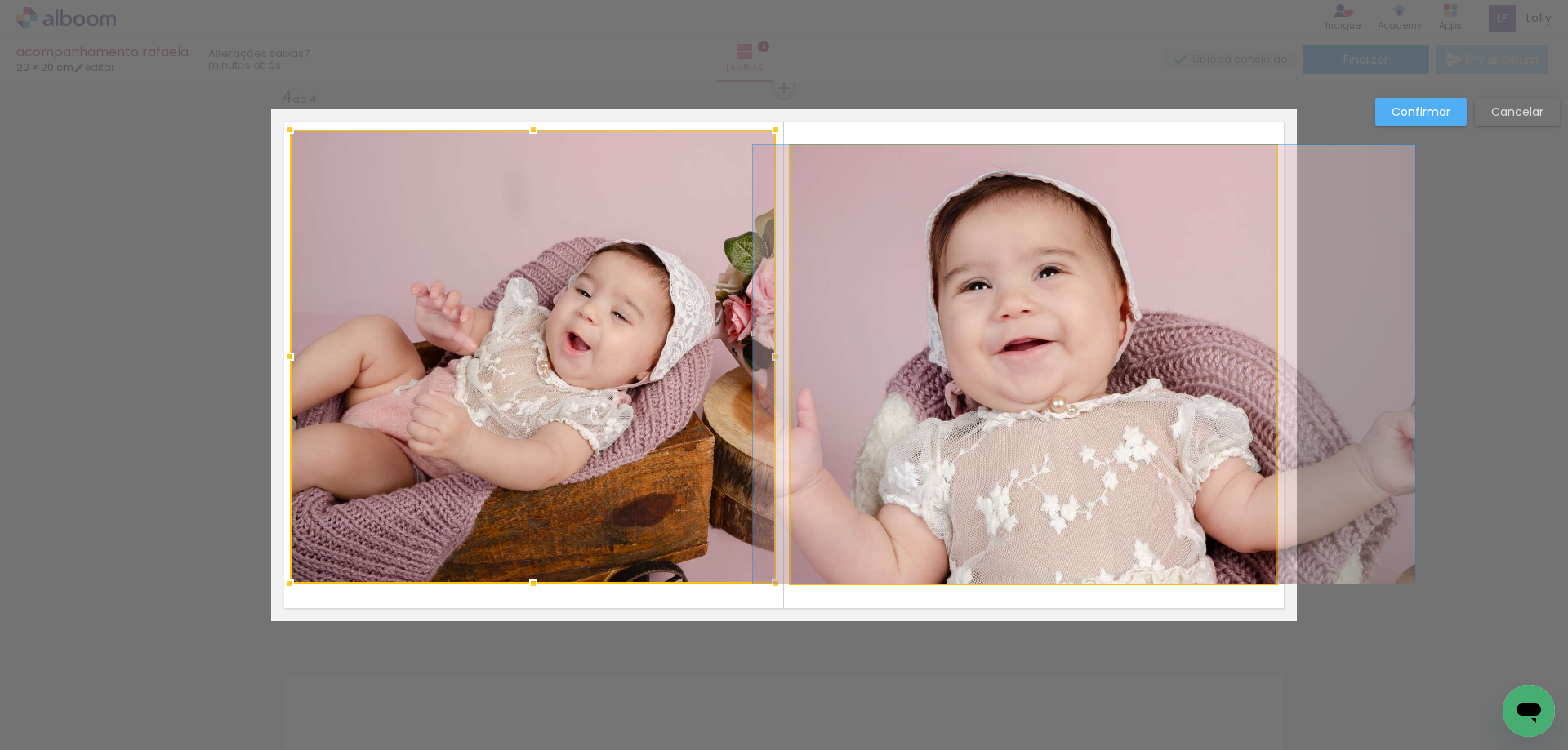
click at [976, 172] on quentale-photo at bounding box center [1034, 365] width 486 height 439
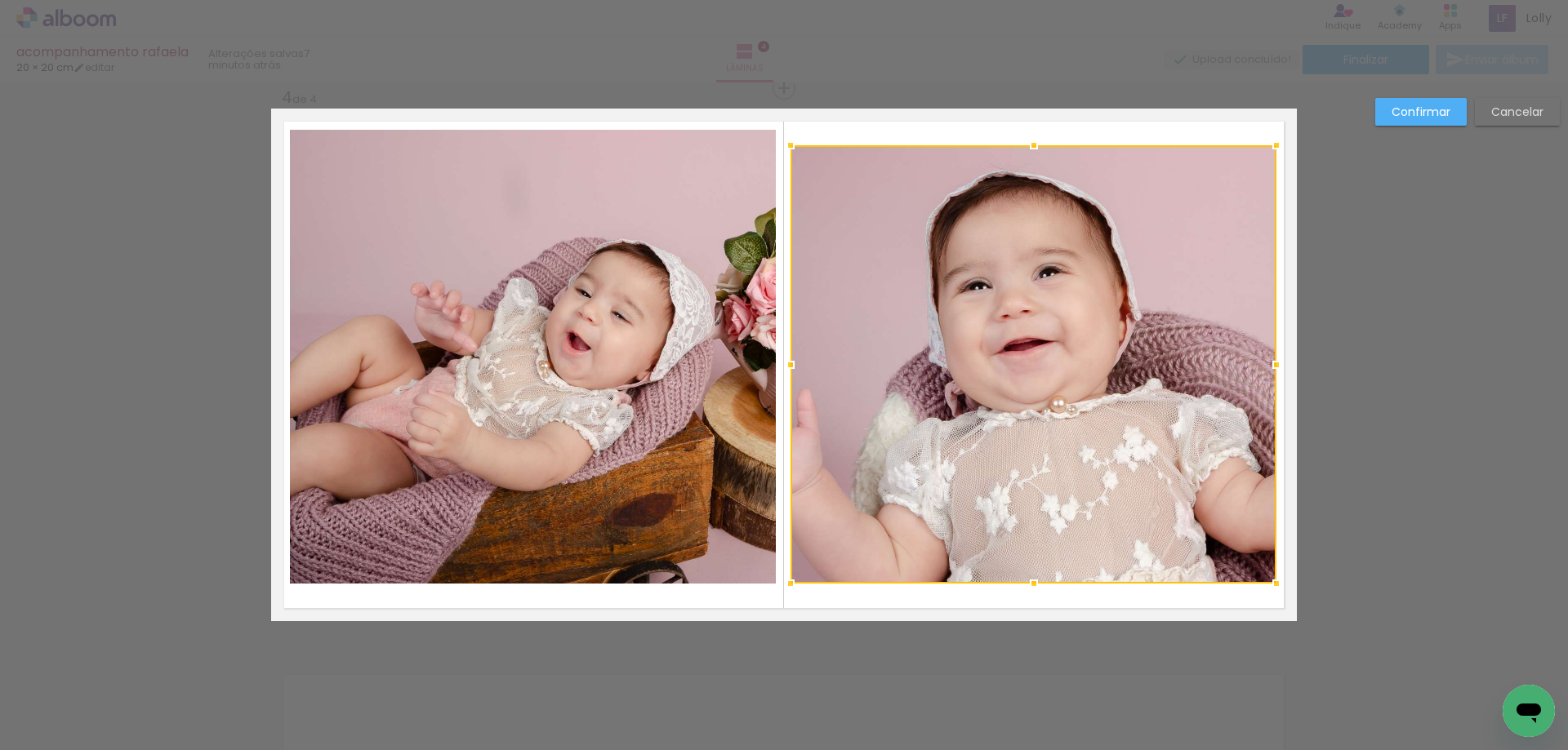
click at [975, 171] on div at bounding box center [1034, 365] width 486 height 439
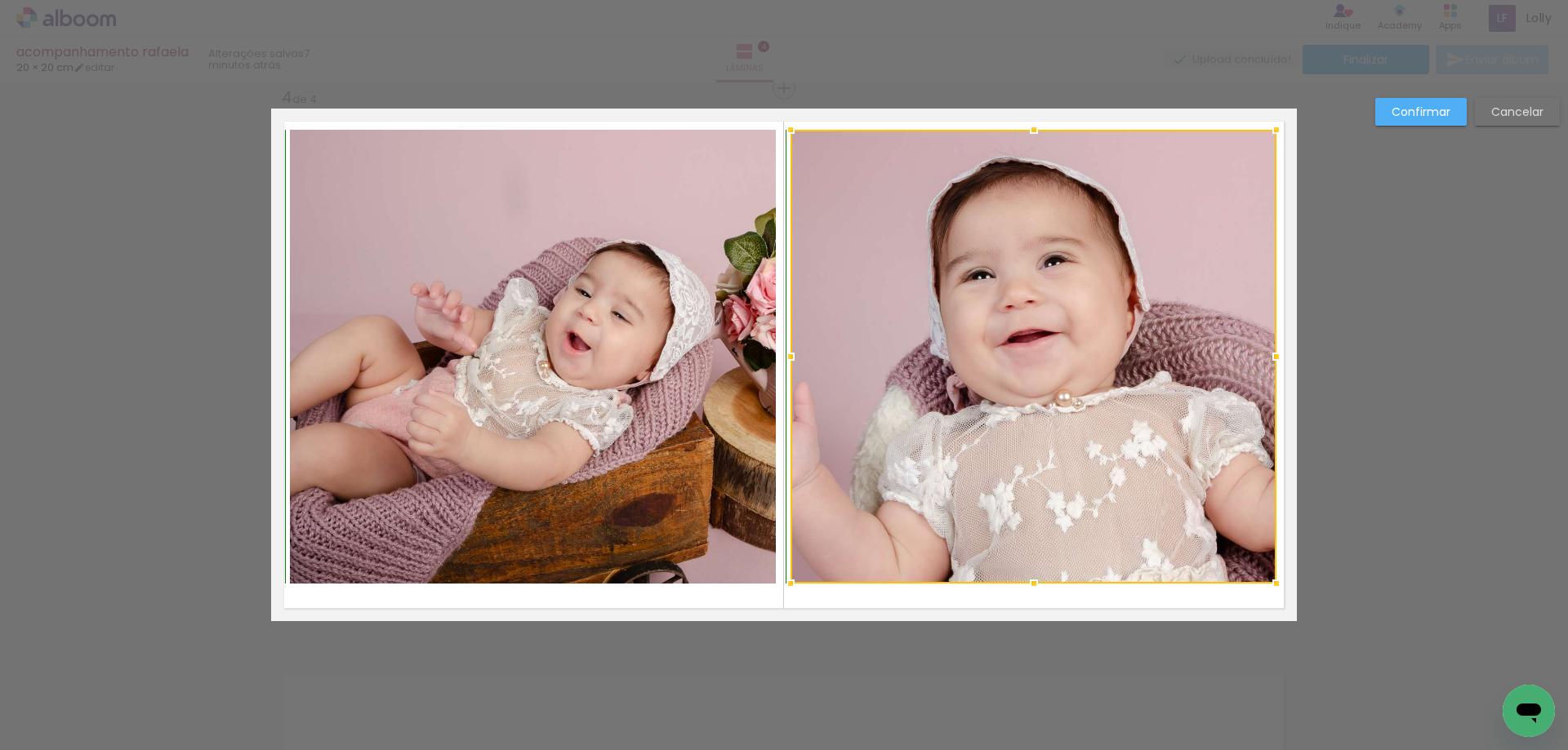
drag, startPoint x: 1028, startPoint y: 145, endPoint x: 1024, endPoint y: 124, distance: 21.4
click at [1024, 124] on div at bounding box center [1034, 129] width 32 height 32
click at [1042, 504] on div at bounding box center [1034, 357] width 486 height 454
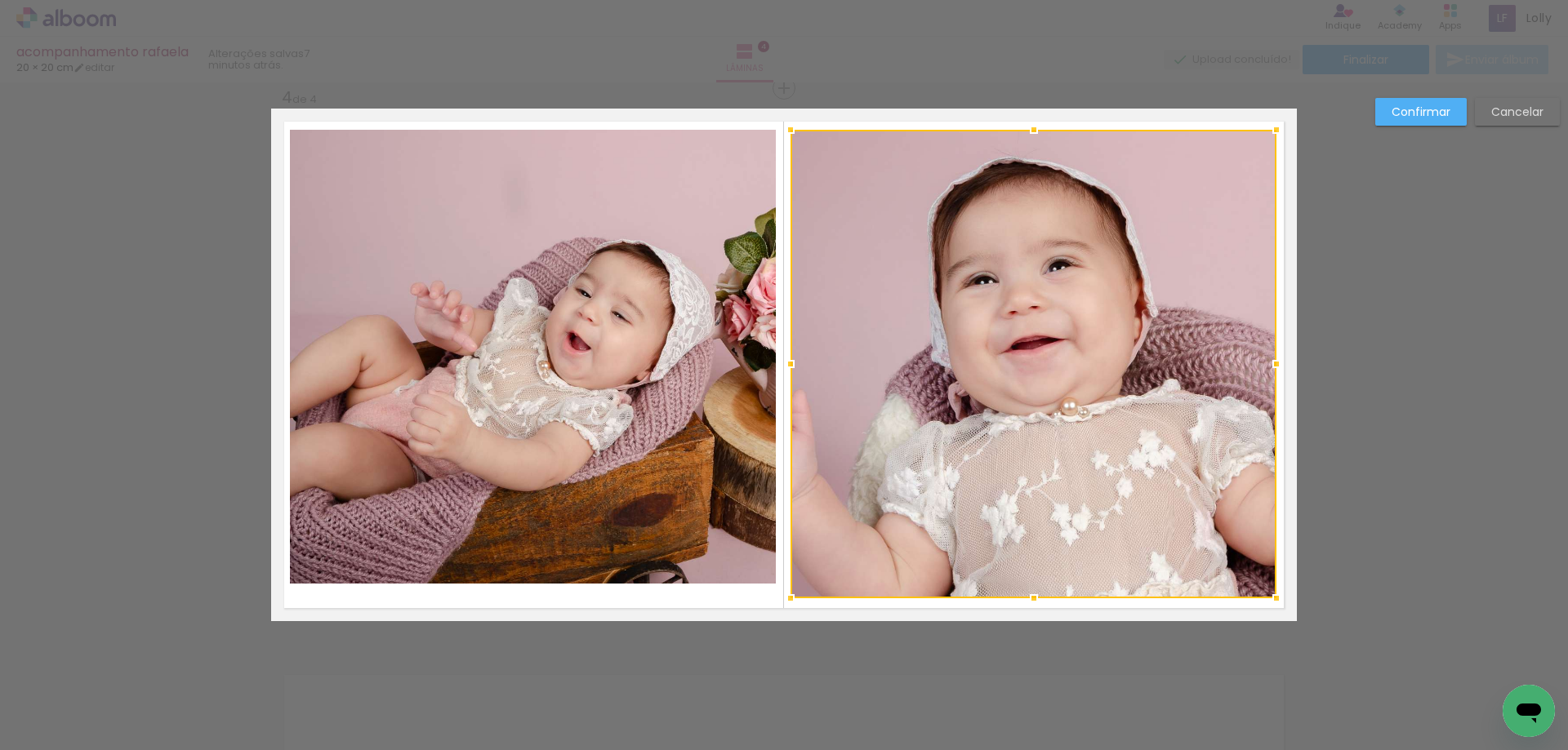
drag, startPoint x: 1029, startPoint y: 582, endPoint x: 1028, endPoint y: 596, distance: 14.0
click at [1028, 596] on div at bounding box center [1034, 598] width 32 height 32
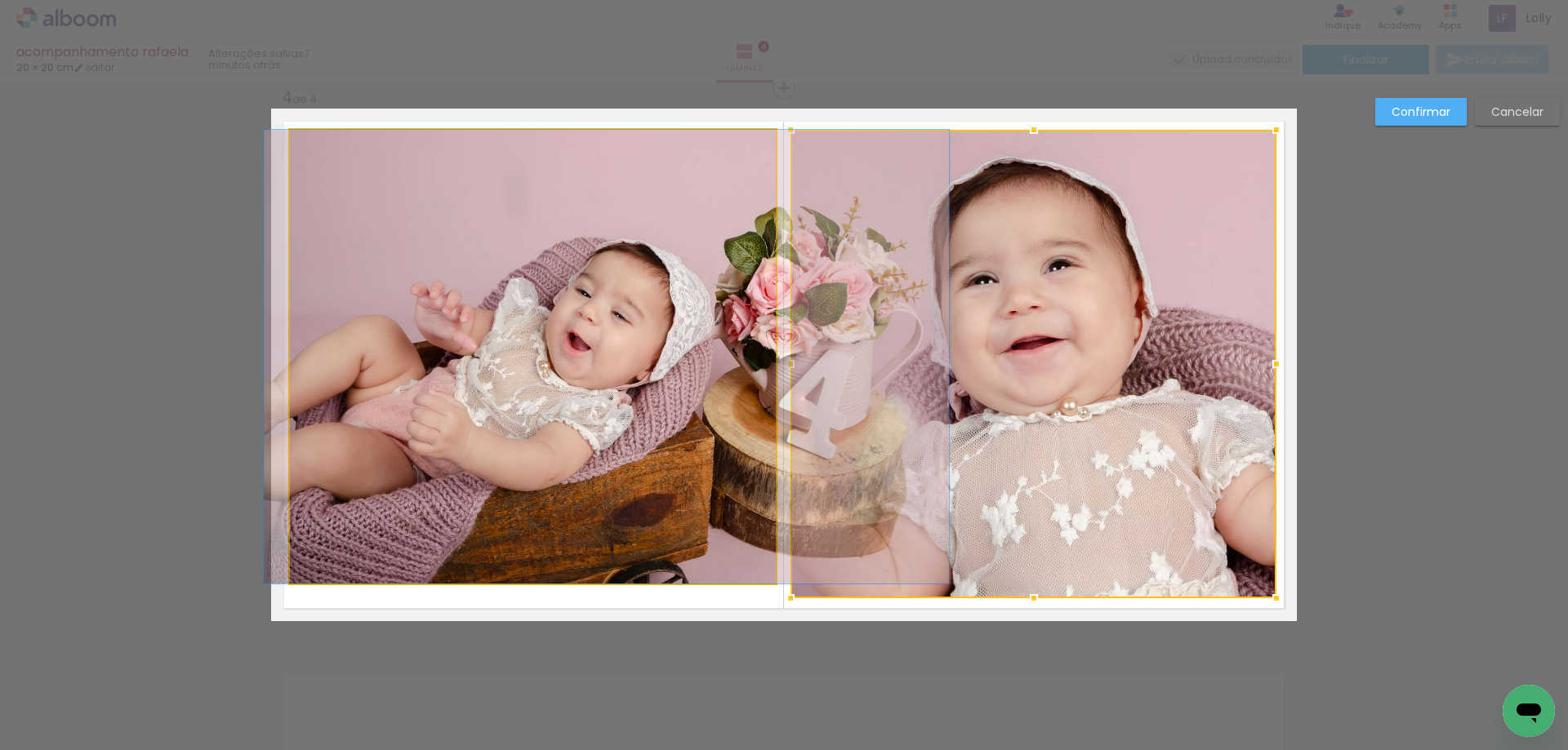
click at [467, 538] on quentale-photo at bounding box center [533, 357] width 486 height 454
click at [791, 538] on div at bounding box center [1034, 364] width 486 height 468
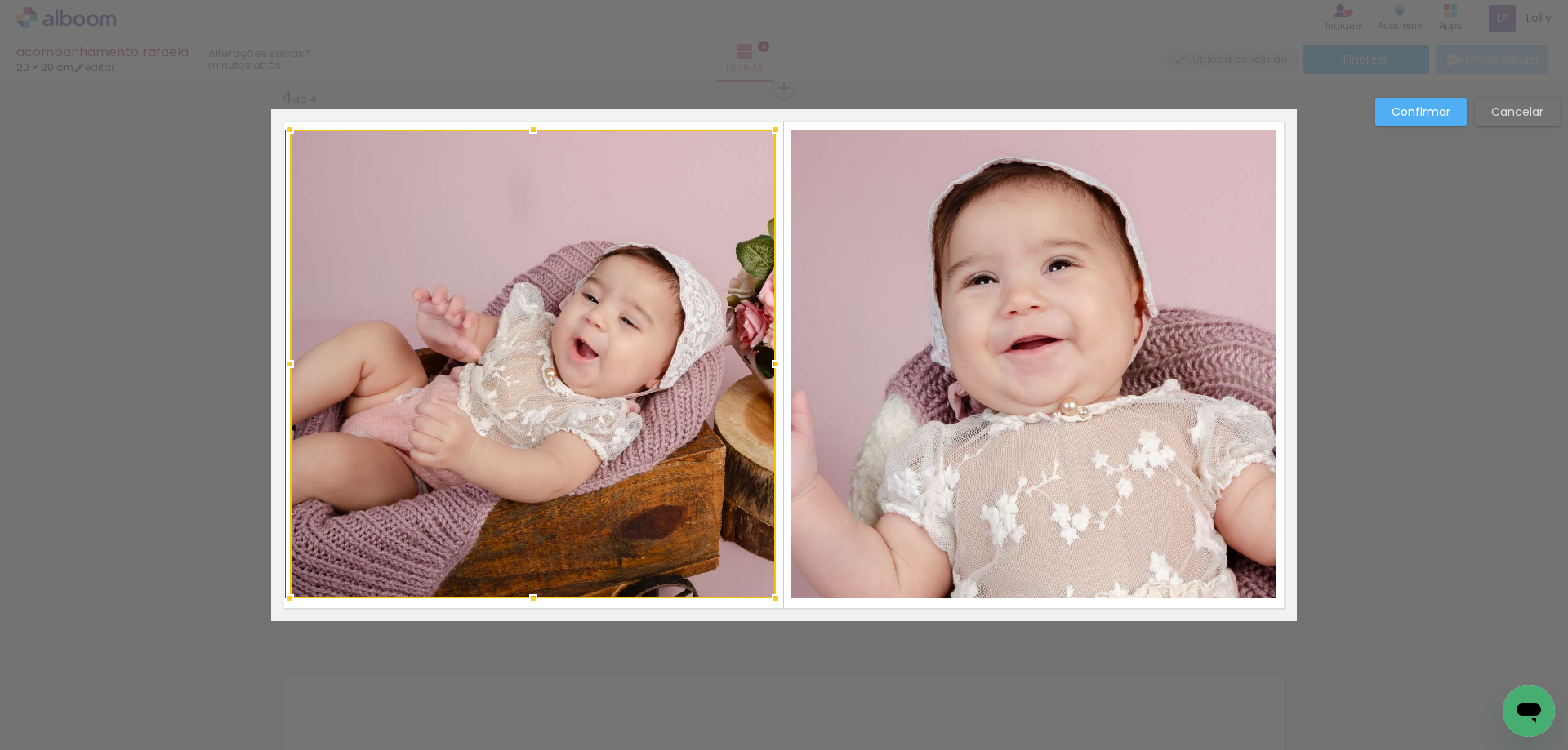
click at [525, 593] on div at bounding box center [533, 598] width 32 height 32
drag, startPoint x: 1413, startPoint y: 112, endPoint x: 1384, endPoint y: 132, distance: 35.2
click at [0, 0] on slot "Confirmar" at bounding box center [0, 0] width 0 height 0
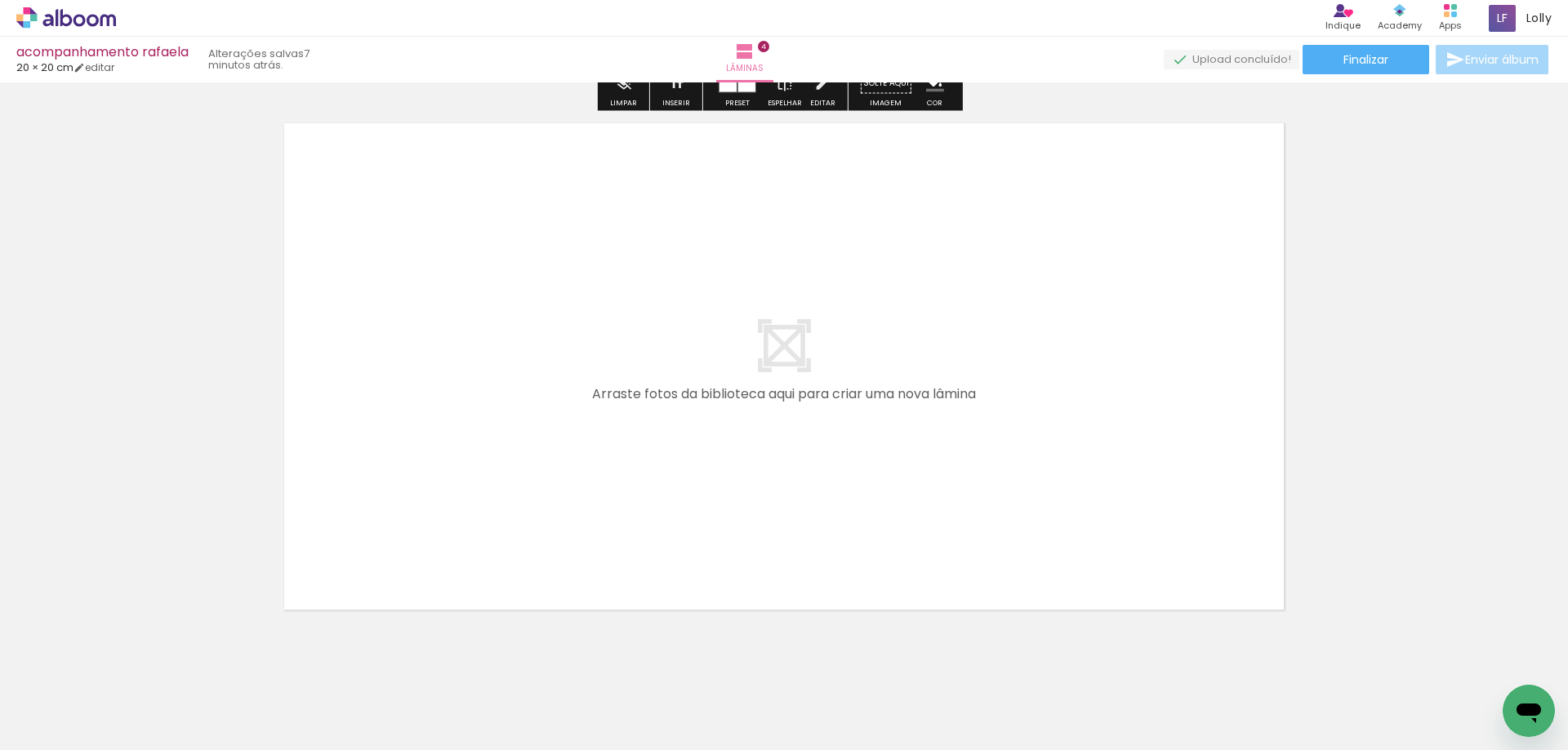
scroll to position [2254, 0]
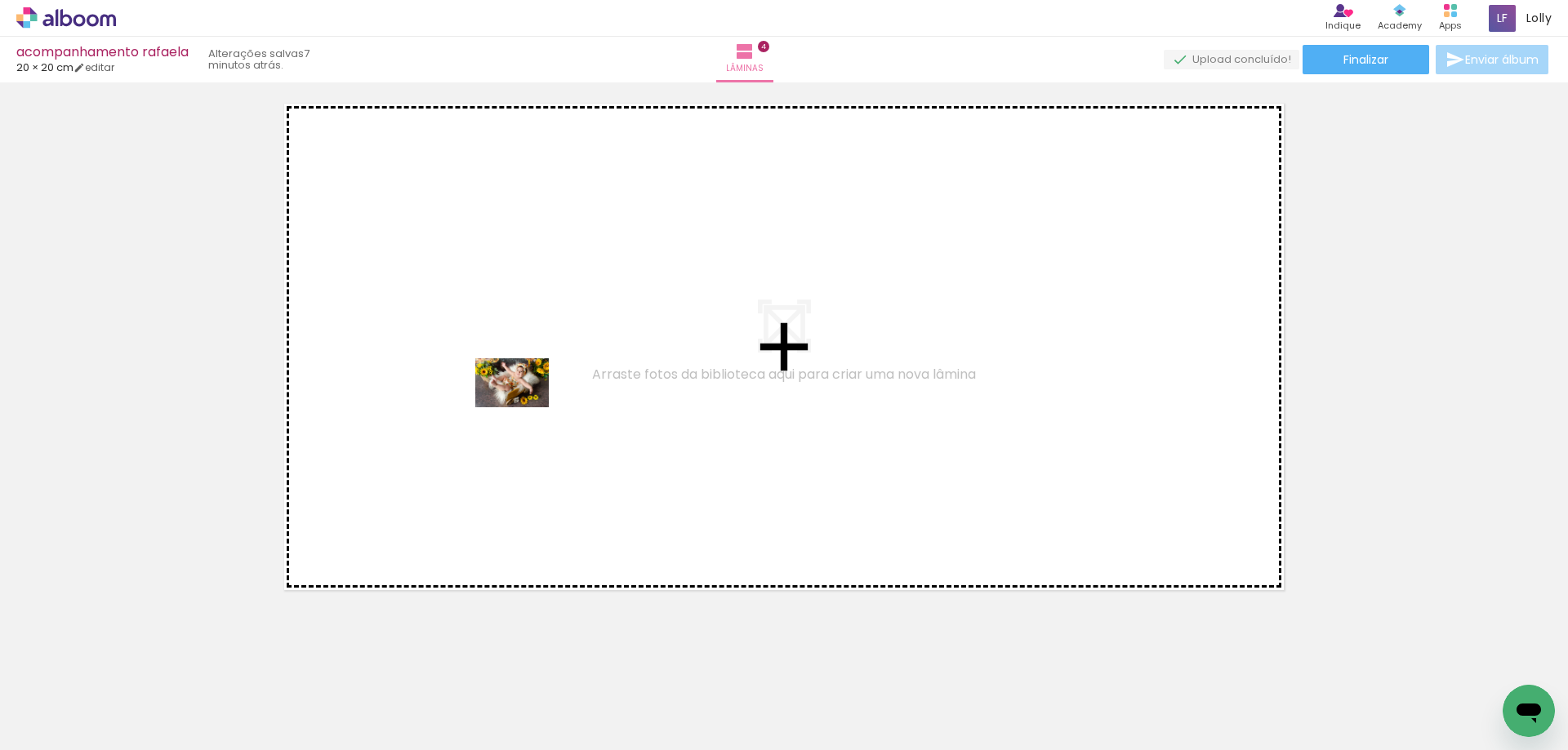
drag, startPoint x: 641, startPoint y: 710, endPoint x: 525, endPoint y: 408, distance: 323.5
click at [525, 408] on quentale-workspace at bounding box center [784, 375] width 1568 height 750
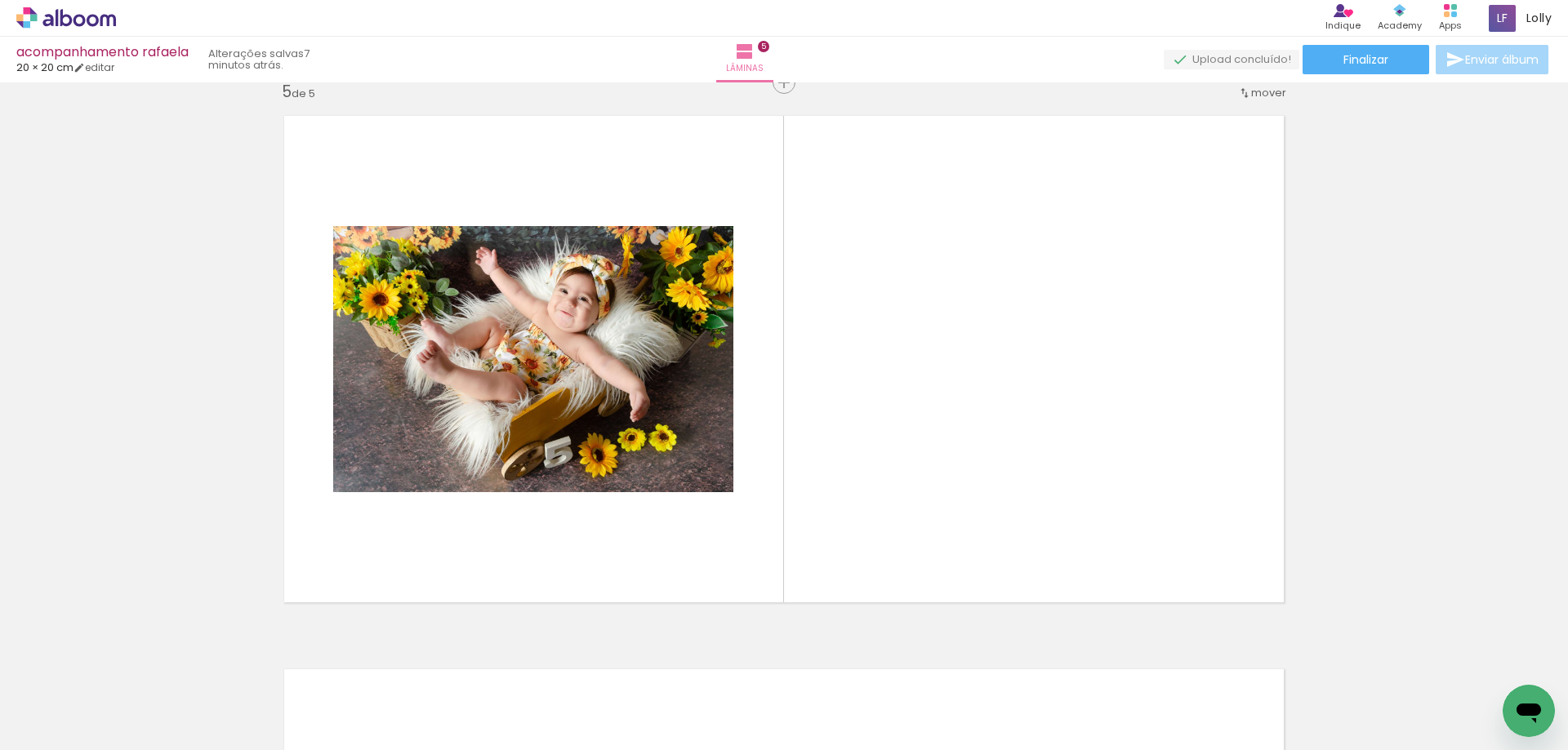
scroll to position [2236, 0]
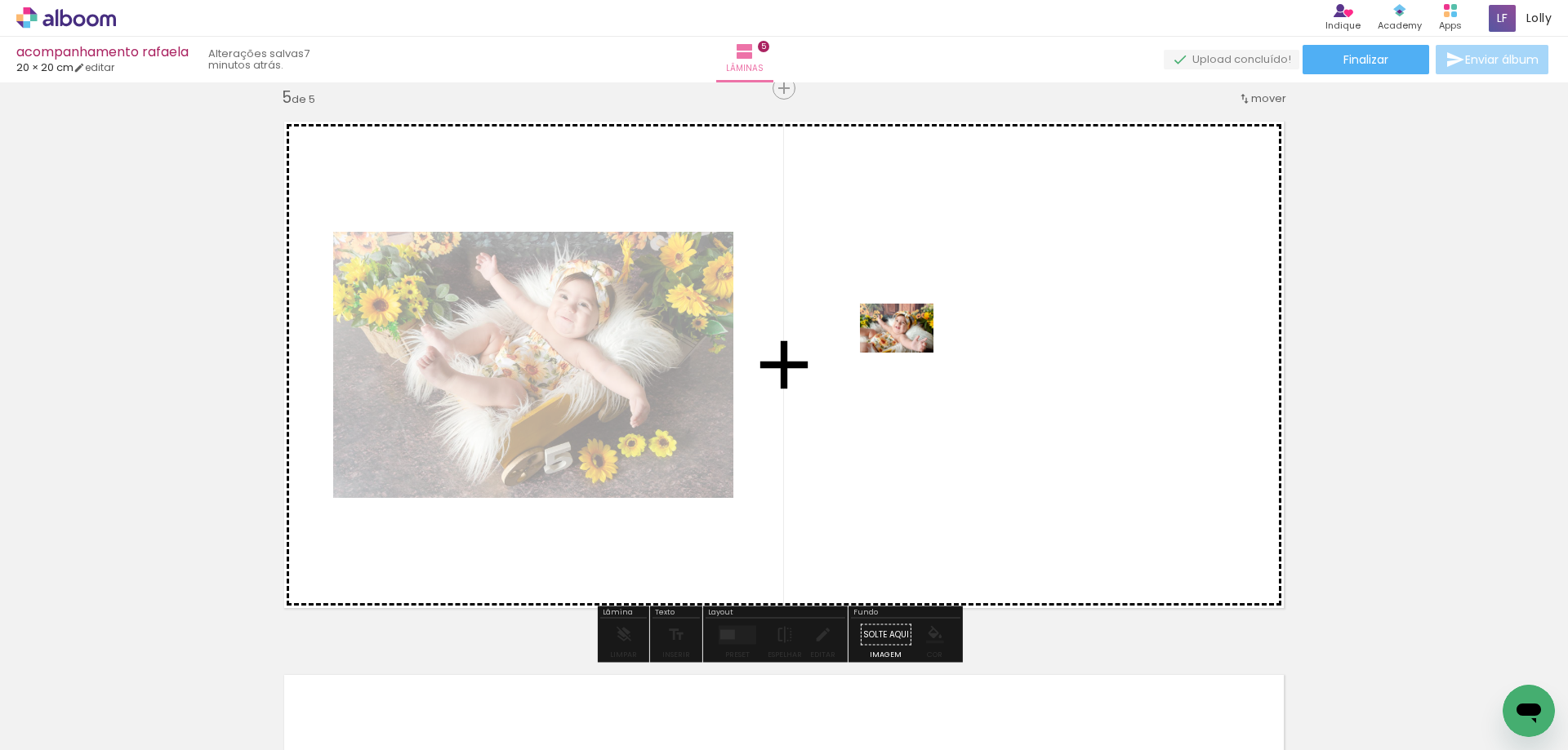
drag, startPoint x: 738, startPoint y: 645, endPoint x: 909, endPoint y: 353, distance: 338.4
click at [909, 353] on quentale-workspace at bounding box center [784, 375] width 1568 height 750
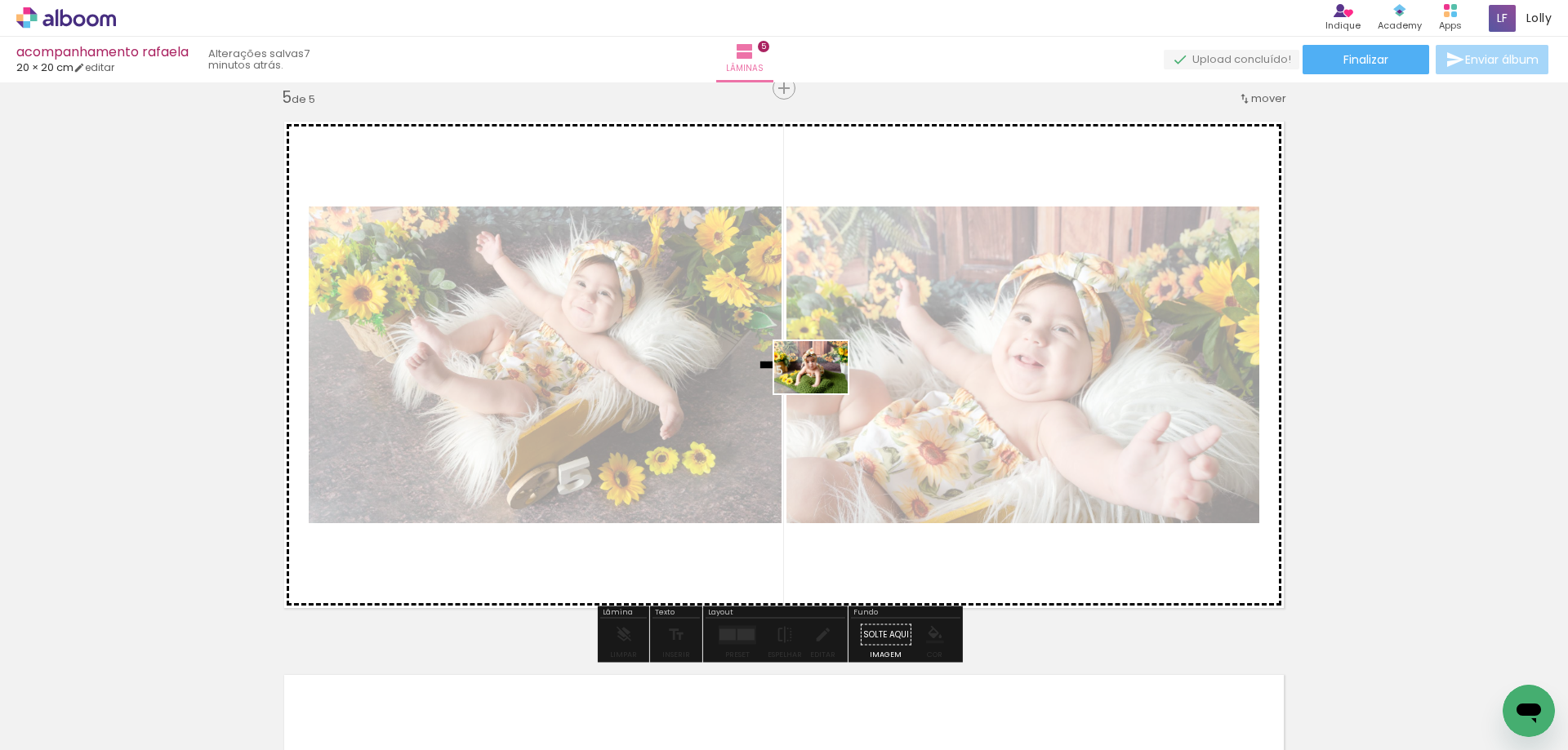
drag, startPoint x: 807, startPoint y: 693, endPoint x: 823, endPoint y: 390, distance: 303.4
click at [823, 390] on quentale-workspace at bounding box center [784, 375] width 1568 height 750
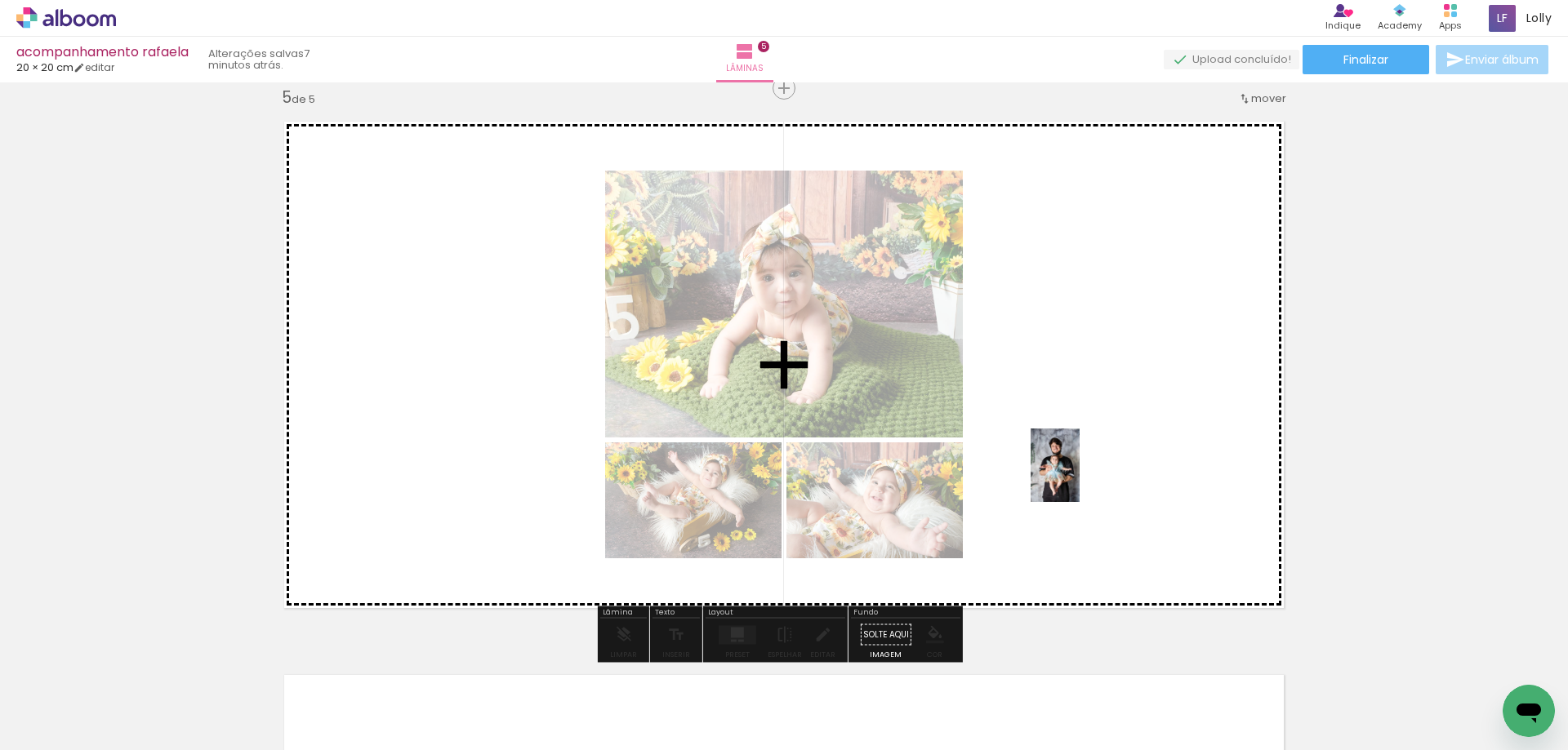
drag, startPoint x: 910, startPoint y: 713, endPoint x: 1044, endPoint y: 682, distance: 137.5
click at [1092, 450] on quentale-workspace at bounding box center [784, 375] width 1568 height 750
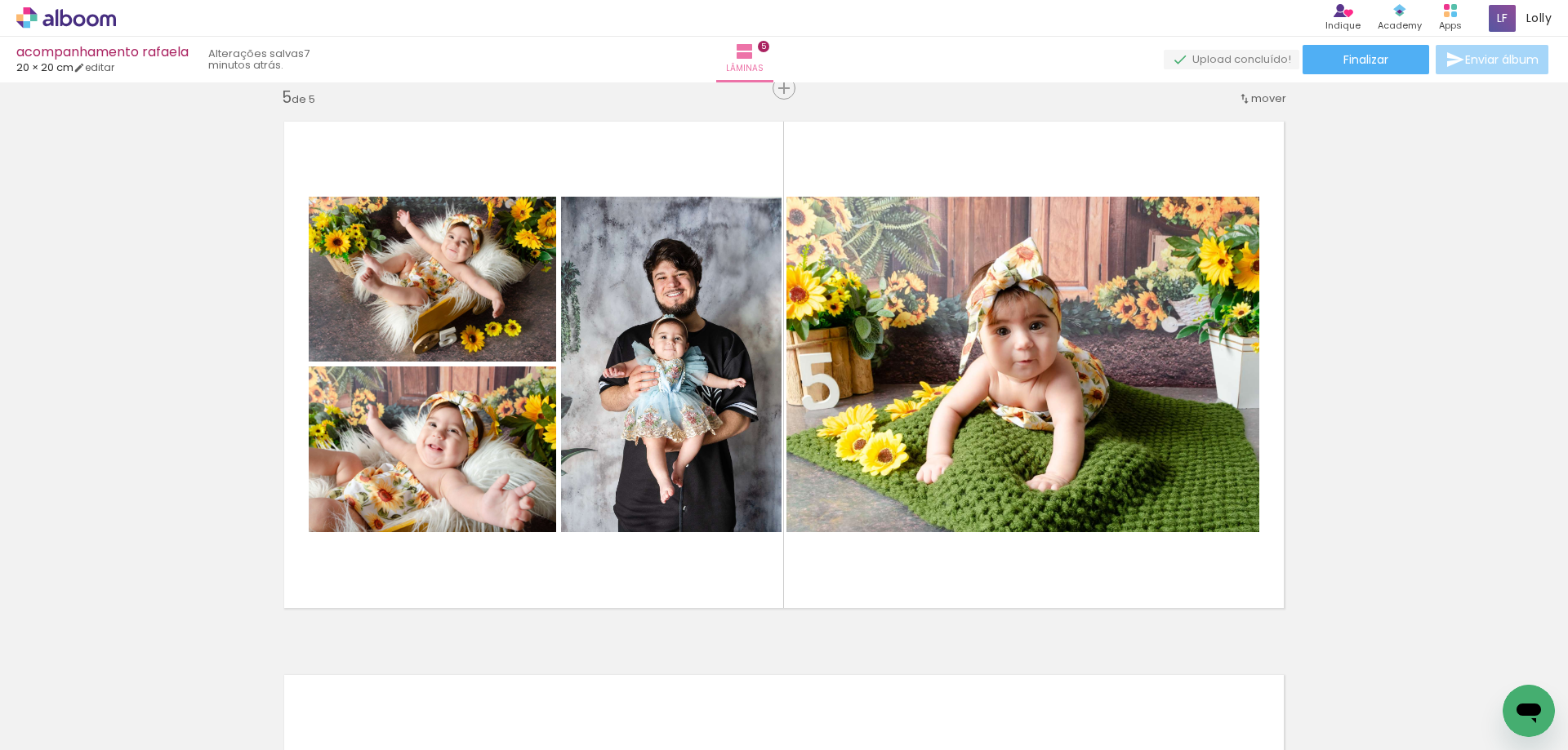
click at [999, 703] on div at bounding box center [989, 695] width 81 height 54
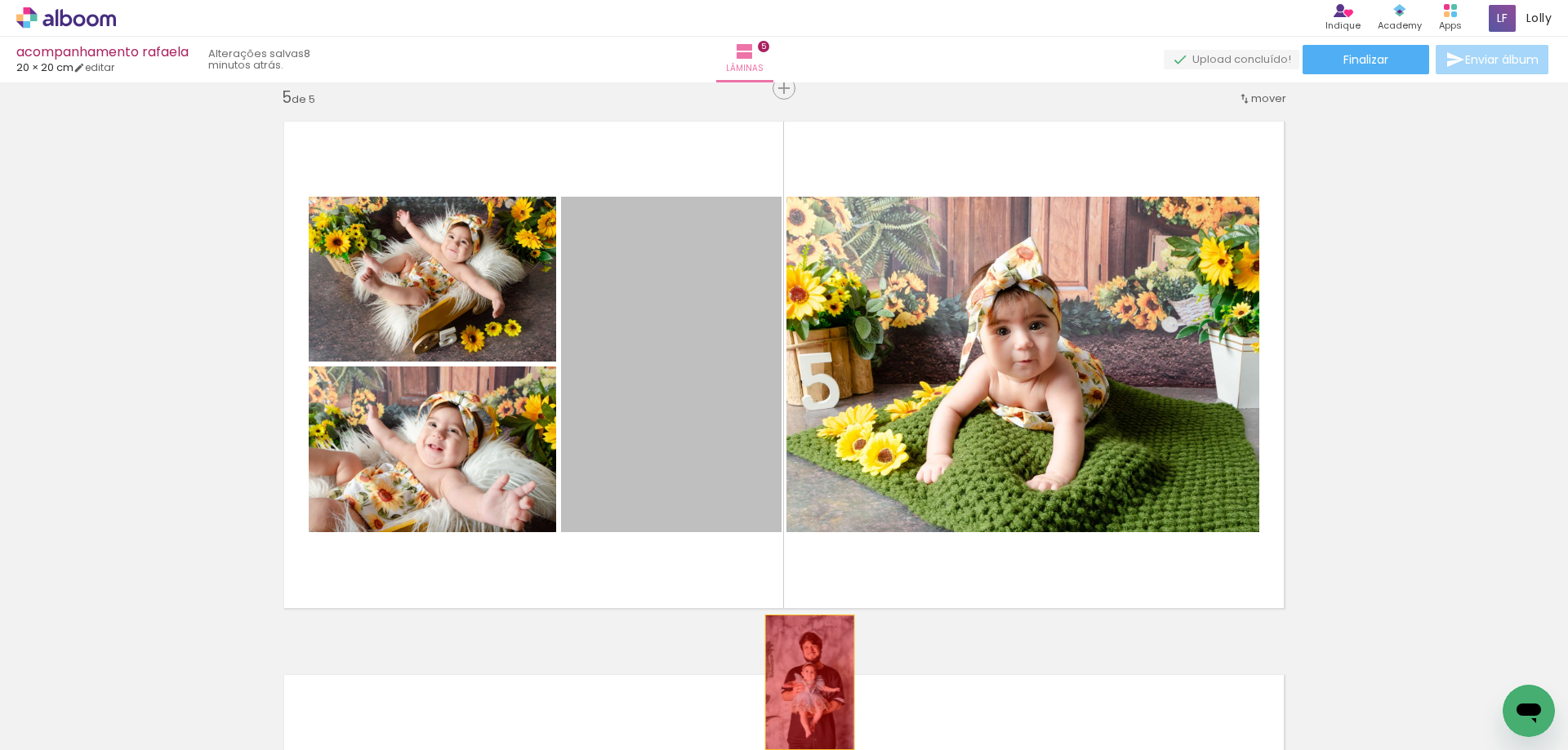
drag, startPoint x: 720, startPoint y: 378, endPoint x: 810, endPoint y: 706, distance: 340.1
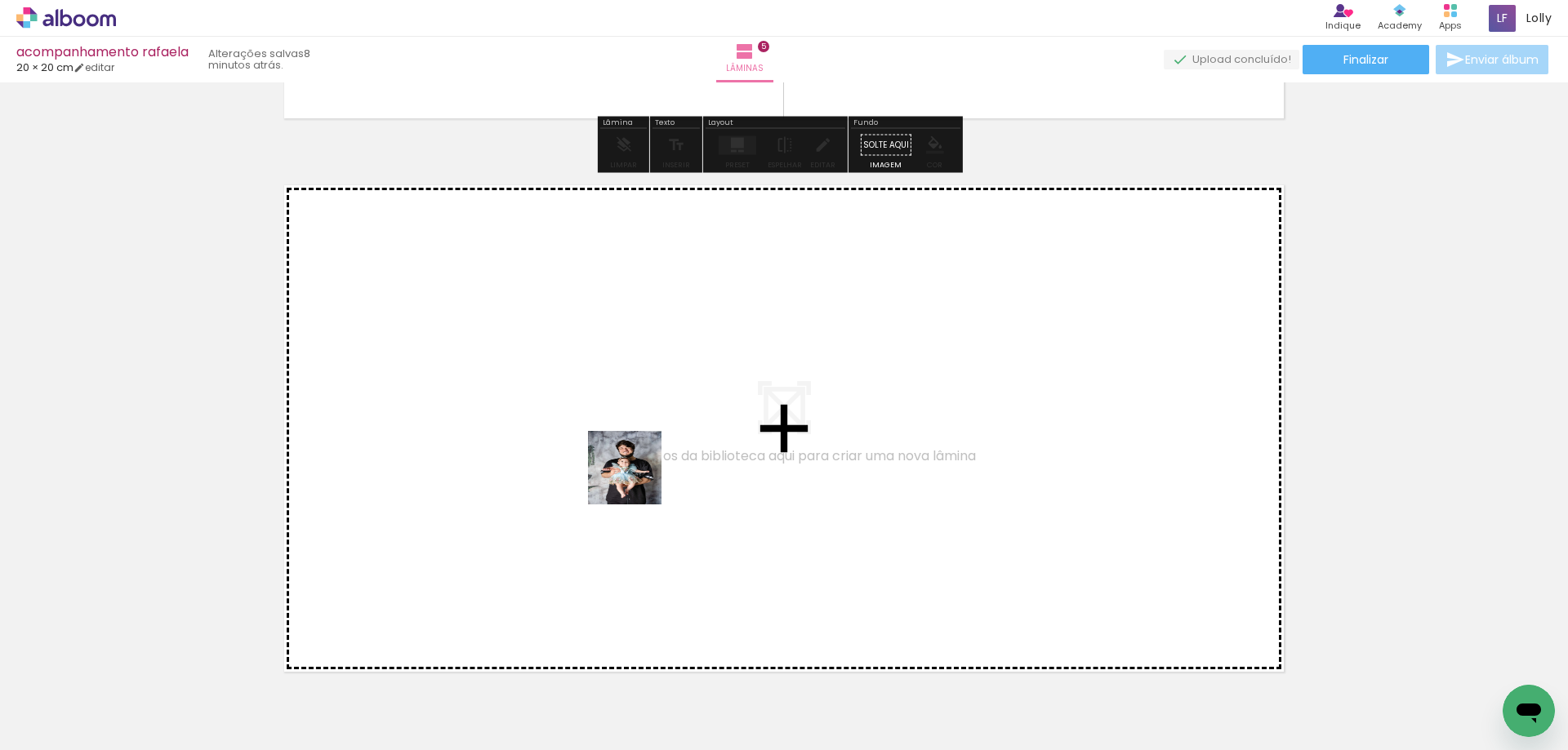
drag, startPoint x: 771, startPoint y: 581, endPoint x: 904, endPoint y: 711, distance: 186.0
click at [620, 463] on quentale-workspace at bounding box center [784, 375] width 1568 height 750
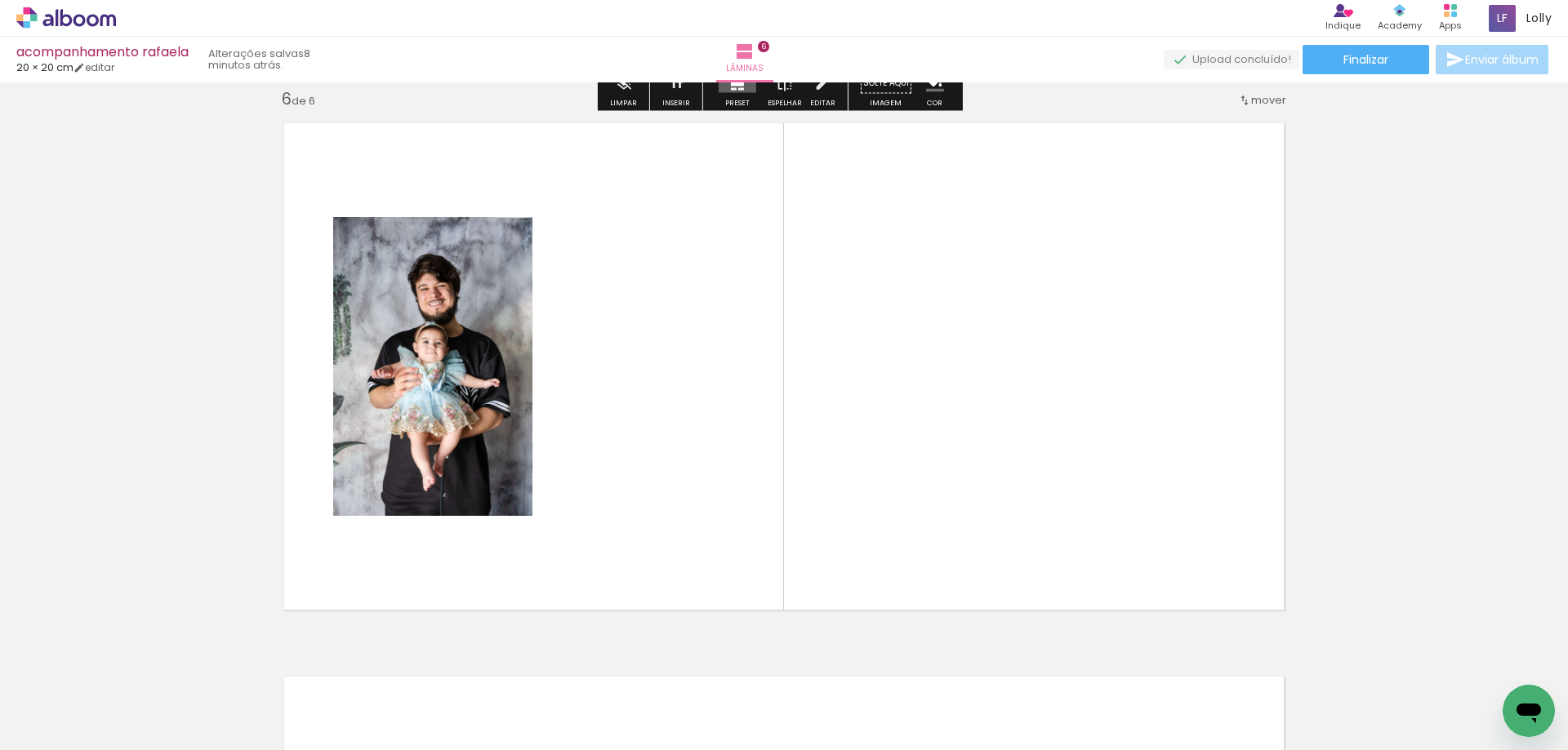
scroll to position [2789, 0]
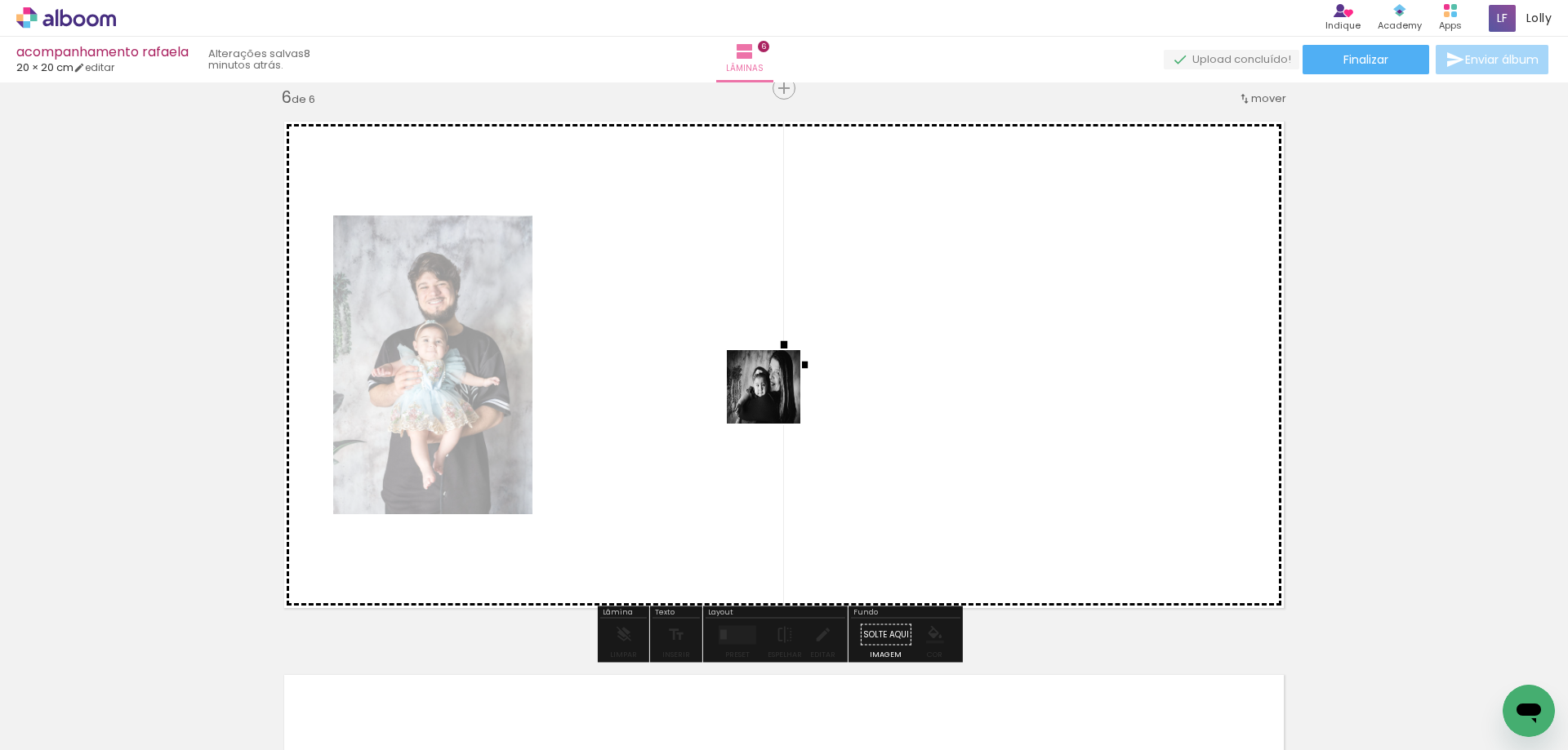
drag, startPoint x: 845, startPoint y: 525, endPoint x: 1062, endPoint y: 669, distance: 260.4
click at [771, 390] on quentale-workspace at bounding box center [784, 375] width 1568 height 750
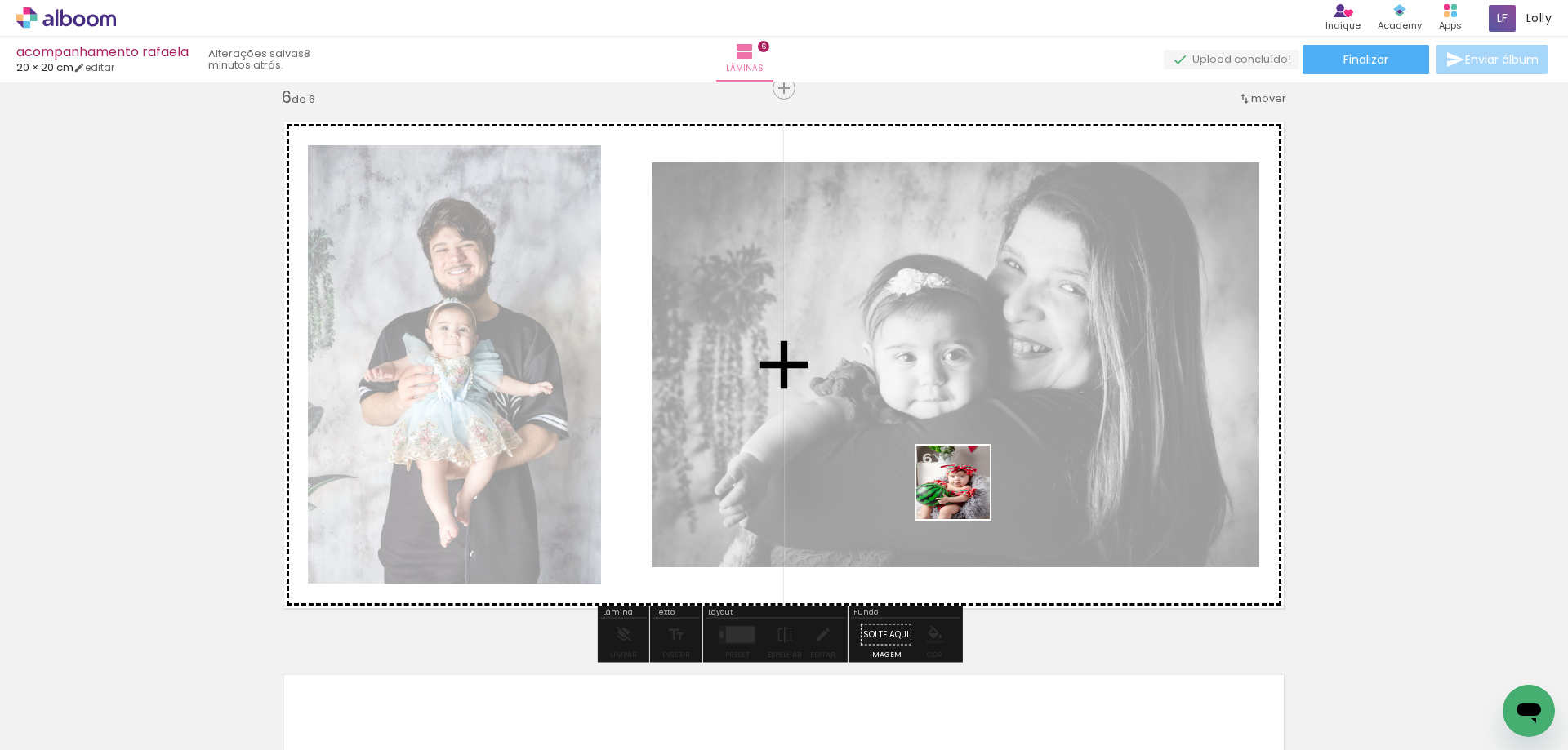
drag, startPoint x: 1046, startPoint y: 610, endPoint x: 867, endPoint y: 472, distance: 226.0
click at [773, 342] on quentale-workspace at bounding box center [784, 375] width 1568 height 750
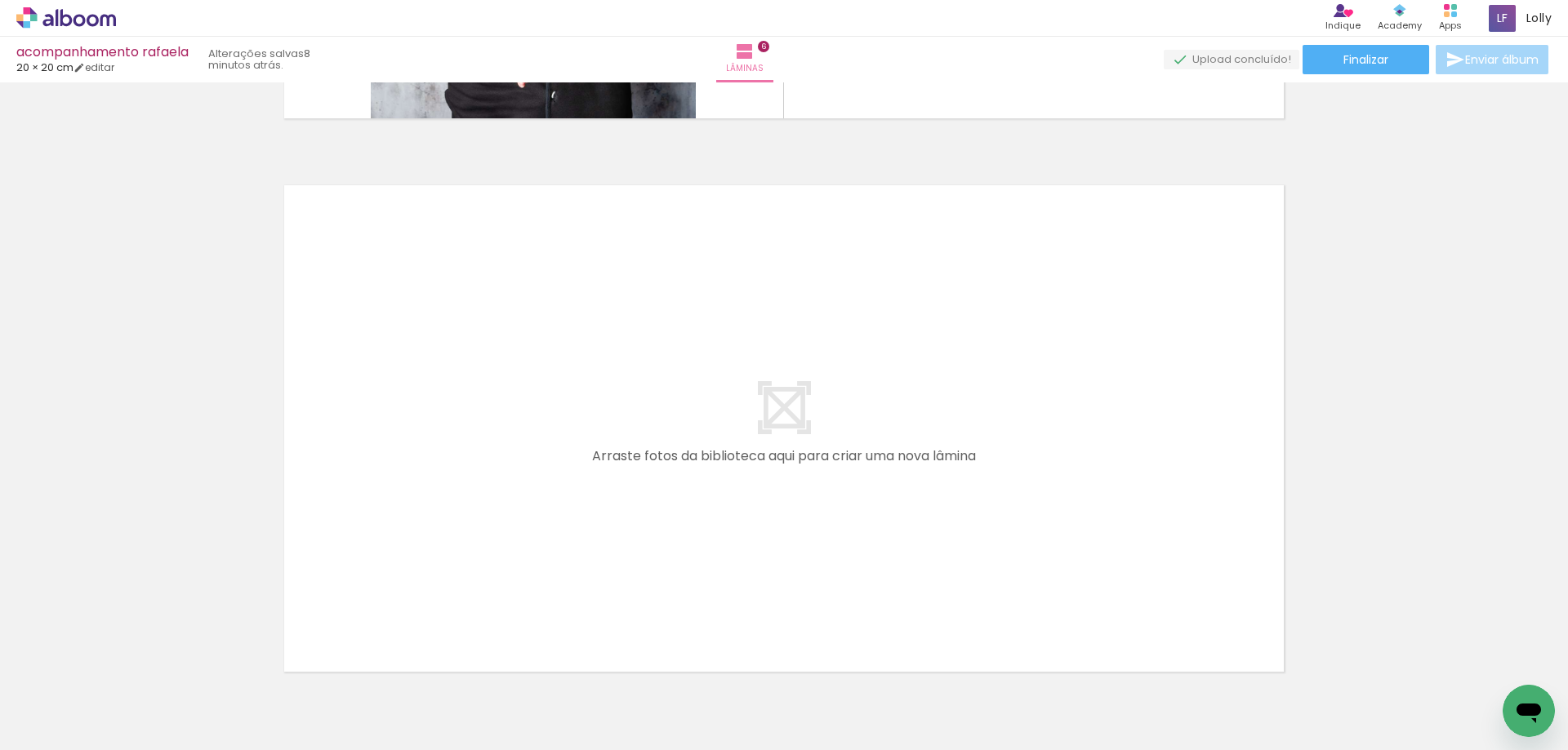
scroll to position [0, 912]
